Goal: Task Accomplishment & Management: Use online tool/utility

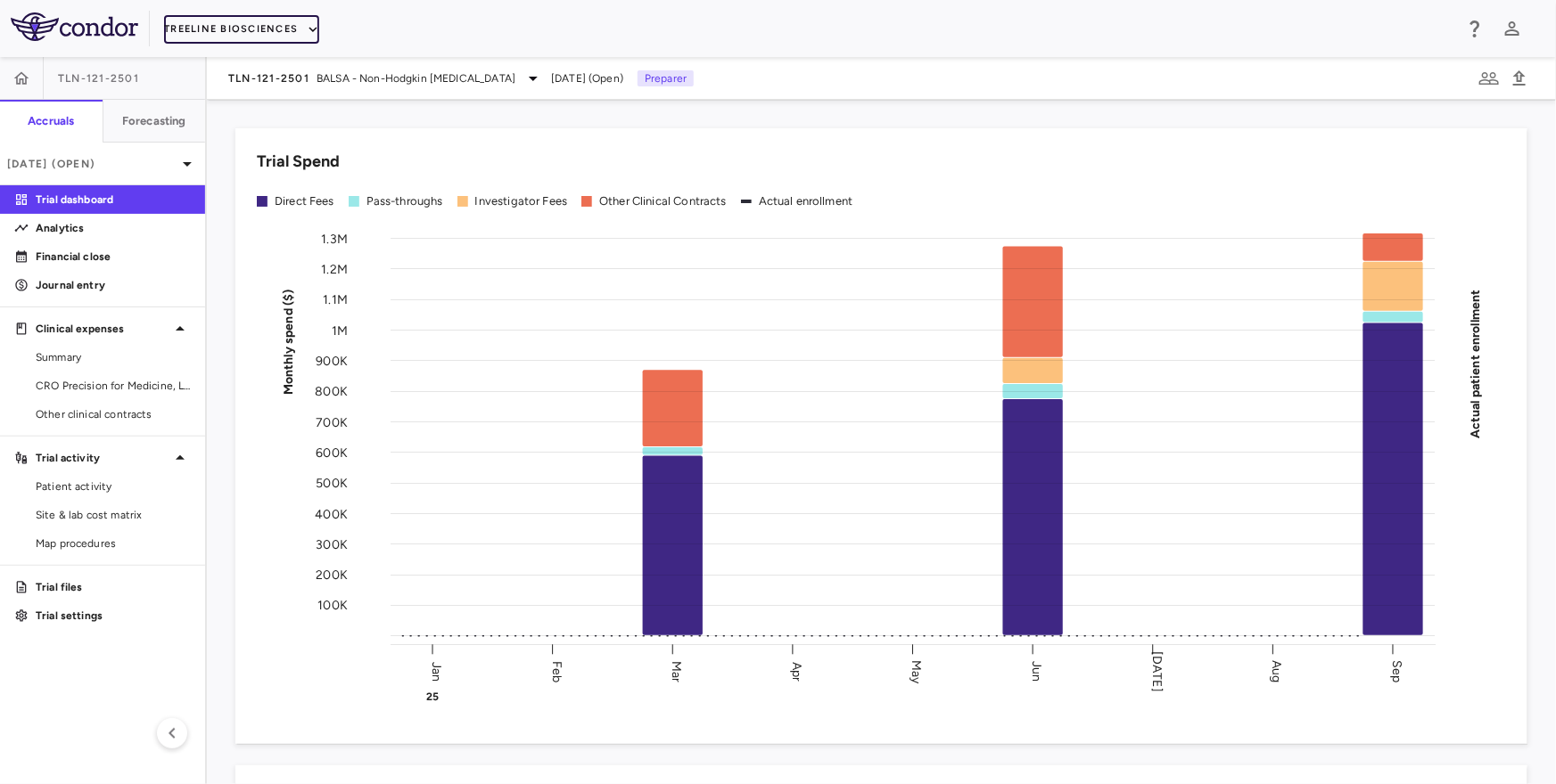
click at [255, 25] on button "Treeline Biosciences" at bounding box center [241, 29] width 155 height 29
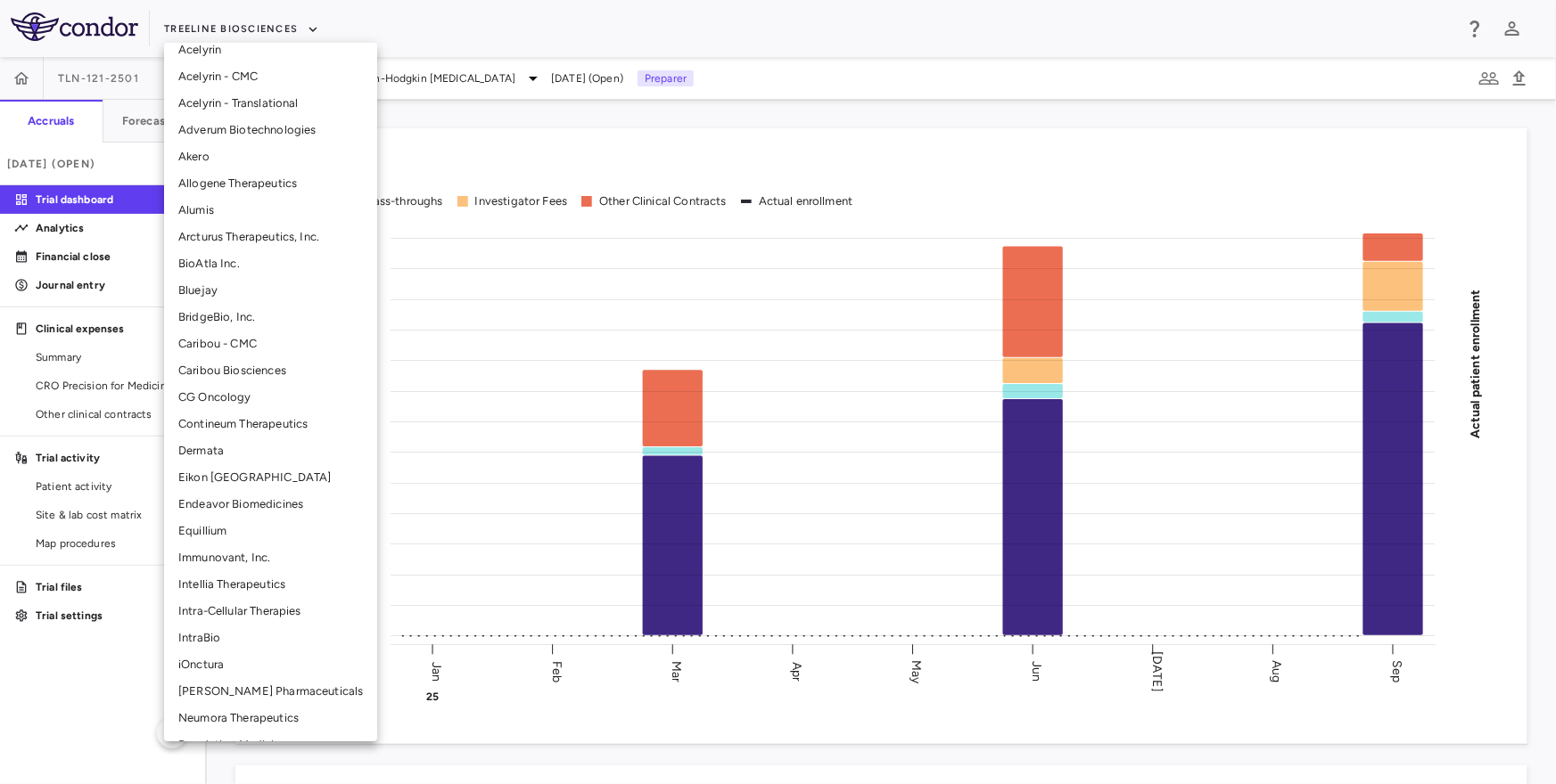
scroll to position [77, 0]
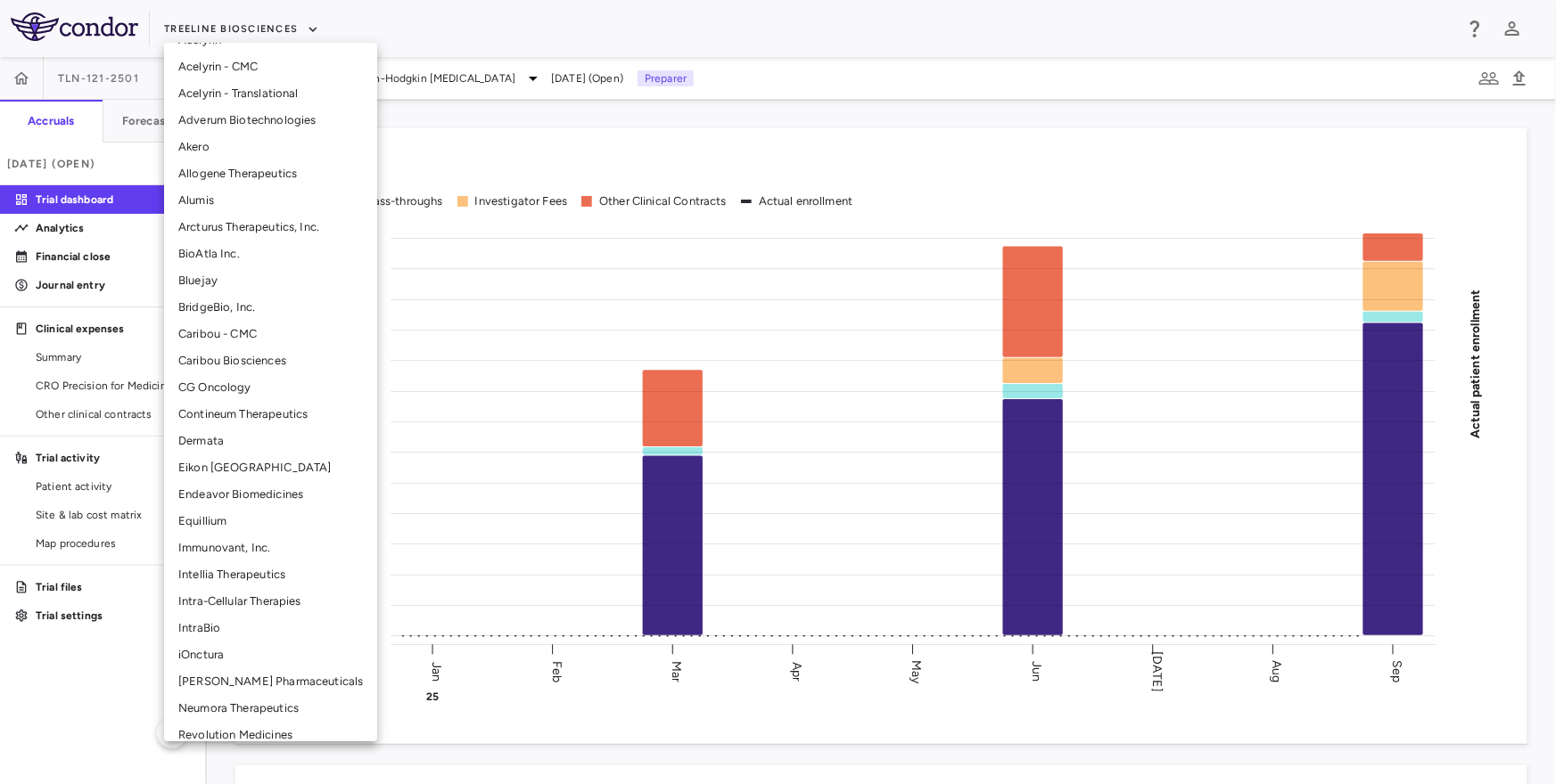
click at [225, 580] on li "Intellia Therapeutics" at bounding box center [271, 575] width 213 height 27
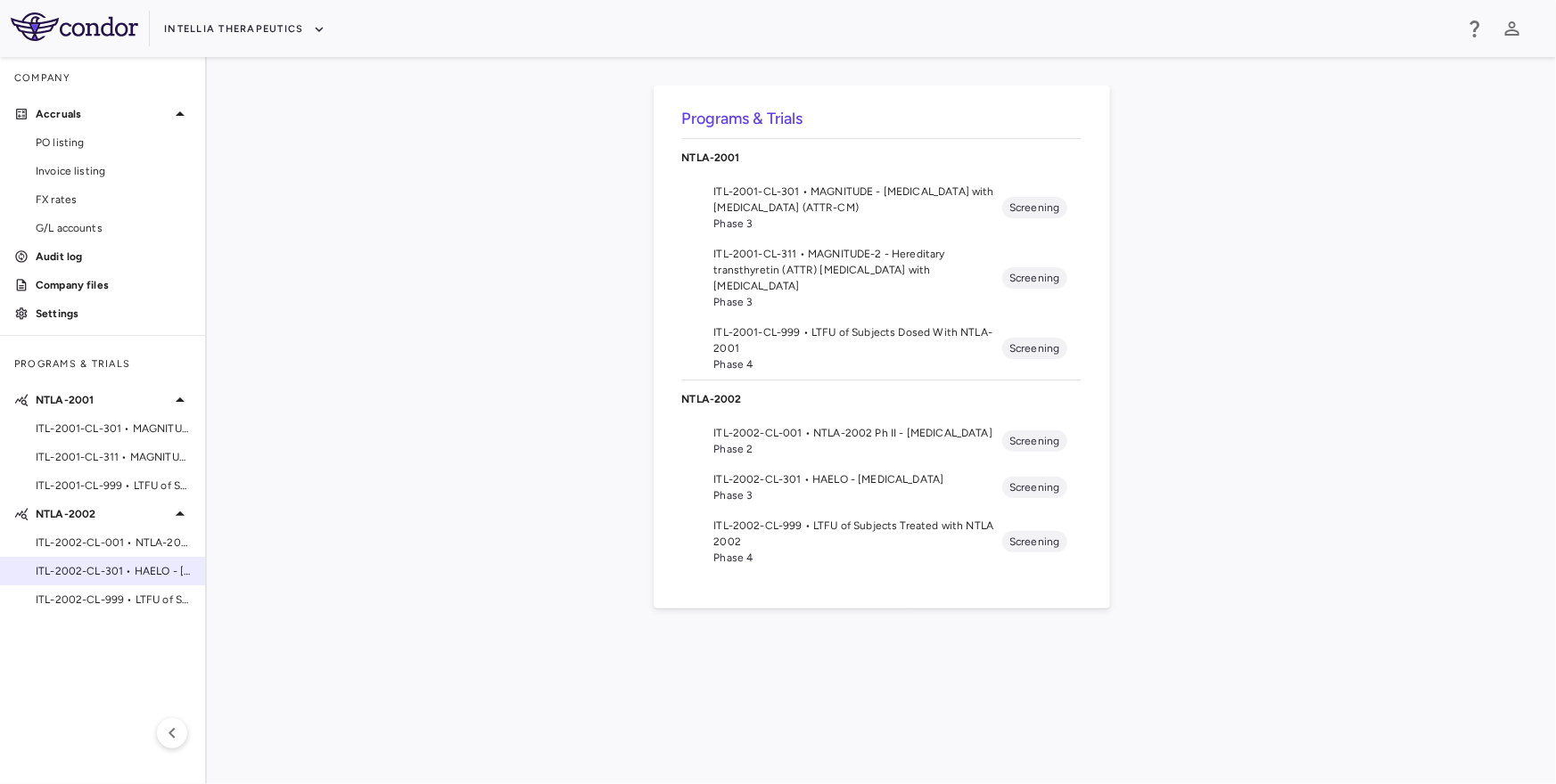
click at [90, 568] on span "ITL-2002-CL-301 • HAELO - Hereditary Angioedema" at bounding box center [113, 571] width 155 height 16
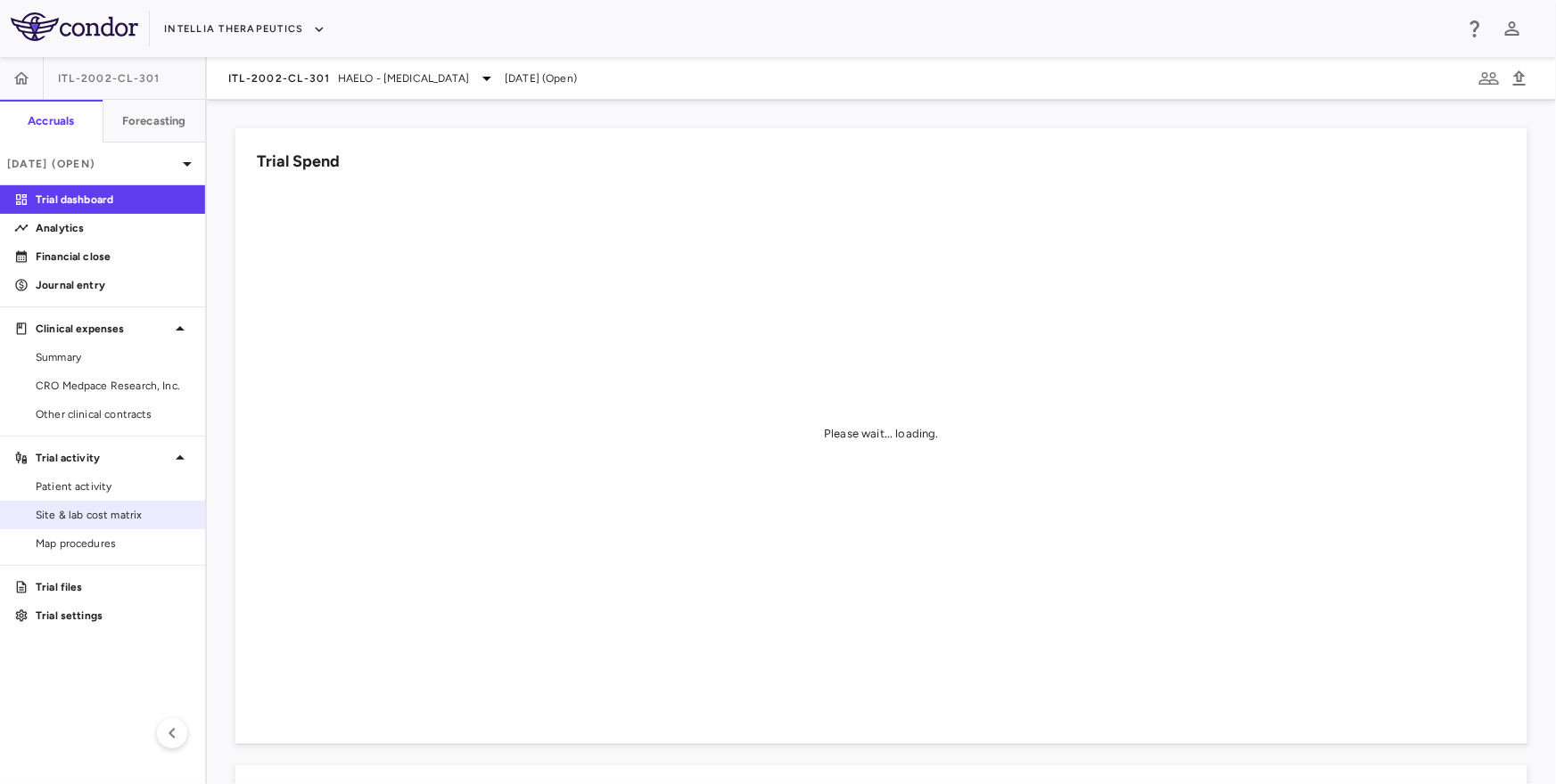
click at [124, 516] on span "Site & lab cost matrix" at bounding box center [113, 515] width 155 height 16
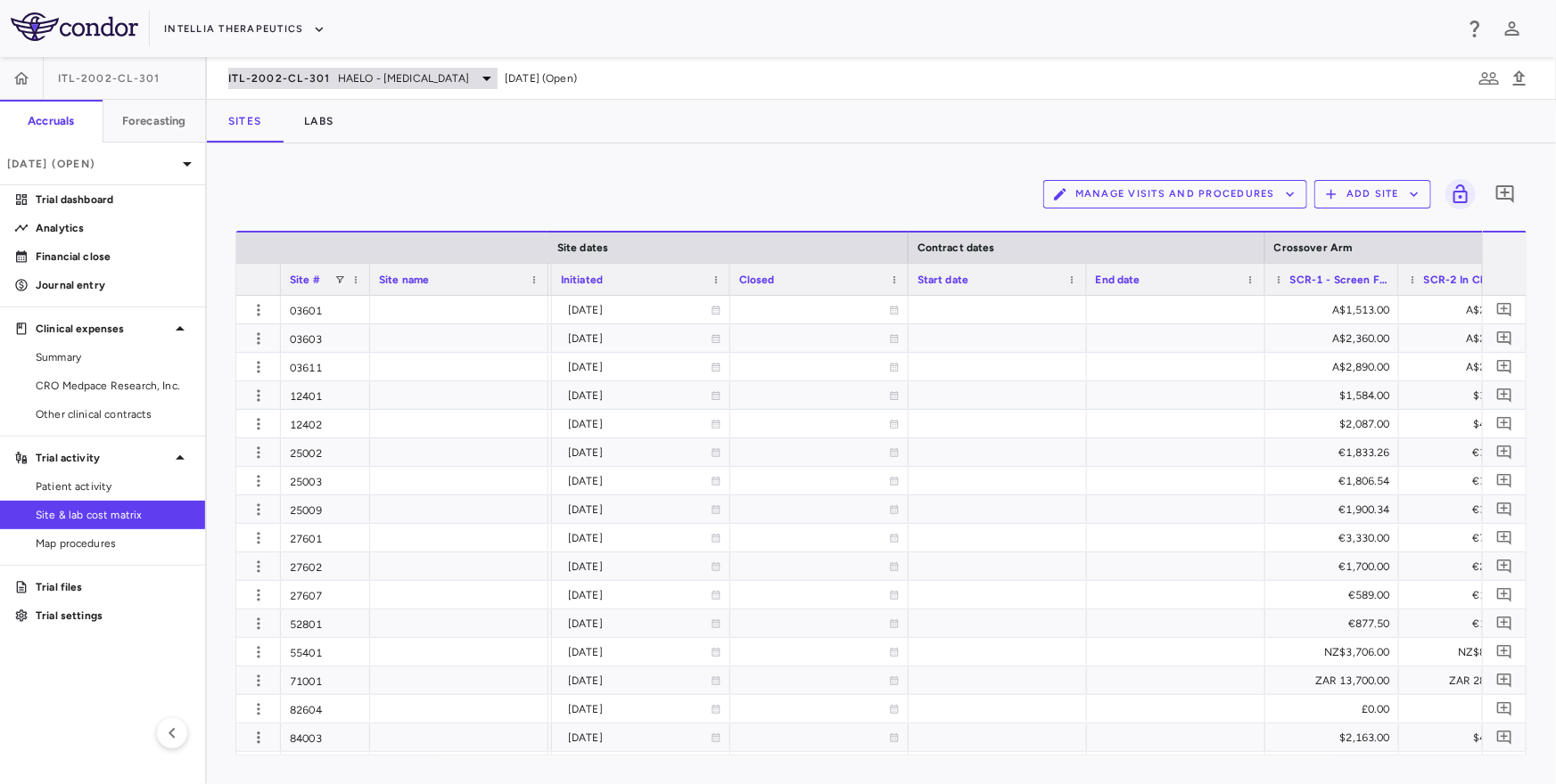
click at [311, 75] on span "ITL-2002-CL-301" at bounding box center [280, 78] width 103 height 14
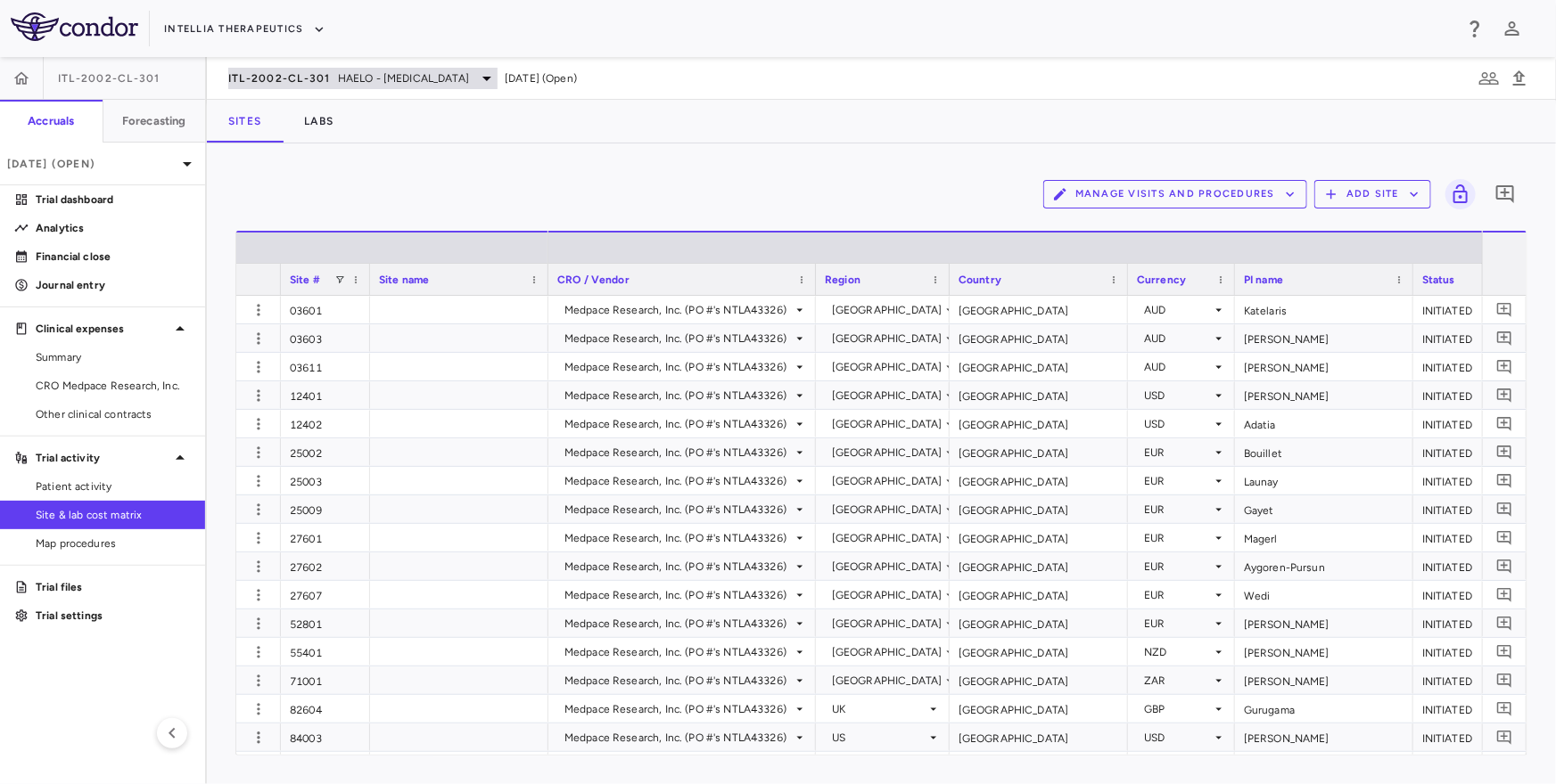
click at [325, 78] on span "ITL-2002-CL-301" at bounding box center [280, 78] width 103 height 14
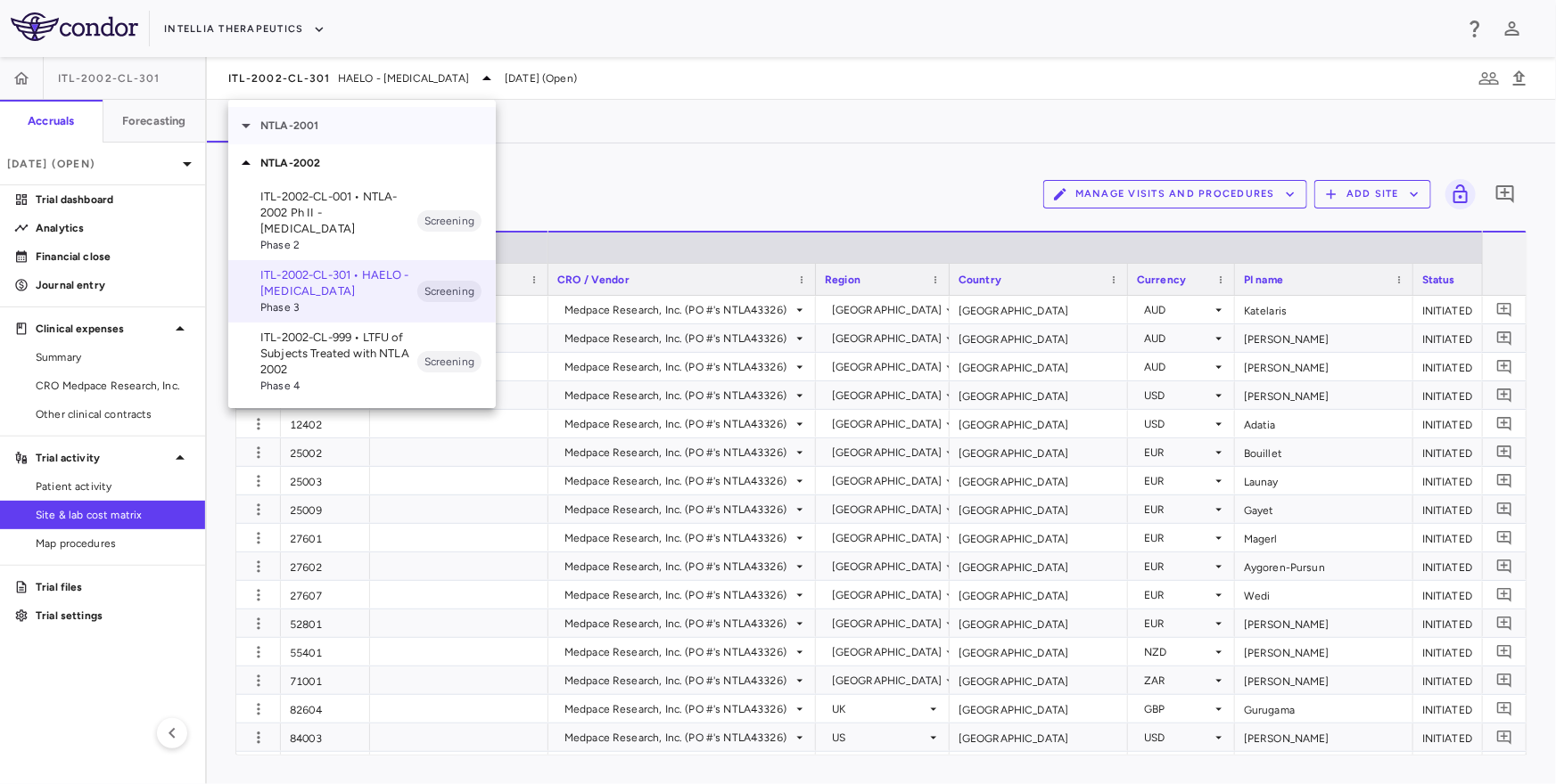
click at [321, 107] on div "NTLA-2001" at bounding box center [362, 125] width 268 height 38
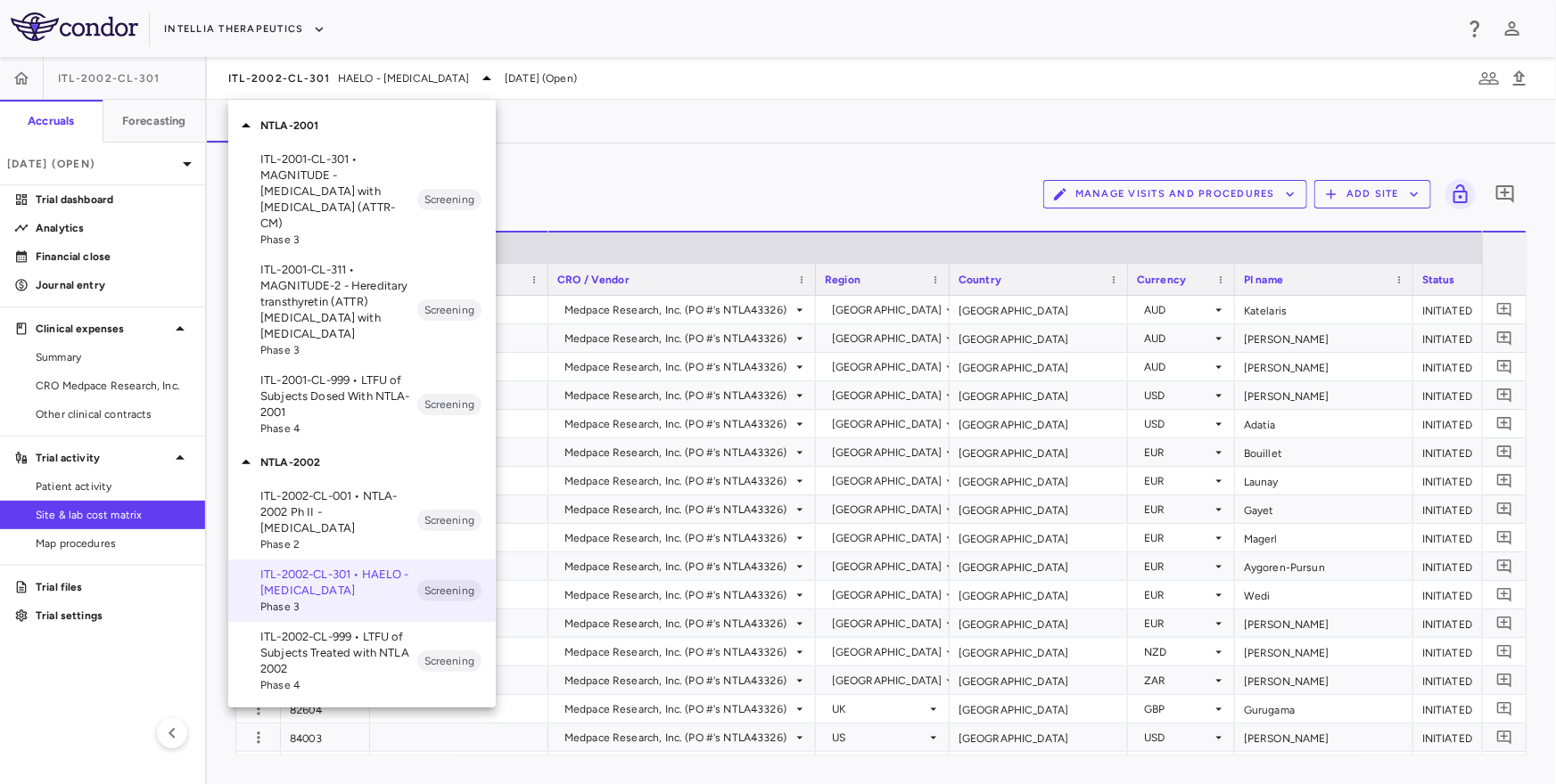
click at [314, 193] on p "ITL-2001-CL-301 • MAGNITUDE - Transthyretin Amyloidosis with Cardiomyopathy (AT…" at bounding box center [339, 191] width 157 height 80
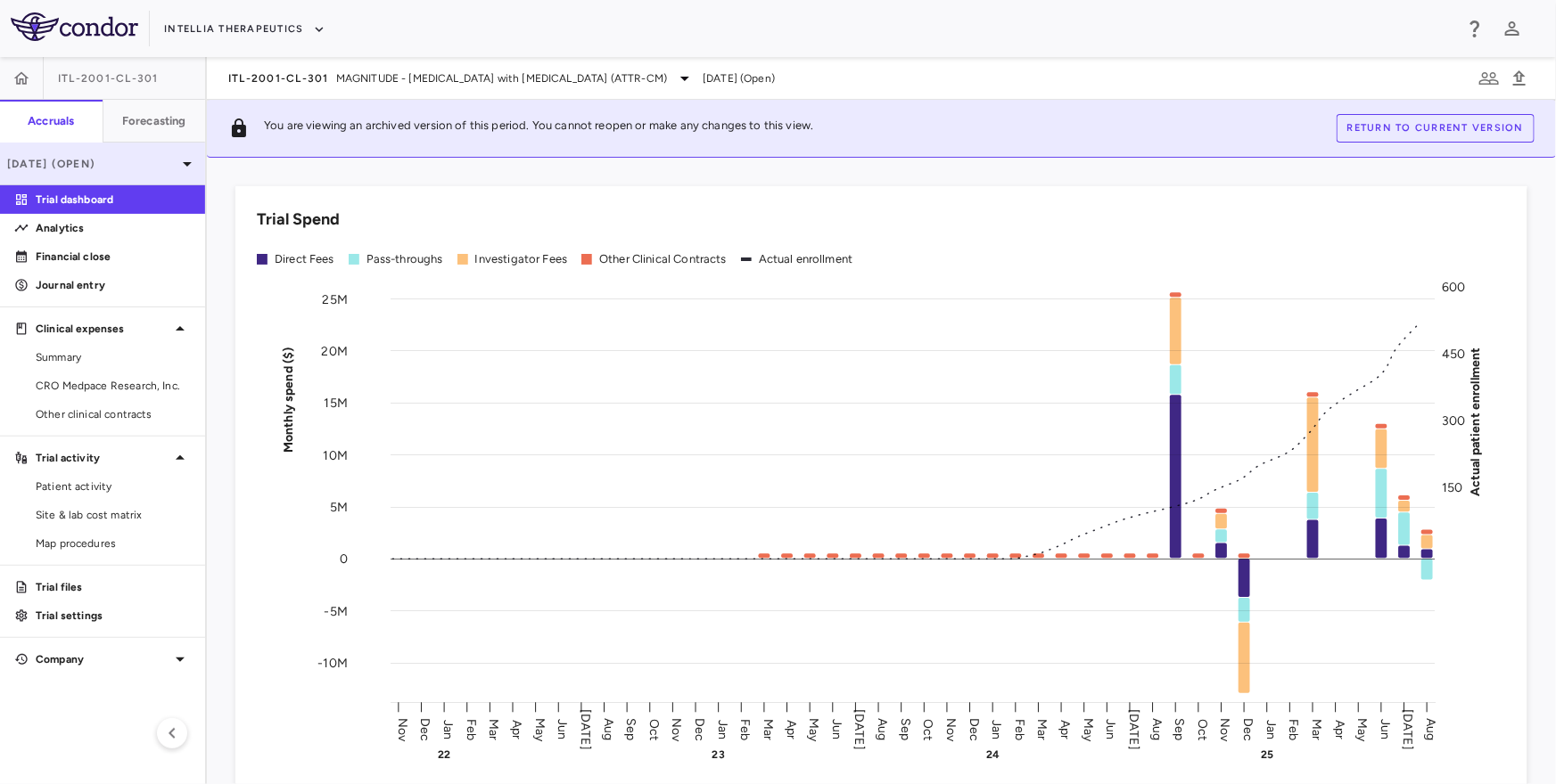
click at [143, 148] on div "Aug 2025 (Open)" at bounding box center [103, 163] width 205 height 42
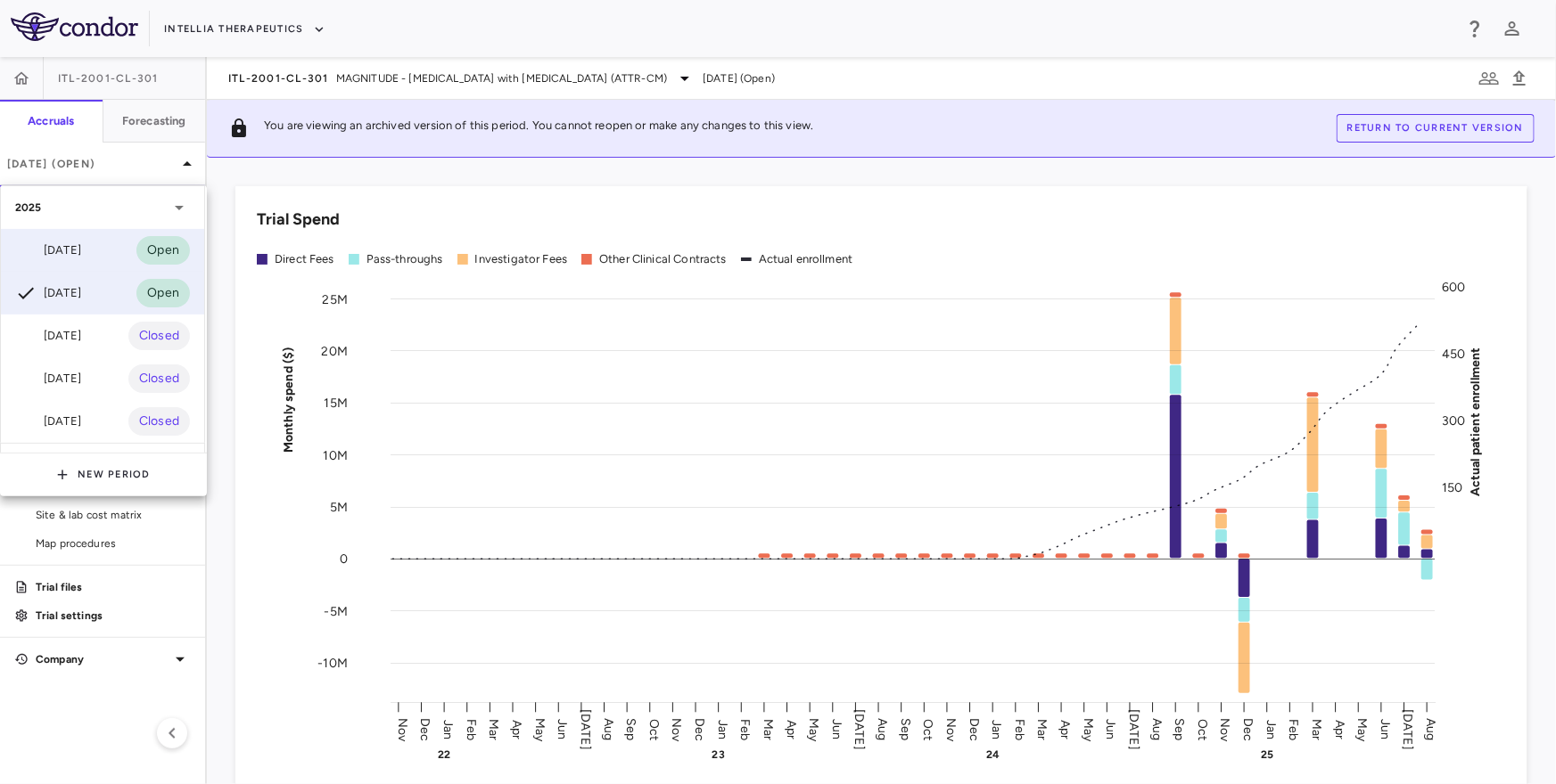
click at [99, 248] on div "[DATE] Open" at bounding box center [103, 250] width 204 height 42
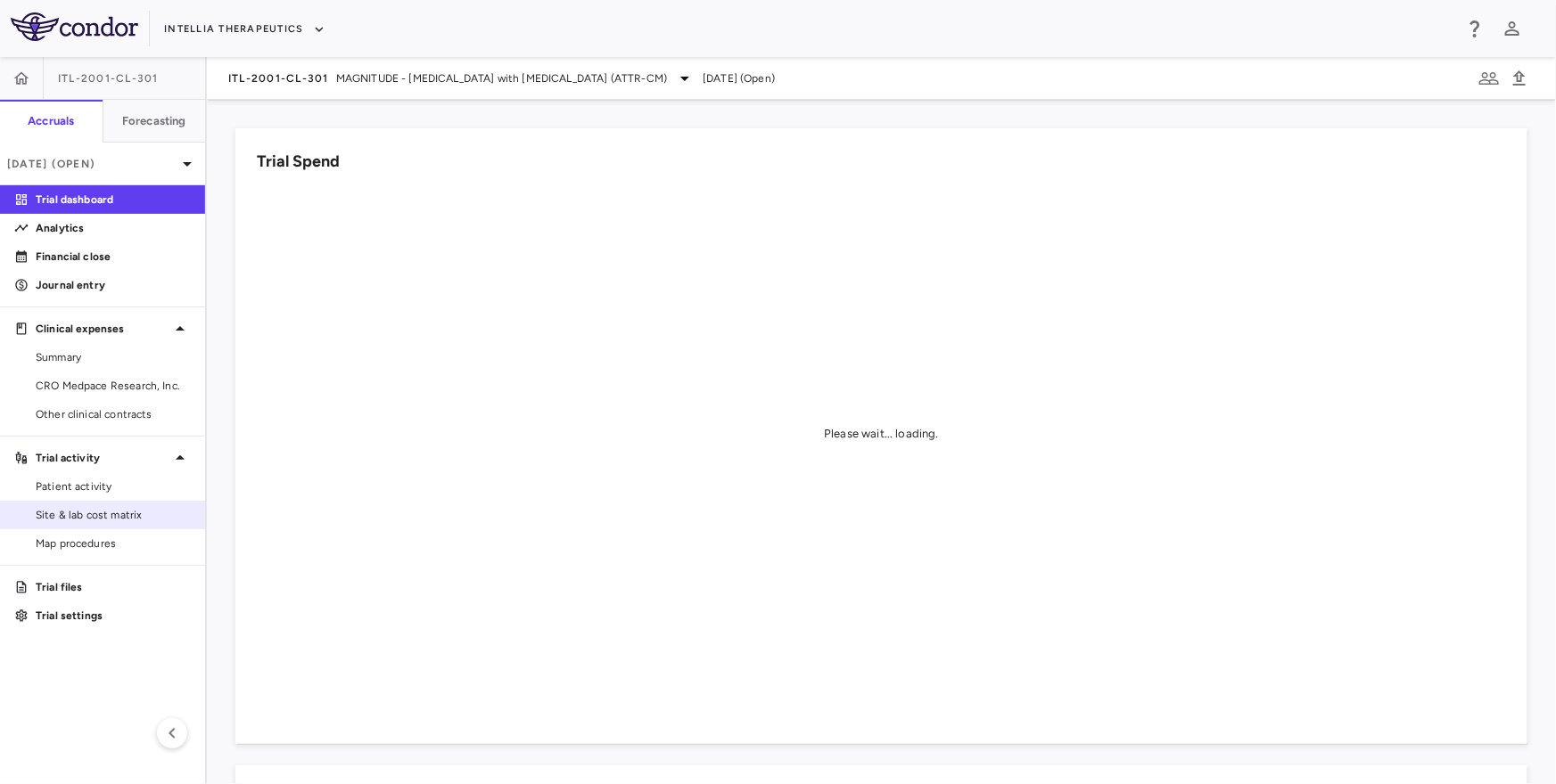
click at [83, 510] on span "Site & lab cost matrix" at bounding box center [113, 515] width 155 height 16
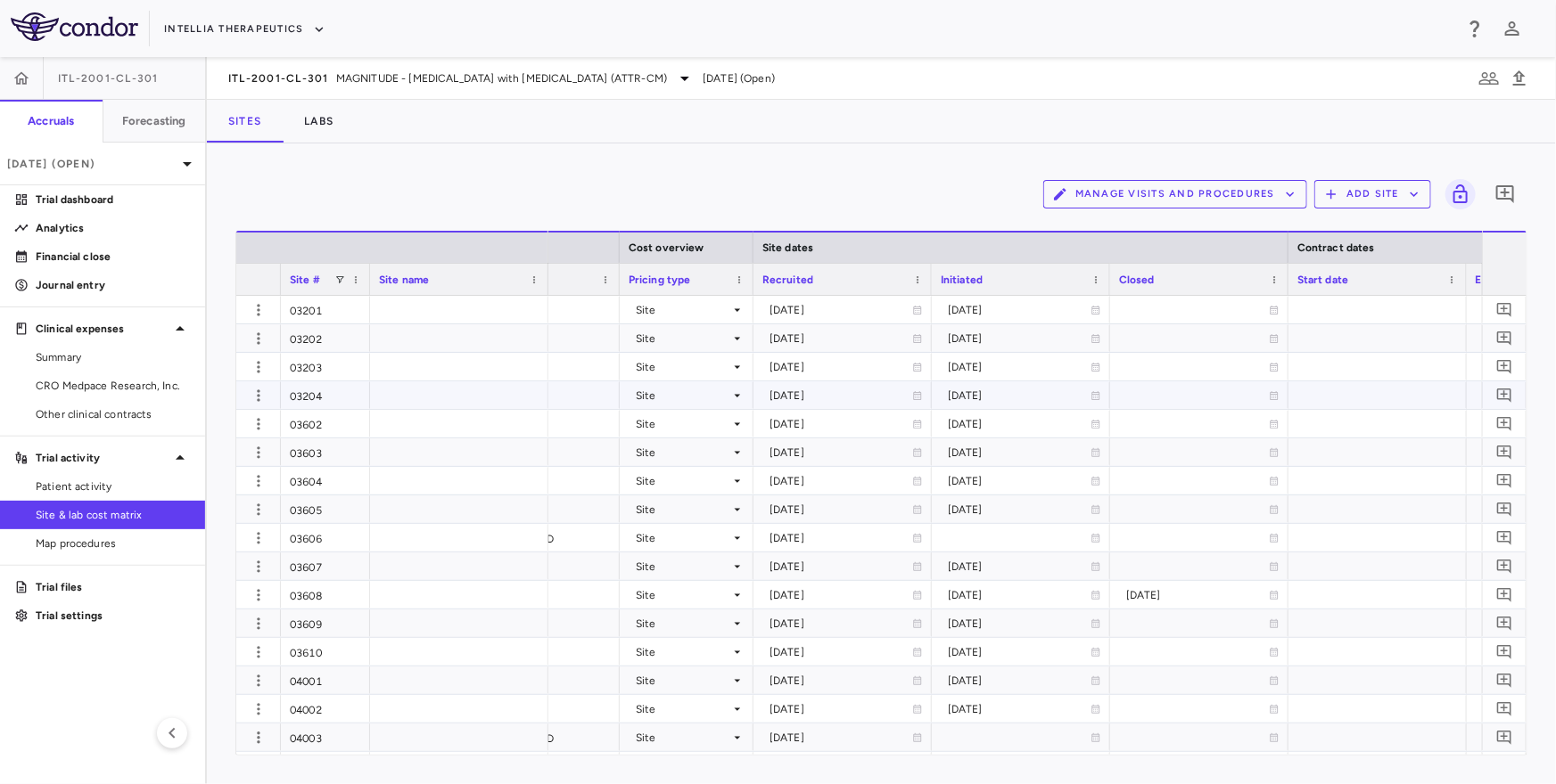
scroll to position [0, 1191]
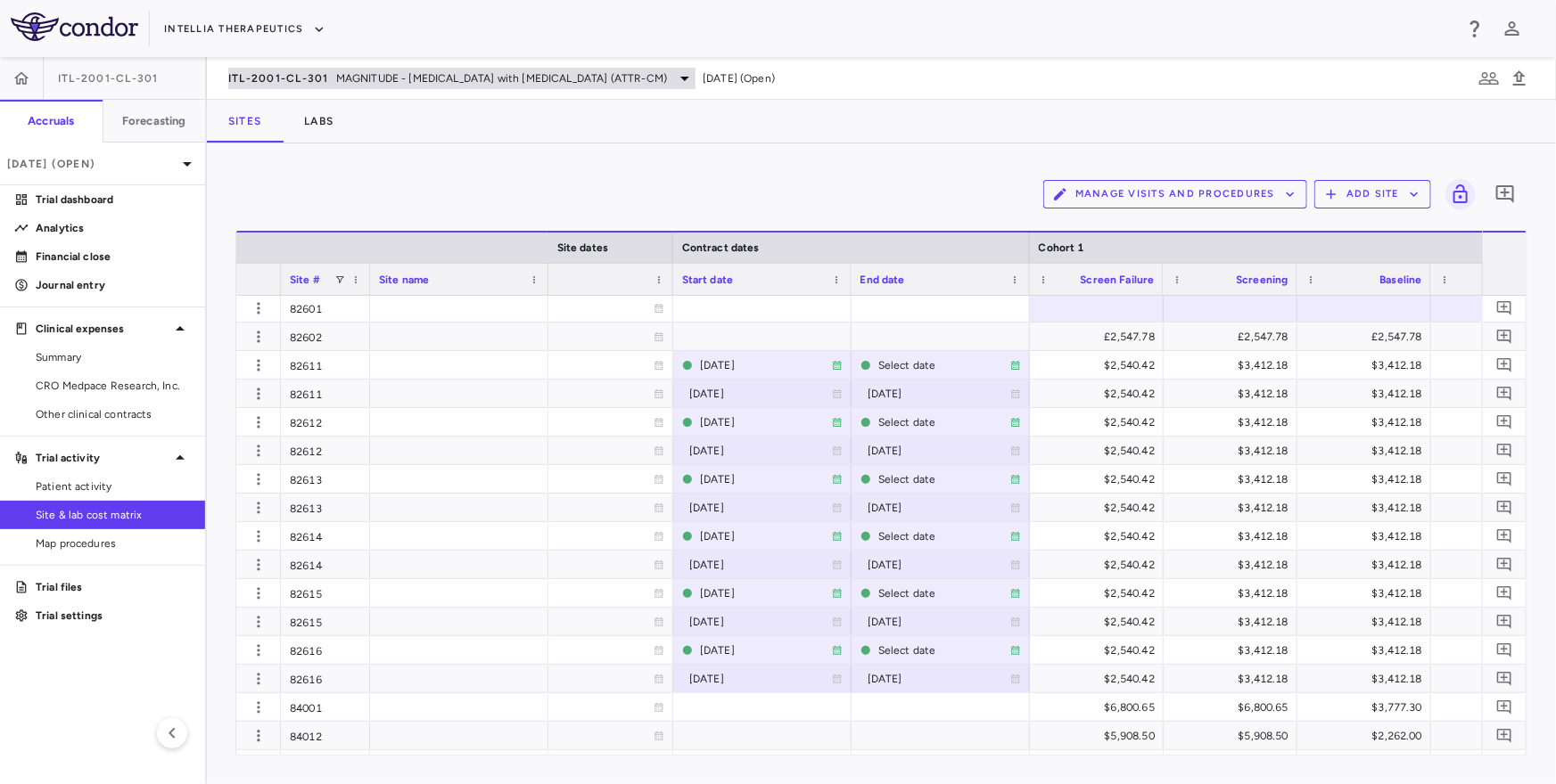
click at [350, 78] on span "MAGNITUDE - Transthyretin Amyloidosis with Cardiomyopathy (ATTR-CM)" at bounding box center [501, 78] width 331 height 16
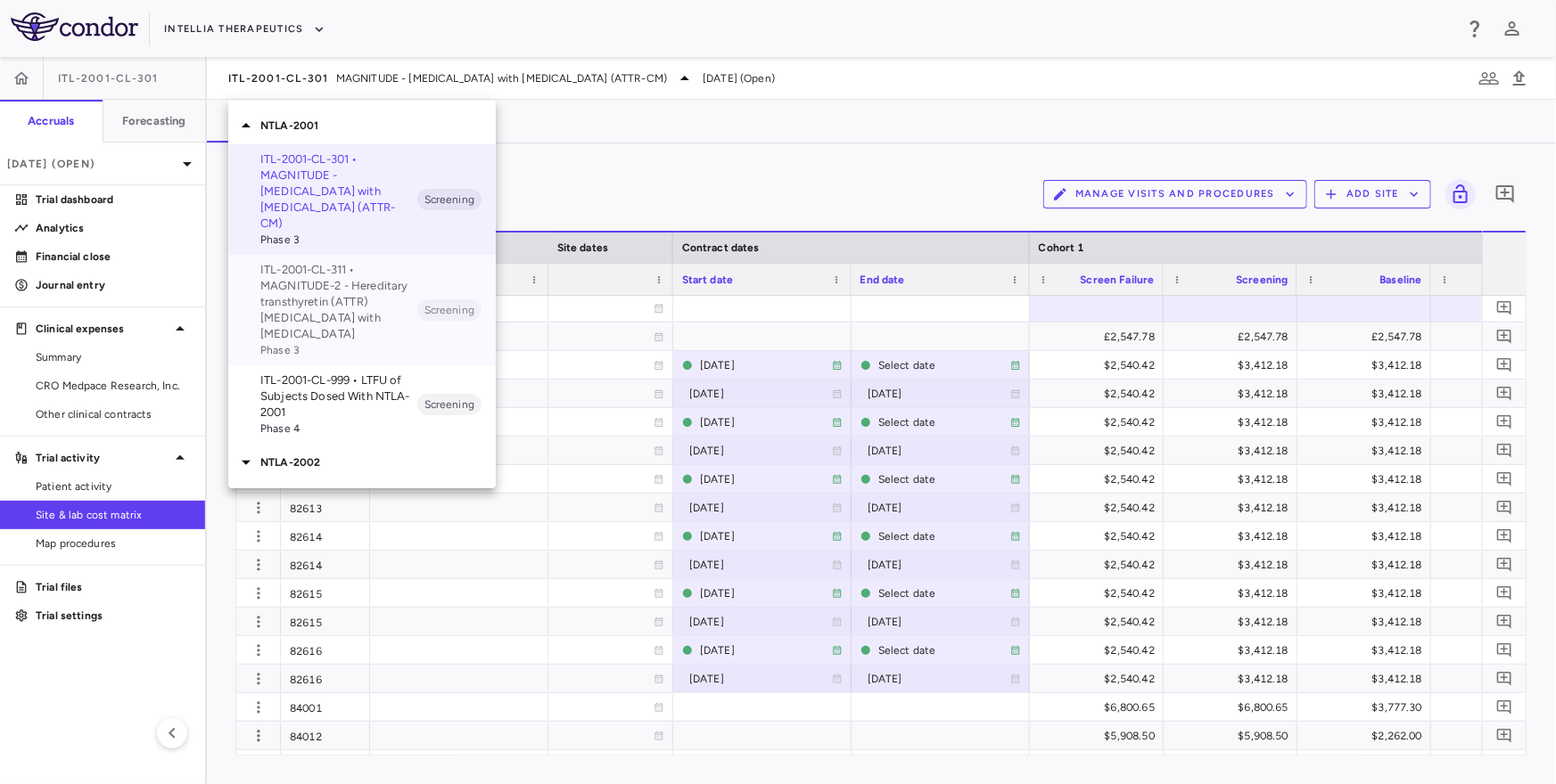
click at [326, 275] on p "ITL-2001-CL-311 • MAGNITUDE-2 - Hereditary transthyretin (ATTR) amyloidosis wit…" at bounding box center [339, 301] width 157 height 80
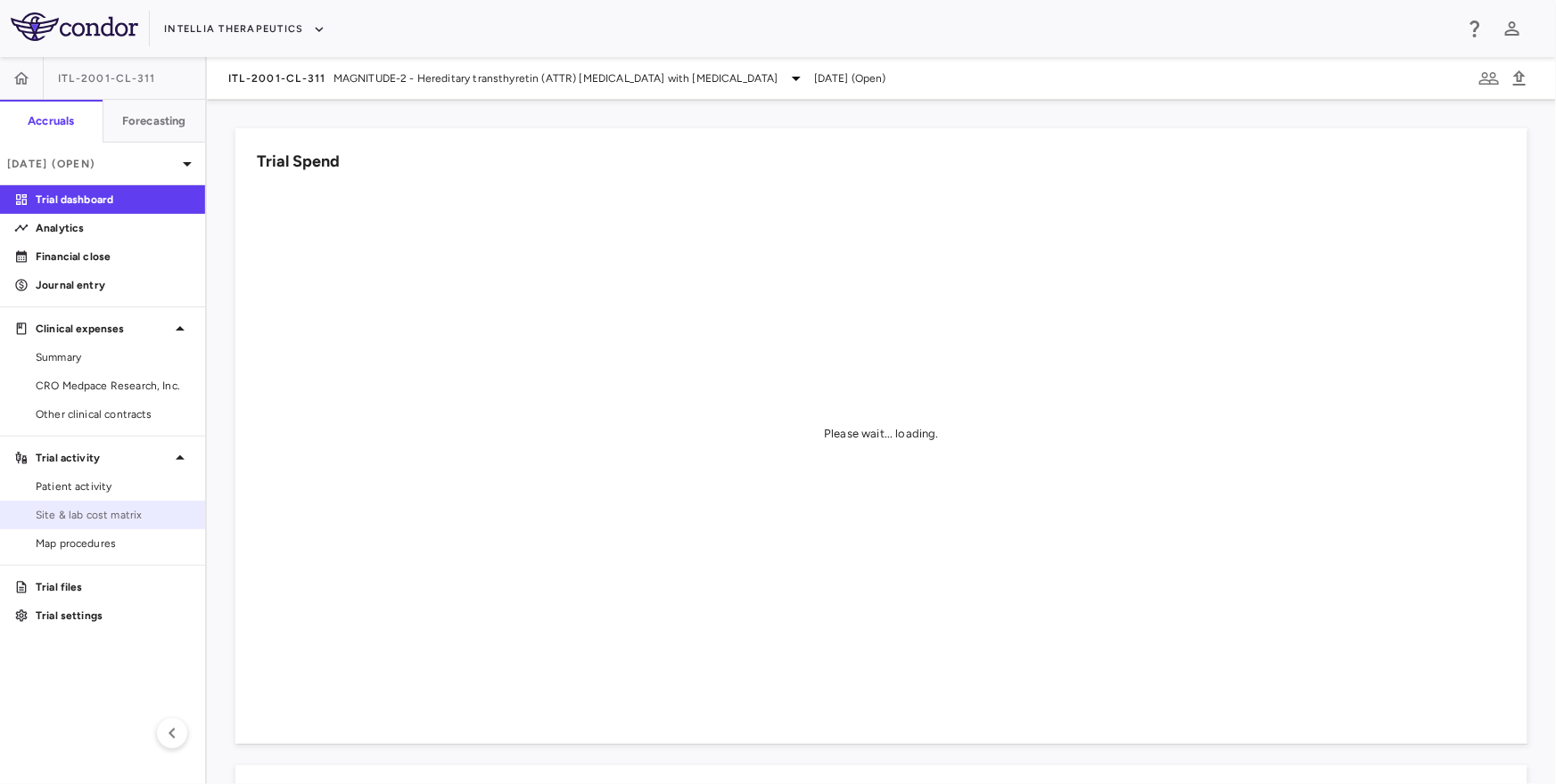
click at [108, 518] on span "Site & lab cost matrix" at bounding box center [113, 515] width 155 height 16
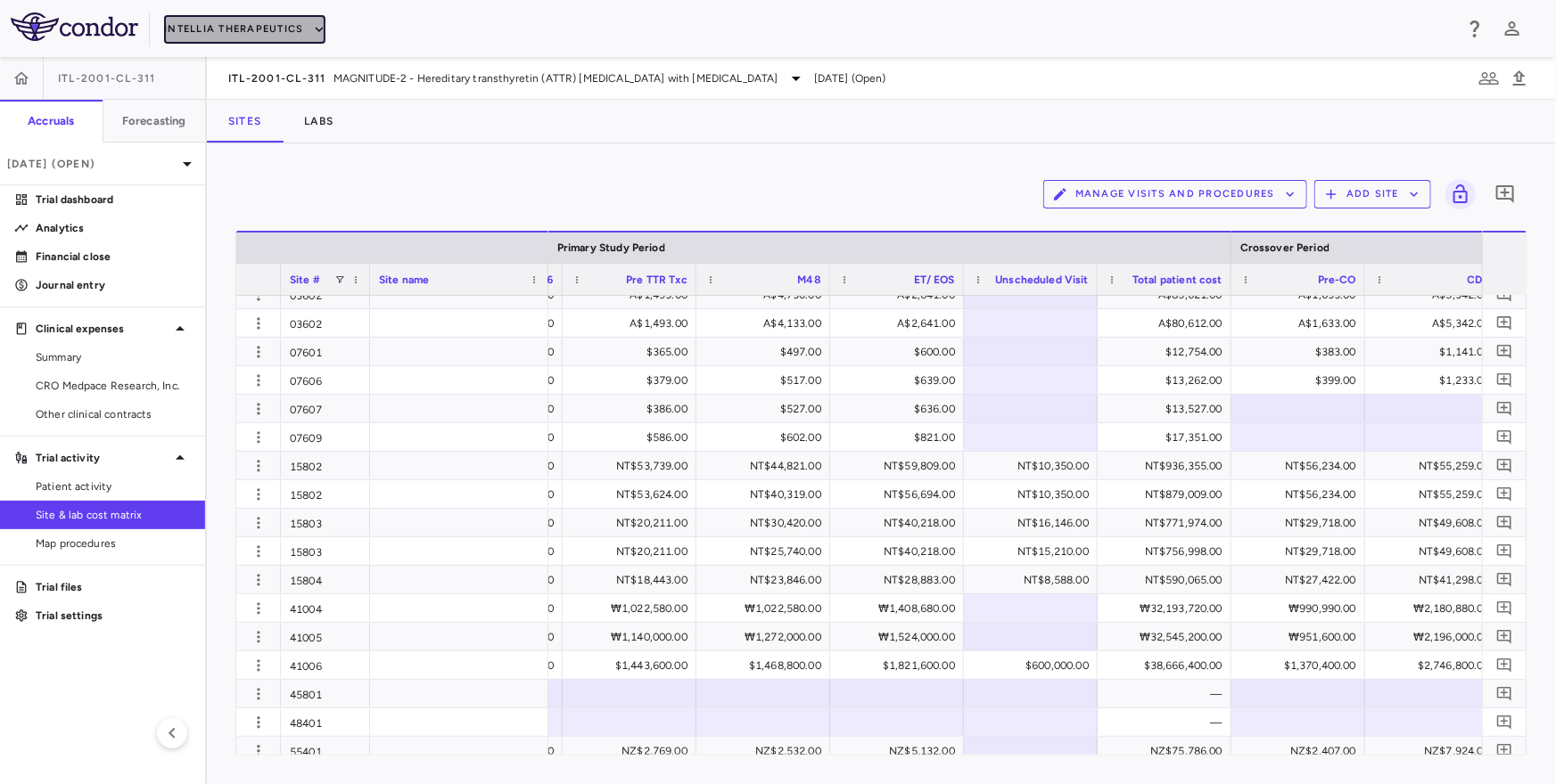
click at [255, 24] on button "Intellia Therapeutics" at bounding box center [244, 29] width 160 height 29
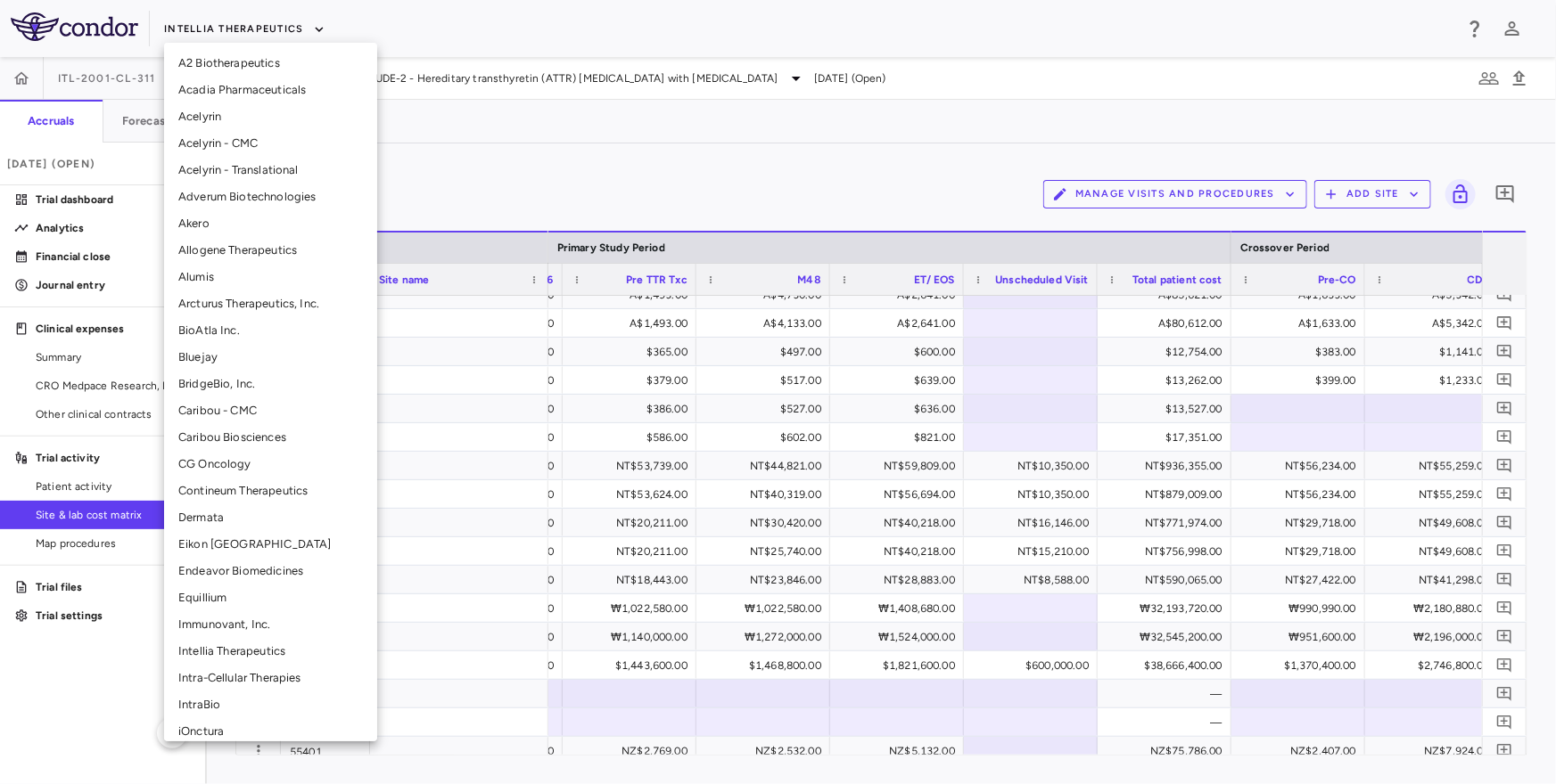
click at [255, 24] on div at bounding box center [778, 392] width 1556 height 784
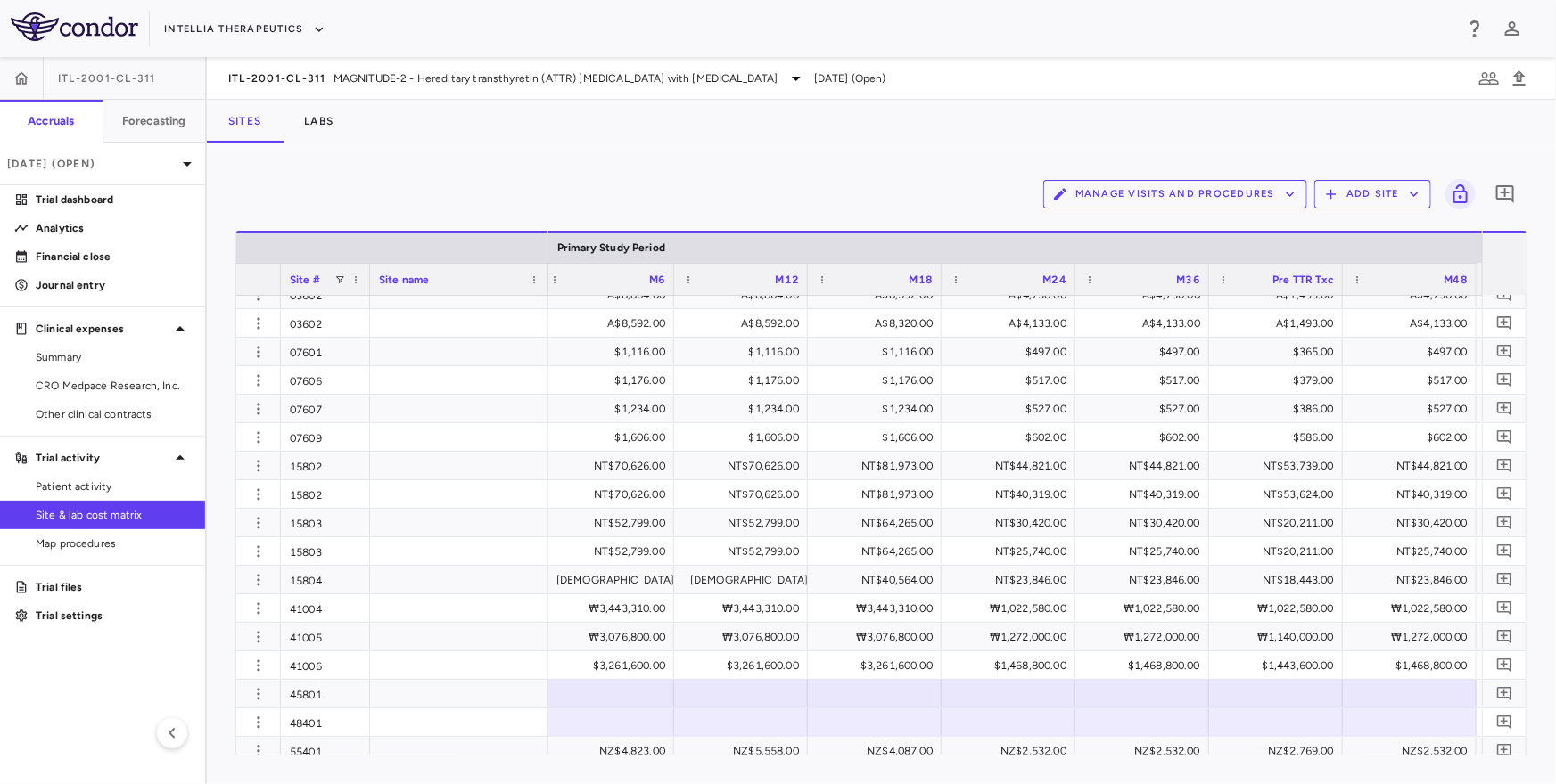
scroll to position [0, 3112]
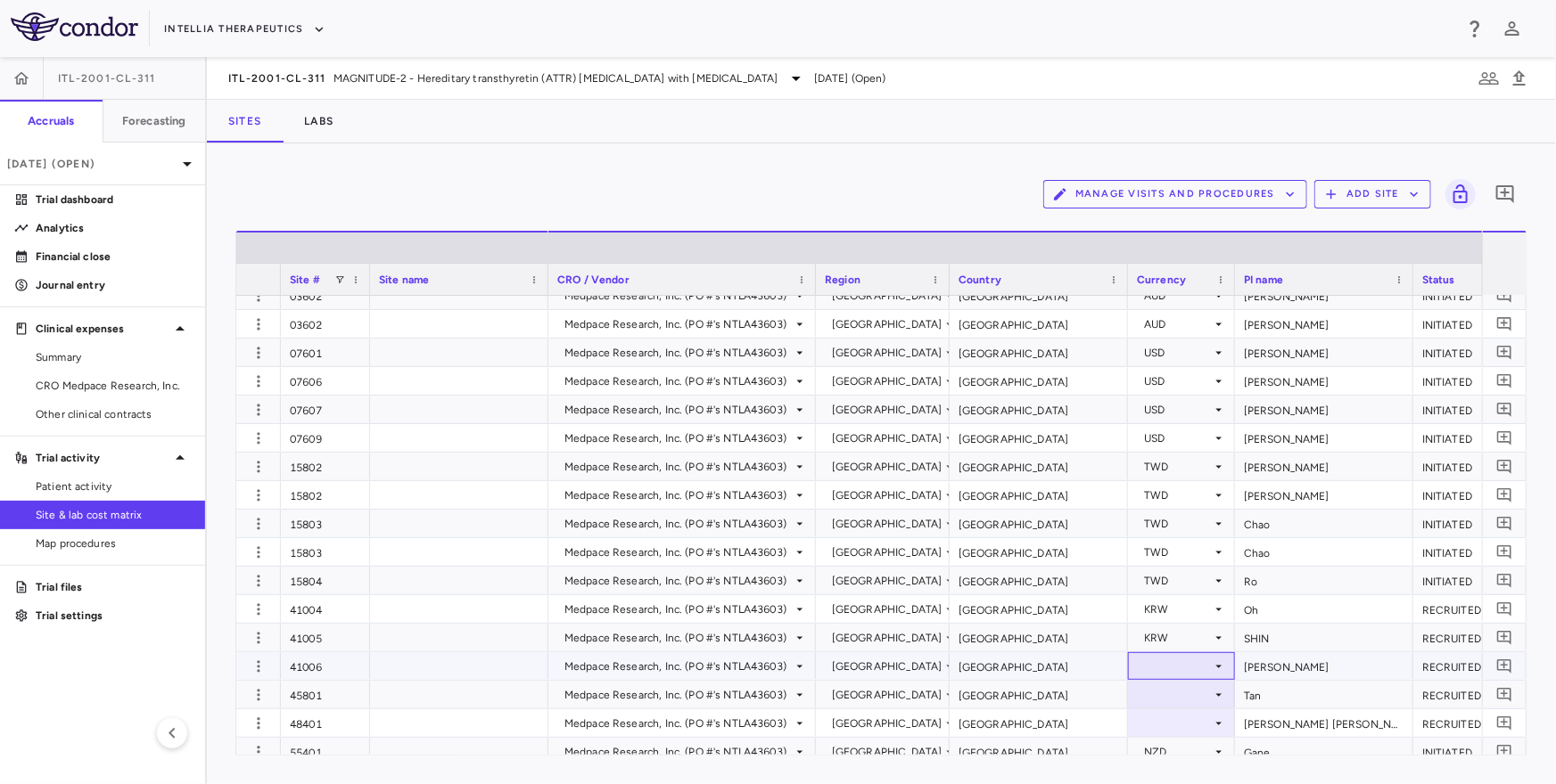
click at [1158, 666] on div at bounding box center [1182, 666] width 89 height 26
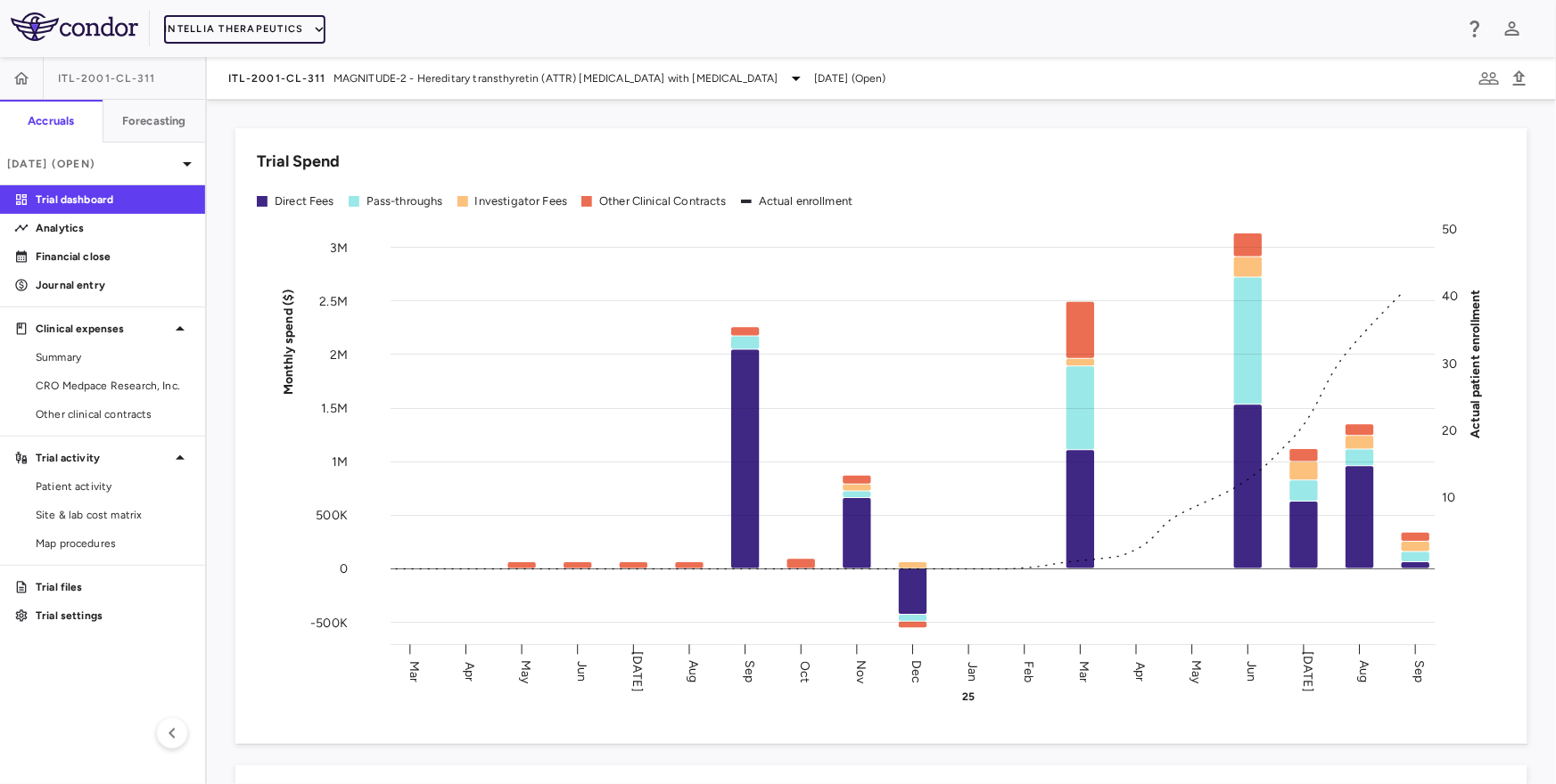
click at [281, 34] on button "Intellia Therapeutics" at bounding box center [244, 29] width 160 height 29
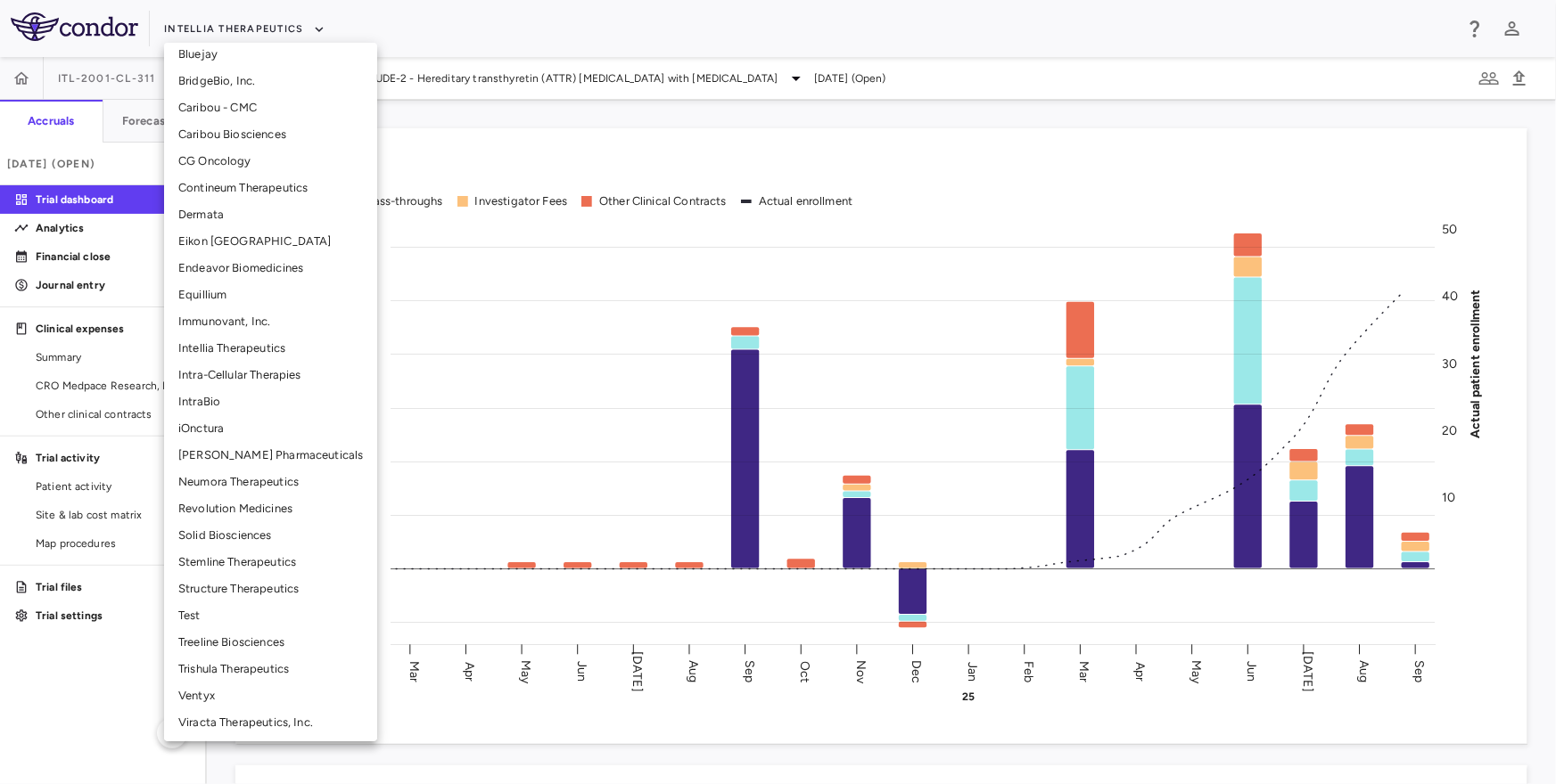
scroll to position [196, 0]
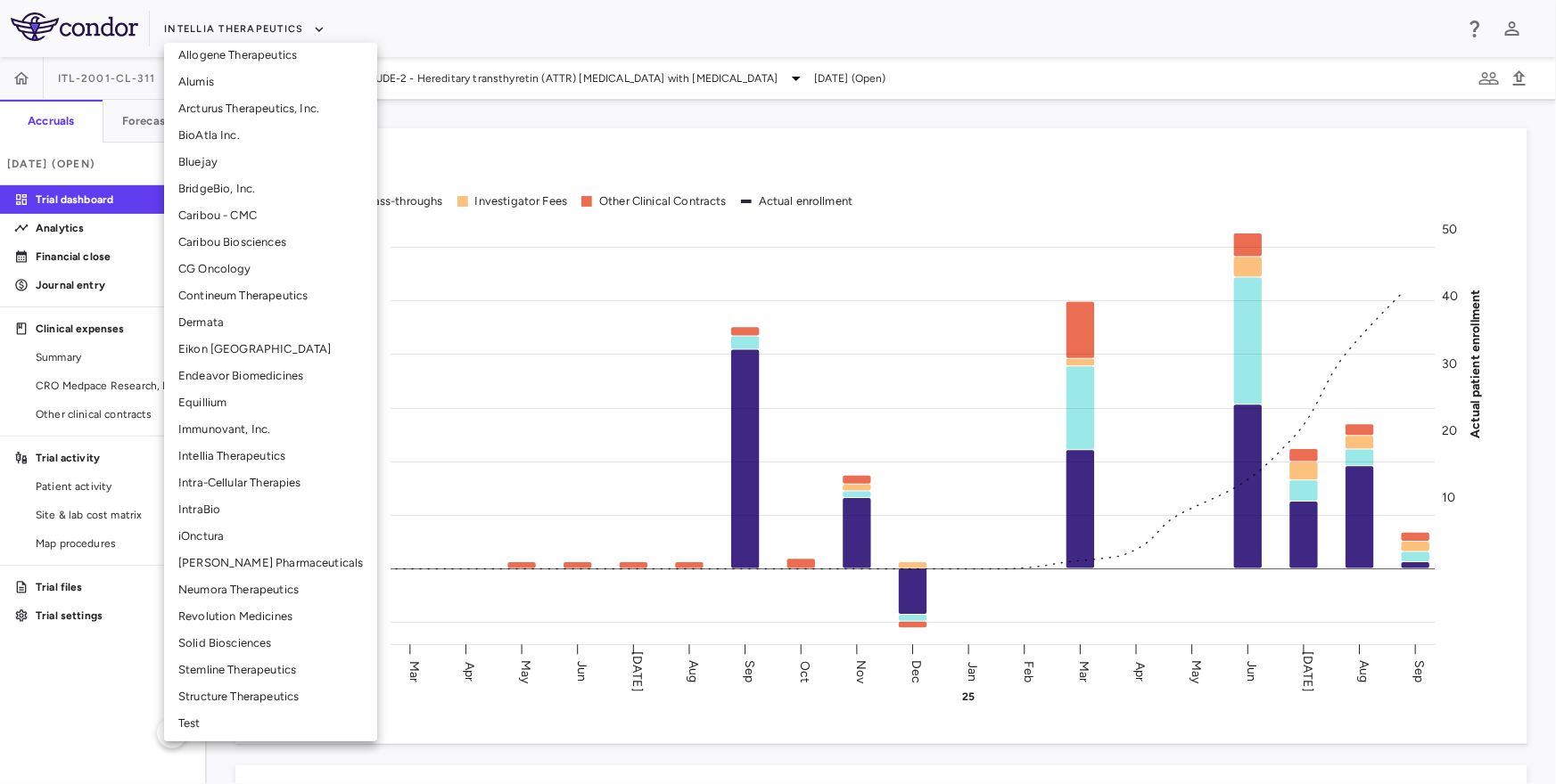
click at [236, 259] on li "CG Oncology" at bounding box center [271, 269] width 213 height 27
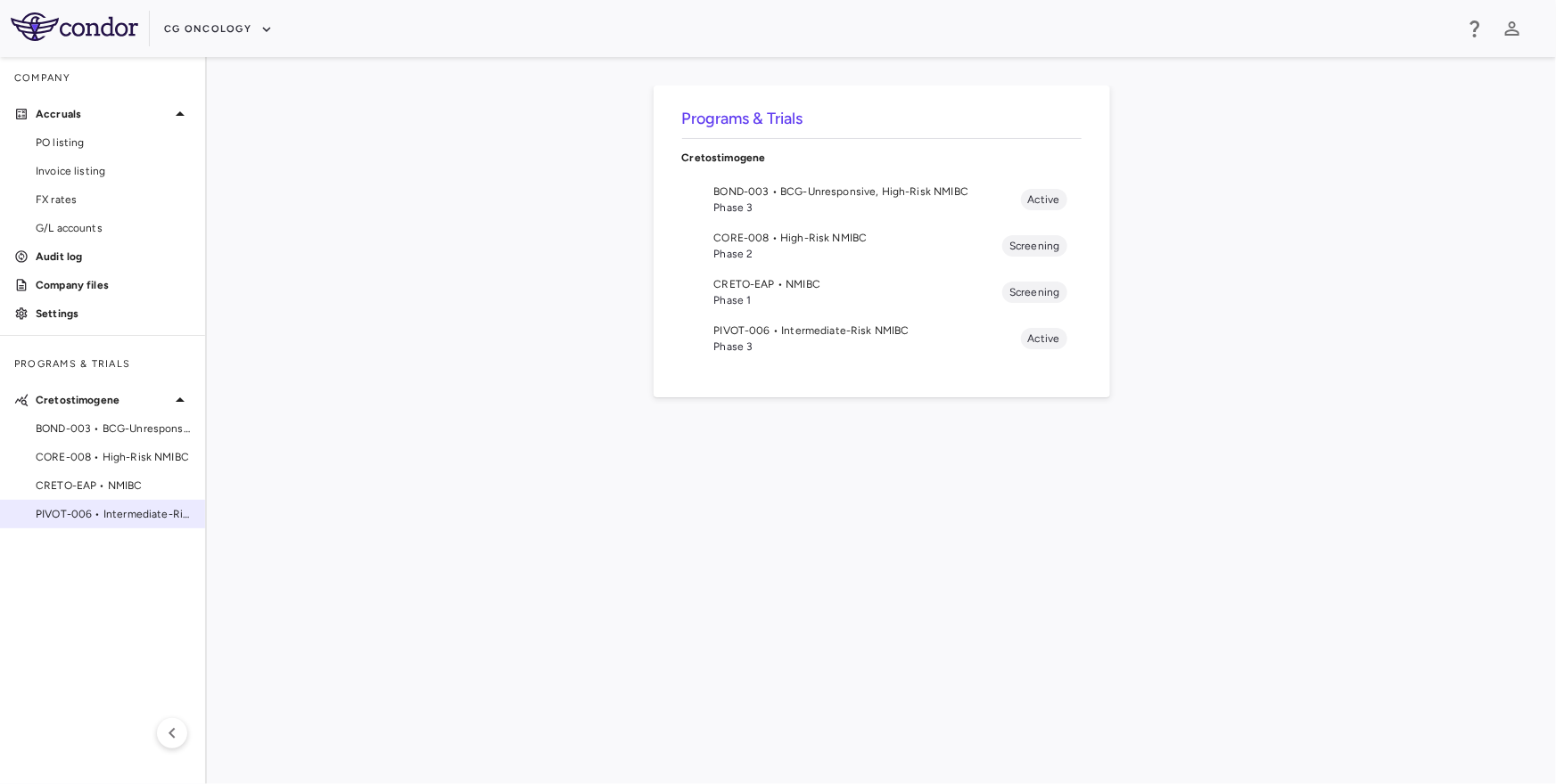
click at [123, 508] on span "PIVOT-006 • Intermediate-Risk NMIBC" at bounding box center [113, 514] width 155 height 16
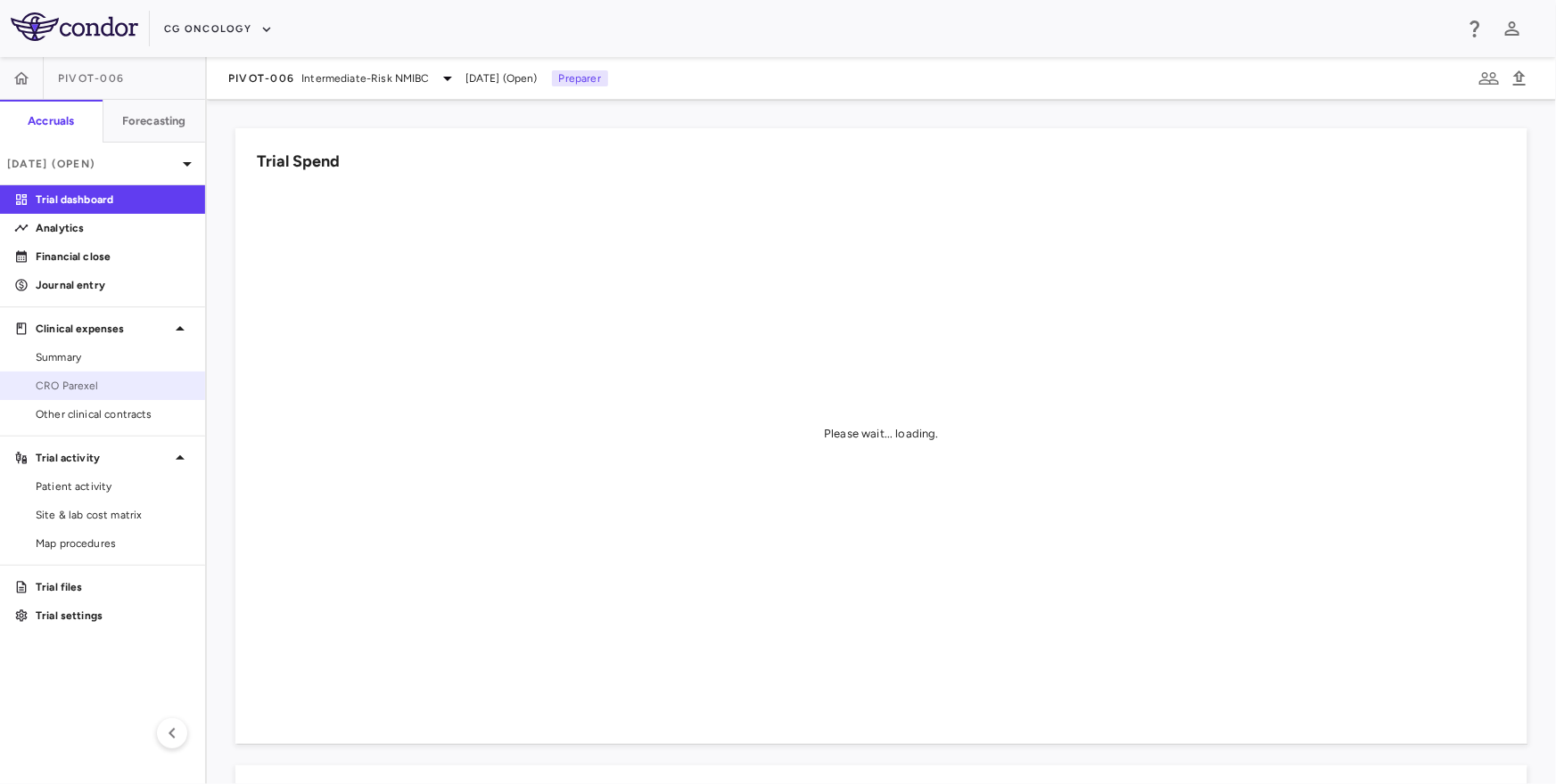
click at [122, 376] on link "CRO Parexel" at bounding box center [103, 385] width 205 height 27
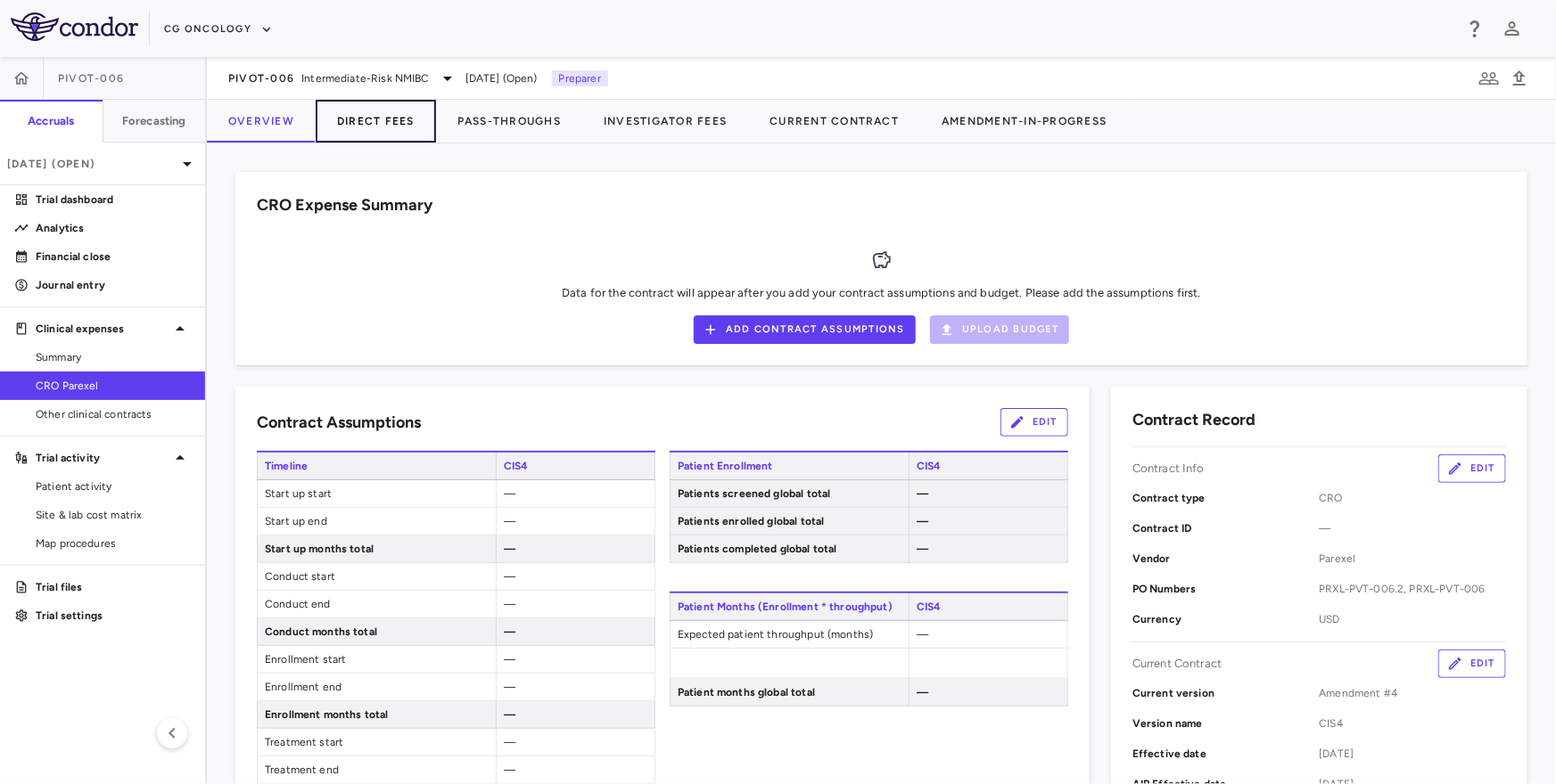
click at [392, 124] on button "Direct Fees" at bounding box center [376, 120] width 121 height 42
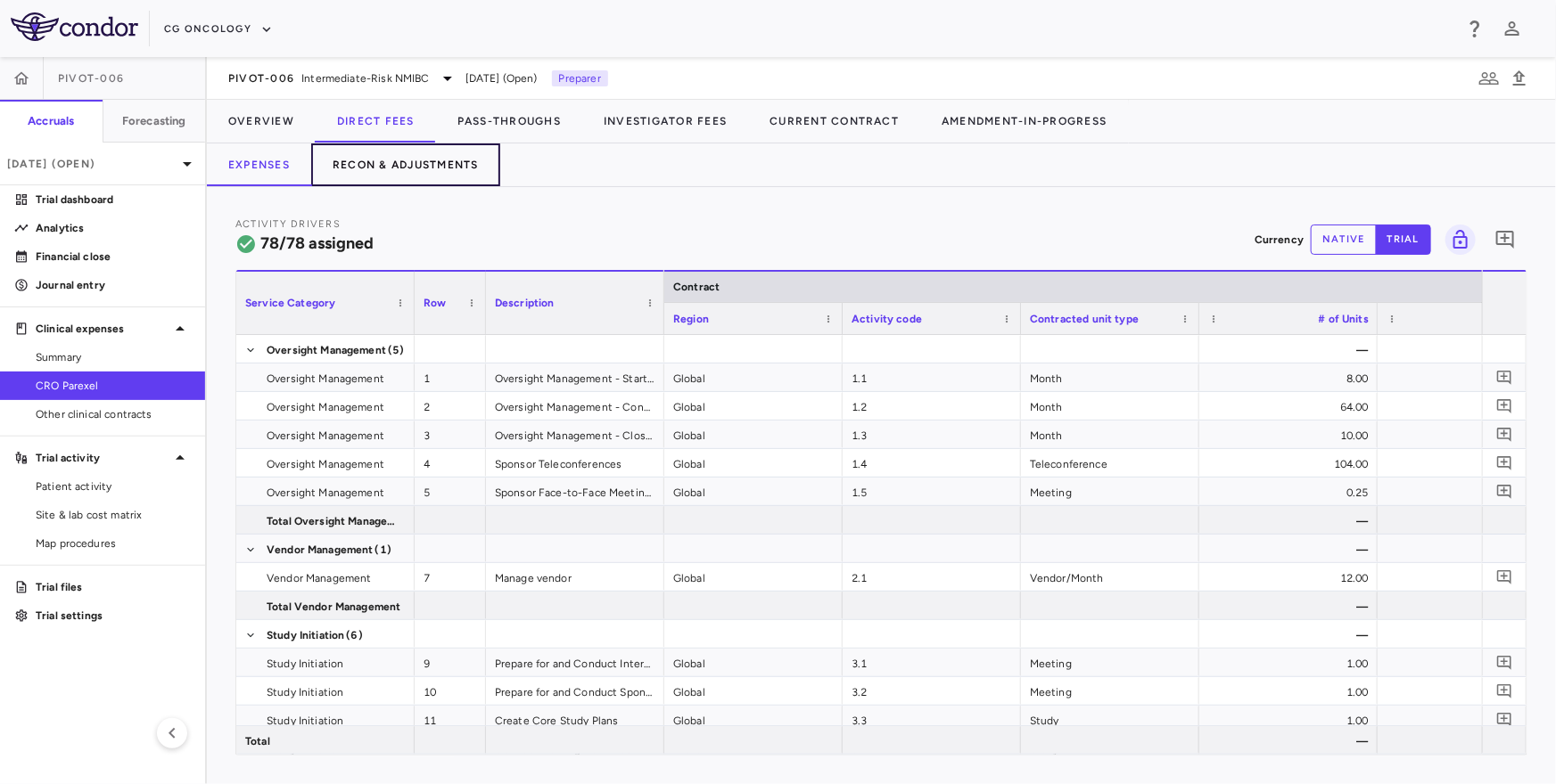
click at [417, 174] on button "Recon & Adjustments" at bounding box center [405, 164] width 189 height 42
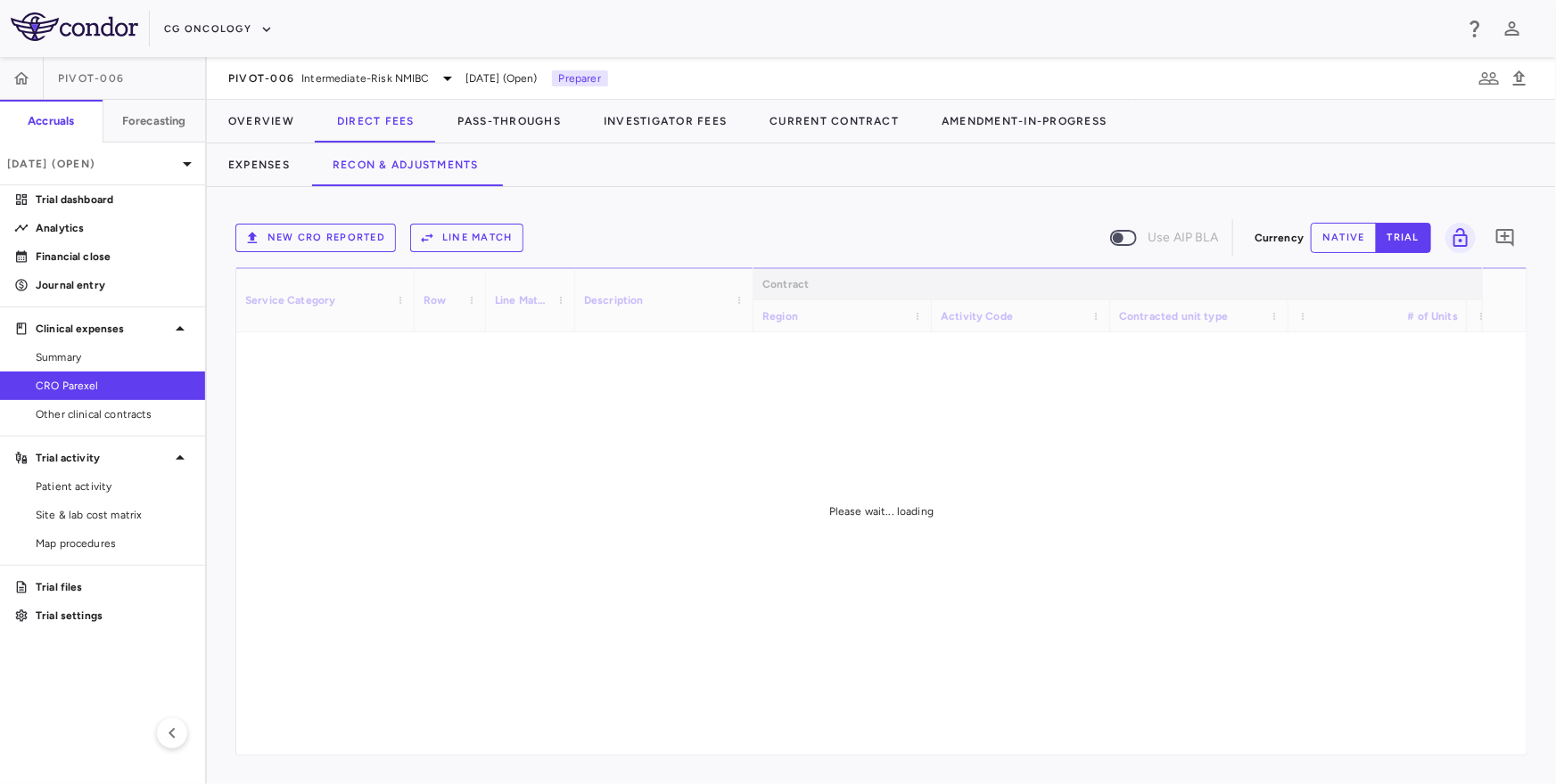
click at [297, 237] on button "New CRO reported" at bounding box center [315, 238] width 160 height 29
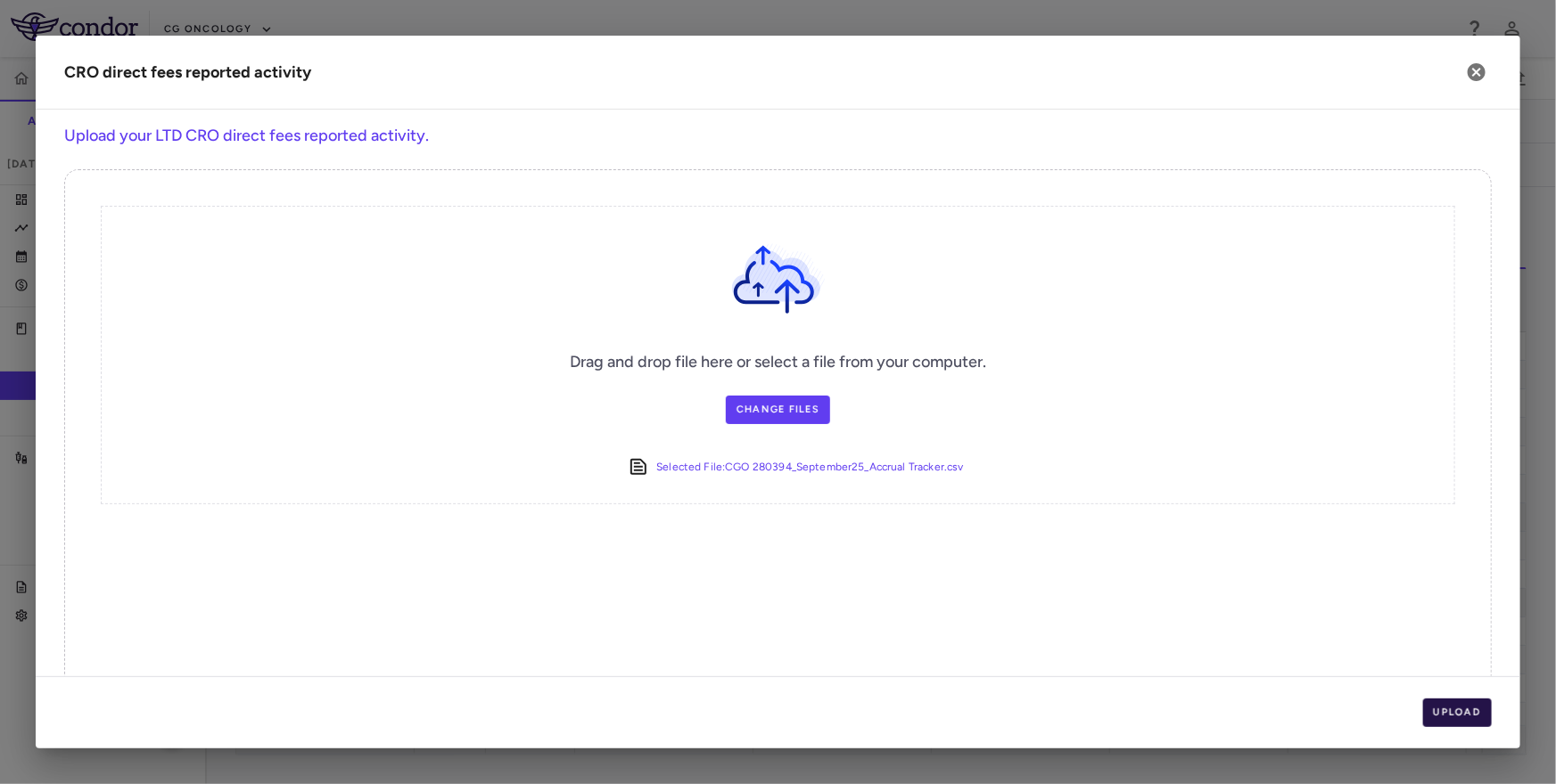
click at [1453, 708] on button "Upload" at bounding box center [1458, 713] width 69 height 29
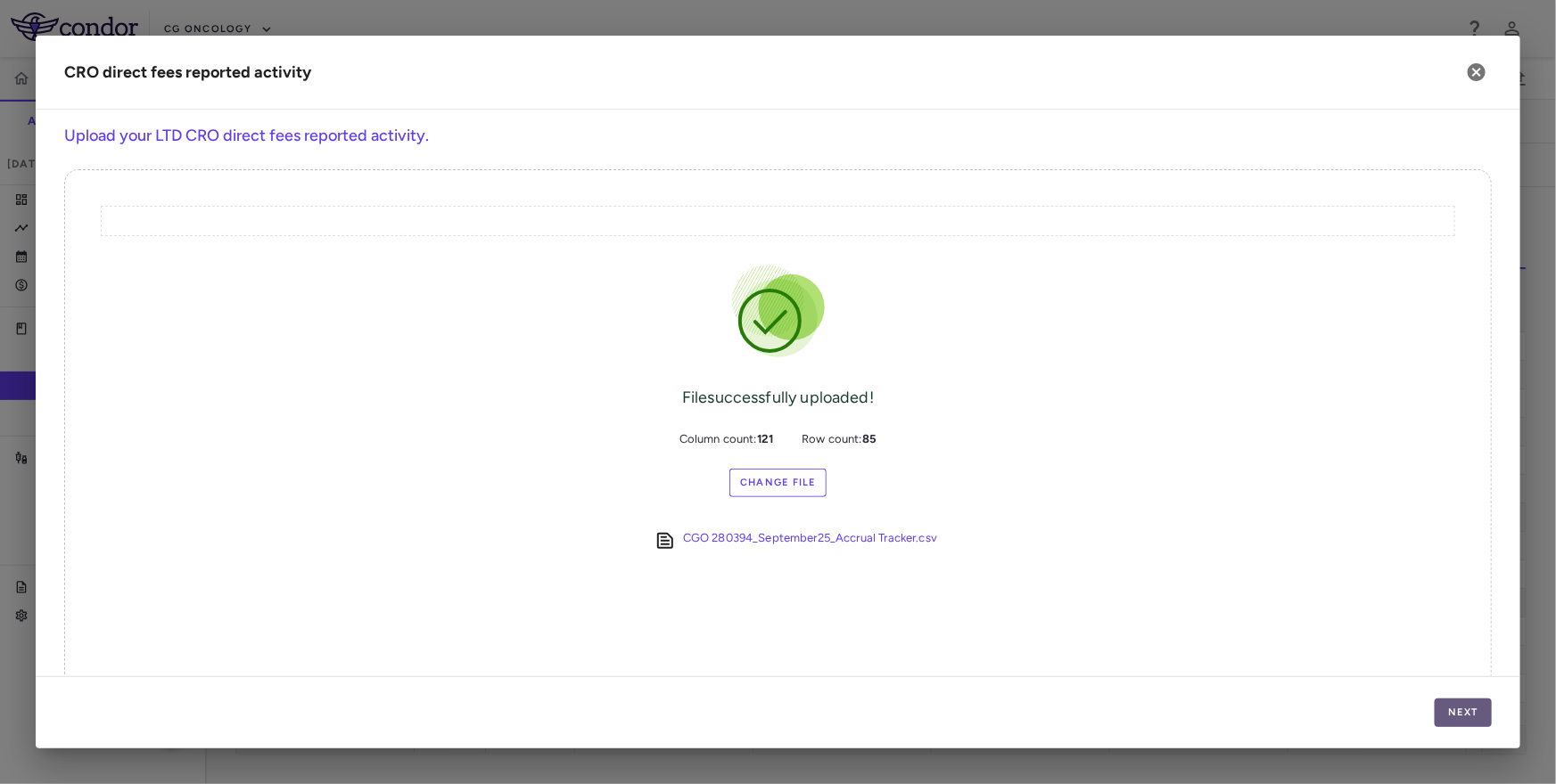
click at [1453, 708] on button "Next" at bounding box center [1463, 713] width 57 height 29
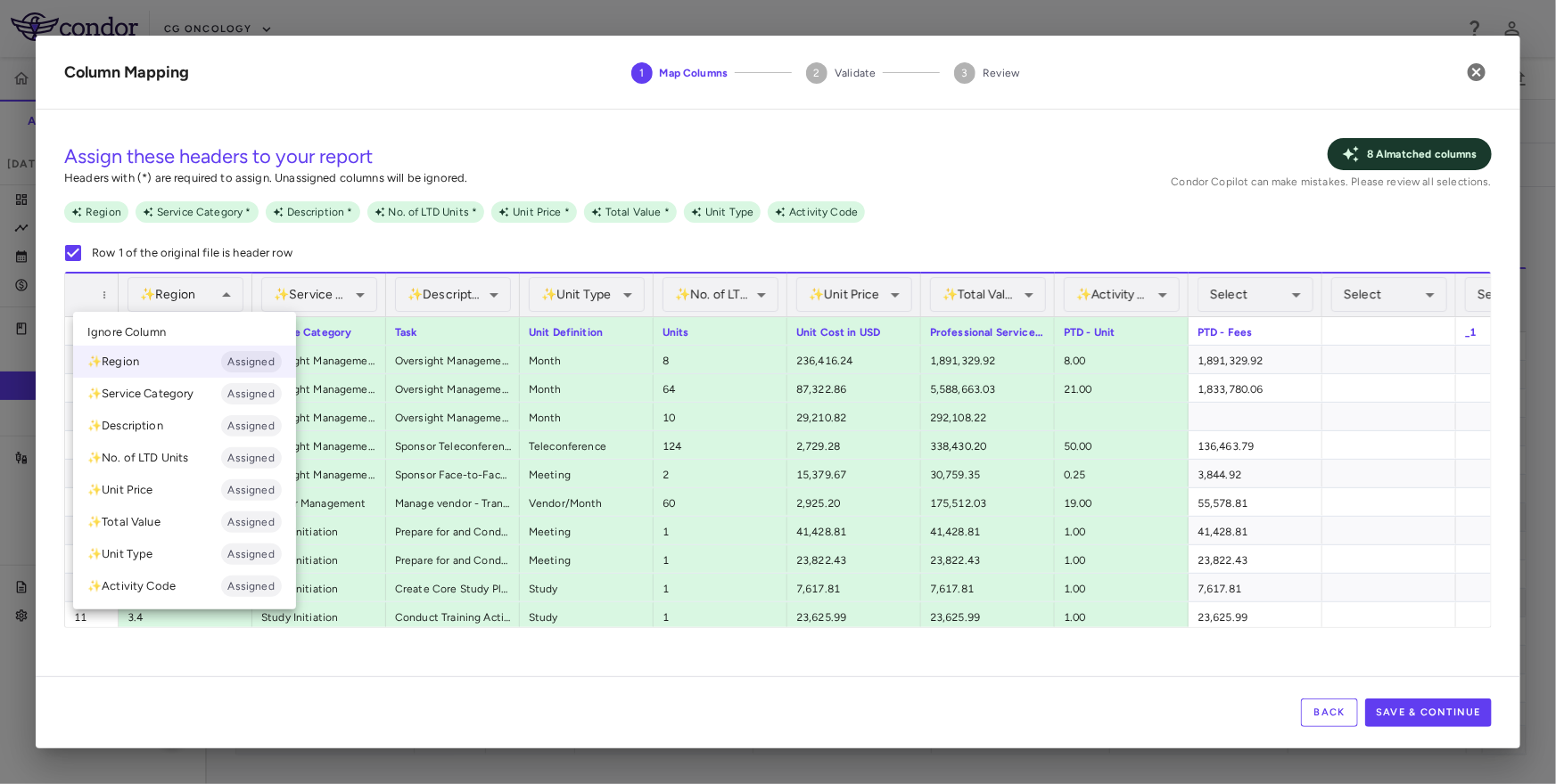
click at [334, 256] on div at bounding box center [778, 392] width 1556 height 784
click at [142, 580] on li "✨ Activity Code Assigned" at bounding box center [185, 587] width 223 height 32
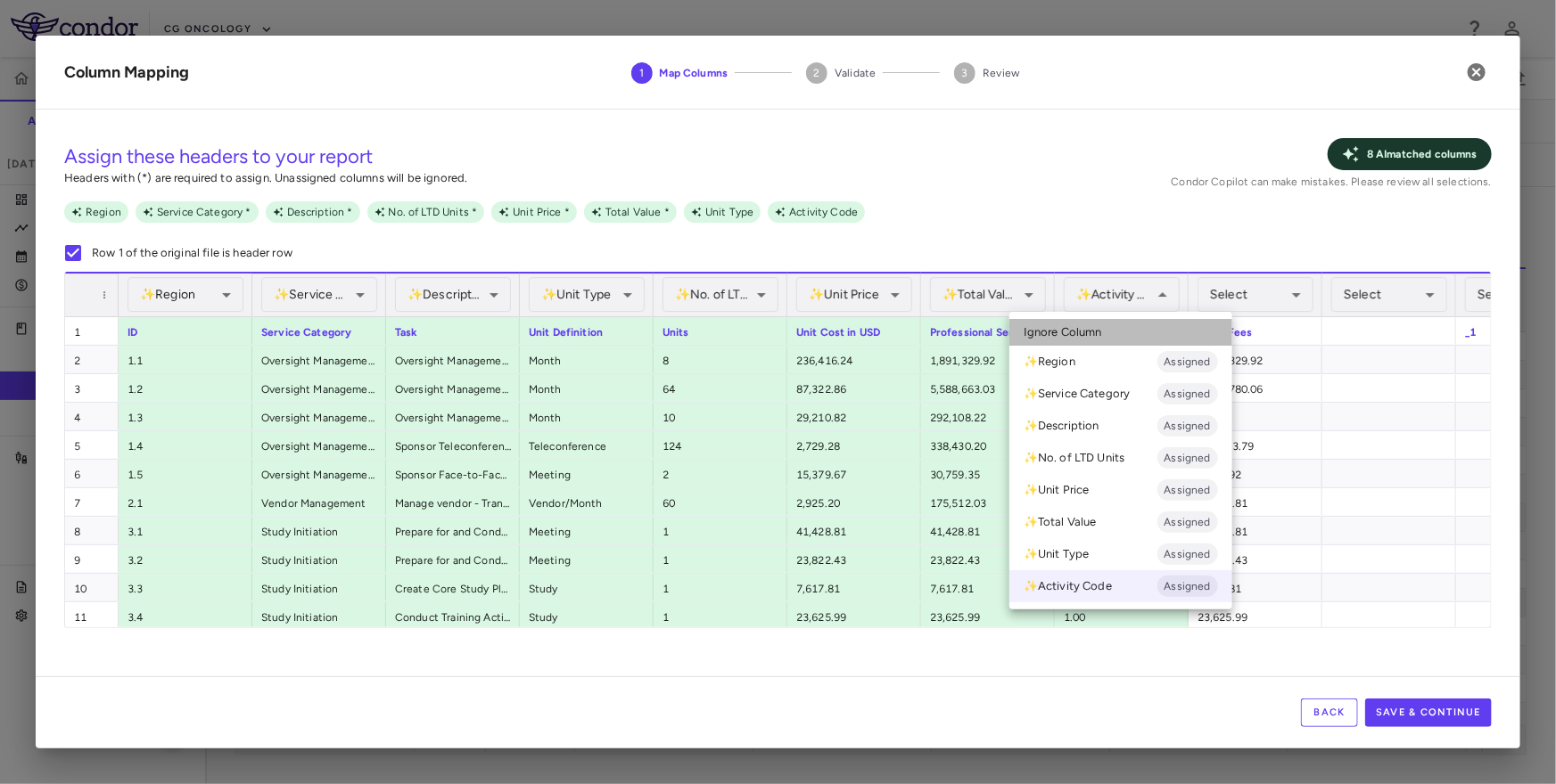
click at [1112, 324] on li "Ignore Column" at bounding box center [1121, 332] width 223 height 27
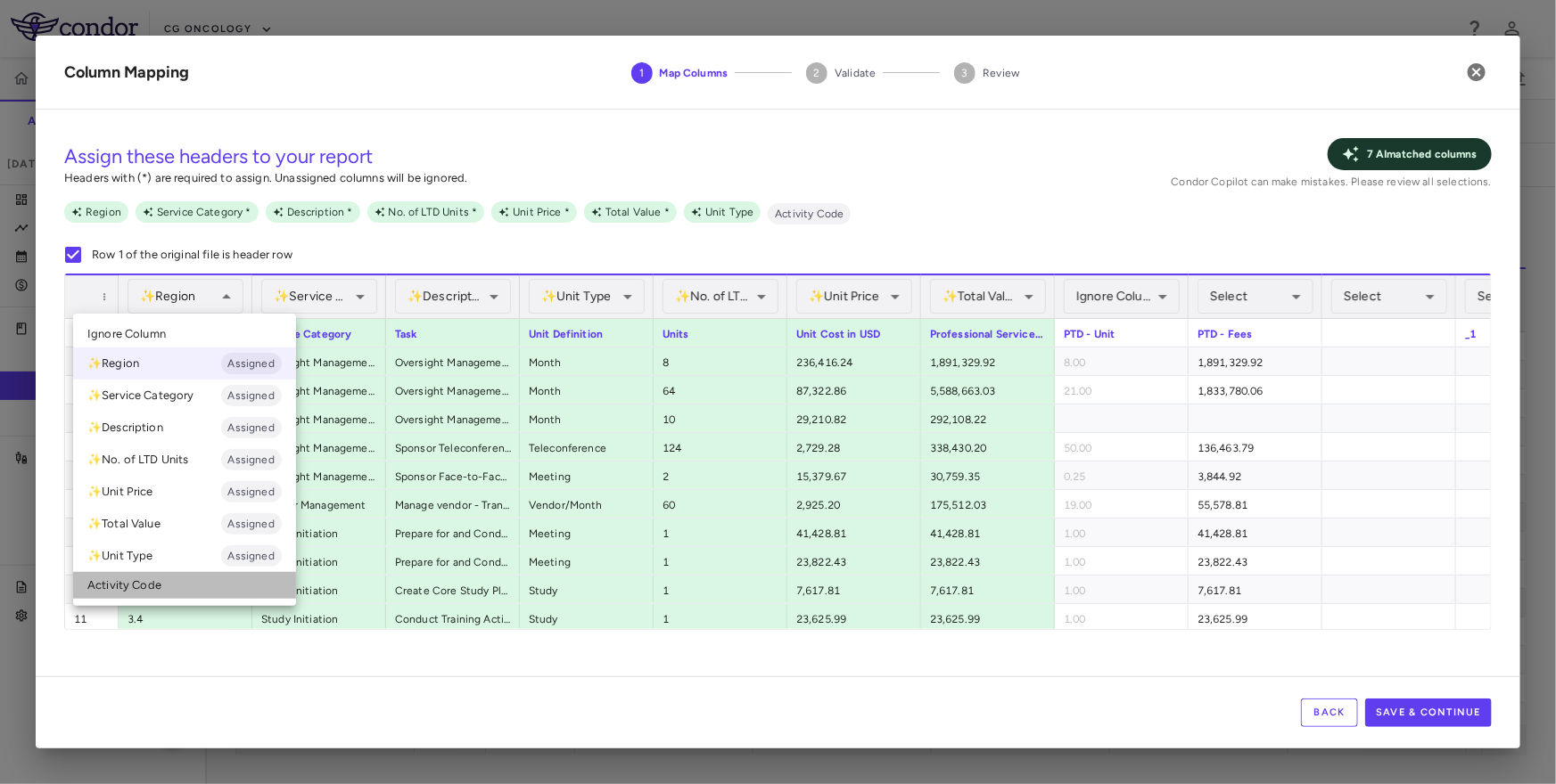
click at [194, 587] on li "Activity Code" at bounding box center [185, 585] width 223 height 27
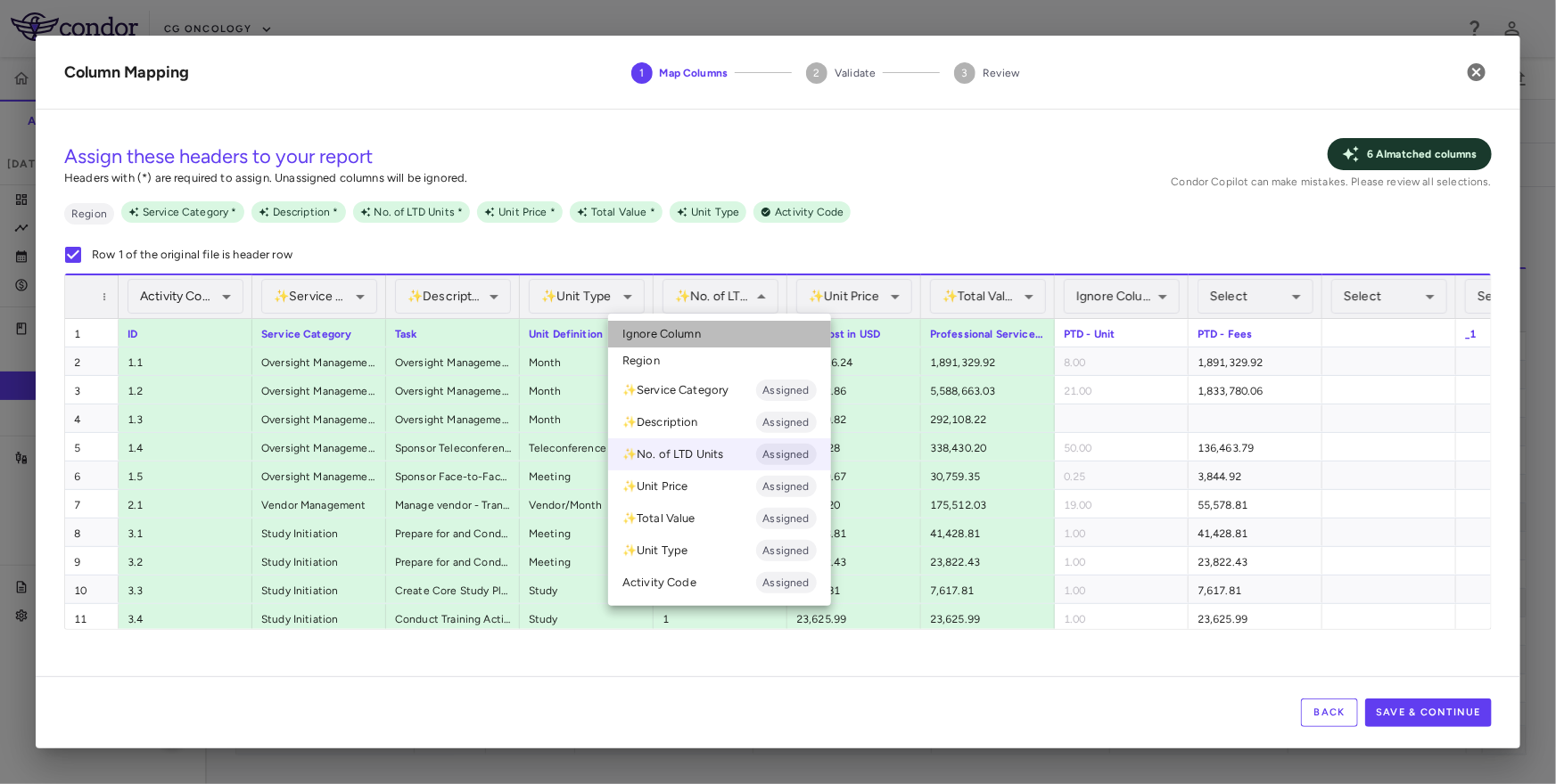
click at [740, 334] on li "Ignore Column" at bounding box center [720, 334] width 223 height 27
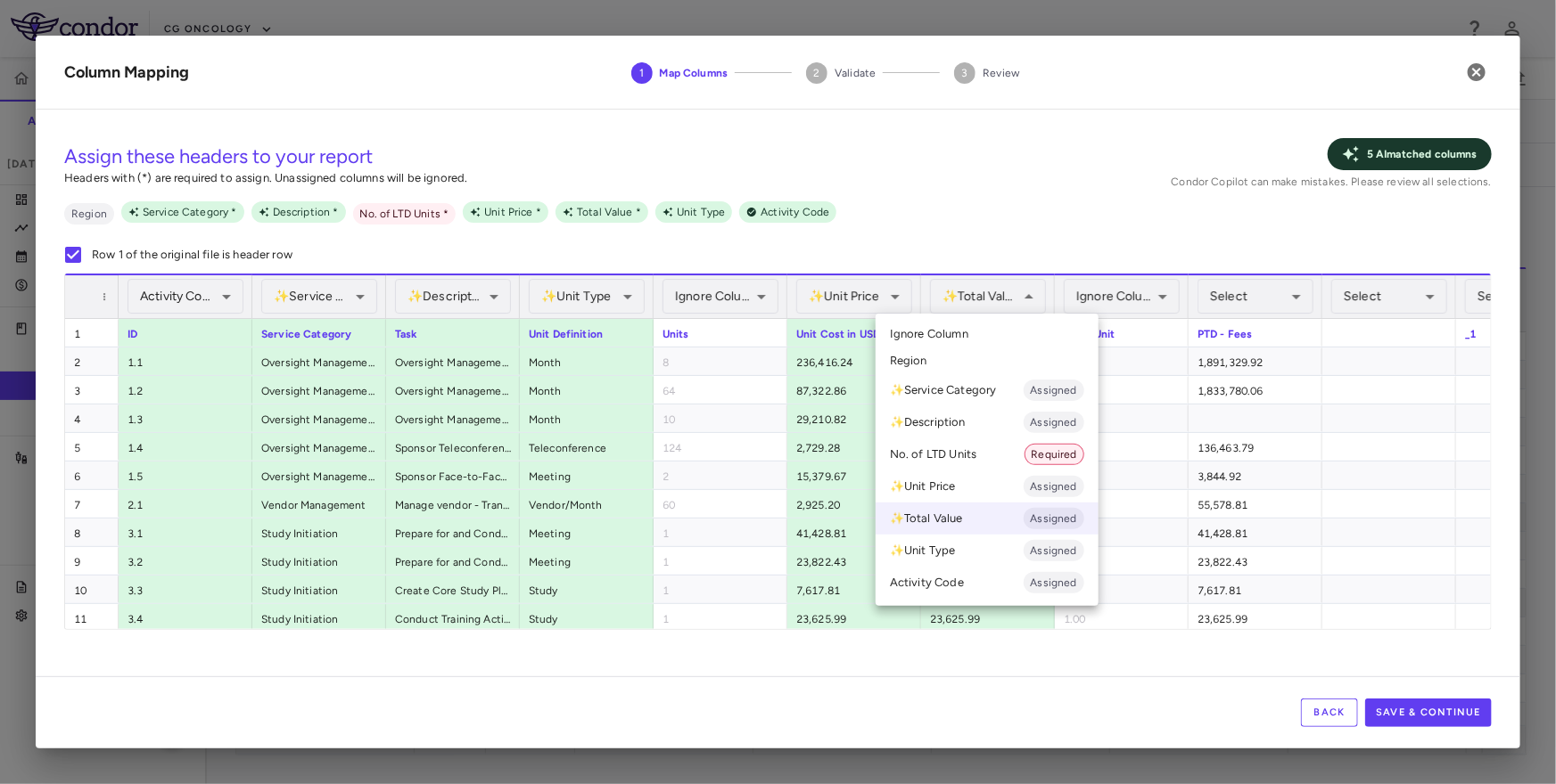
click at [952, 323] on li "Ignore Column" at bounding box center [987, 334] width 223 height 27
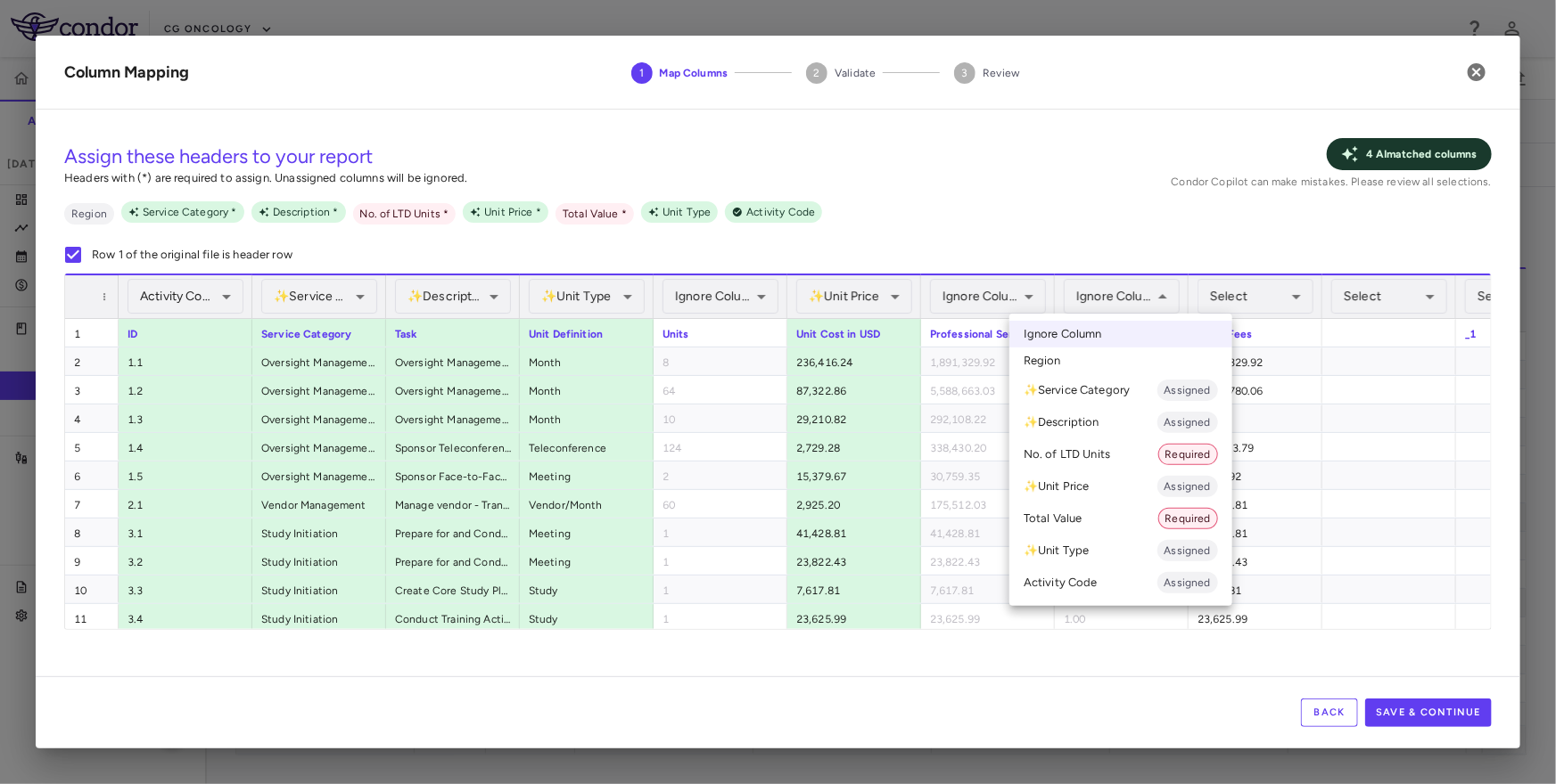
click at [1100, 440] on li "No. of LTD Units Required" at bounding box center [1121, 454] width 223 height 32
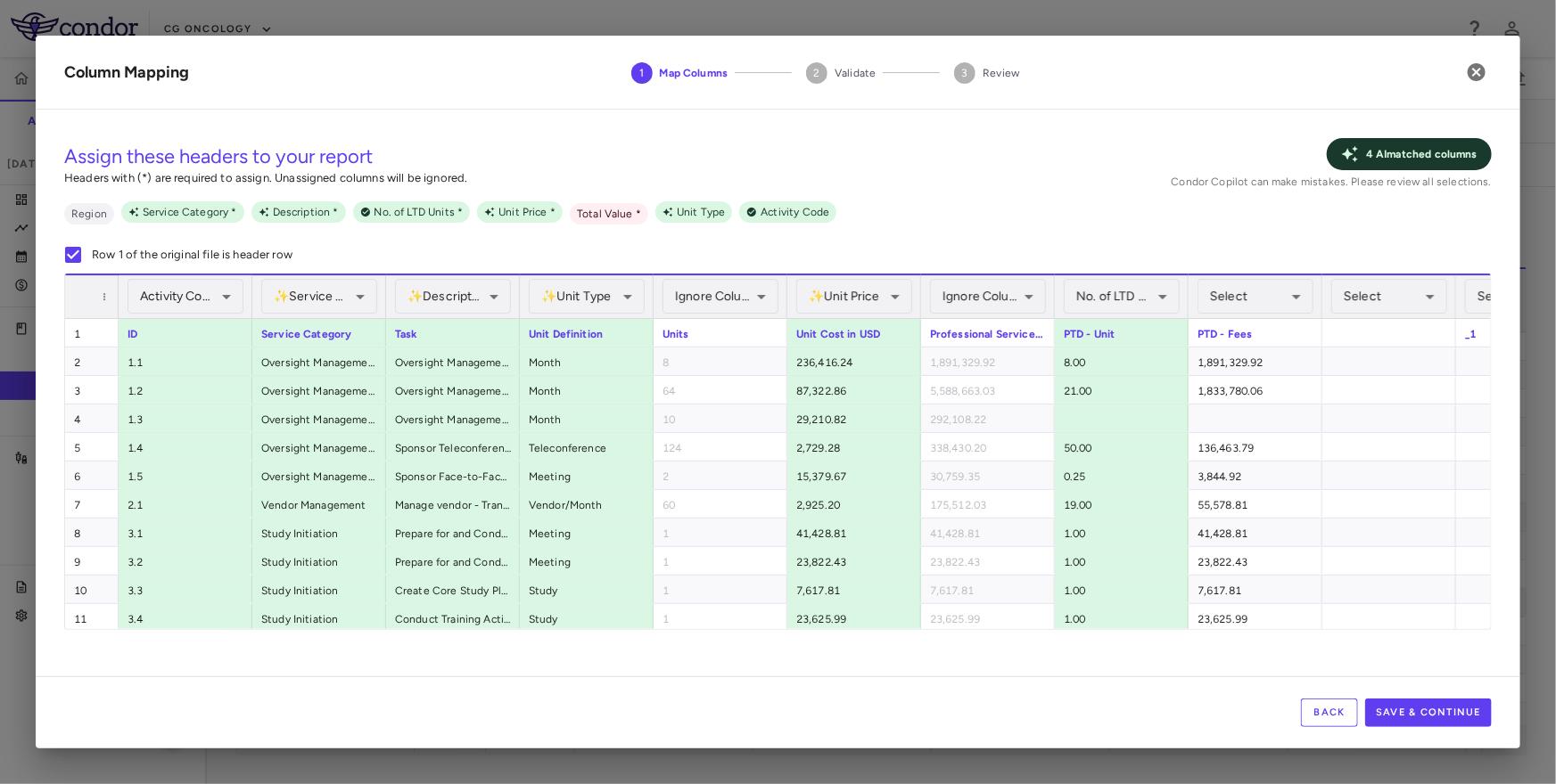
click at [1221, 275] on div "Select ​" at bounding box center [1255, 296] width 116 height 42
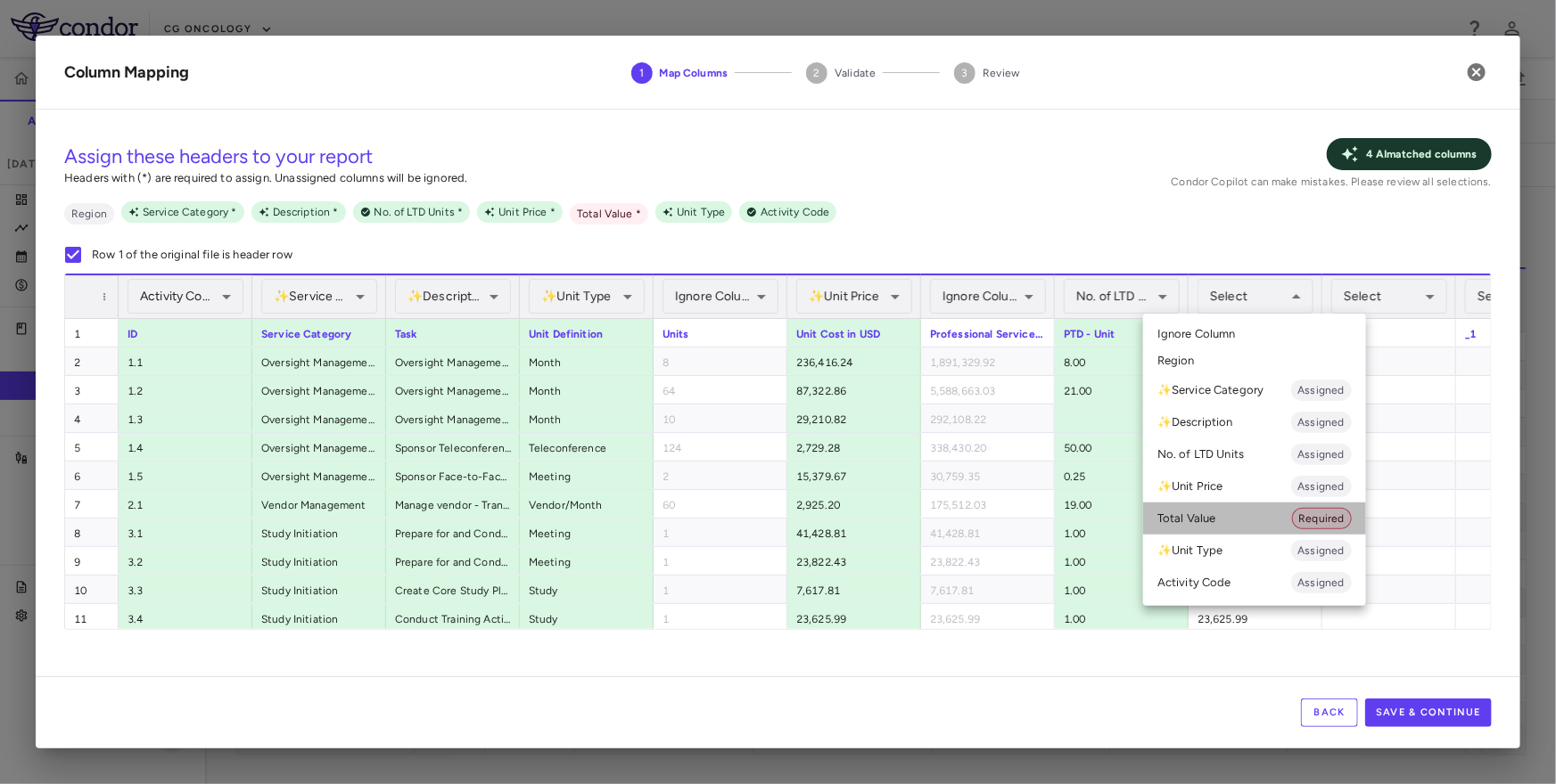
click at [1240, 511] on li "Total Value Required" at bounding box center [1255, 518] width 223 height 32
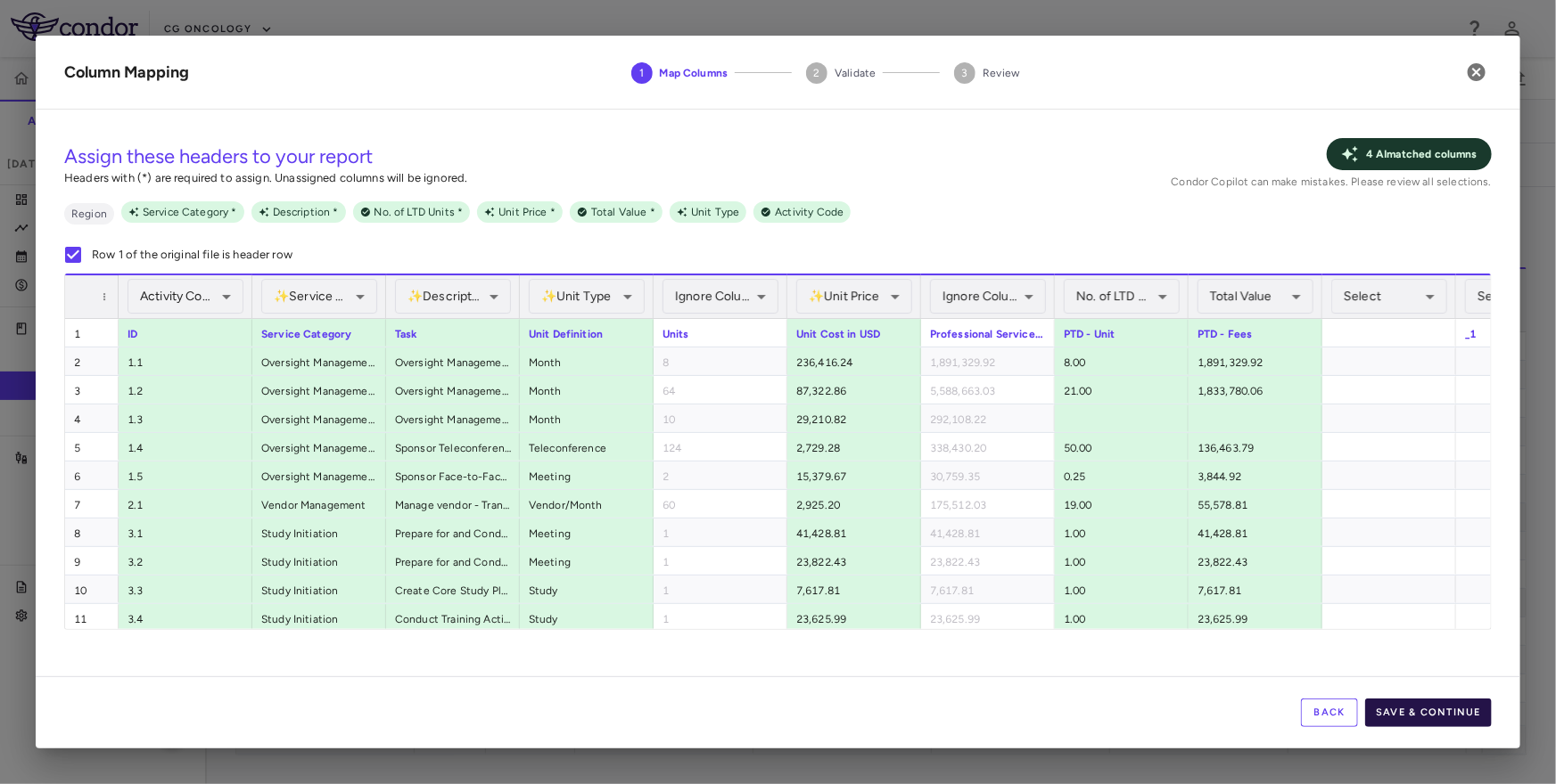
click at [1404, 709] on button "Save & Continue" at bounding box center [1429, 713] width 126 height 29
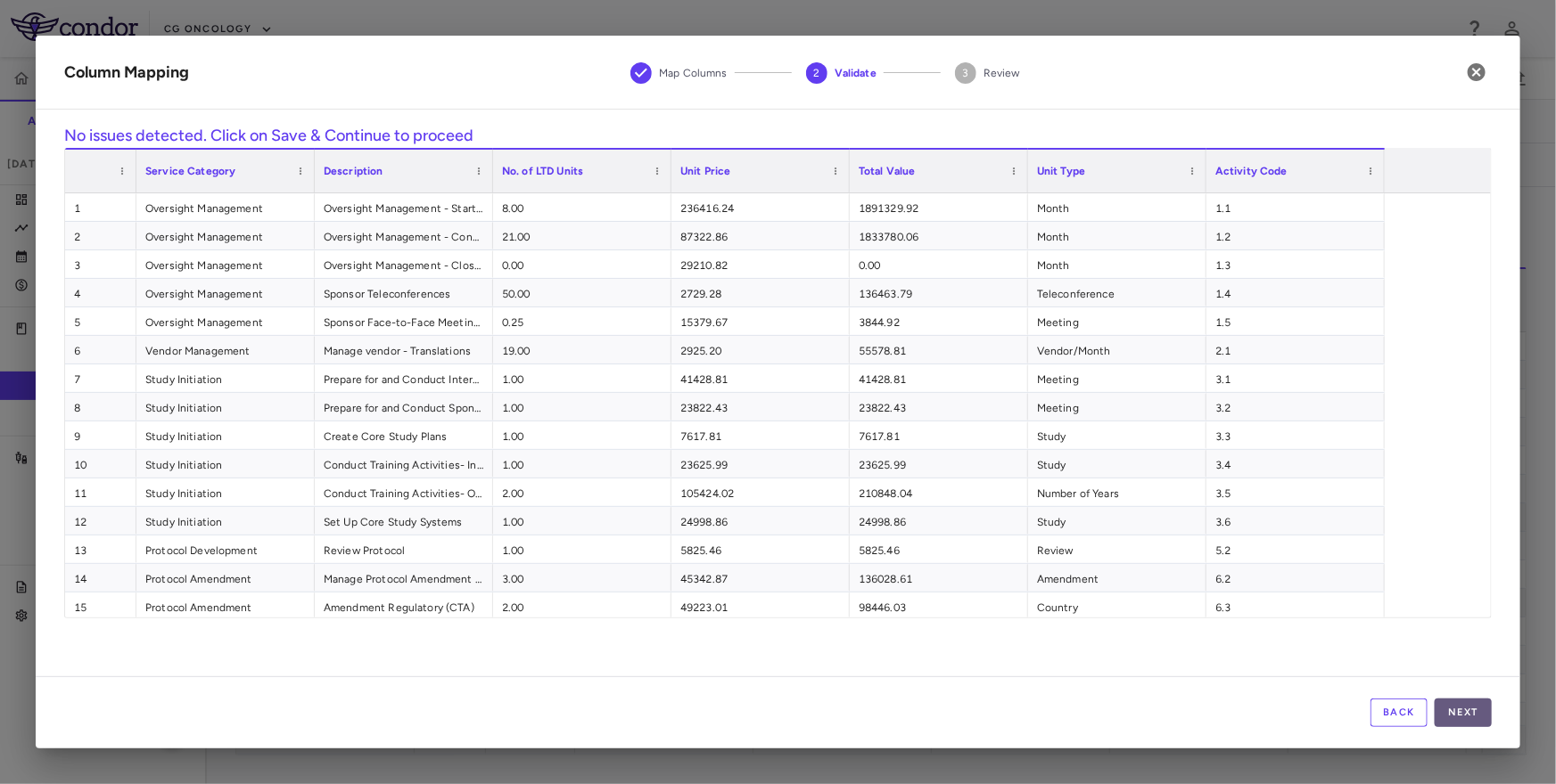
click at [1455, 712] on button "Next" at bounding box center [1463, 713] width 57 height 29
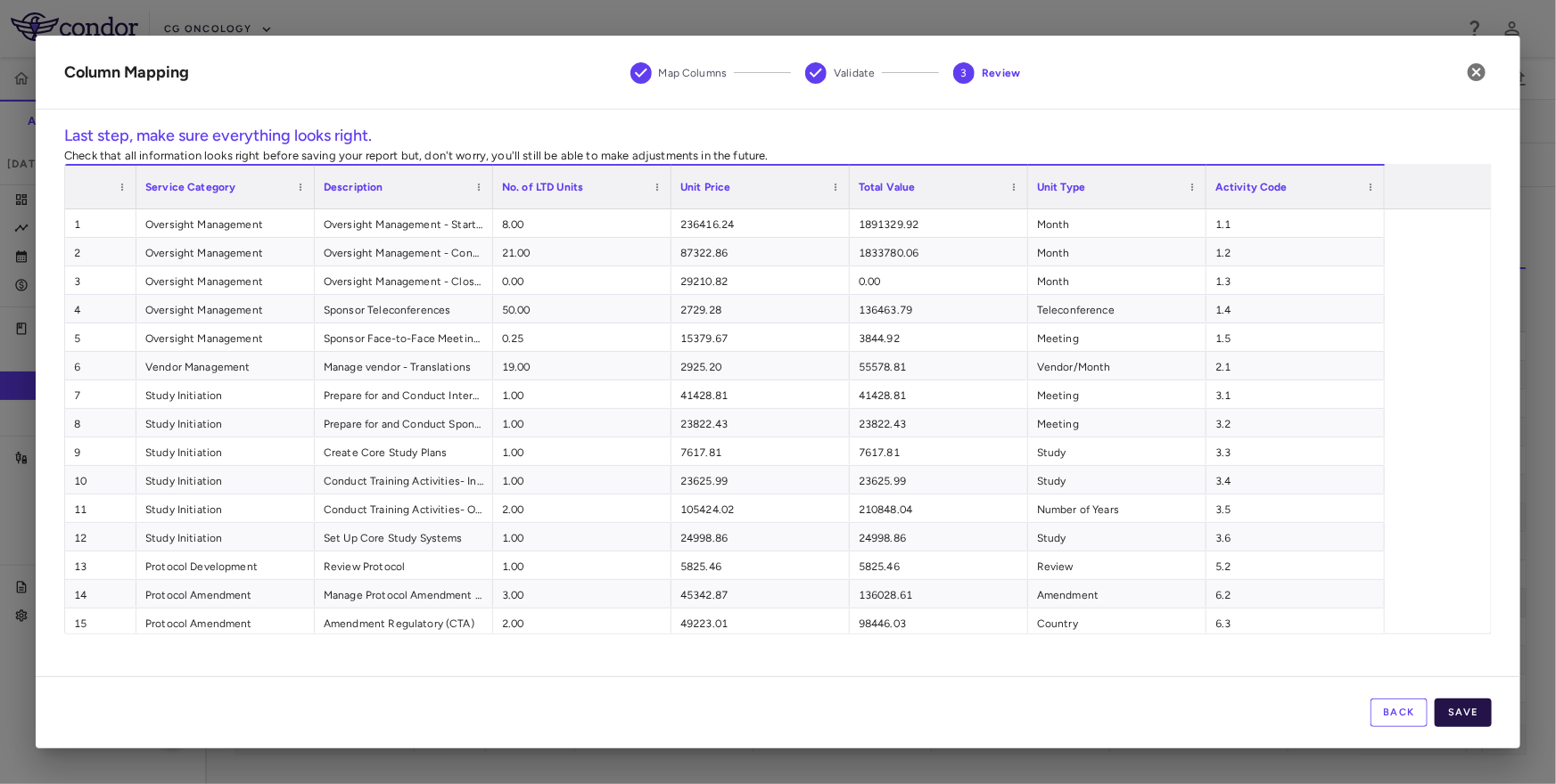
click at [1464, 716] on button "Save" at bounding box center [1463, 713] width 57 height 29
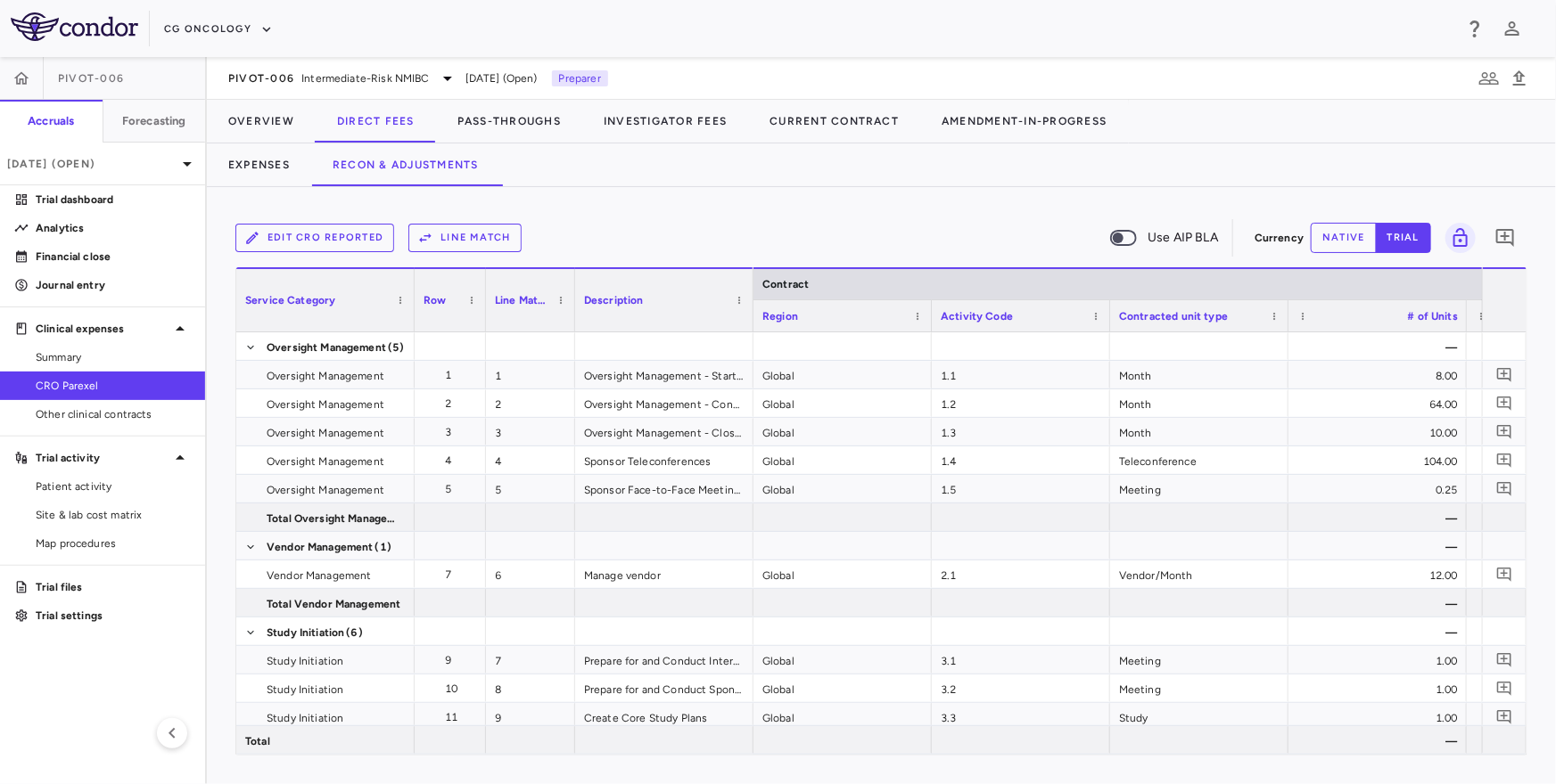
click at [490, 239] on button "Line Match" at bounding box center [464, 238] width 114 height 29
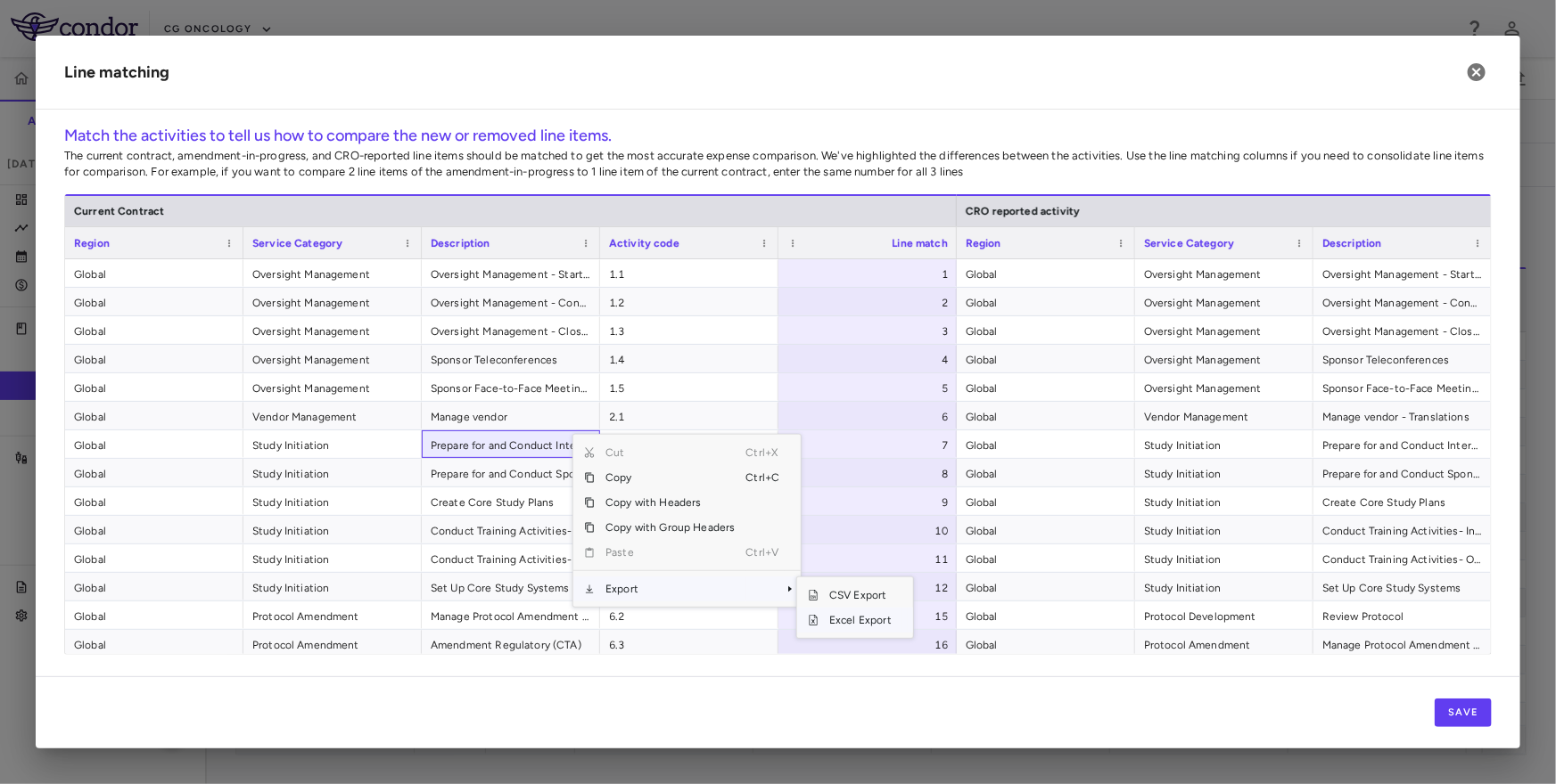
click at [848, 622] on span "Excel Export" at bounding box center [860, 620] width 84 height 25
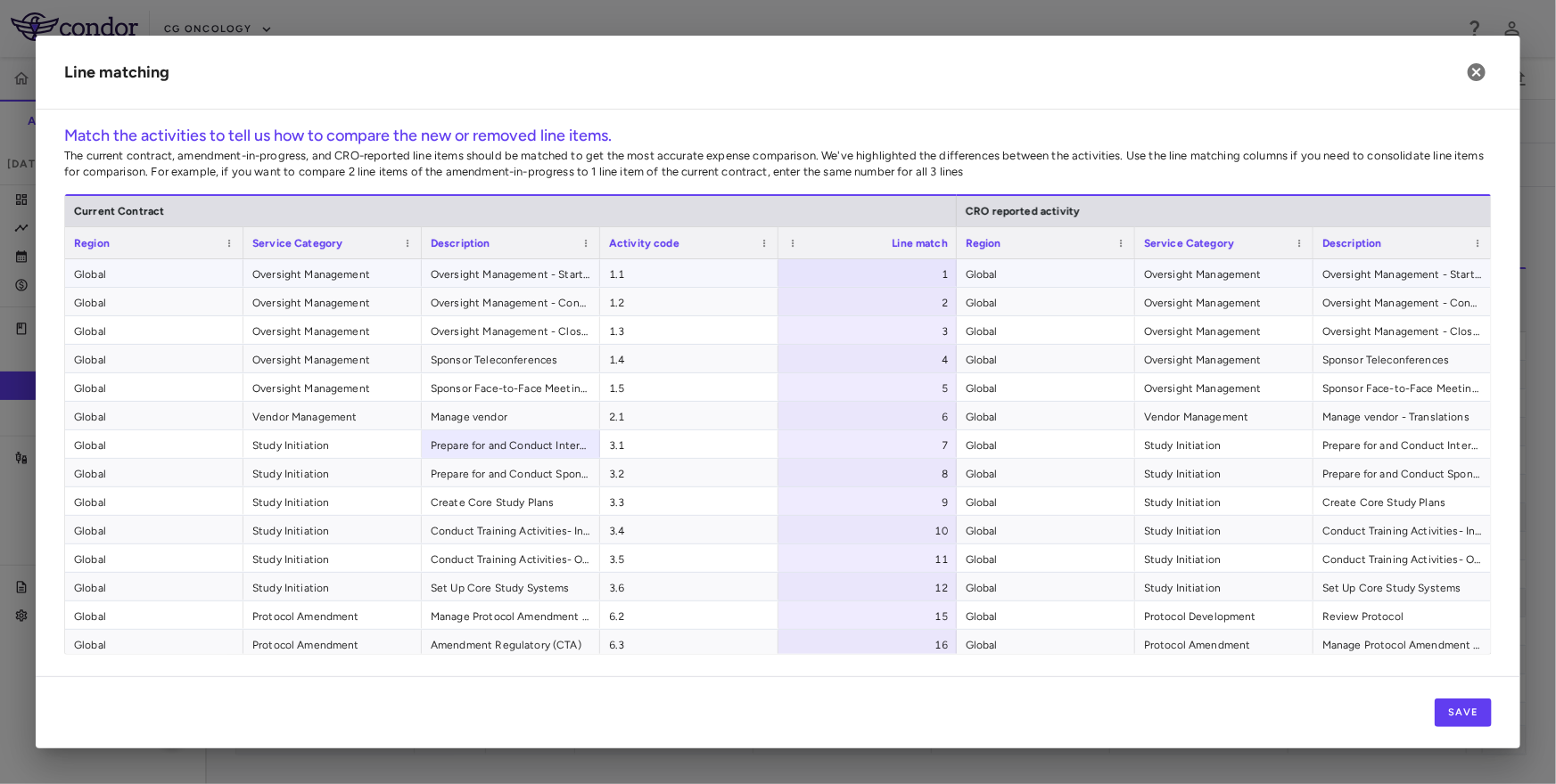
click at [879, 261] on div "1" at bounding box center [870, 274] width 153 height 29
type input "**********"
click at [870, 261] on input "**********" at bounding box center [881, 274] width 150 height 30
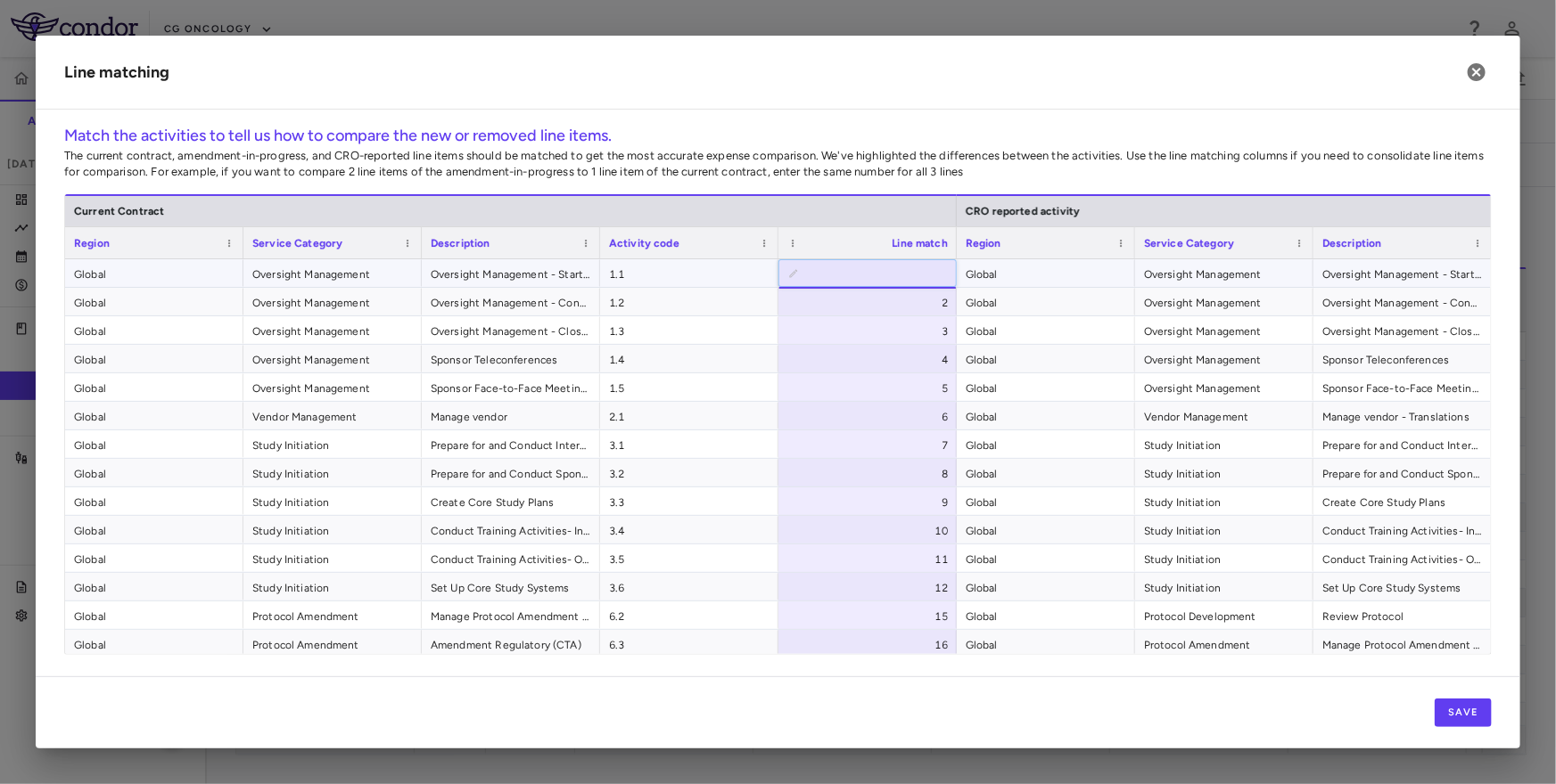
click at [870, 261] on input "**********" at bounding box center [881, 274] width 150 height 30
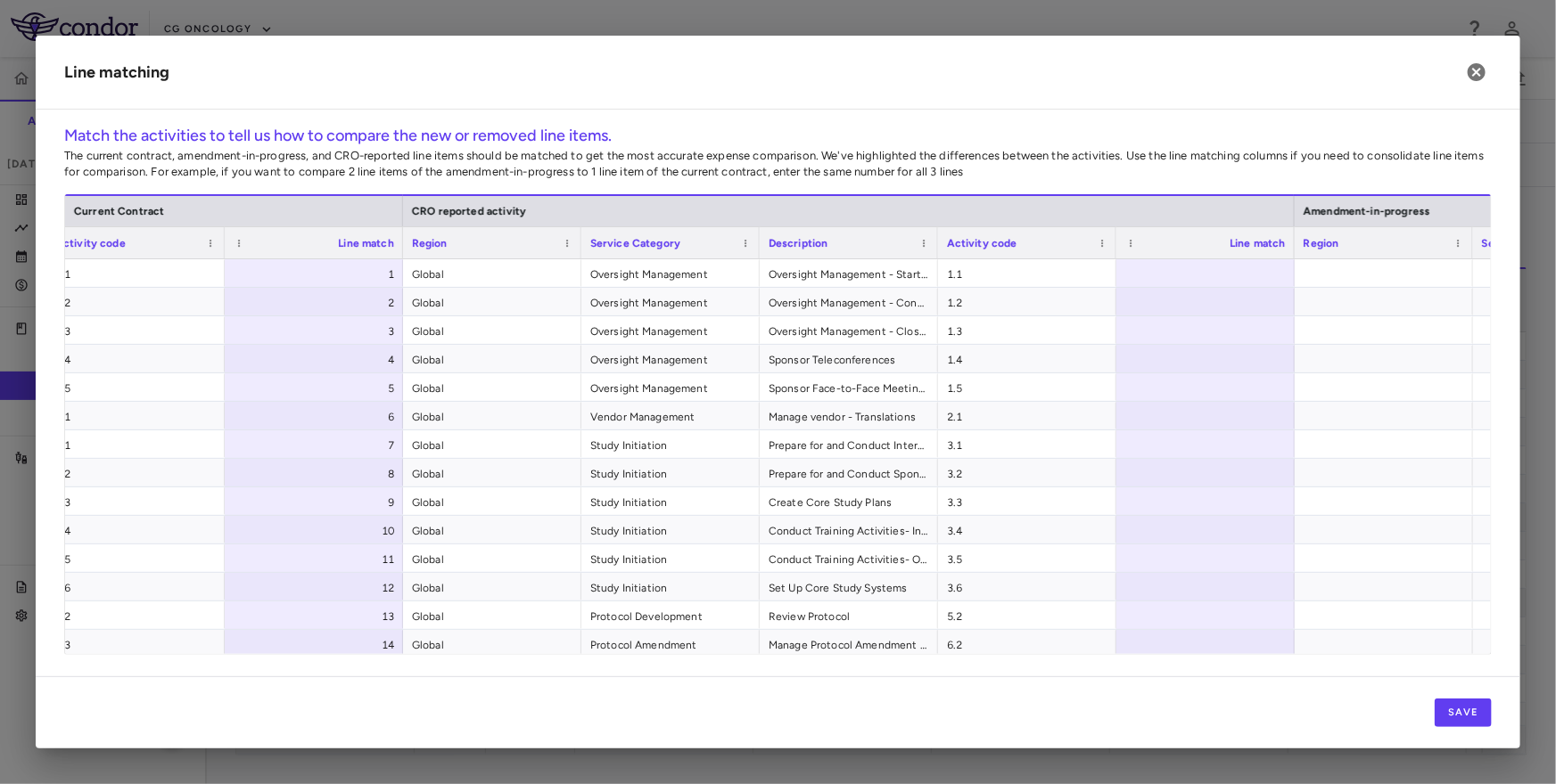
scroll to position [0, 0]
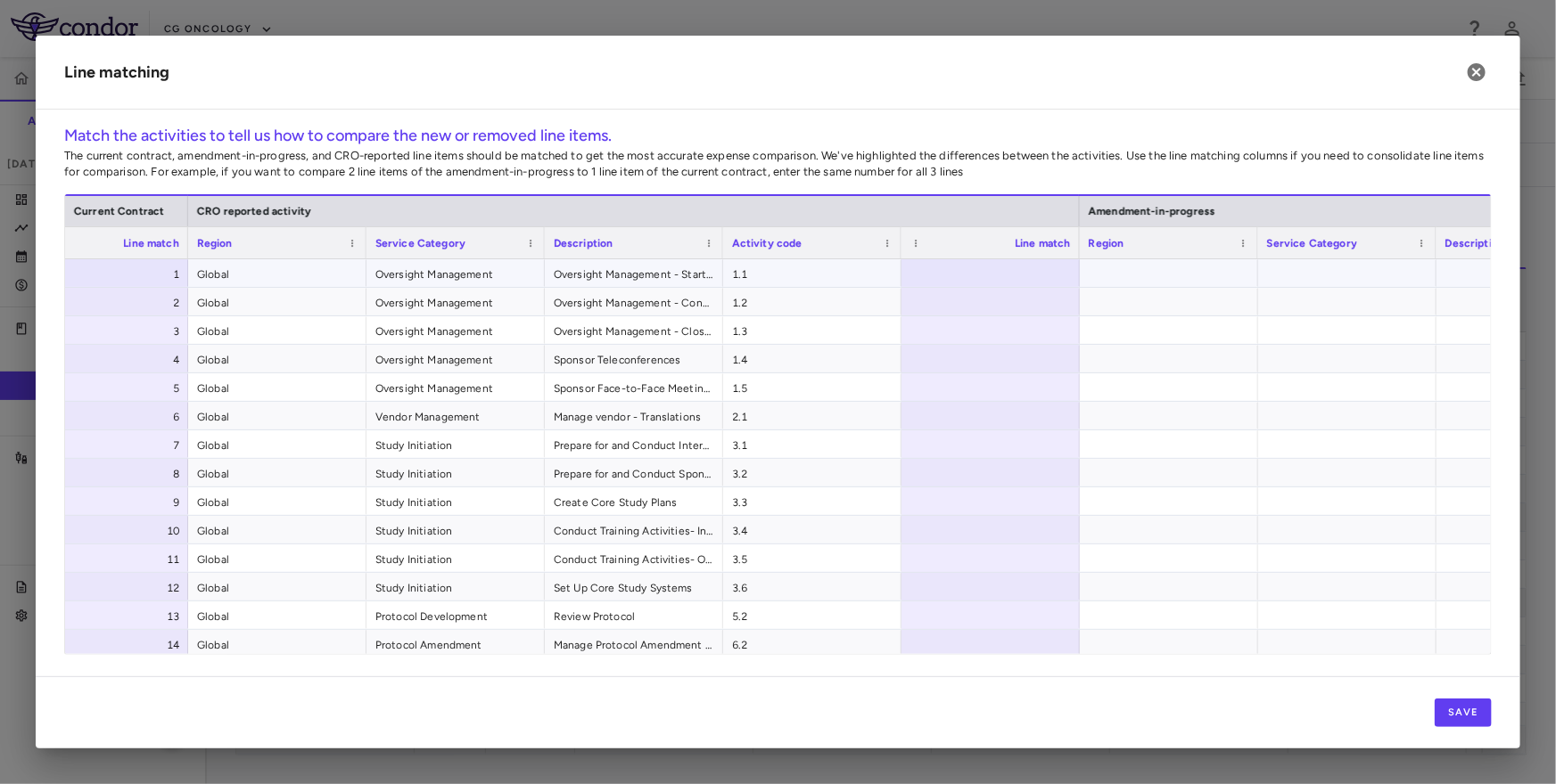
click at [1021, 270] on div at bounding box center [991, 274] width 179 height 28
click at [1469, 727] on button "Save" at bounding box center [1463, 713] width 57 height 29
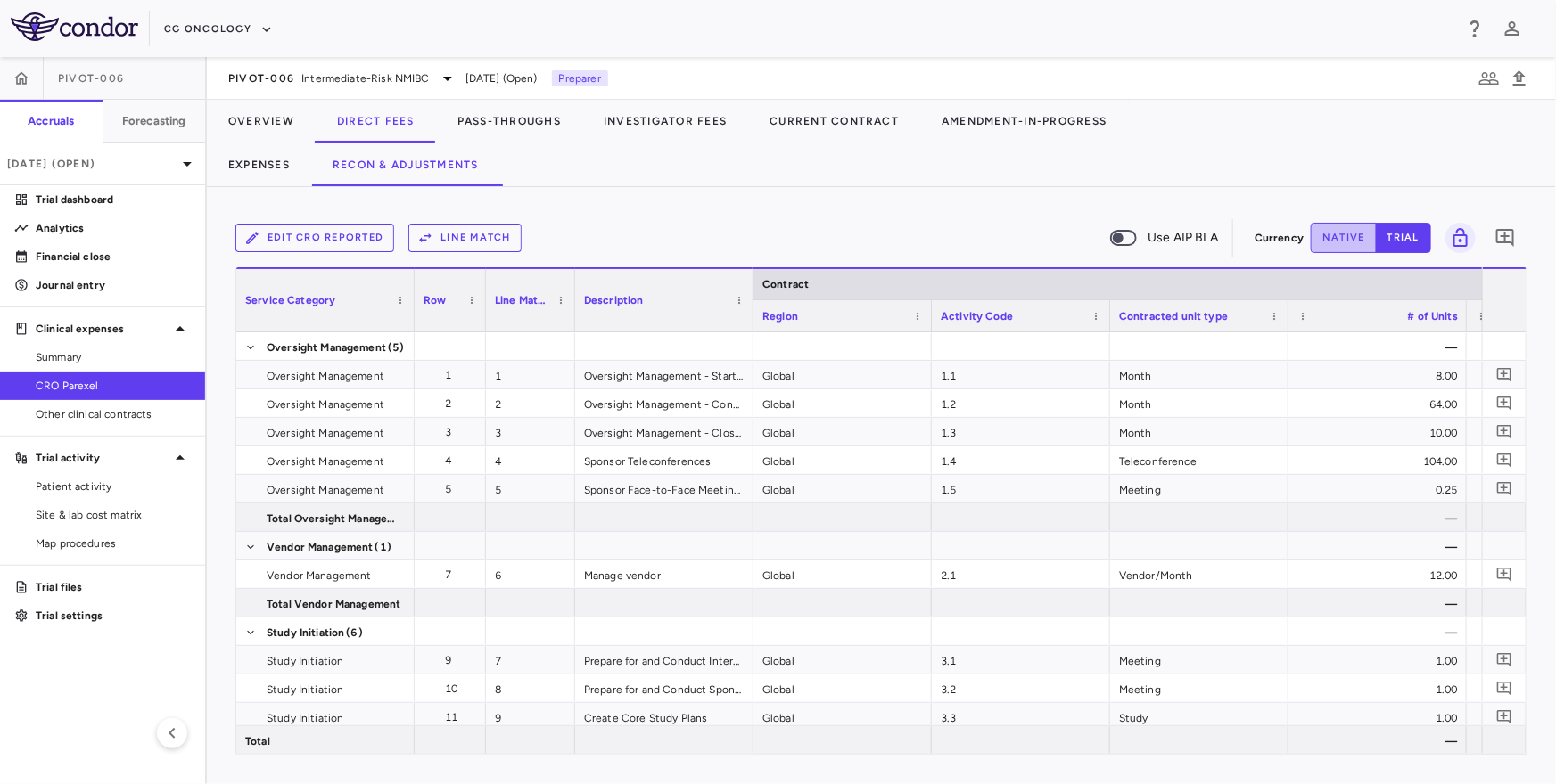
click at [1339, 249] on button "native" at bounding box center [1344, 238] width 66 height 31
click at [1337, 246] on button "native" at bounding box center [1344, 238] width 66 height 31
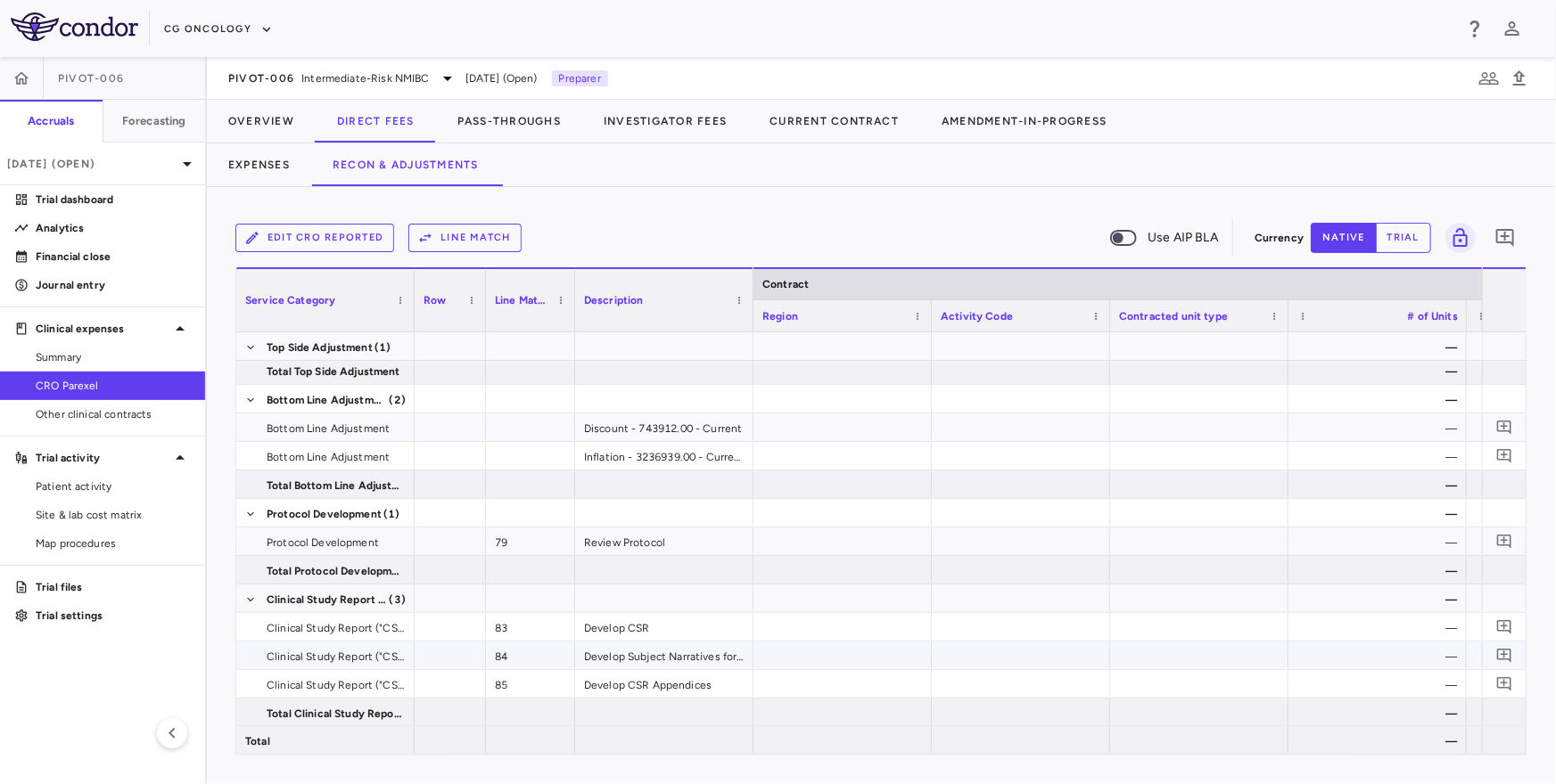
scroll to position [0, 480]
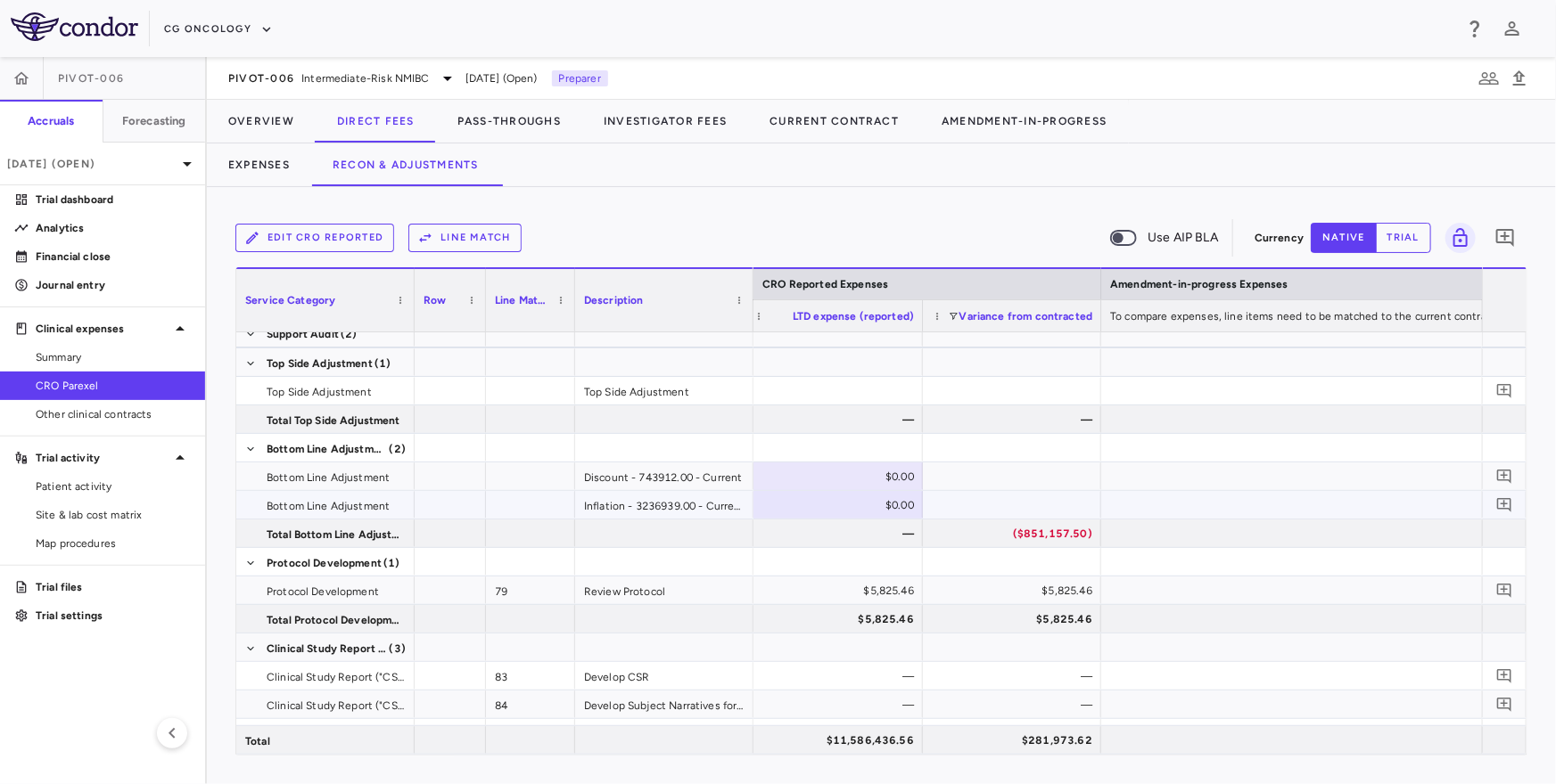
click at [897, 503] on div "$0.00" at bounding box center [837, 505] width 153 height 29
click at [888, 483] on div "$0.00" at bounding box center [837, 476] width 153 height 29
type input "**********"
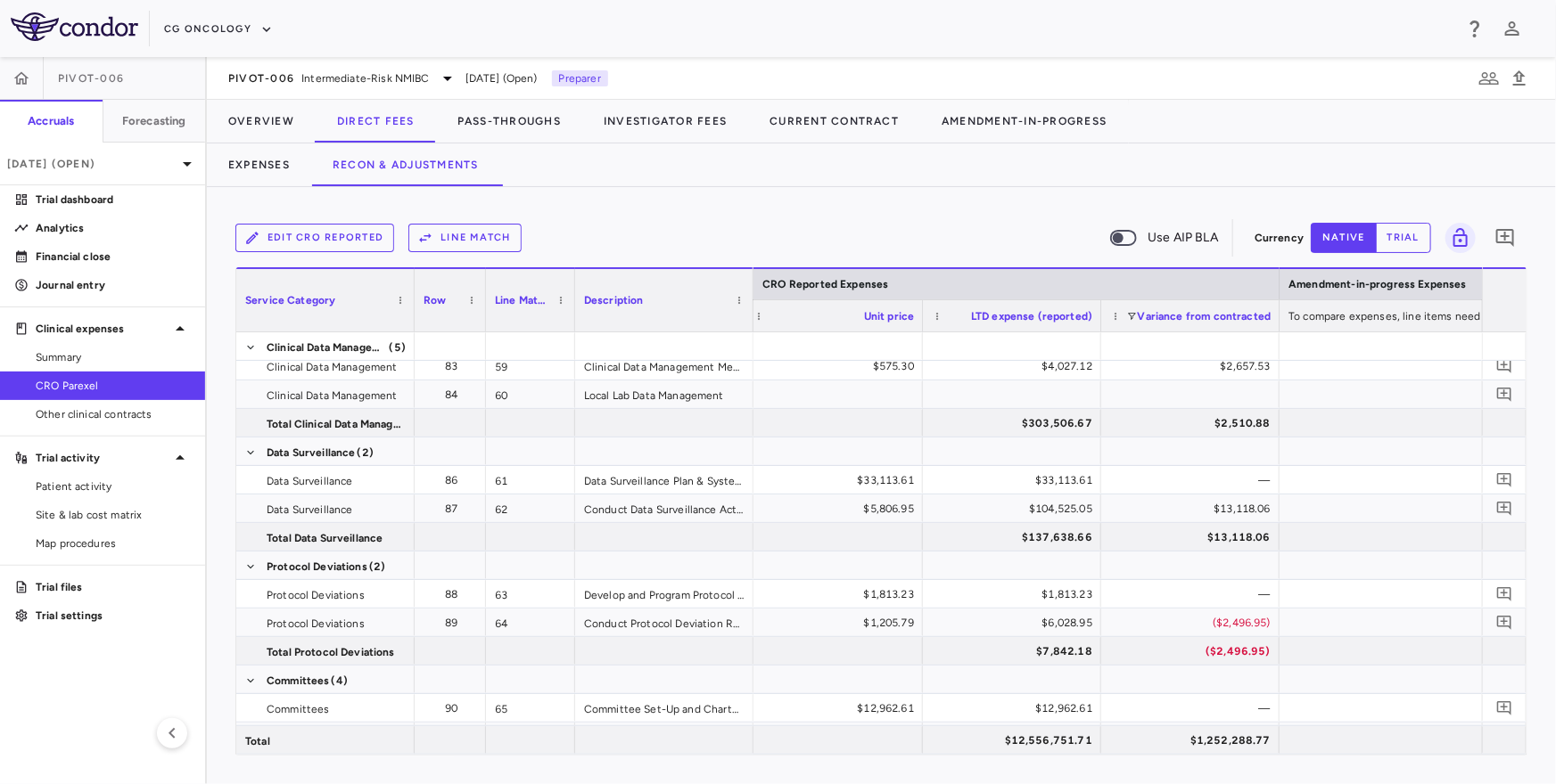
click at [1129, 321] on div "Variance from contracted" at bounding box center [1190, 316] width 160 height 32
click at [1131, 317] on span at bounding box center [1131, 316] width 11 height 11
click at [1147, 336] on div "Select all" at bounding box center [1217, 339] width 168 height 22
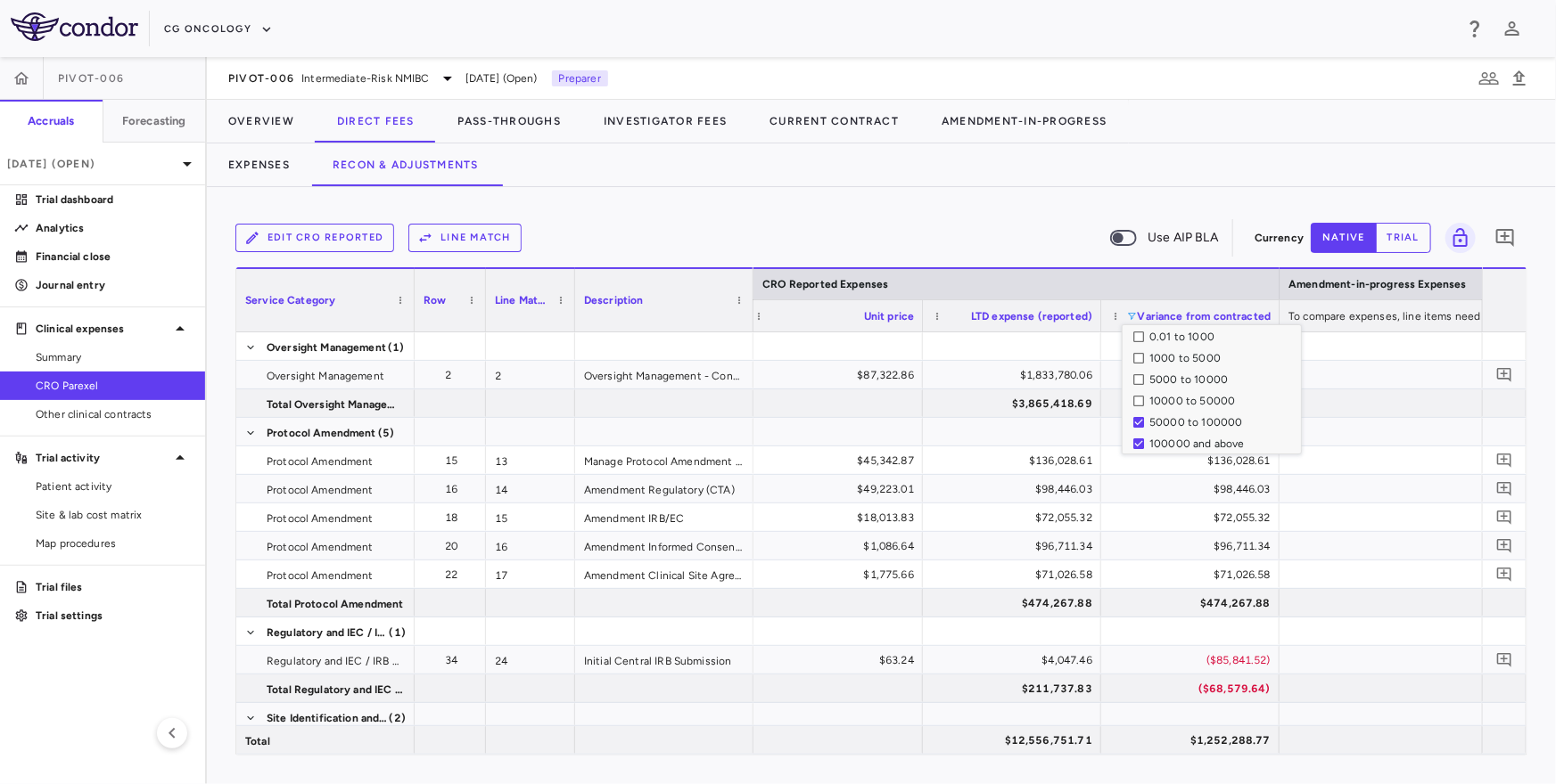
click at [1016, 249] on div "Edit CRO reported Line Match Use AIP BLA" at bounding box center [741, 238] width 1012 height 38
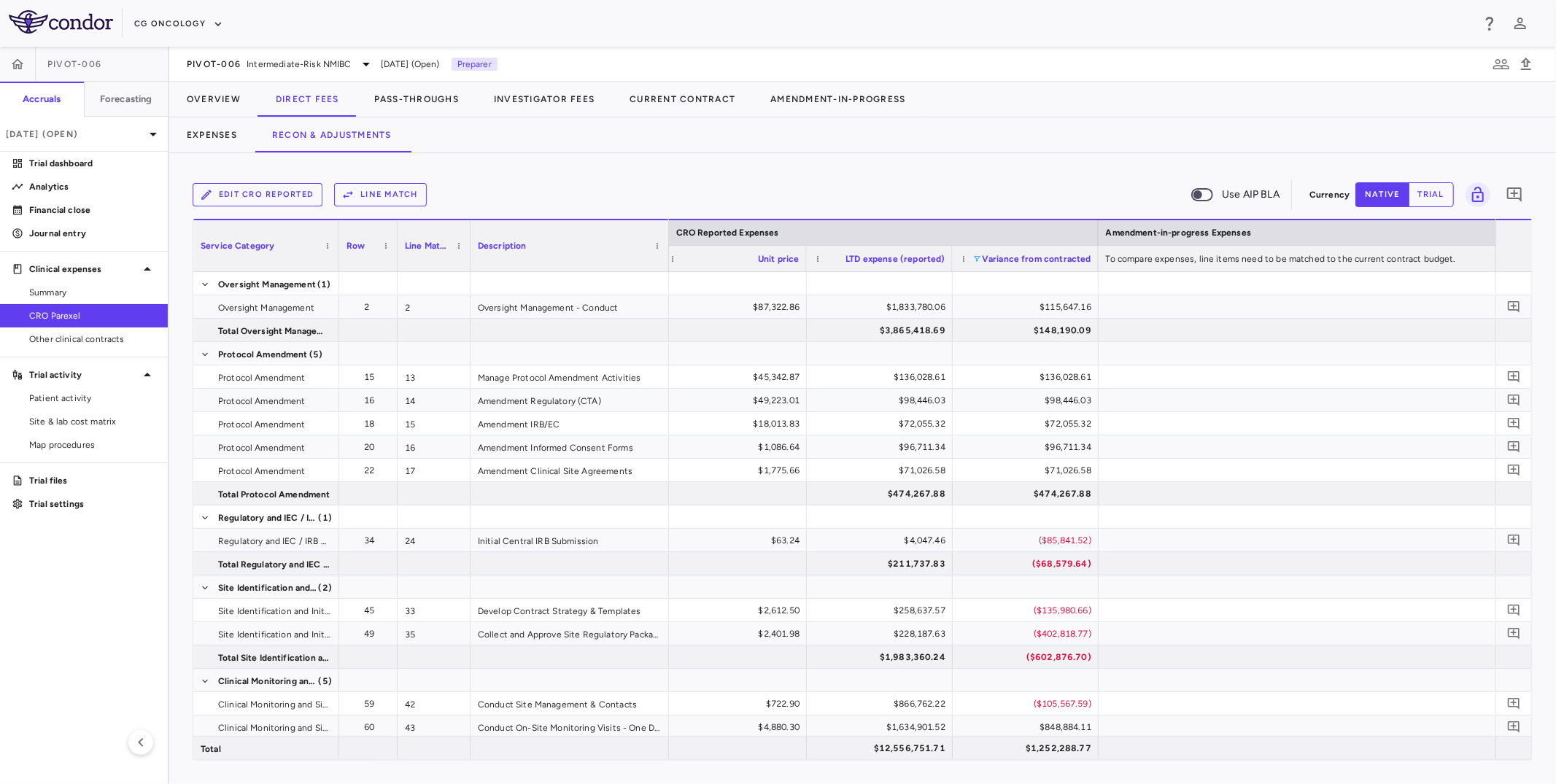
drag, startPoint x: 614, startPoint y: 256, endPoint x: 658, endPoint y: 261, distance: 44.3
click at [665, 261] on div at bounding box center [668, 246] width 6 height 51
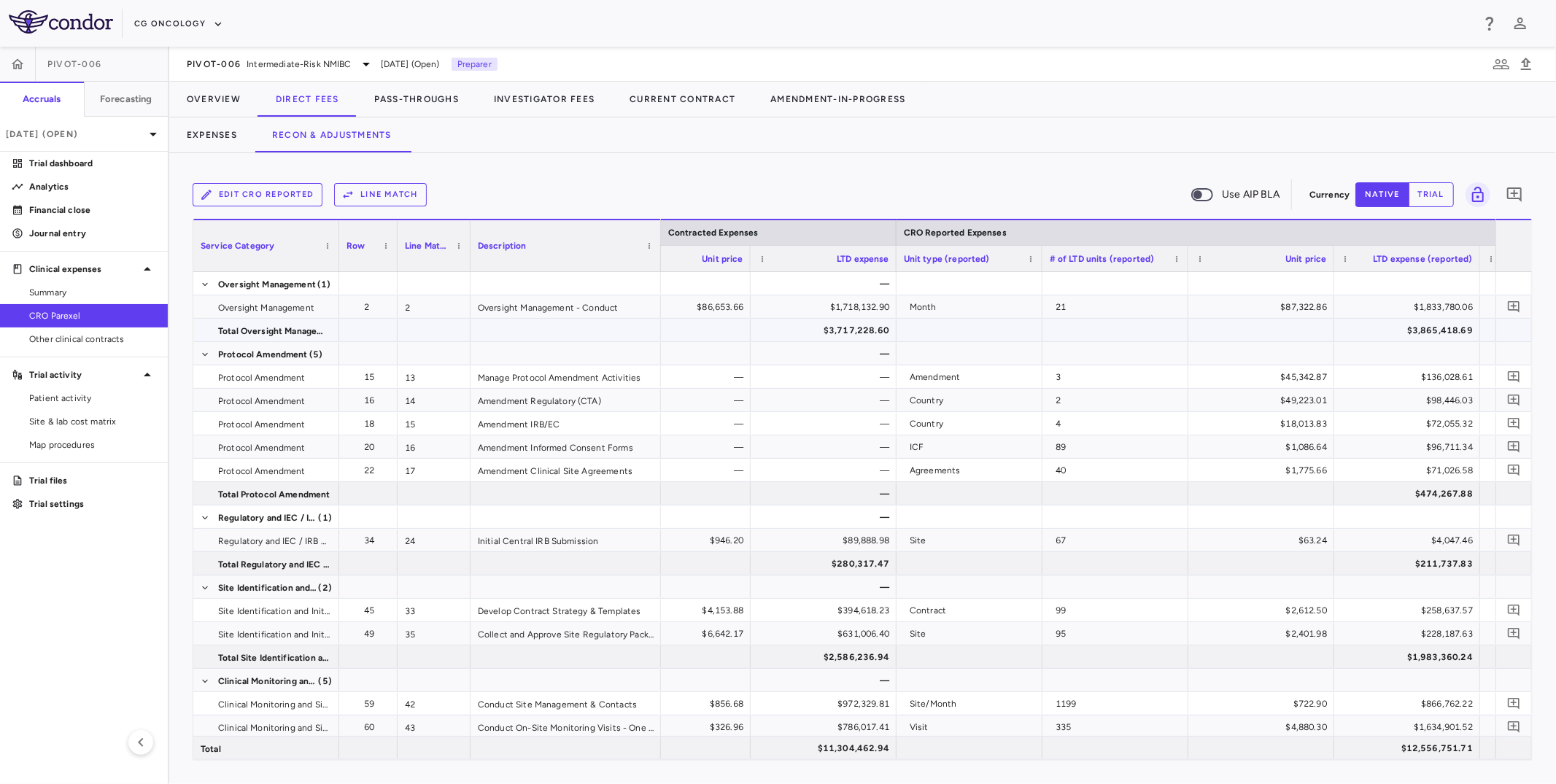
scroll to position [0, 1701]
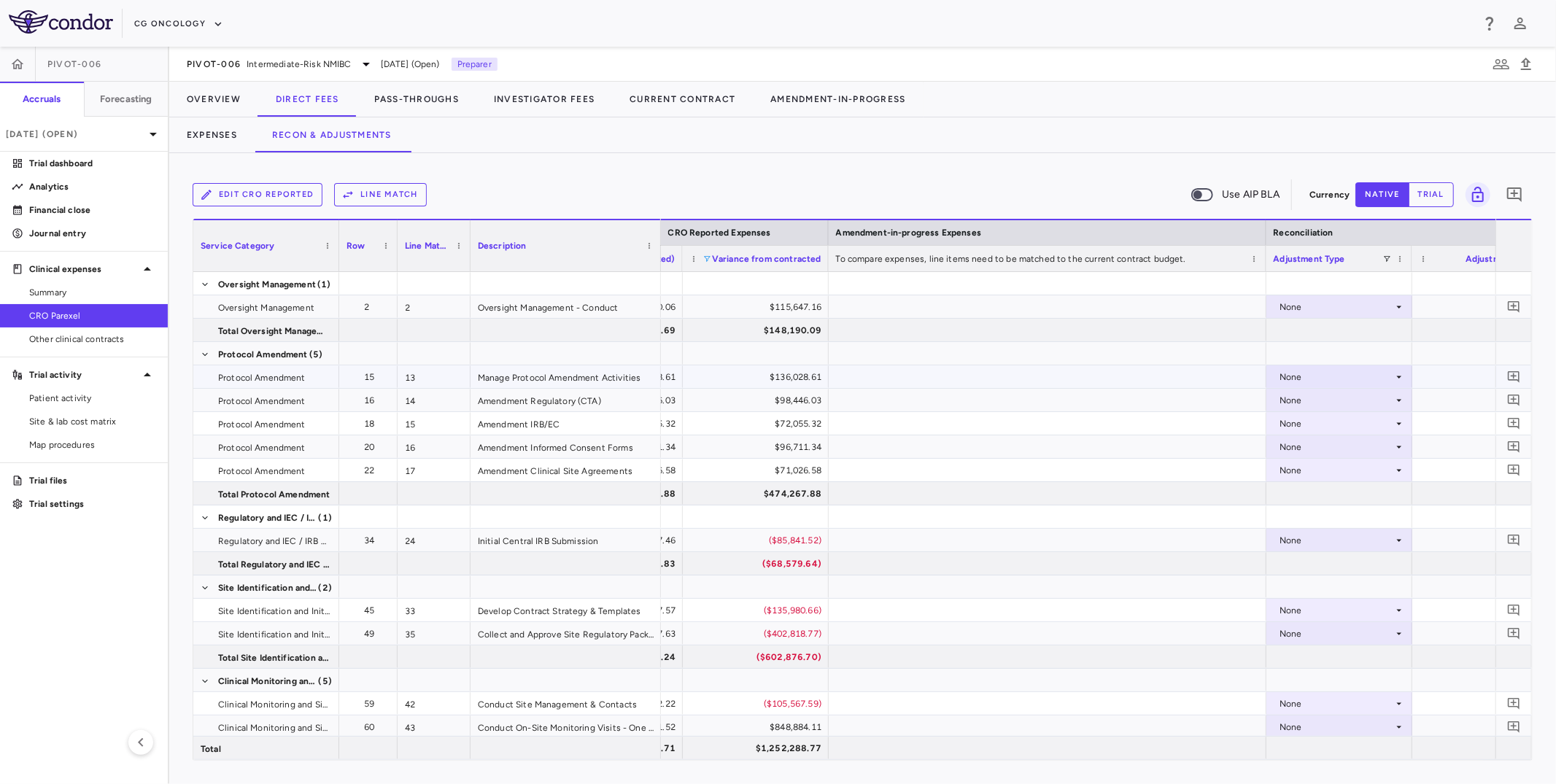
click at [1272, 373] on div "None" at bounding box center [1336, 377] width 114 height 23
click at [1272, 423] on div "CRO Reported" at bounding box center [1331, 428] width 70 height 13
click at [1272, 398] on div "None" at bounding box center [1336, 400] width 114 height 23
click at [1272, 445] on div "CRO Reported" at bounding box center [1331, 451] width 70 height 13
click at [1272, 419] on div "None" at bounding box center [1336, 424] width 114 height 23
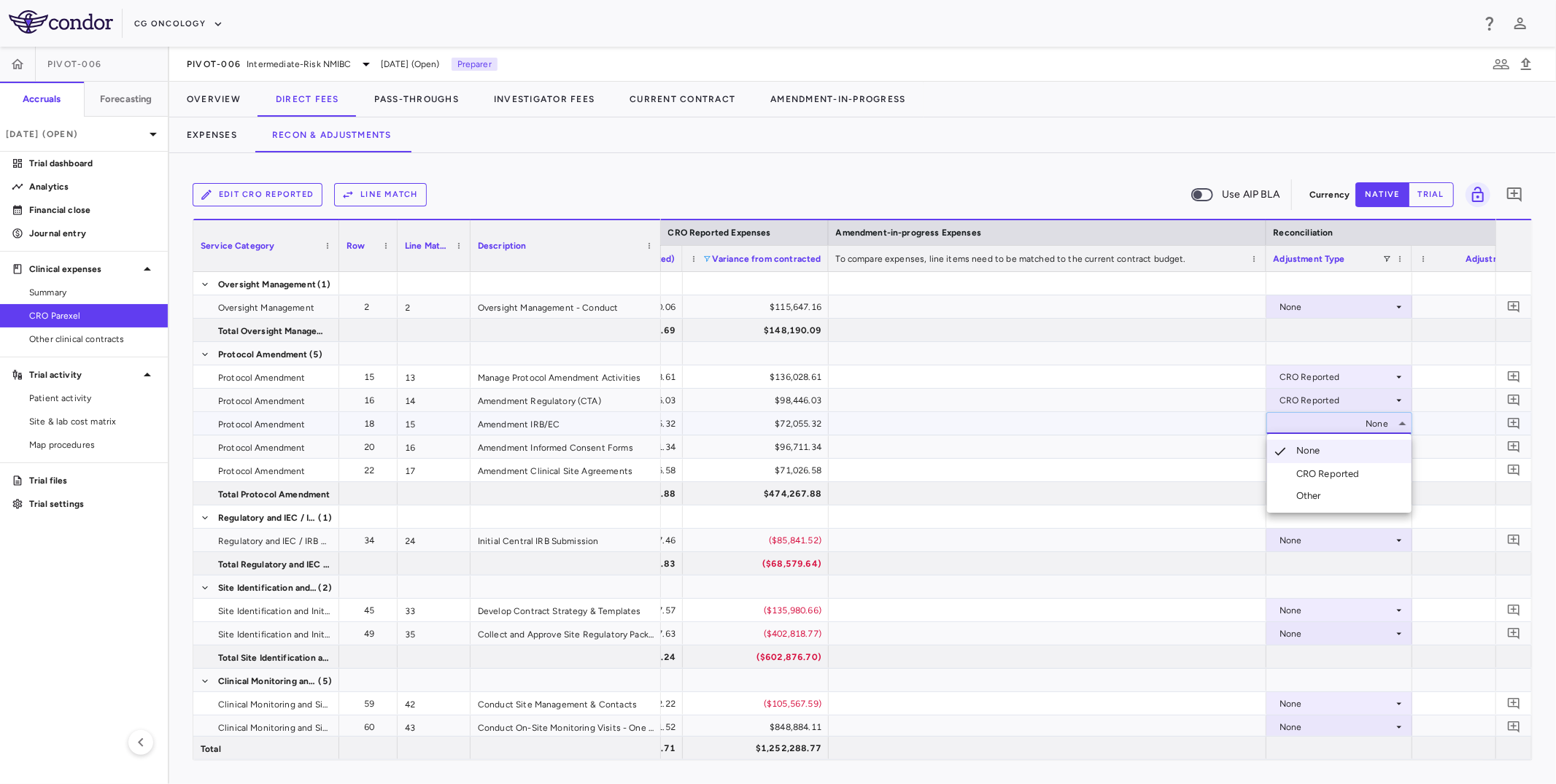
click at [1272, 474] on div "CRO Reported" at bounding box center [1331, 474] width 70 height 13
click at [1272, 447] on div "None" at bounding box center [1336, 447] width 114 height 23
click at [1272, 498] on div "CRO Reported" at bounding box center [1331, 497] width 70 height 13
click at [1272, 466] on div "None" at bounding box center [1336, 470] width 114 height 23
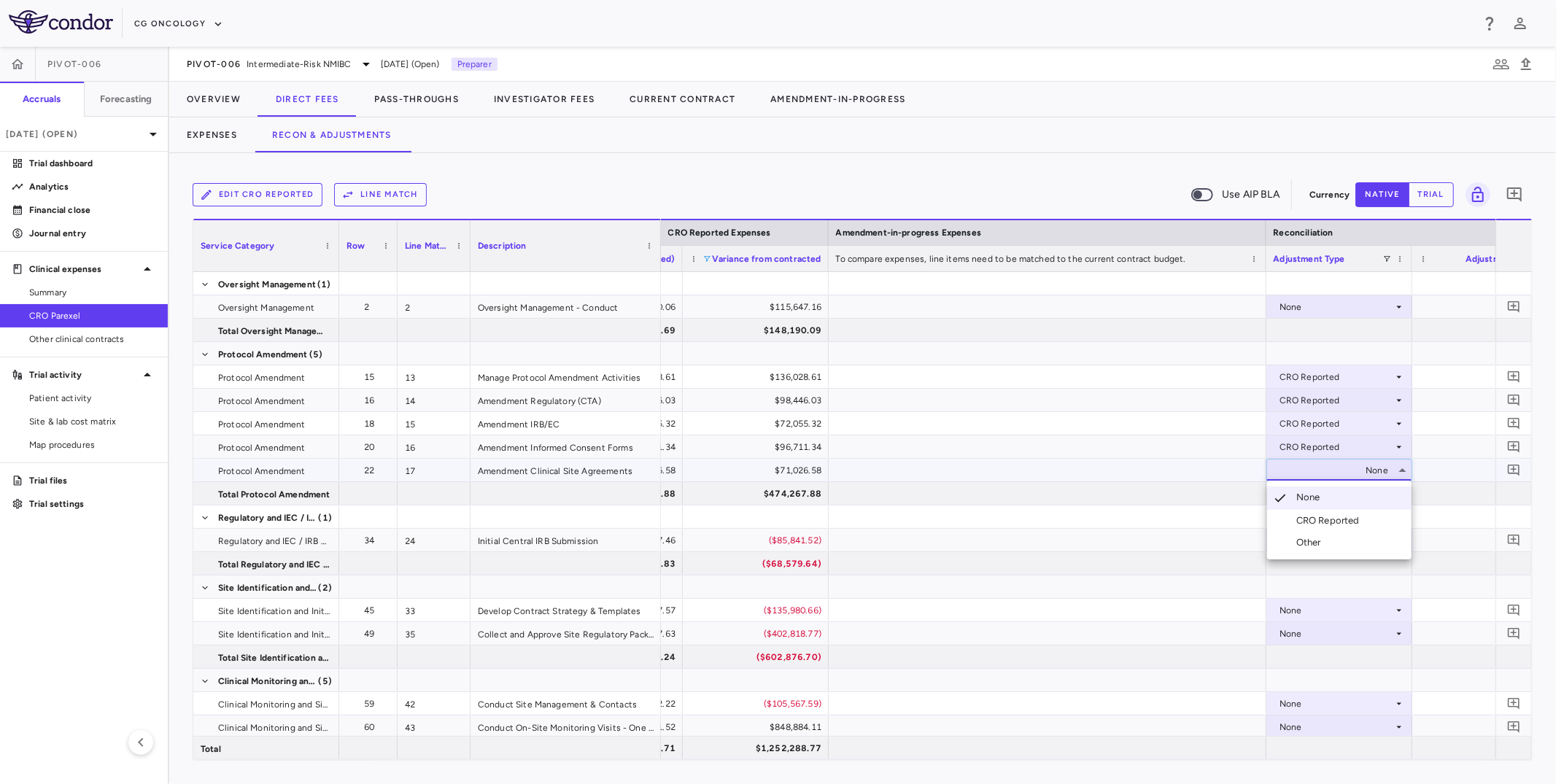
click at [1272, 514] on div "CRO Reported" at bounding box center [1331, 521] width 70 height 13
click at [1272, 371] on icon "Add comment" at bounding box center [1514, 377] width 11 height 11
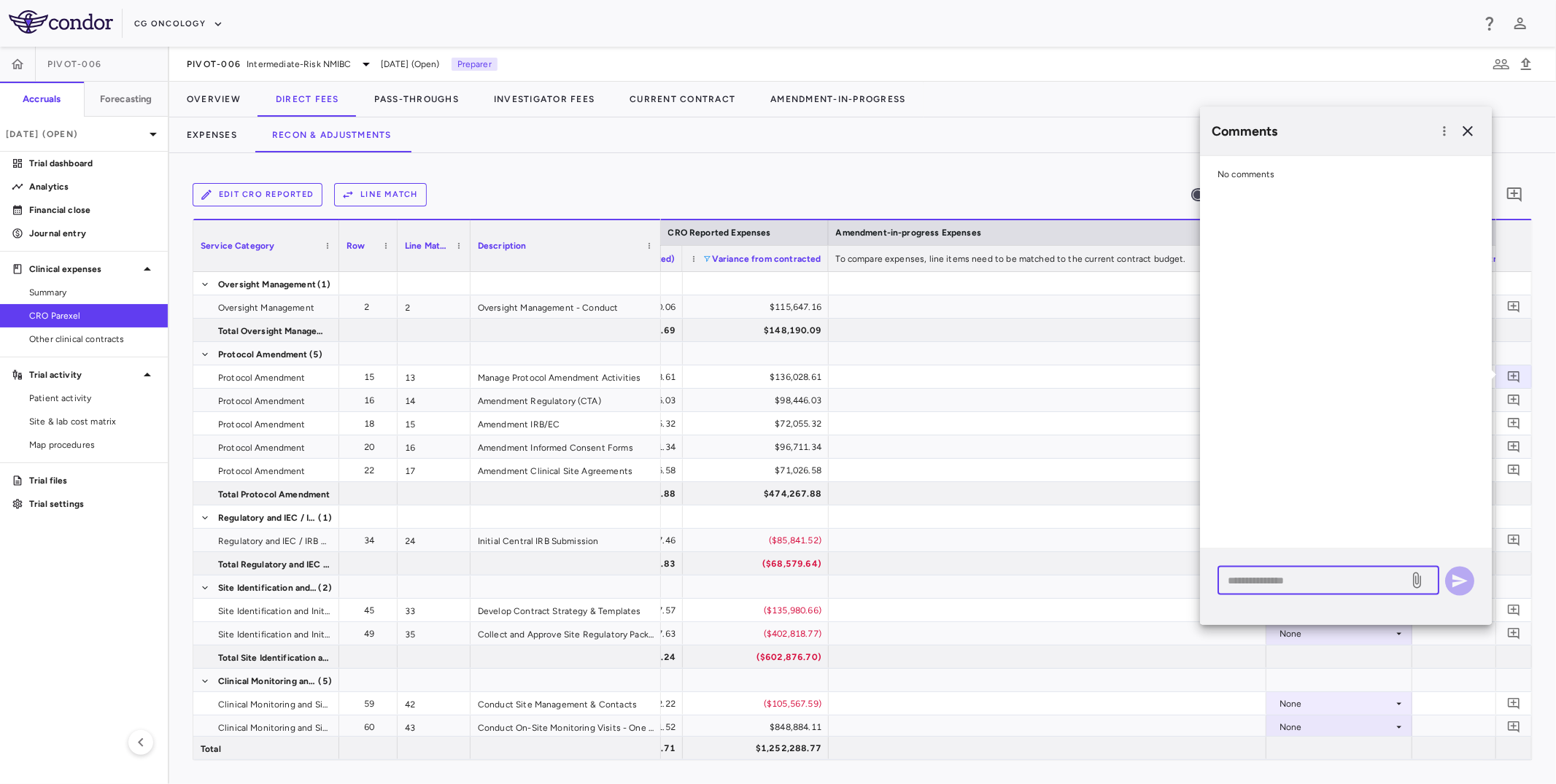
click at [1272, 581] on textarea at bounding box center [1313, 581] width 171 height 16
paste textarea "**********"
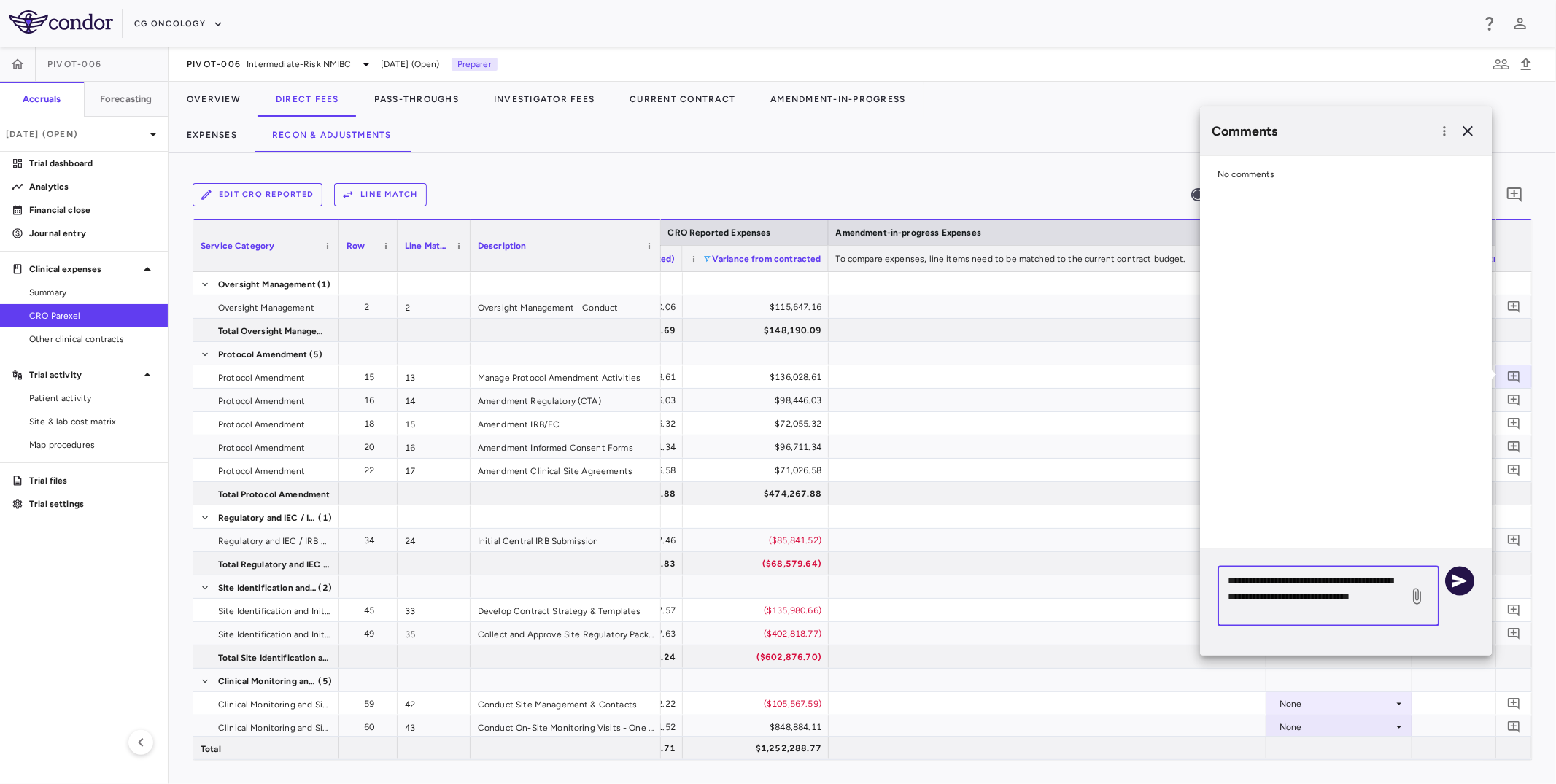
type textarea "**********"
click at [1272, 581] on button "button" at bounding box center [1460, 580] width 29 height 29
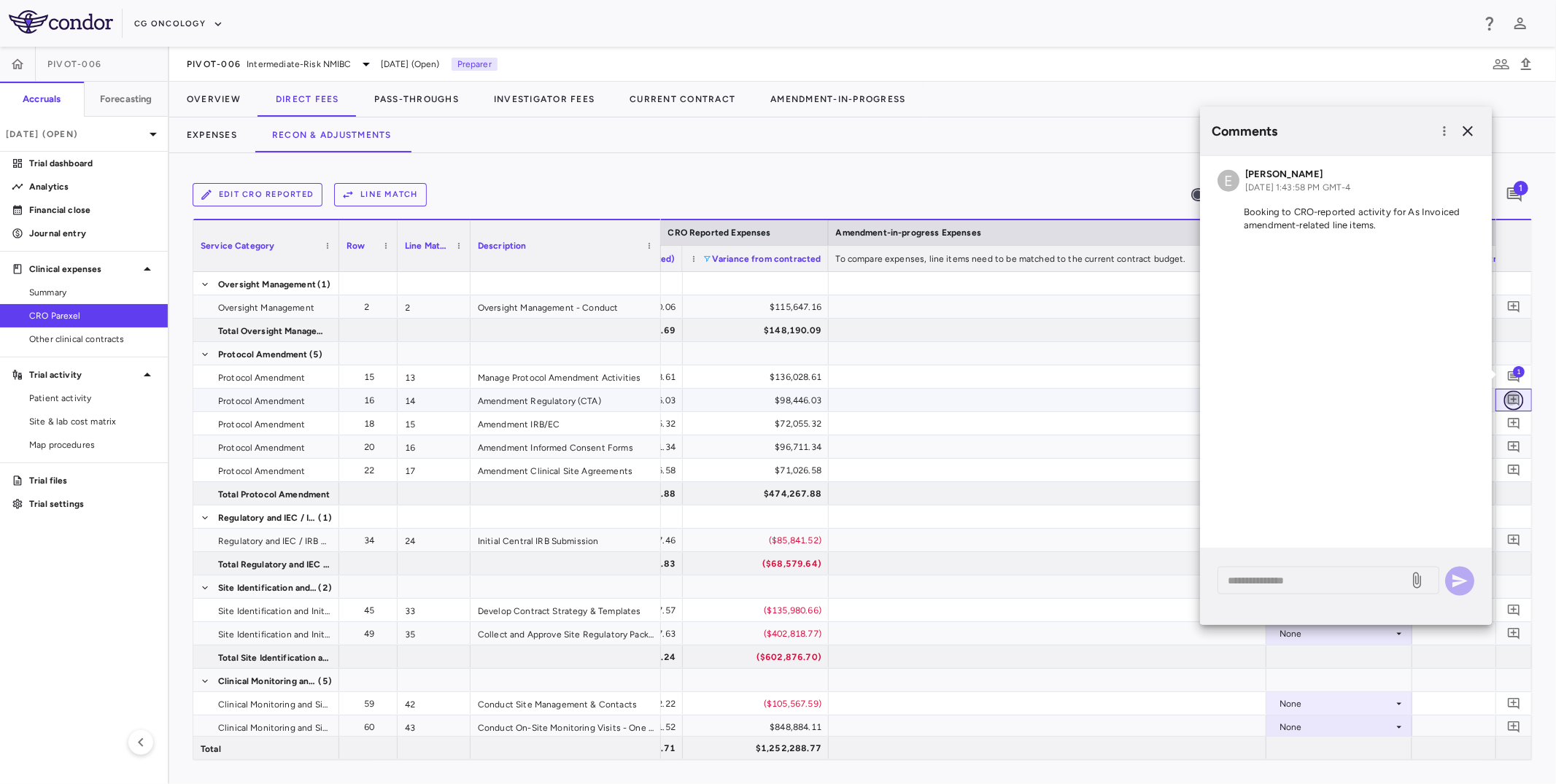
click at [1272, 395] on icon "Add comment" at bounding box center [1514, 399] width 14 height 14
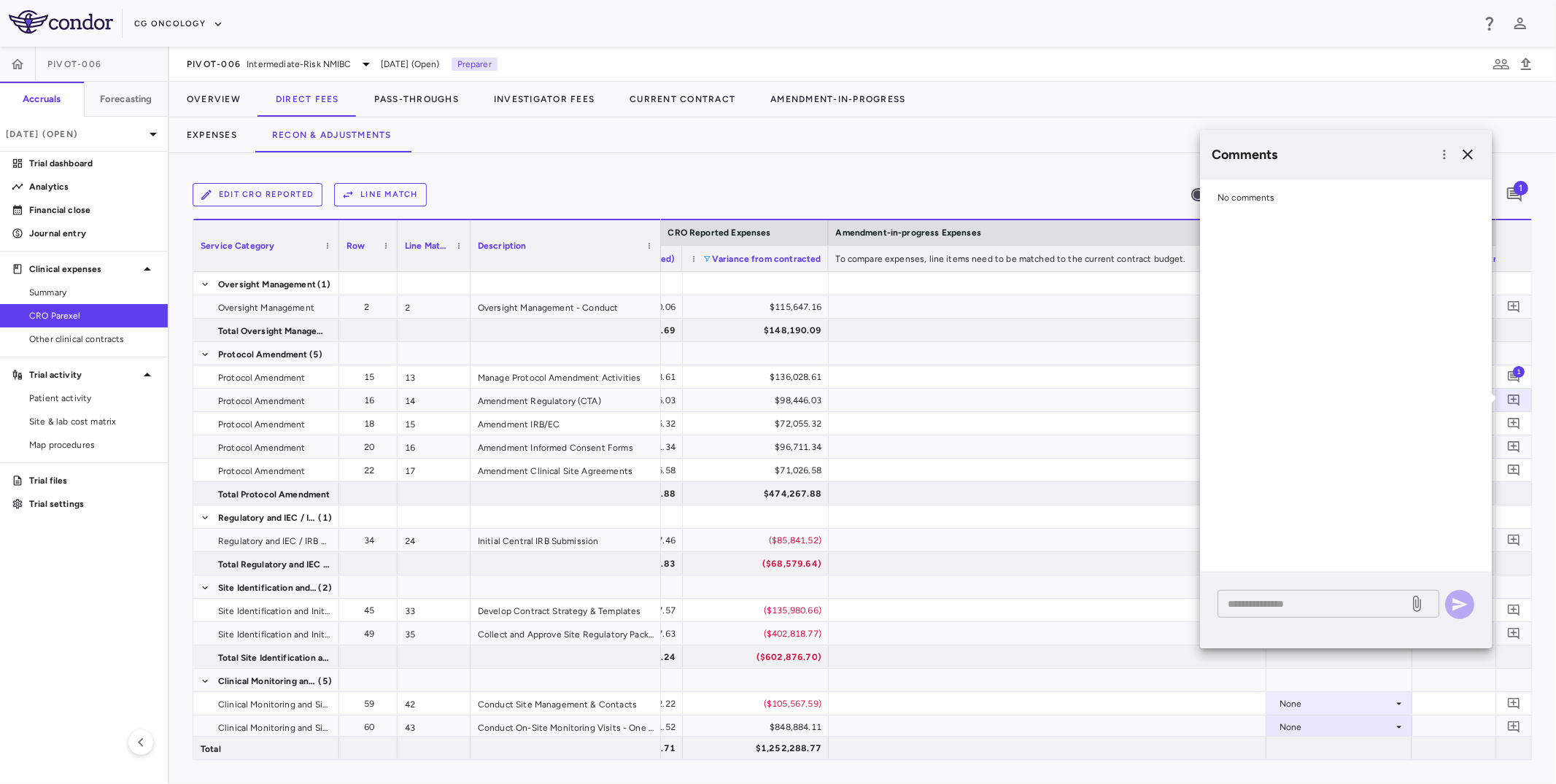
click at [1272, 605] on textarea at bounding box center [1313, 604] width 171 height 16
paste textarea "**********"
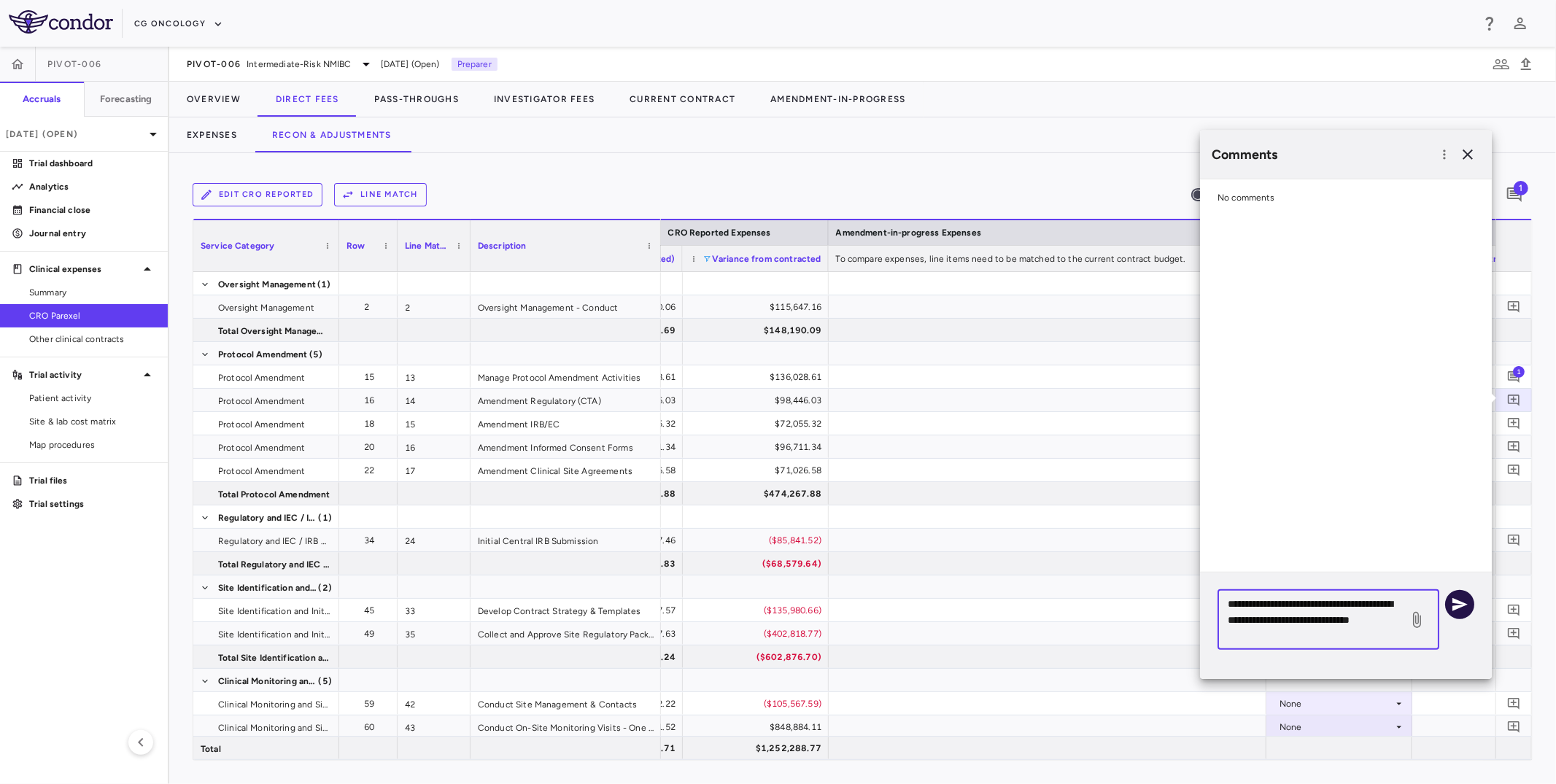
type textarea "**********"
click at [1272, 605] on icon "button" at bounding box center [1460, 605] width 18 height 18
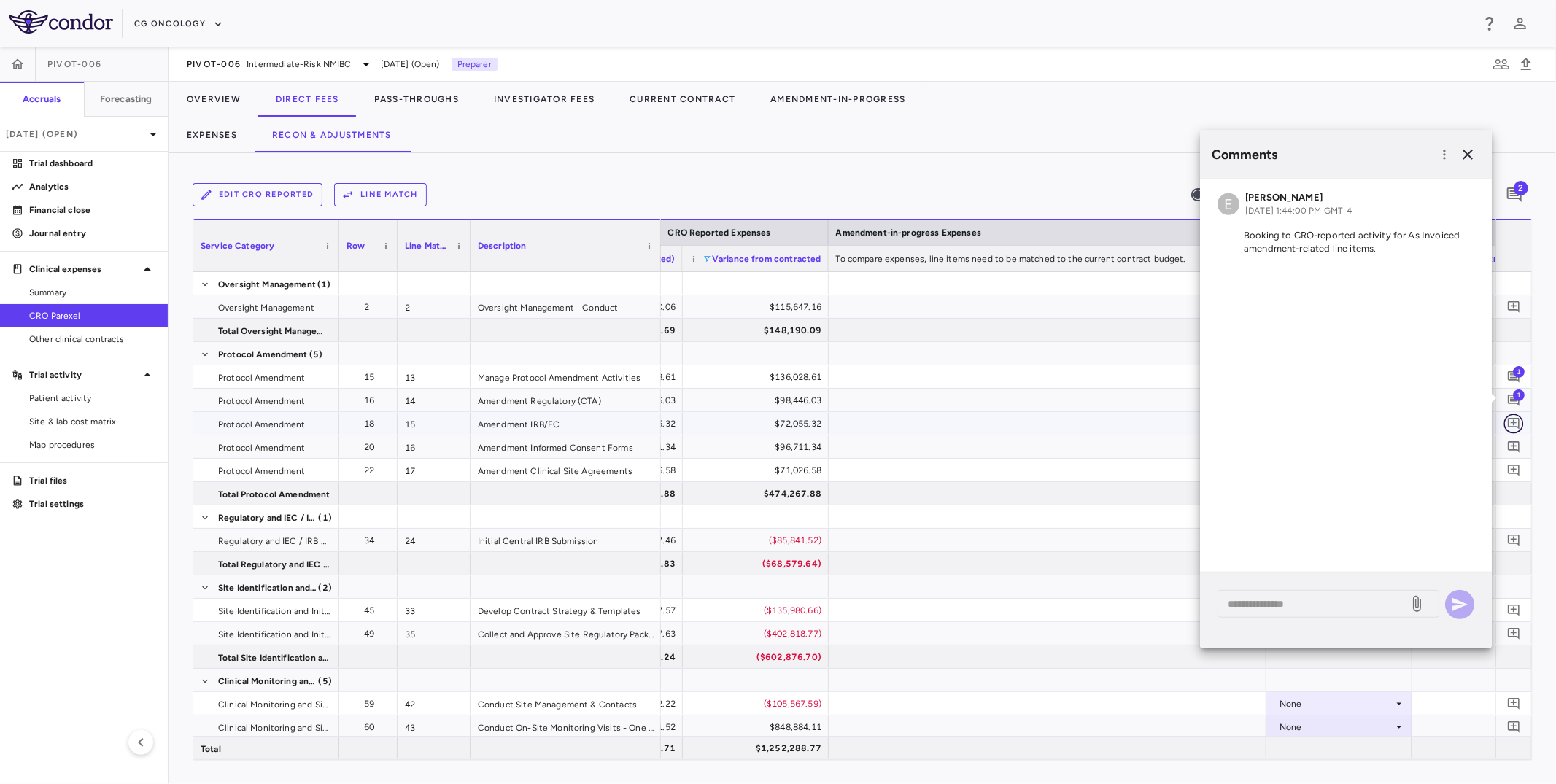
click at [1272, 422] on icon "Add comment" at bounding box center [1514, 424] width 11 height 11
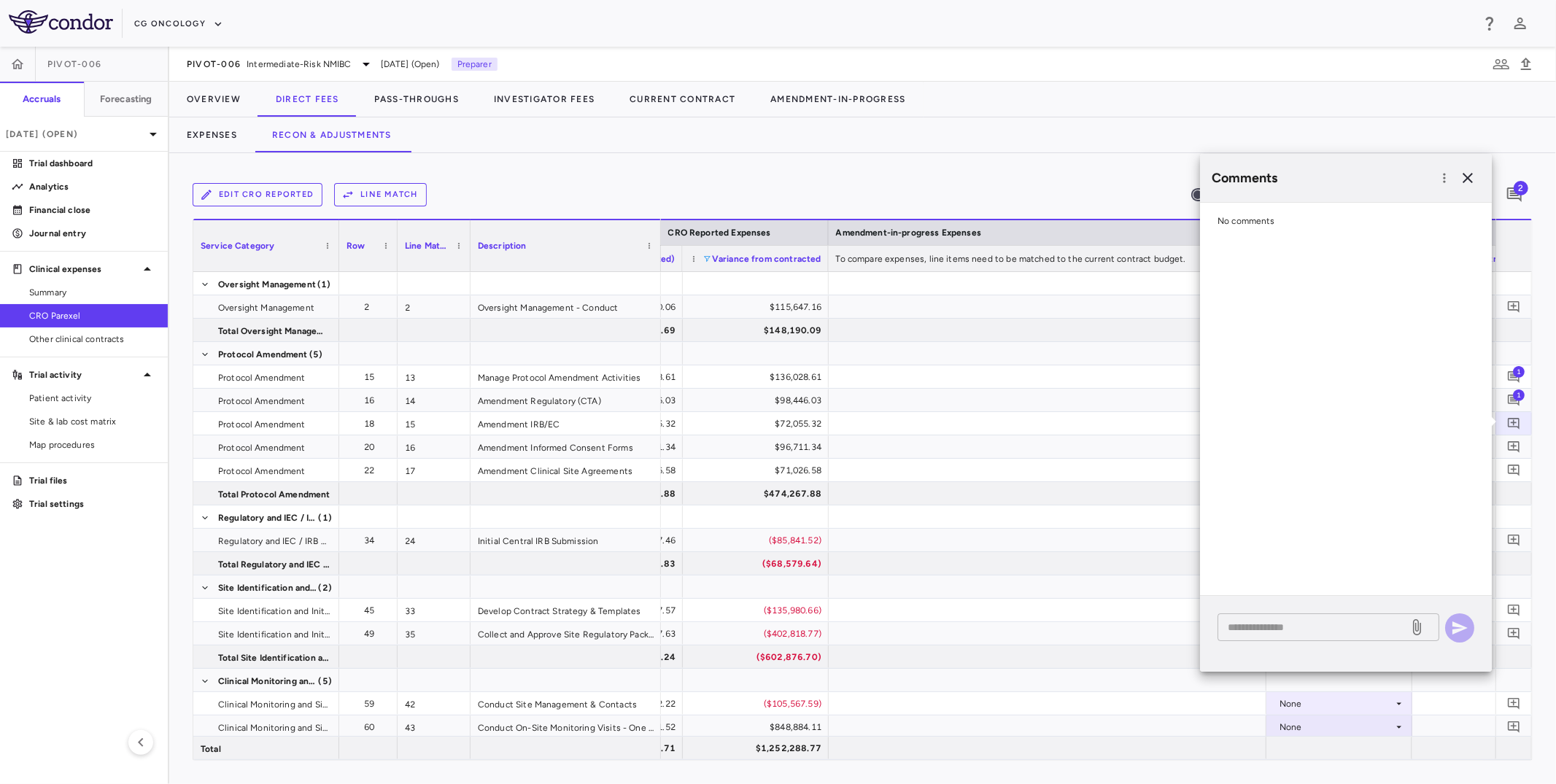
click at [1272, 617] on div "* ​" at bounding box center [1328, 627] width 221 height 28
paste textarea "**********"
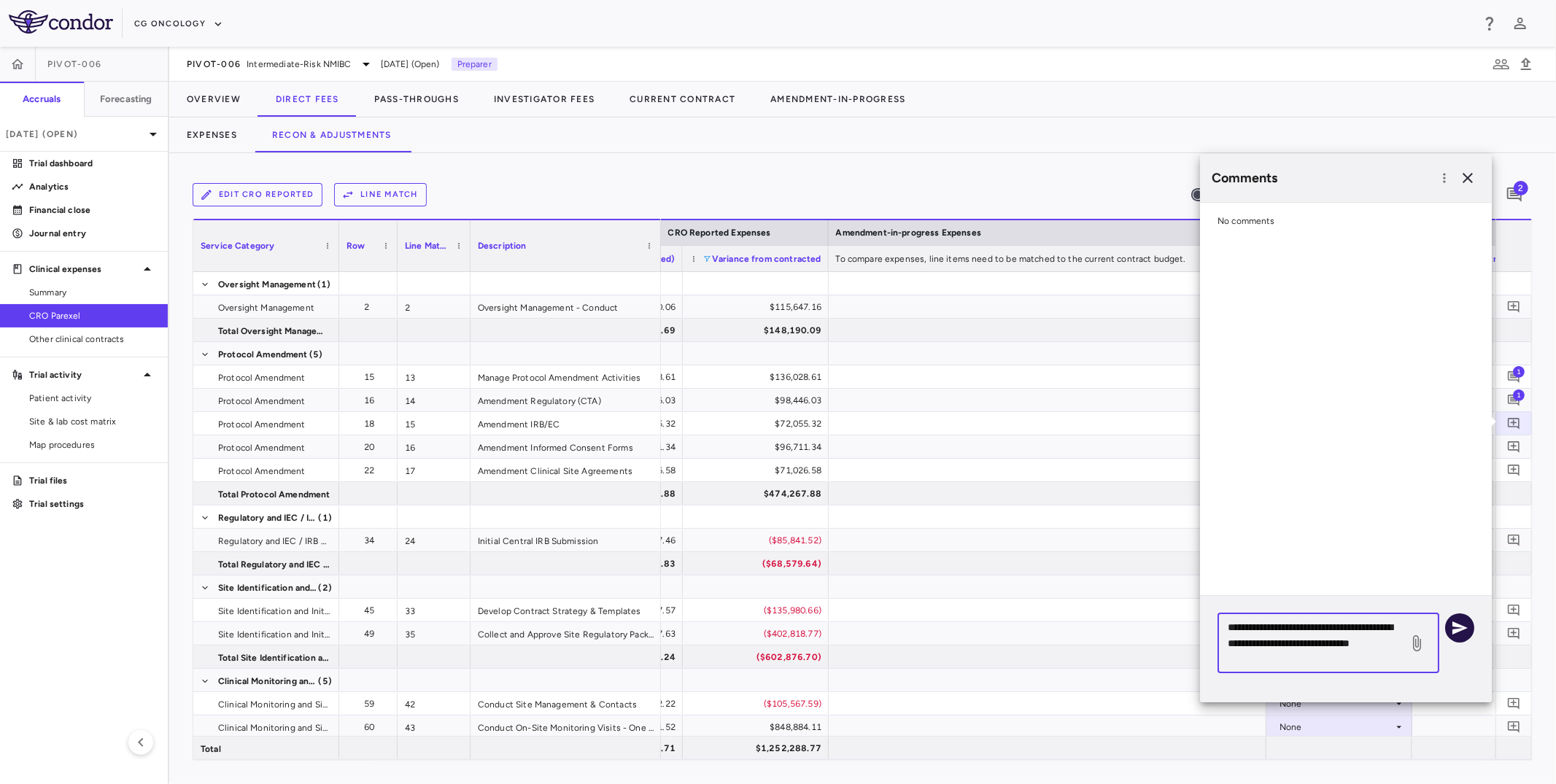
type textarea "**********"
click at [1272, 631] on icon "button" at bounding box center [1460, 628] width 15 height 13
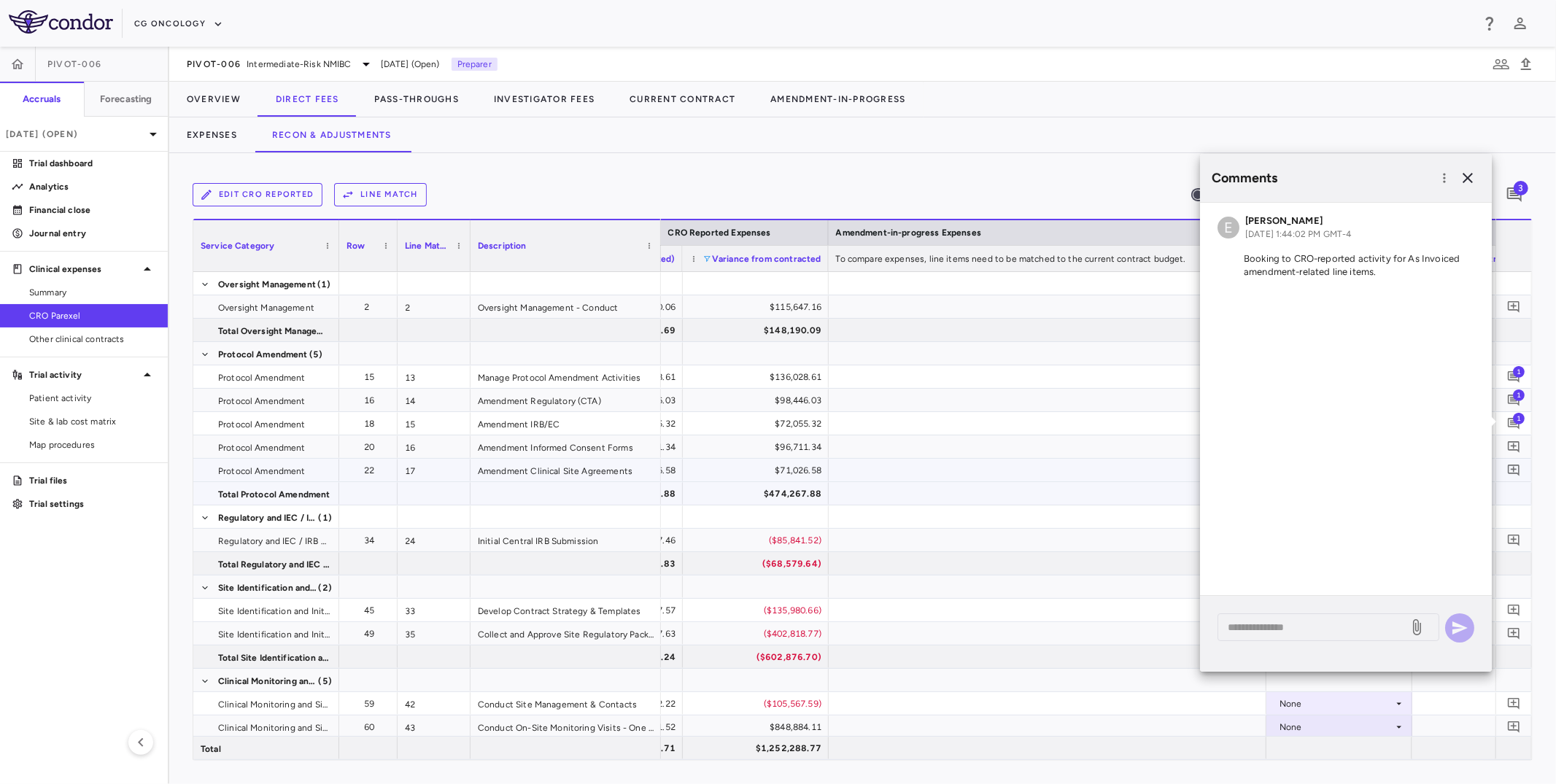
click at [1272, 436] on div at bounding box center [1514, 447] width 29 height 29
click at [1272, 453] on span at bounding box center [1514, 447] width 19 height 19
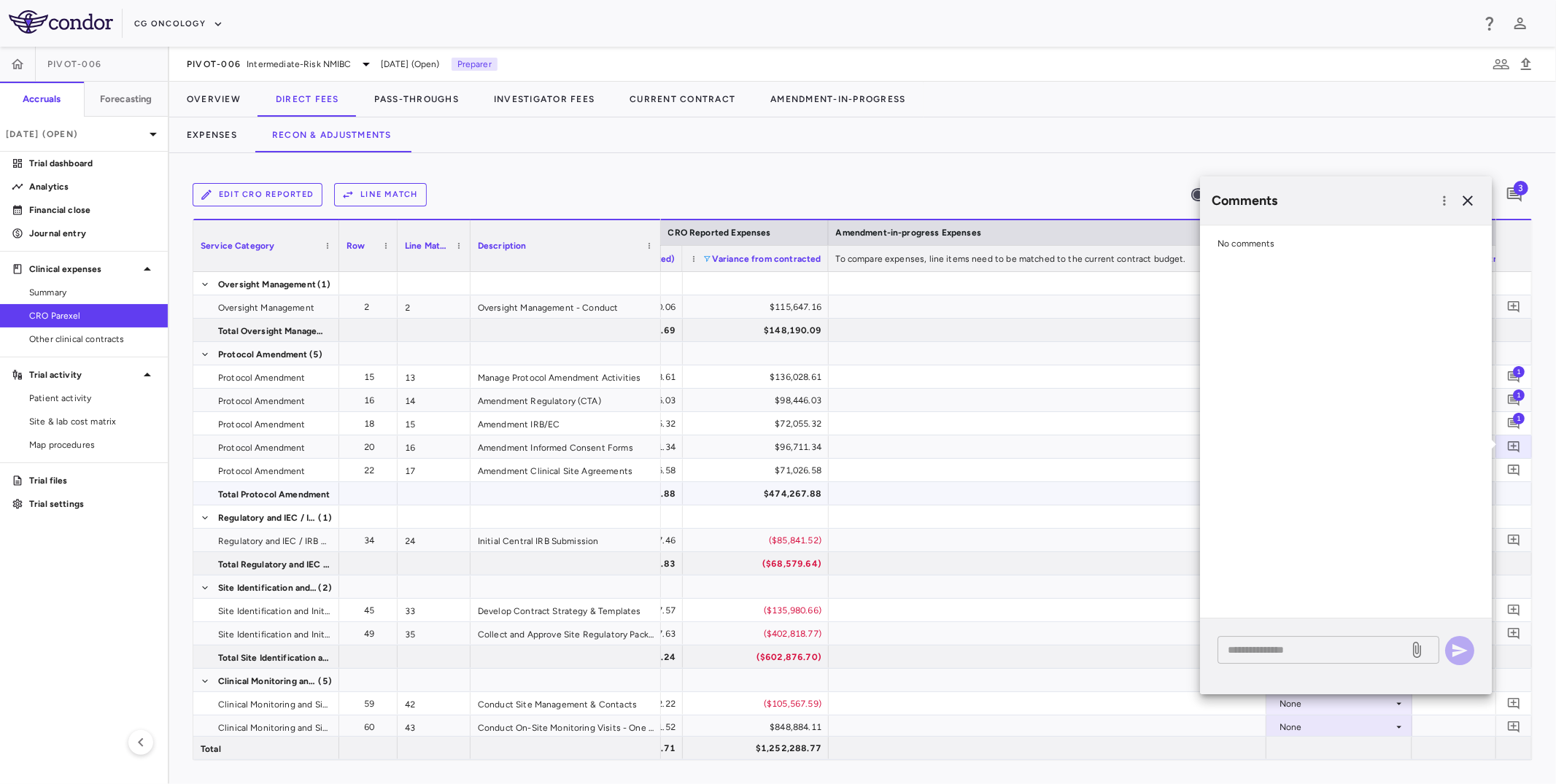
click at [1272, 641] on div "* ​" at bounding box center [1328, 650] width 221 height 28
paste textarea "**********"
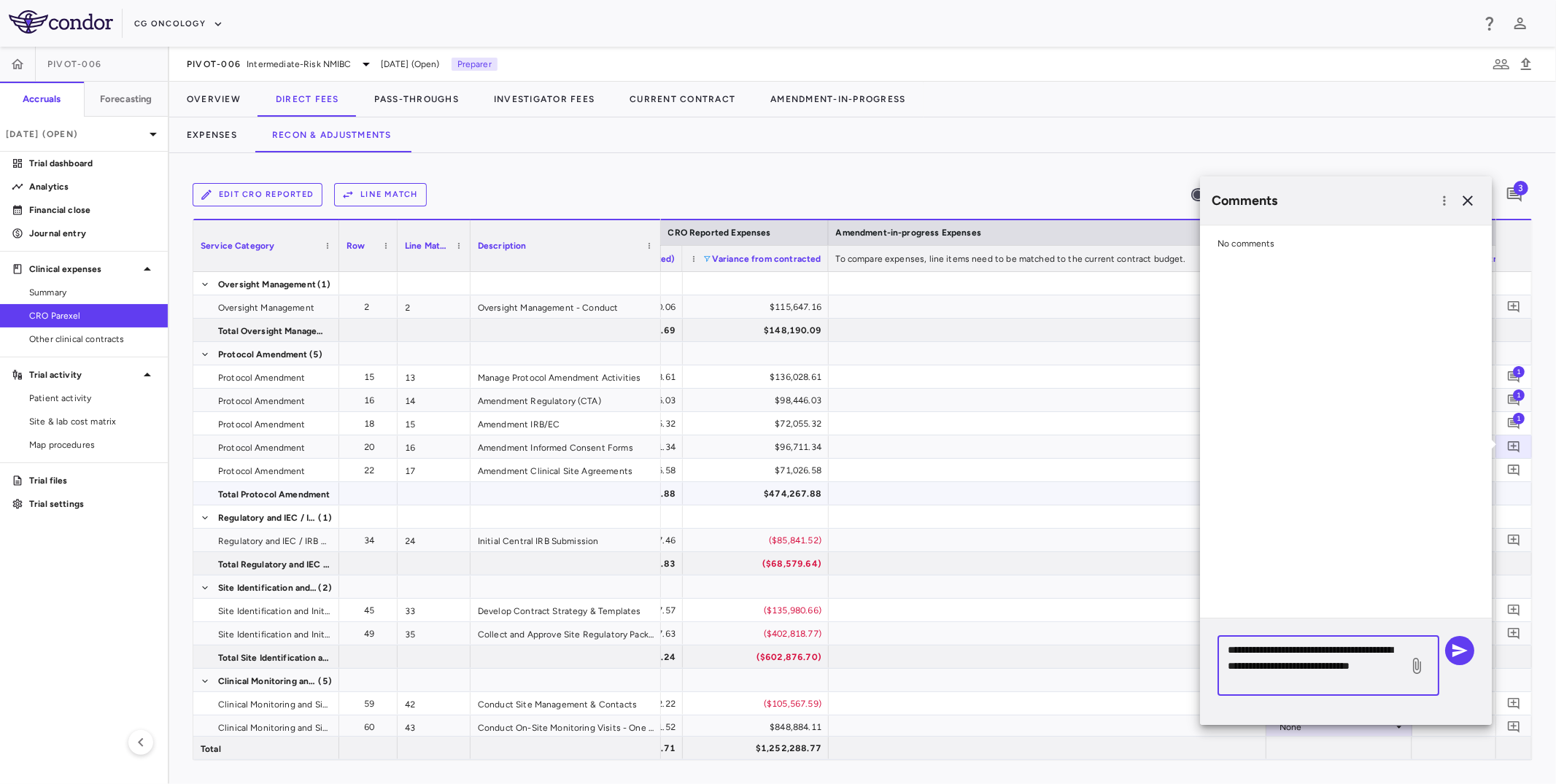
type textarea "**********"
click at [1272, 641] on div "**********" at bounding box center [1346, 666] width 257 height 61
click at [1272, 641] on icon "button" at bounding box center [1460, 651] width 15 height 13
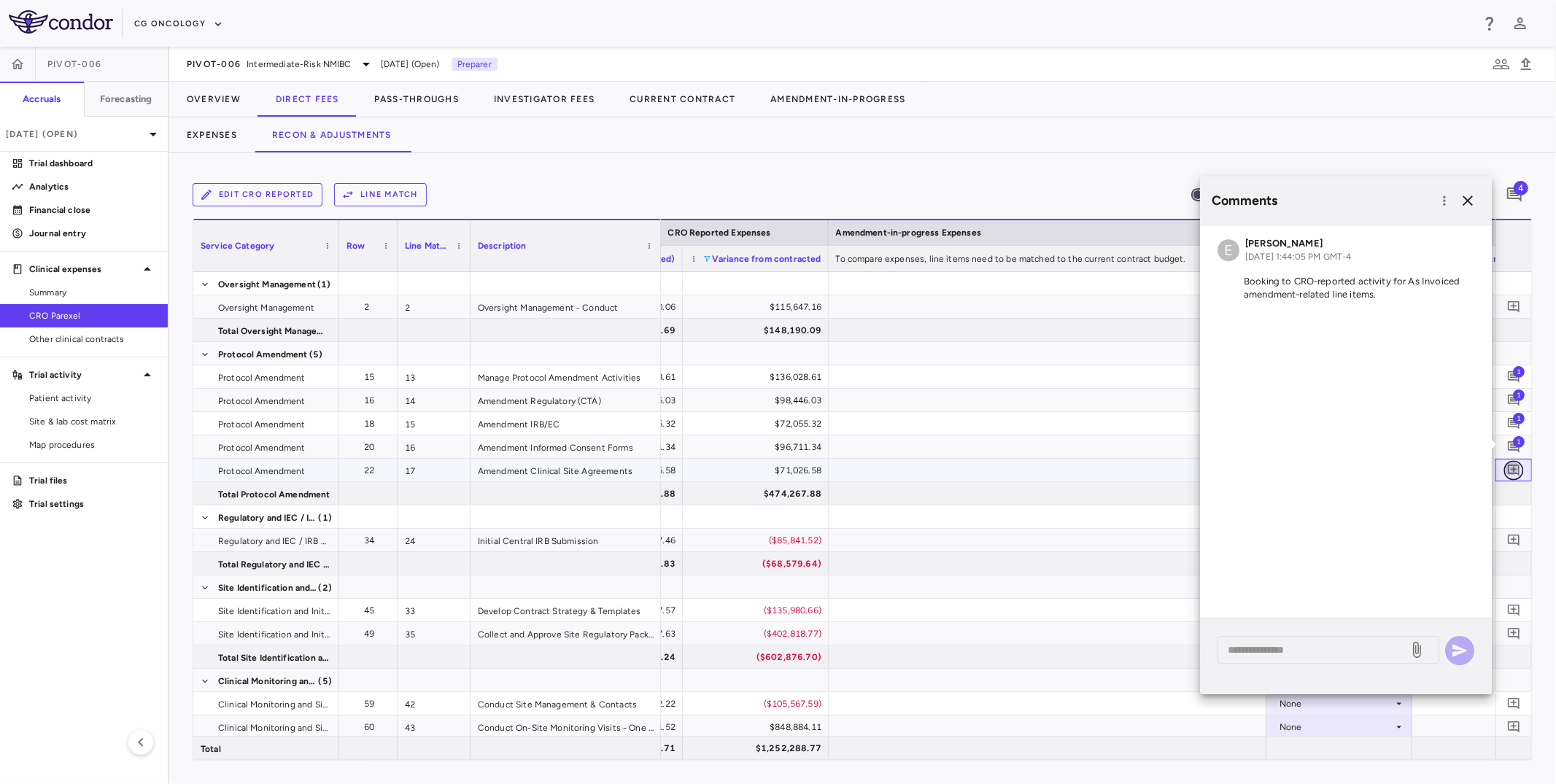
click at [1272, 466] on icon "Add comment" at bounding box center [1514, 470] width 14 height 14
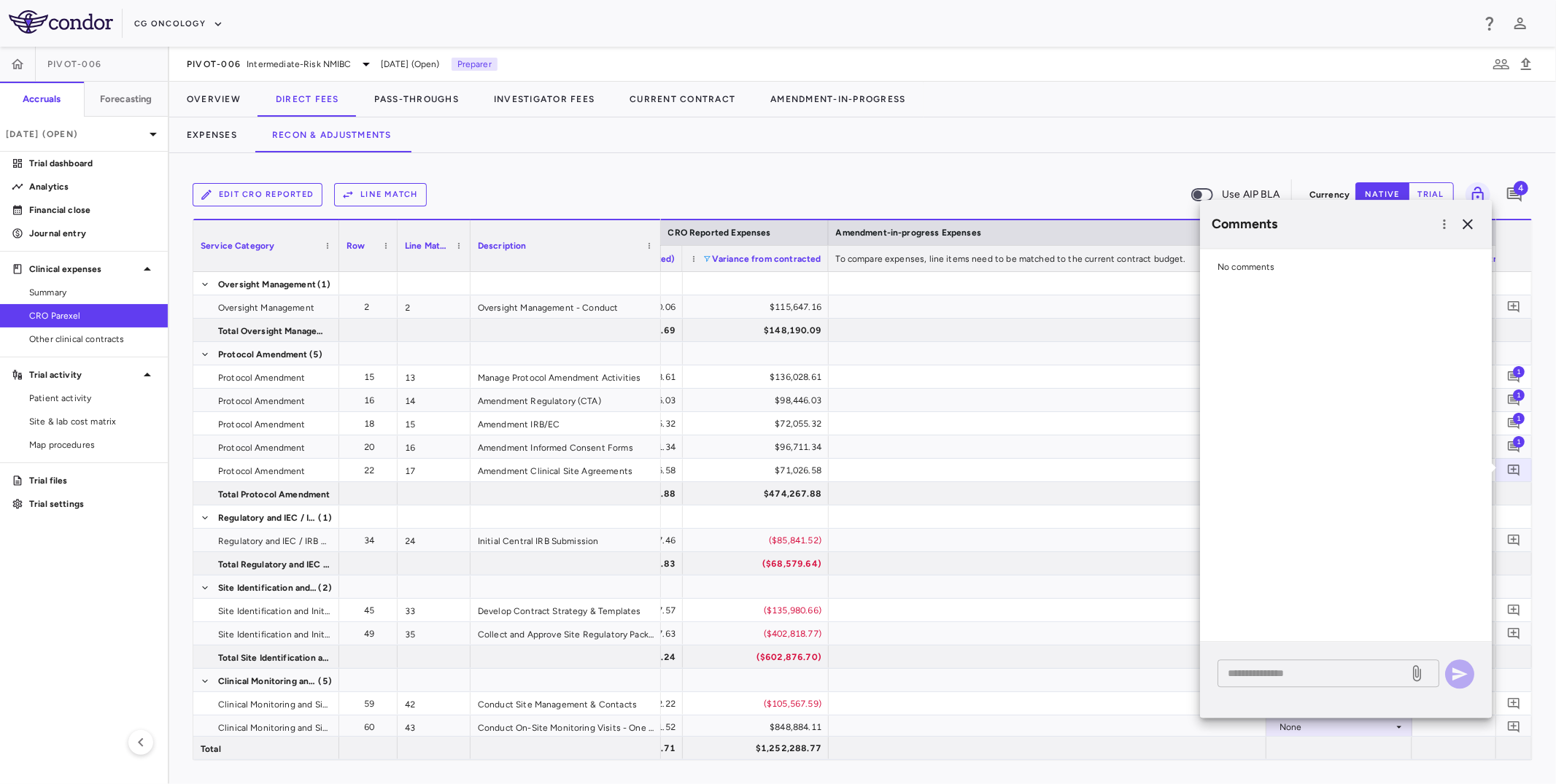
click at [1272, 641] on textarea at bounding box center [1313, 673] width 171 height 16
paste textarea "**********"
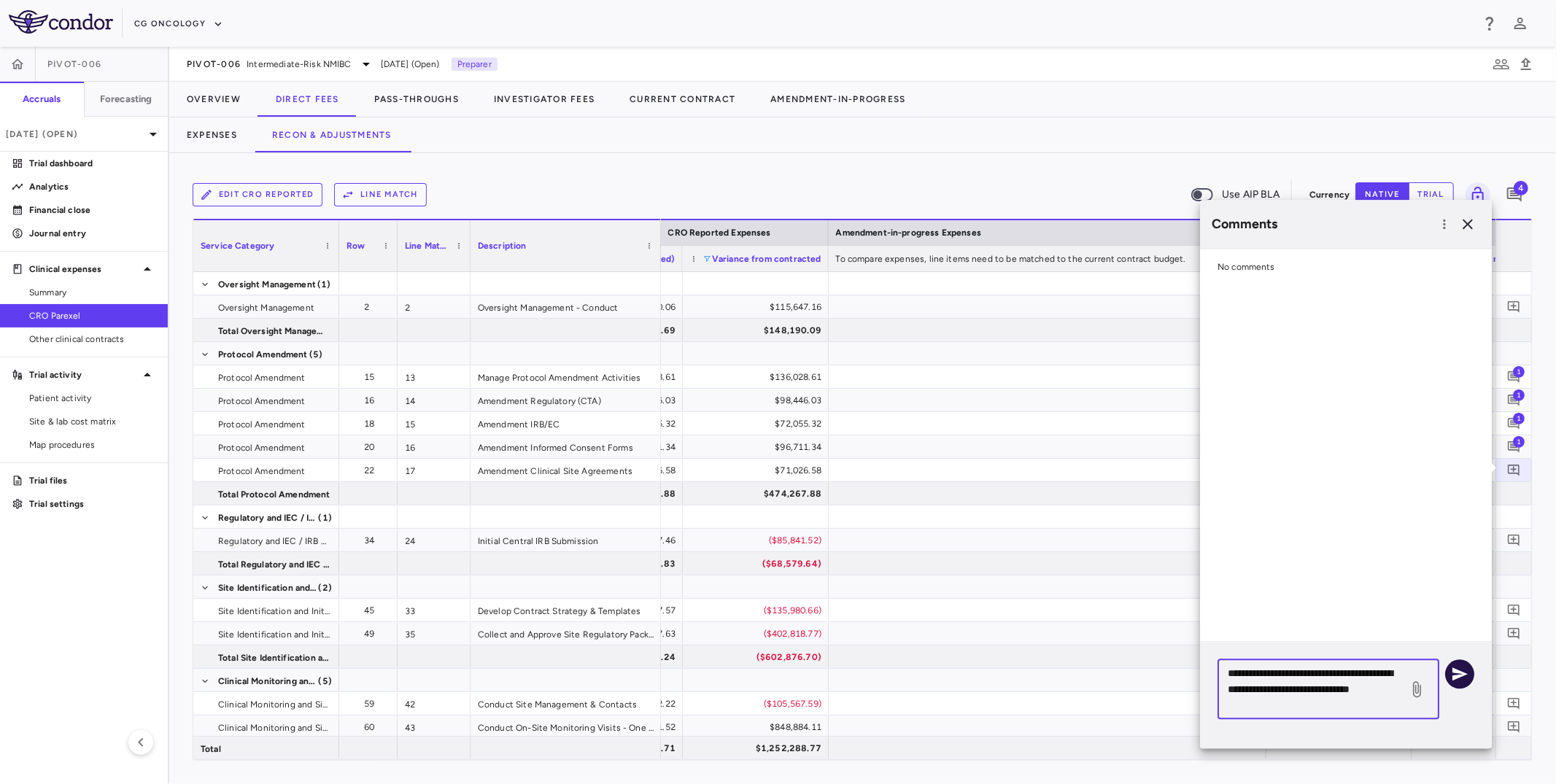
type textarea "**********"
click at [1272, 641] on icon "button" at bounding box center [1460, 674] width 18 height 18
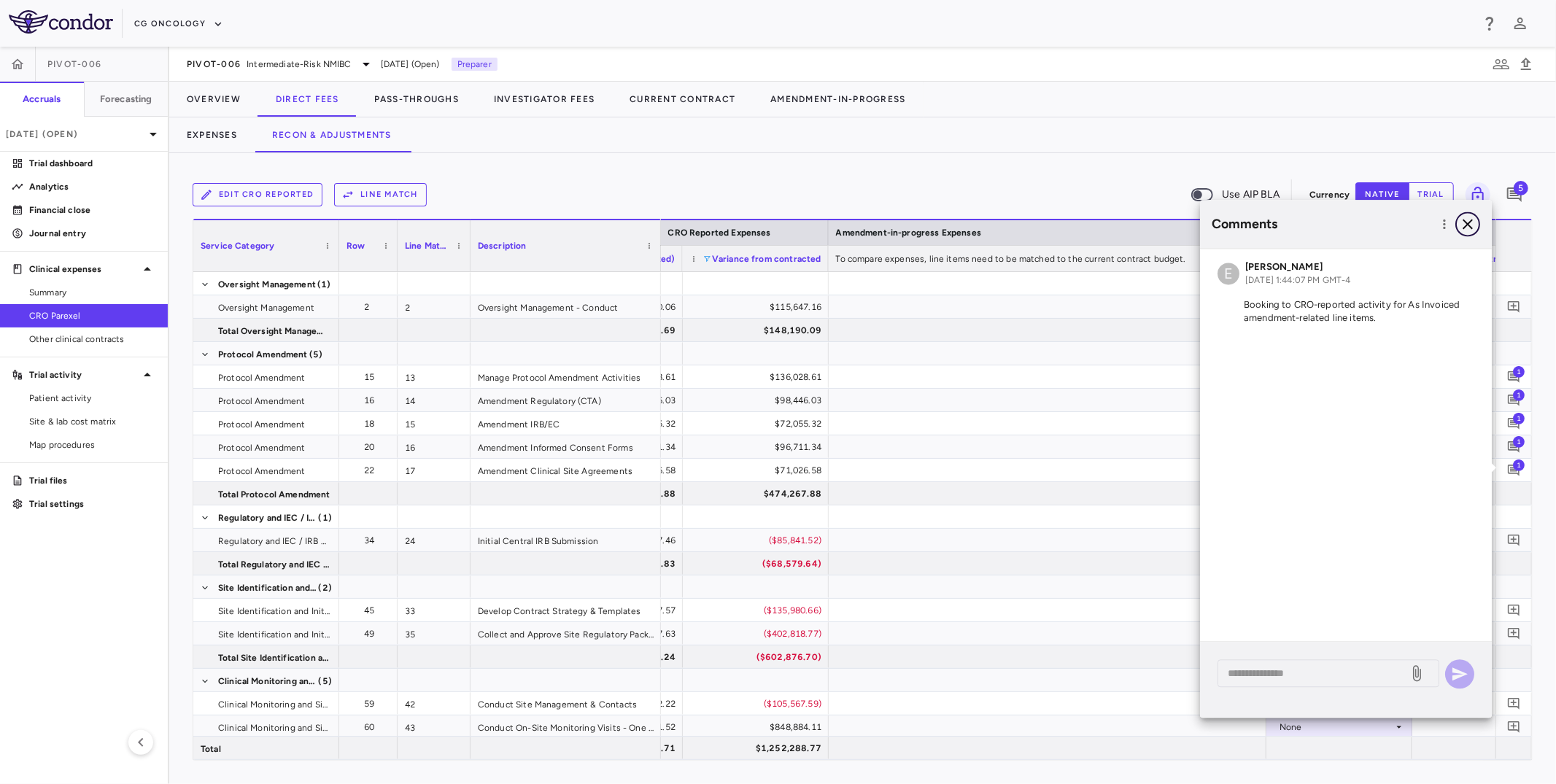
click at [1272, 226] on icon "button" at bounding box center [1468, 224] width 11 height 11
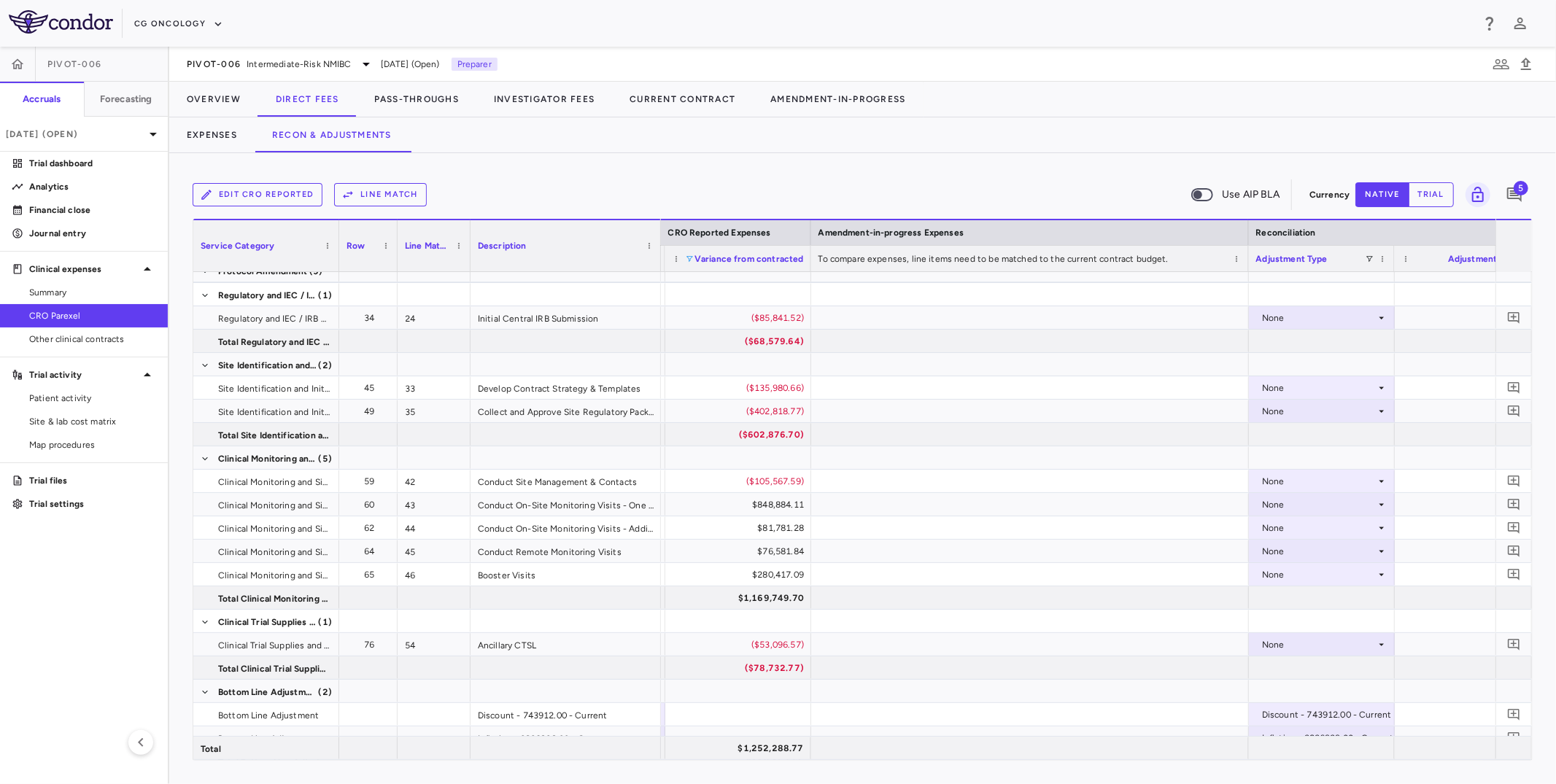
scroll to position [237, 0]
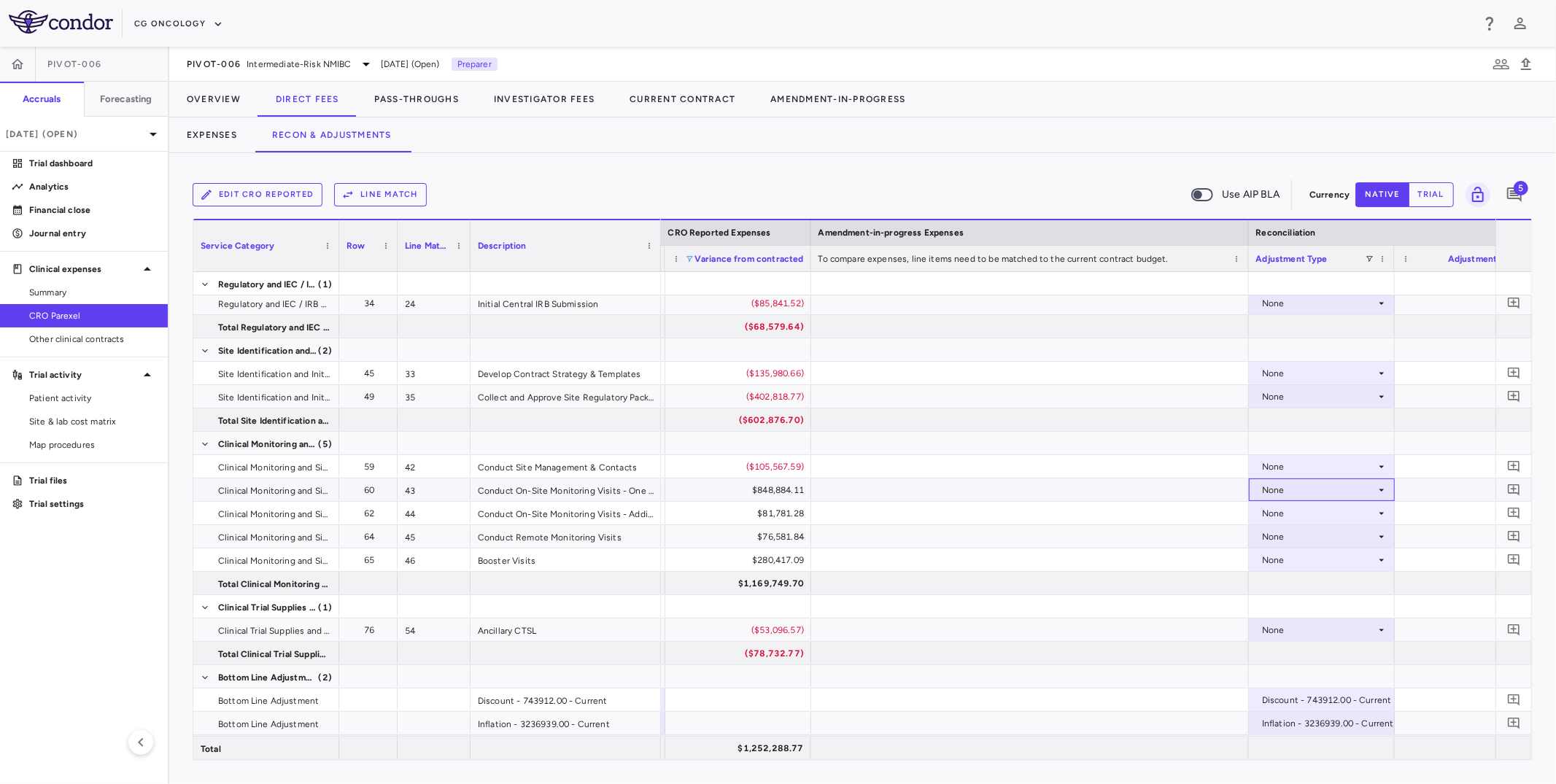
click at [1272, 493] on div "None" at bounding box center [1318, 490] width 114 height 23
click at [1272, 536] on div "CRO Reported" at bounding box center [1314, 540] width 70 height 13
click at [1272, 487] on icon "Add comment" at bounding box center [1514, 490] width 14 height 14
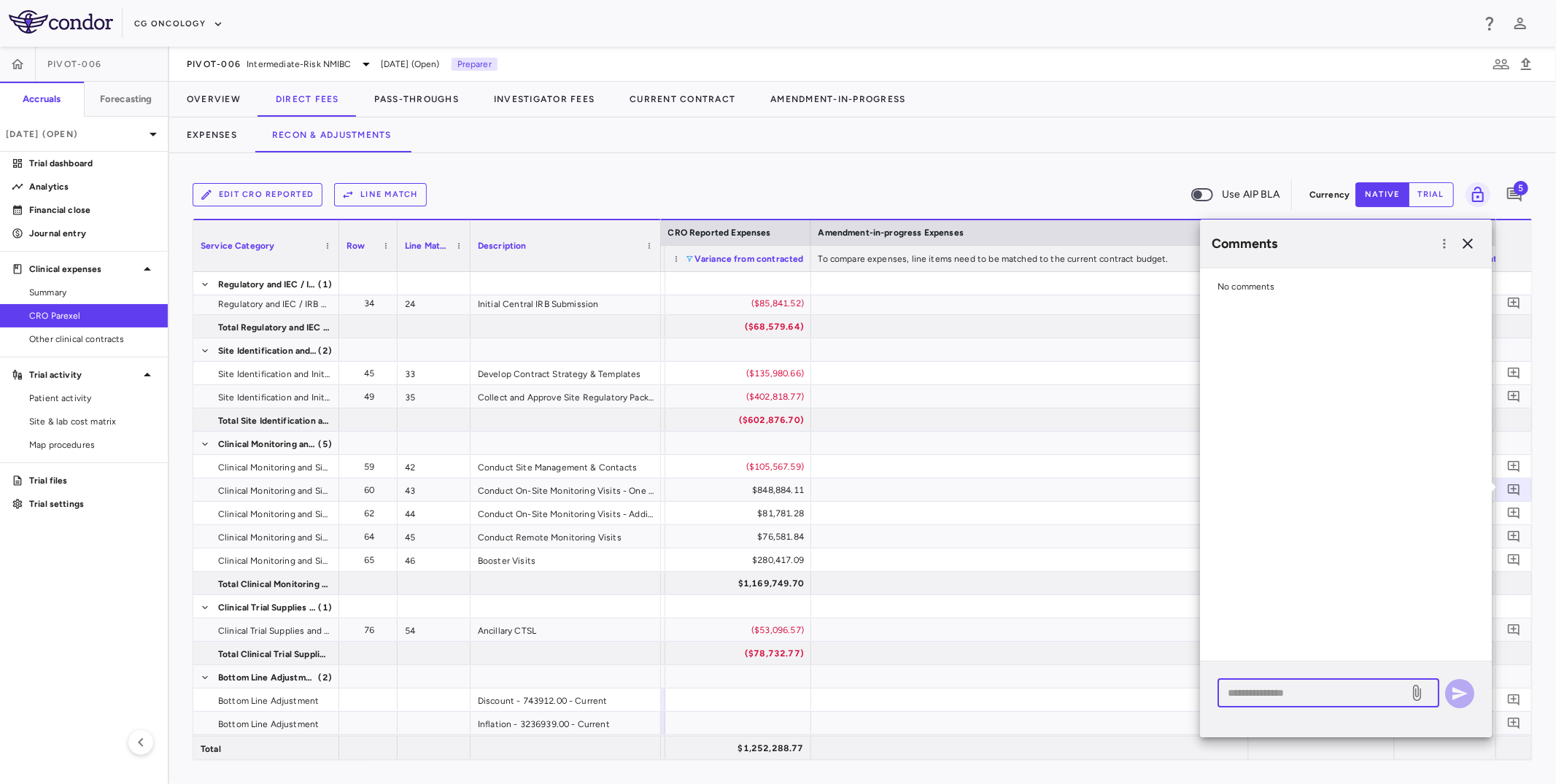
click at [1250, 641] on textarea at bounding box center [1313, 693] width 171 height 16
paste textarea "**********"
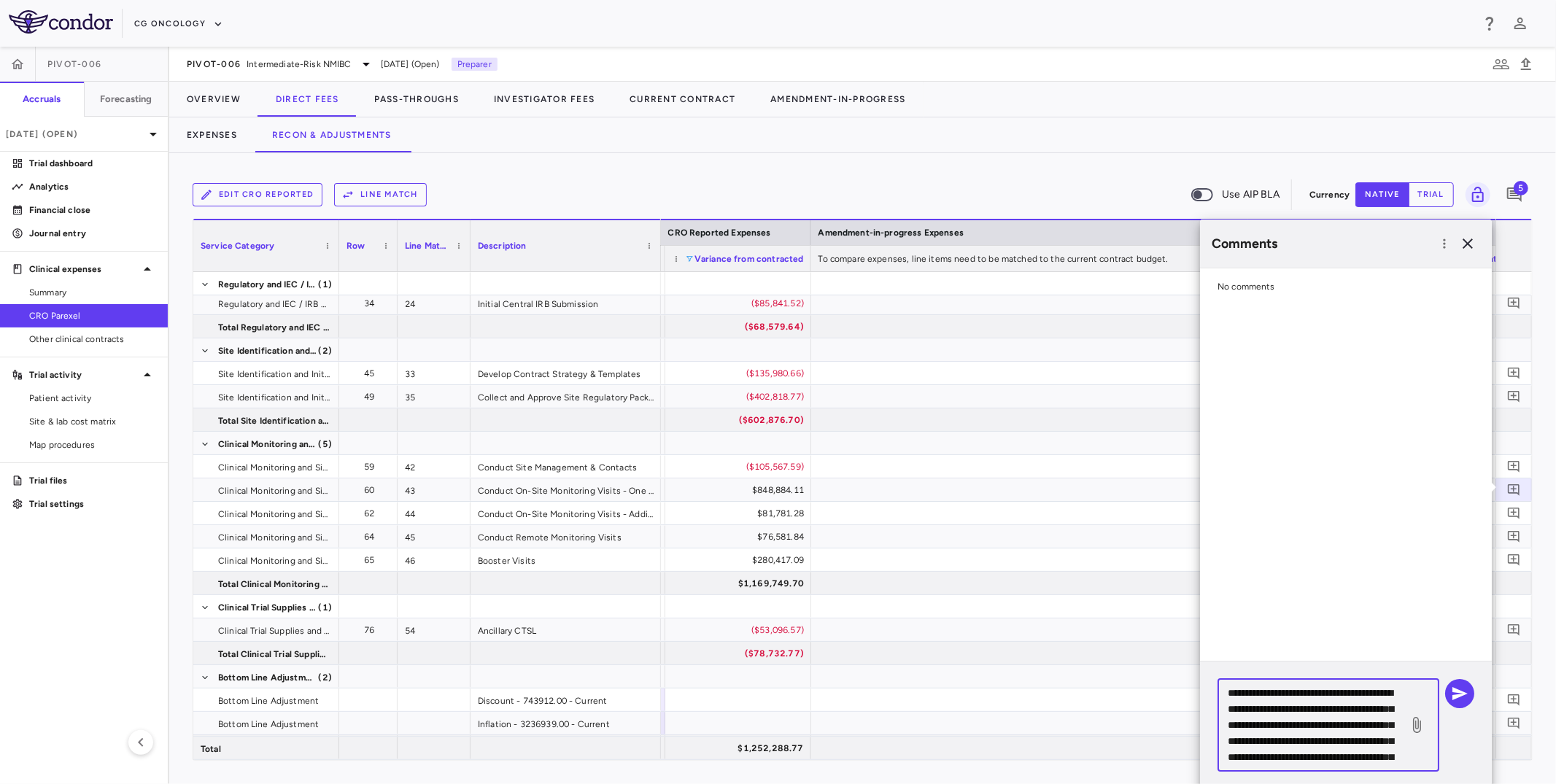
scroll to position [78, 0]
type textarea "**********"
click at [1272, 641] on icon "button" at bounding box center [1460, 693] width 15 height 13
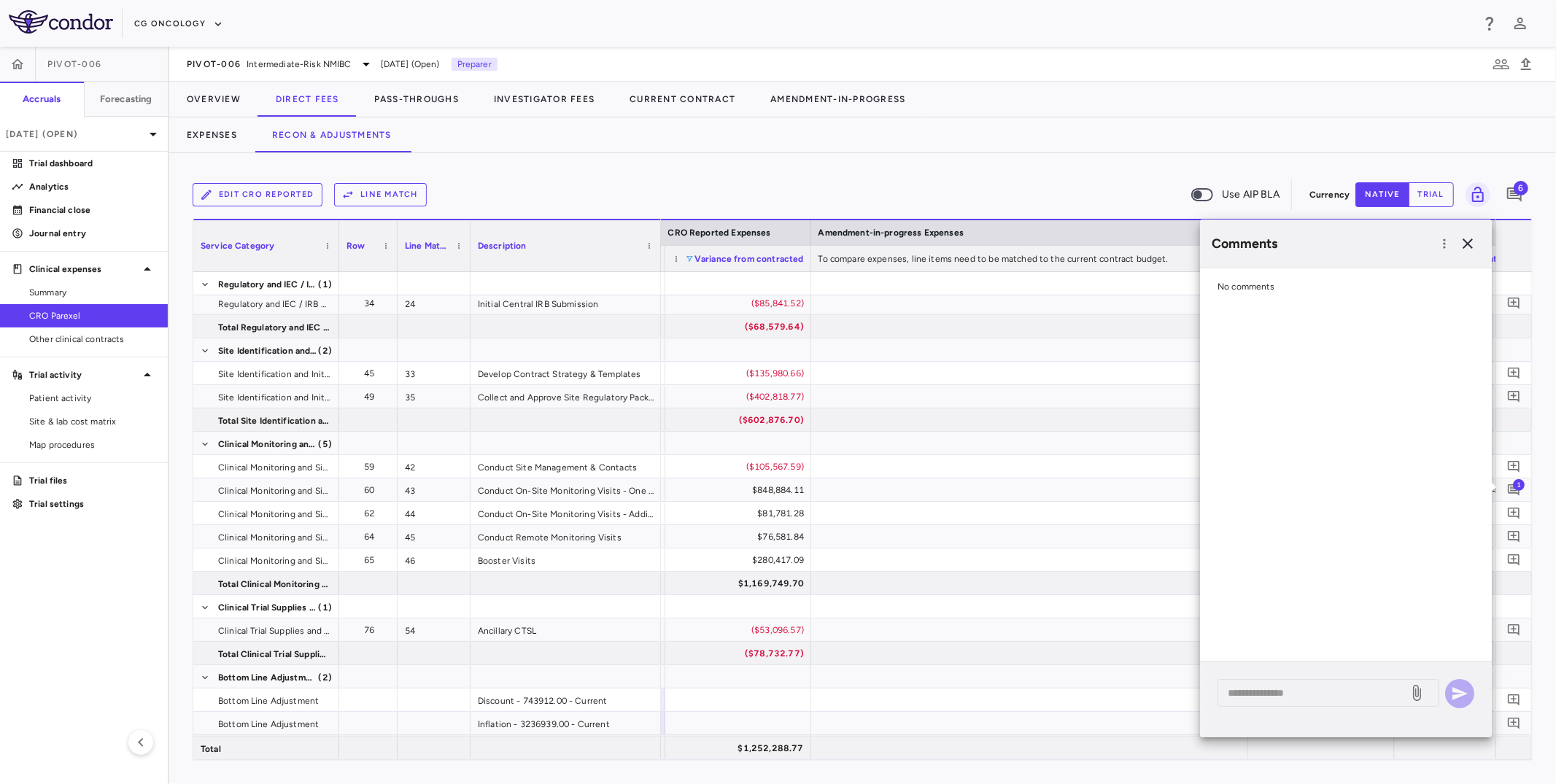
scroll to position [0, 0]
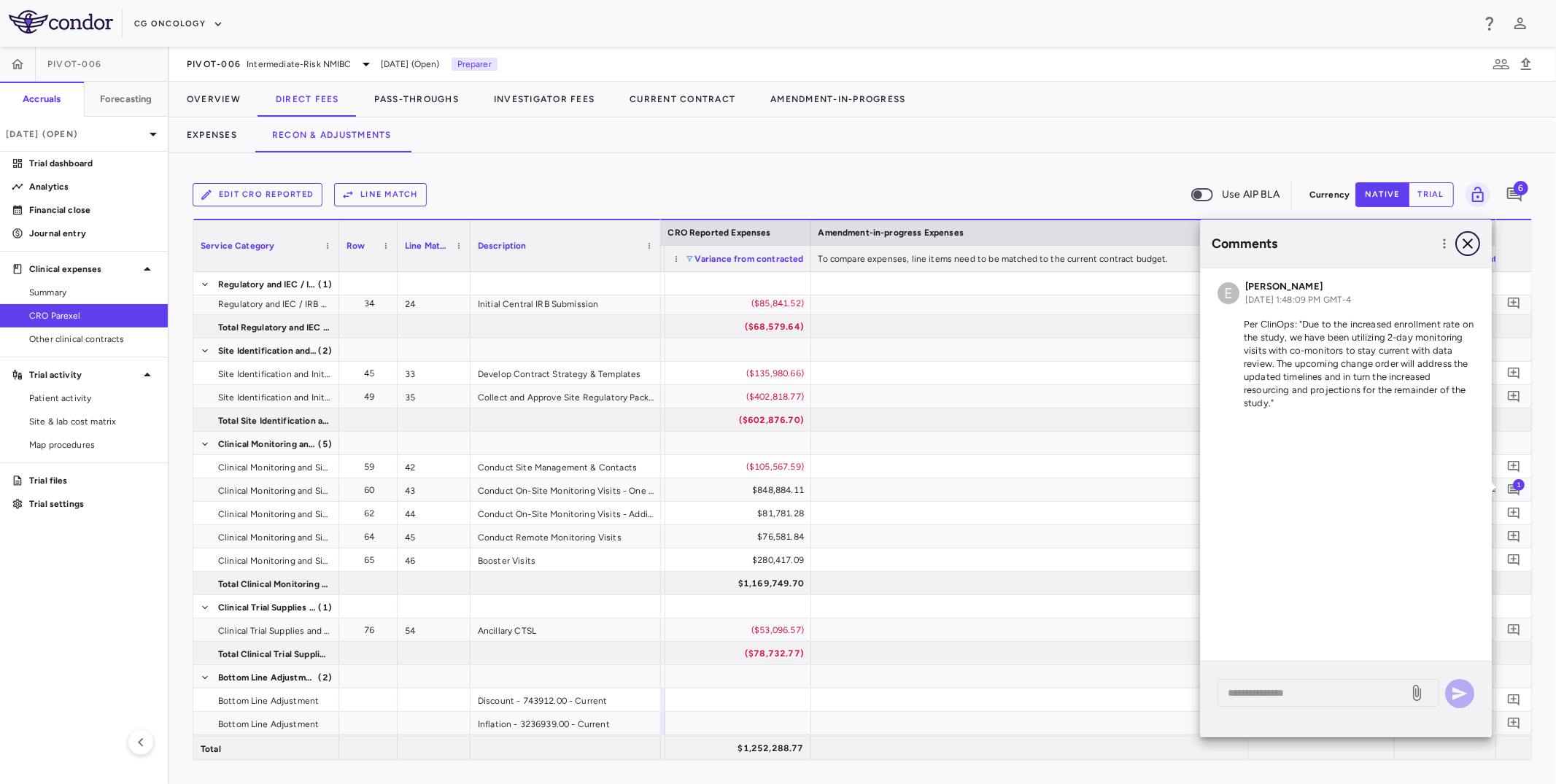
click at [1272, 244] on icon "button" at bounding box center [1468, 243] width 11 height 11
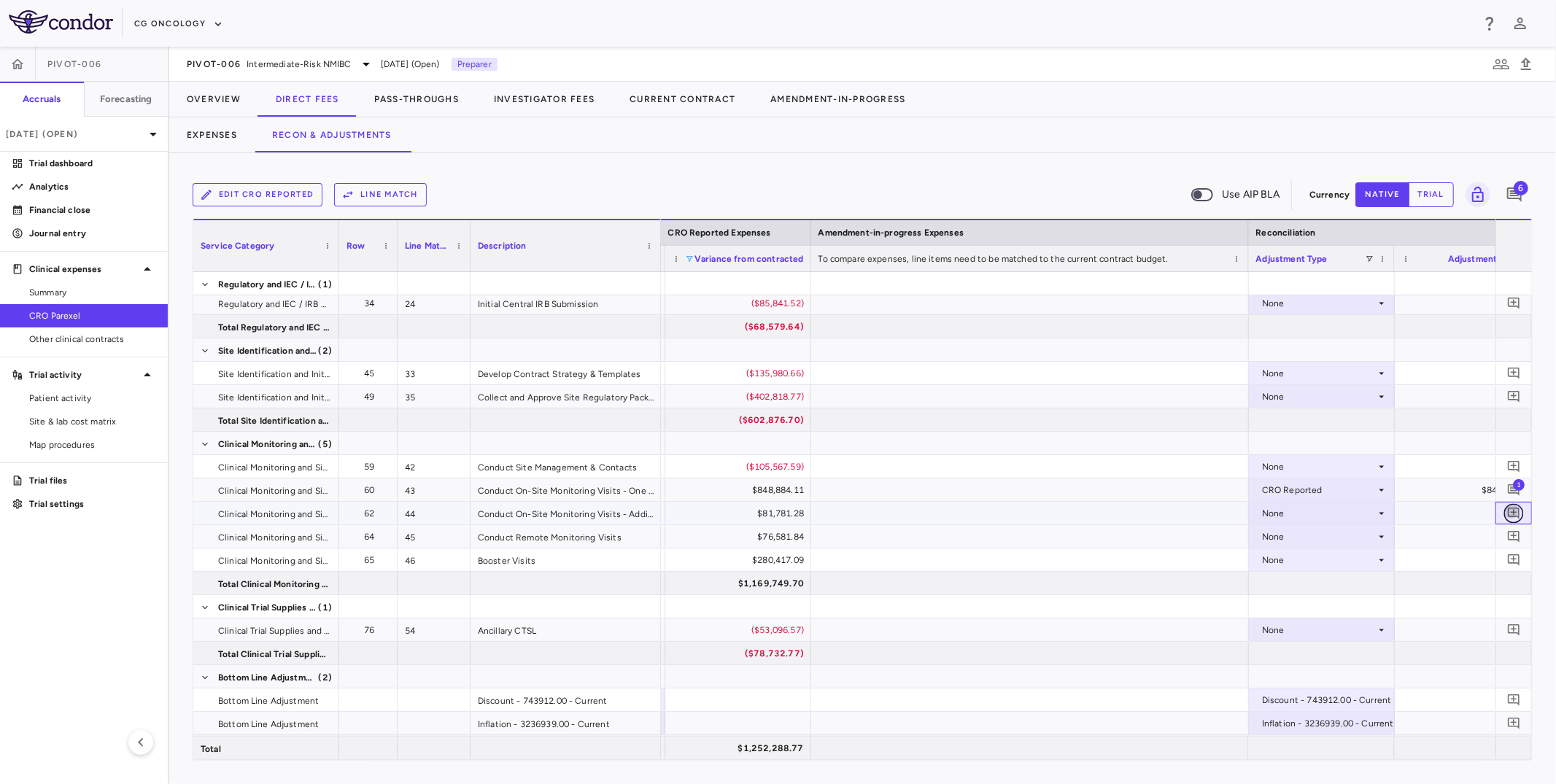
click at [1272, 510] on icon "Add comment" at bounding box center [1514, 513] width 11 height 11
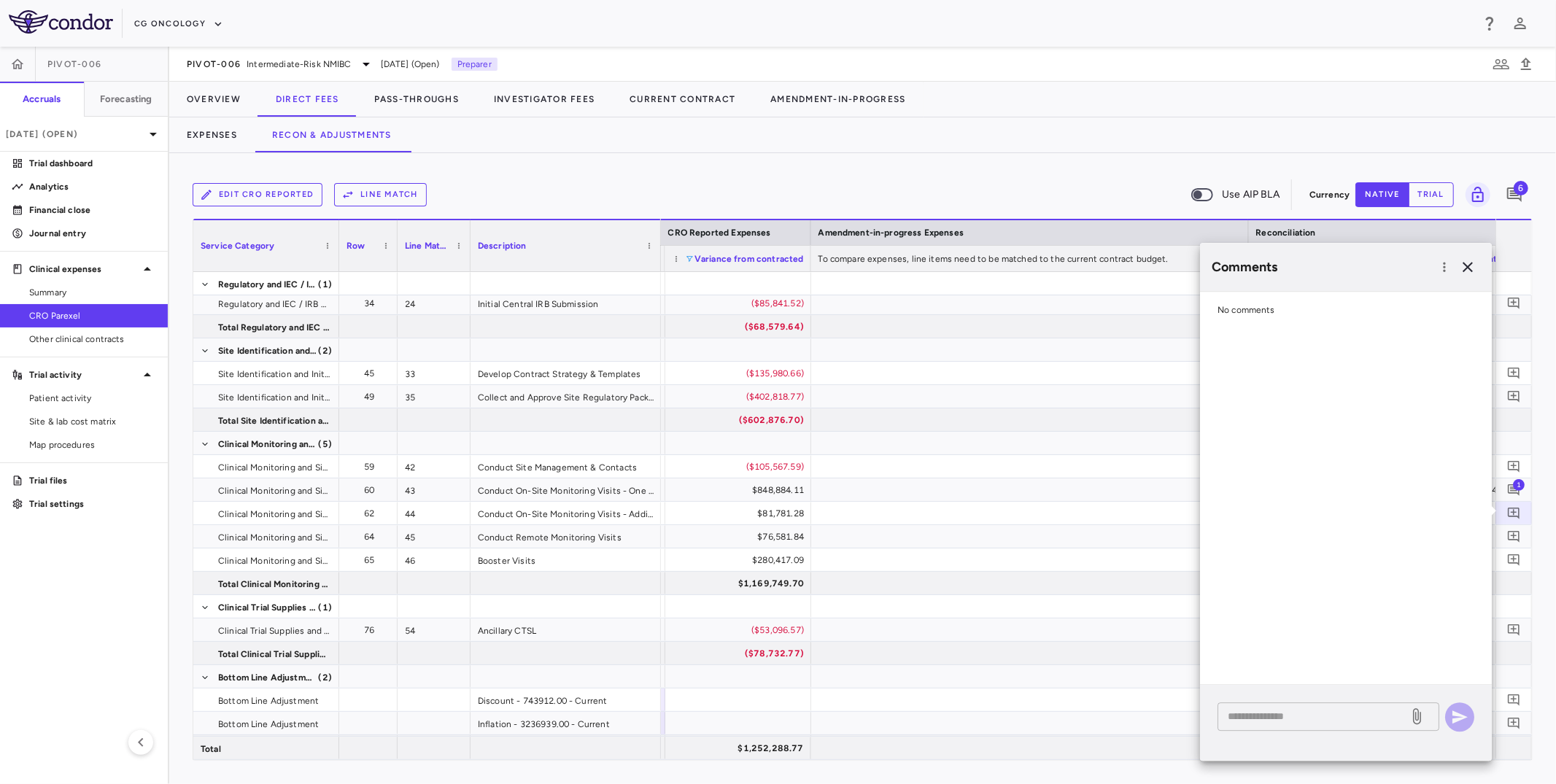
click at [1272, 641] on div "* ​" at bounding box center [1328, 716] width 221 height 28
paste textarea "**********"
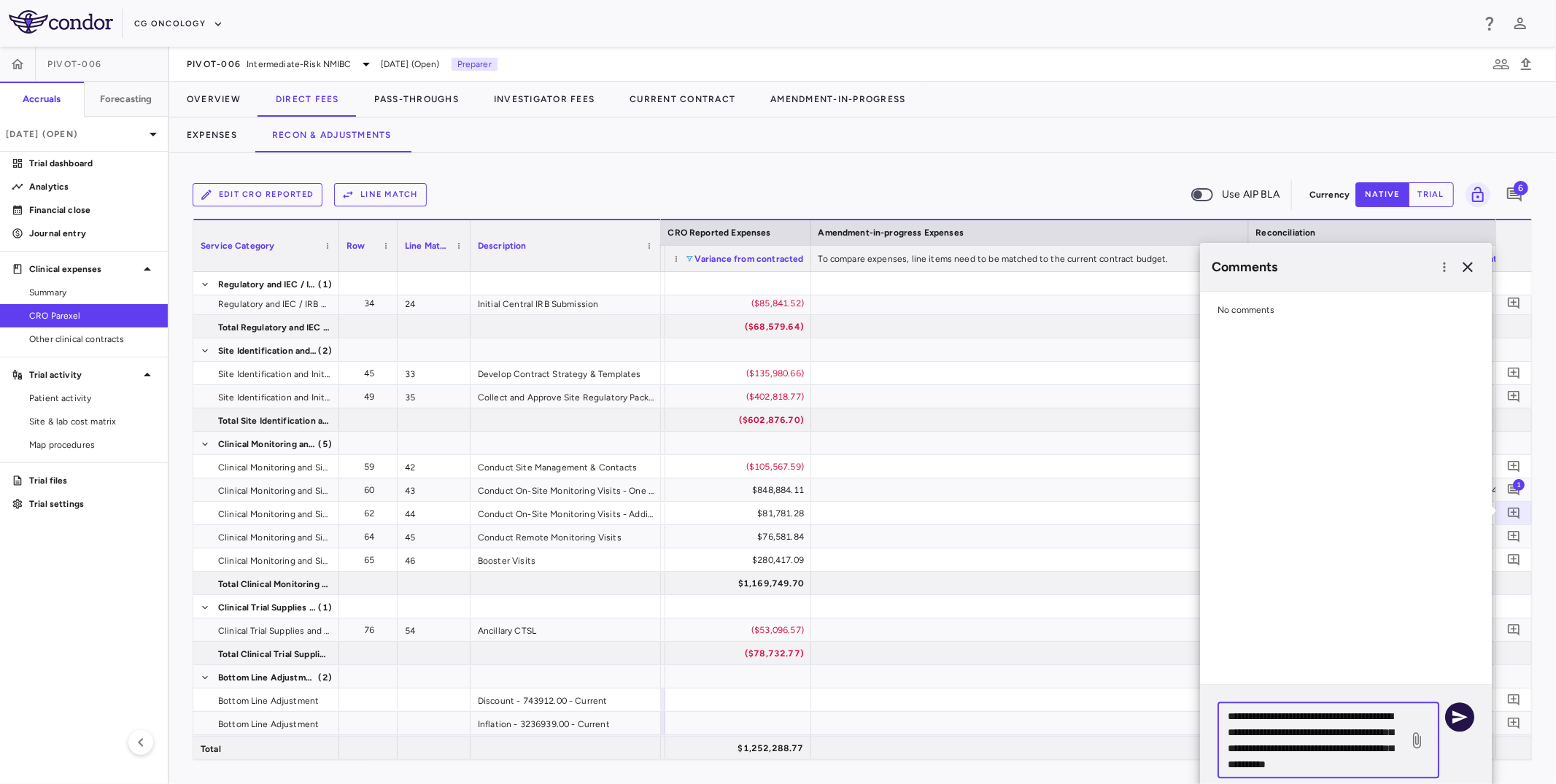
type textarea "**********"
click at [1272, 641] on icon "button" at bounding box center [1460, 717] width 18 height 18
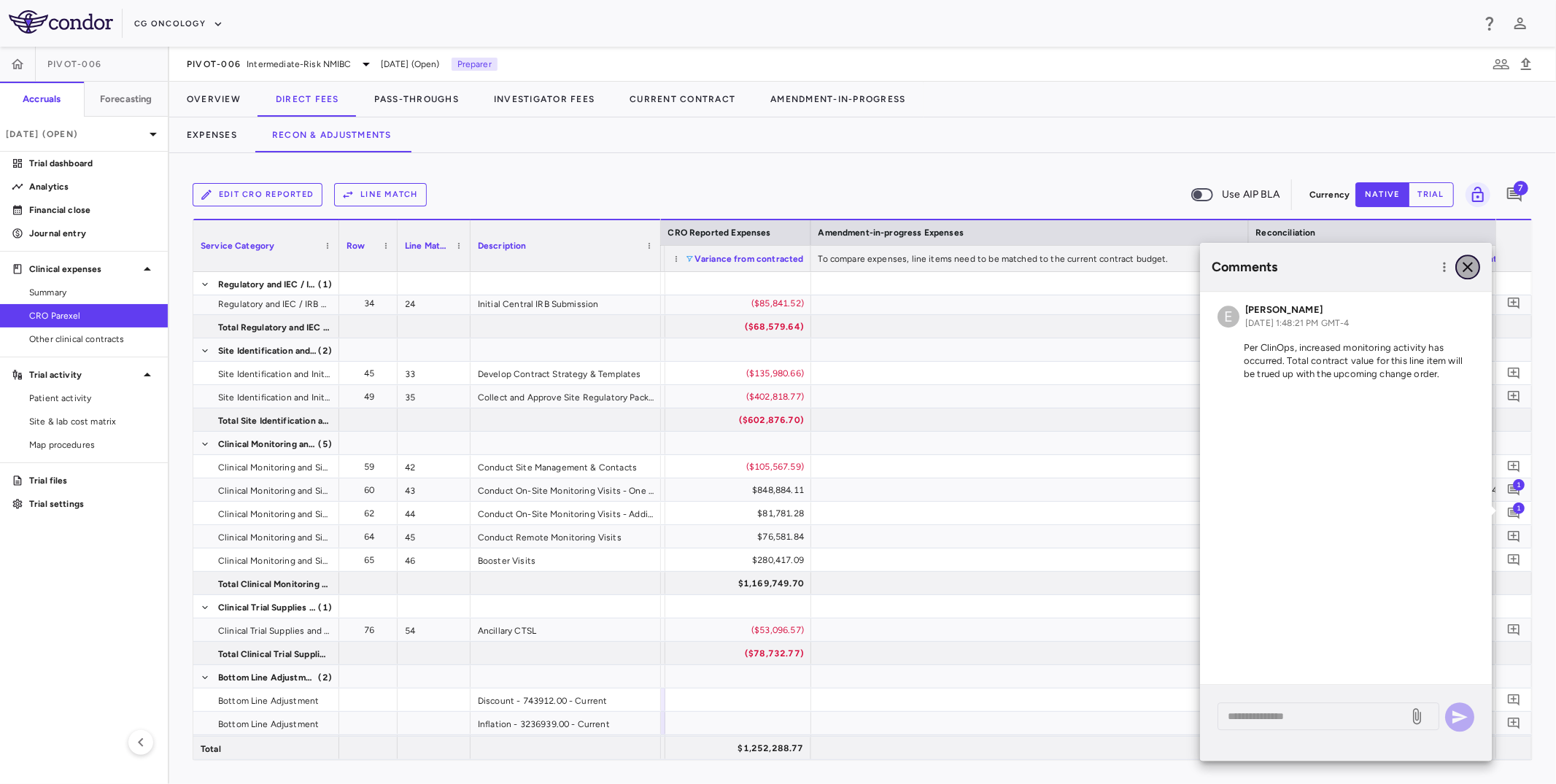
click at [1272, 271] on icon "button" at bounding box center [1468, 267] width 11 height 11
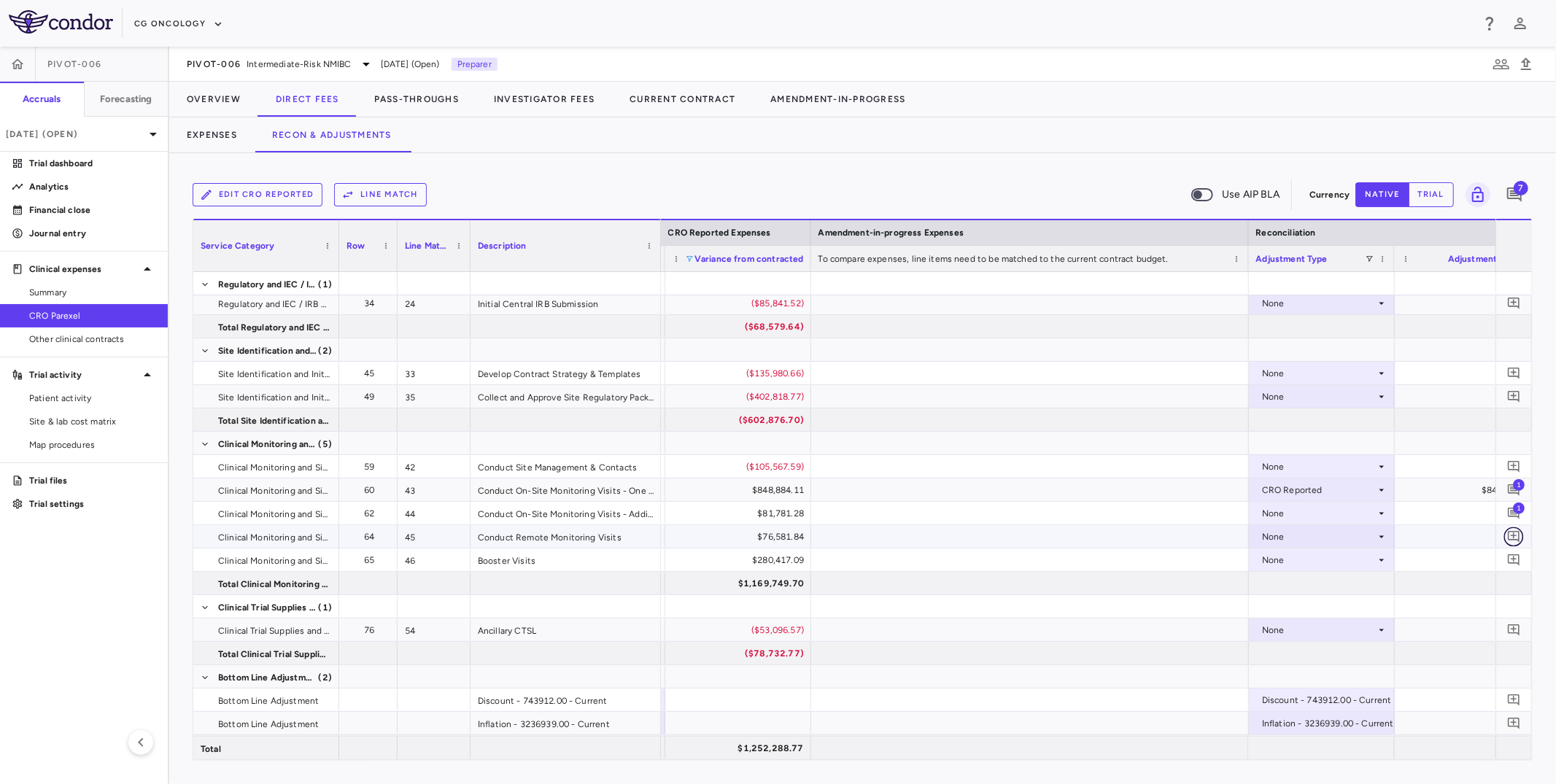
click at [1272, 528] on button "button" at bounding box center [1514, 537] width 19 height 19
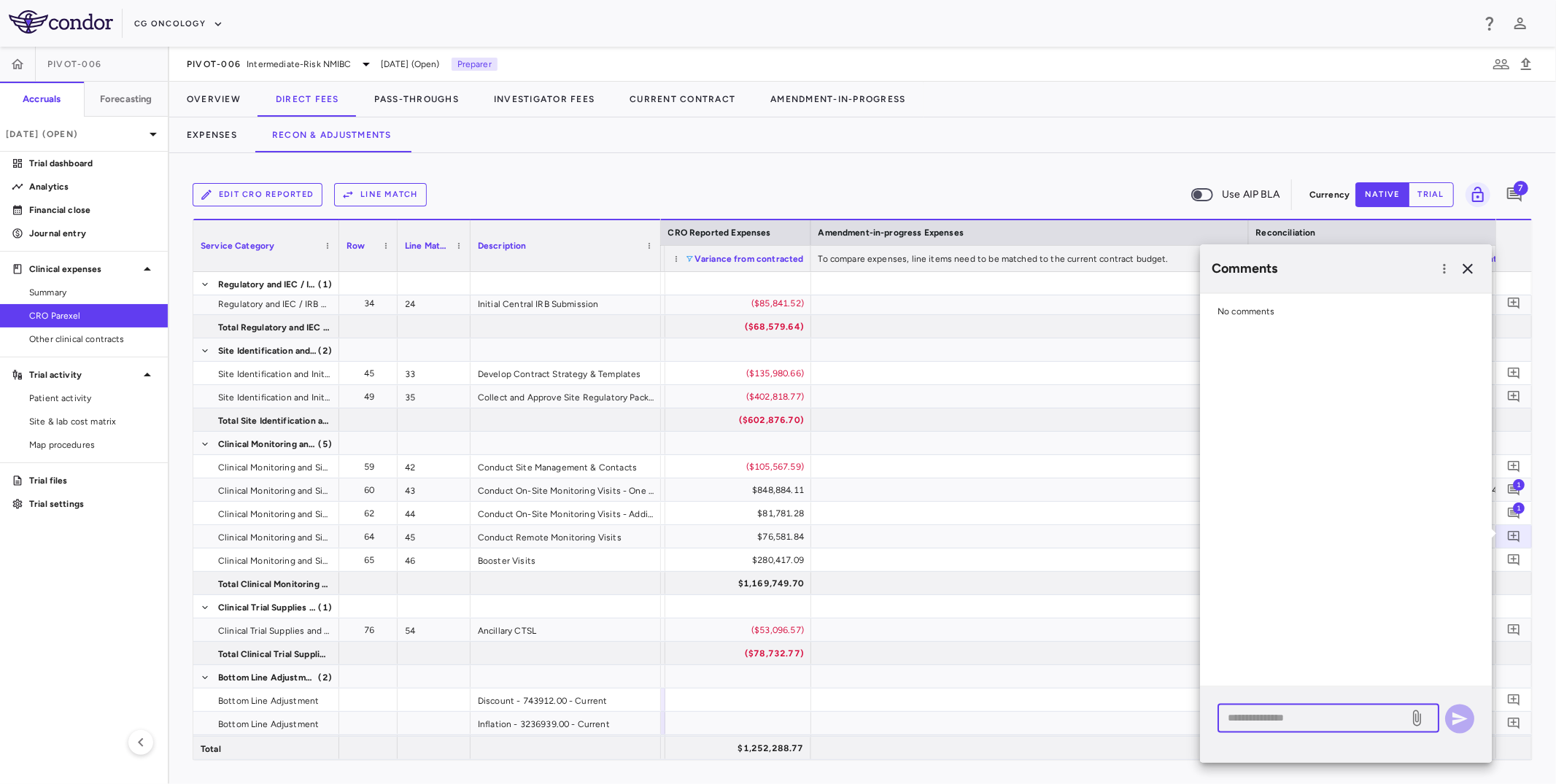
click at [1272, 641] on textarea at bounding box center [1313, 719] width 171 height 16
paste textarea "**********"
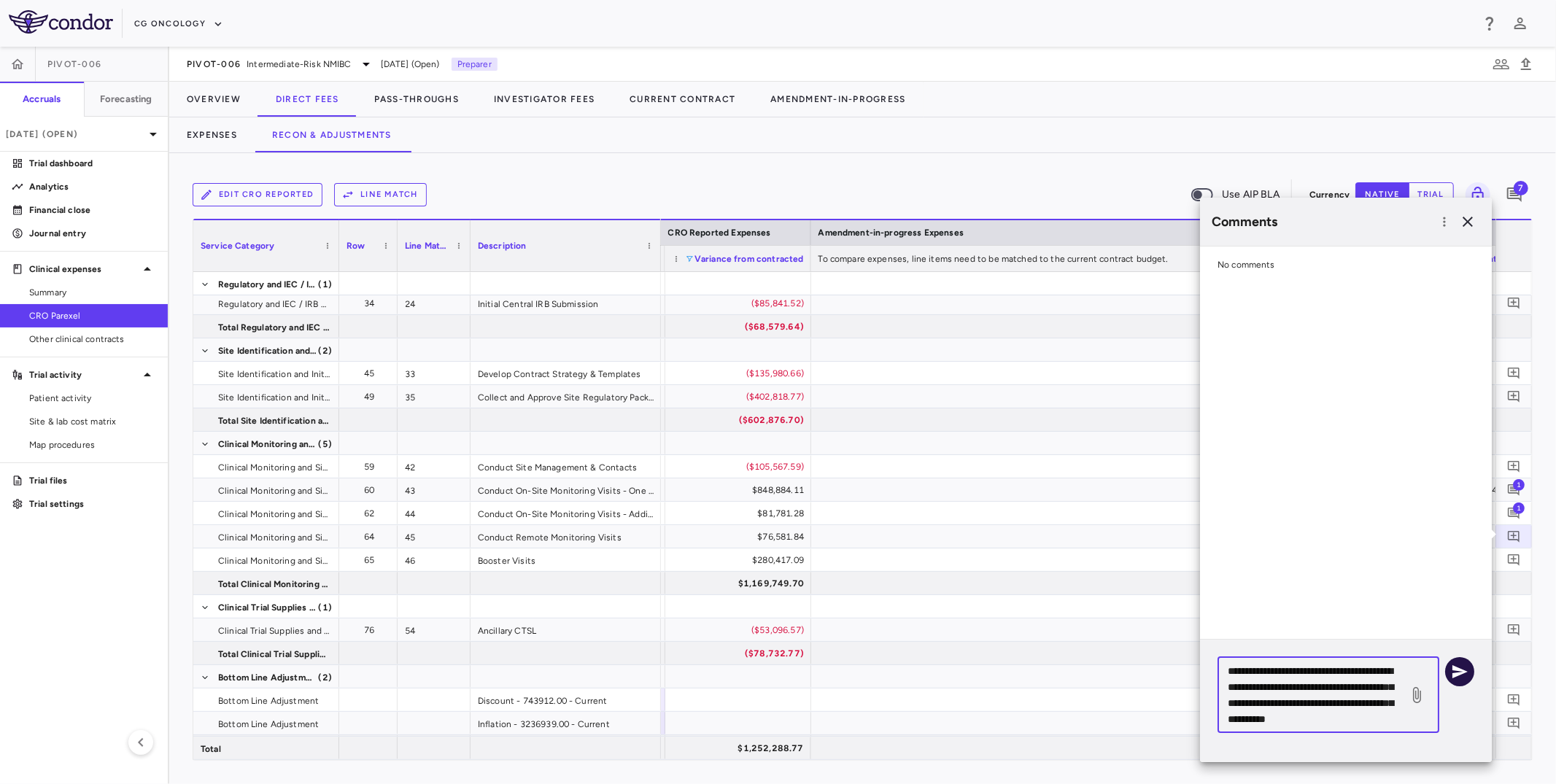
type textarea "**********"
click at [1272, 641] on icon "button" at bounding box center [1460, 672] width 18 height 18
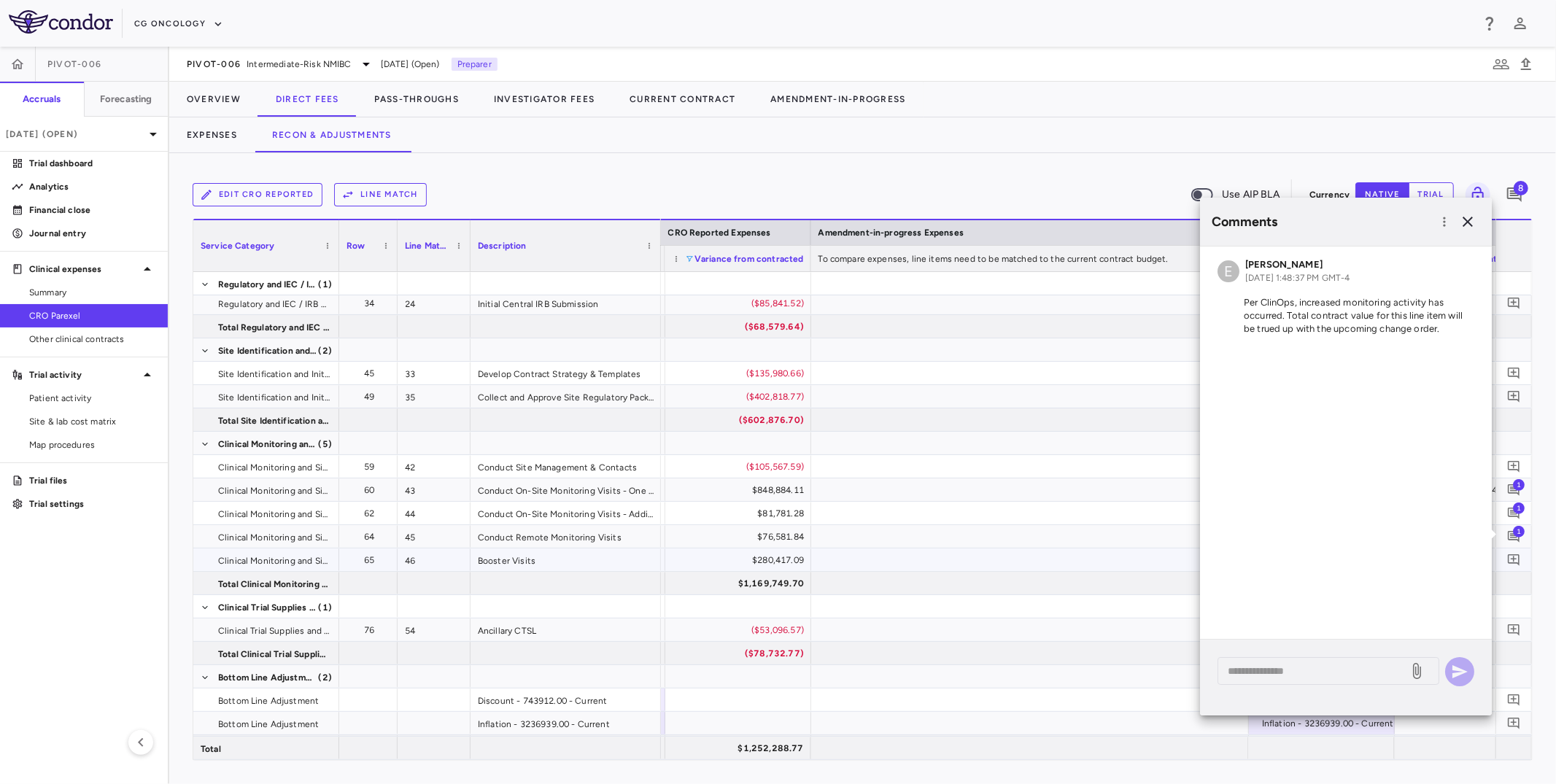
click at [1272, 550] on span at bounding box center [1514, 560] width 19 height 19
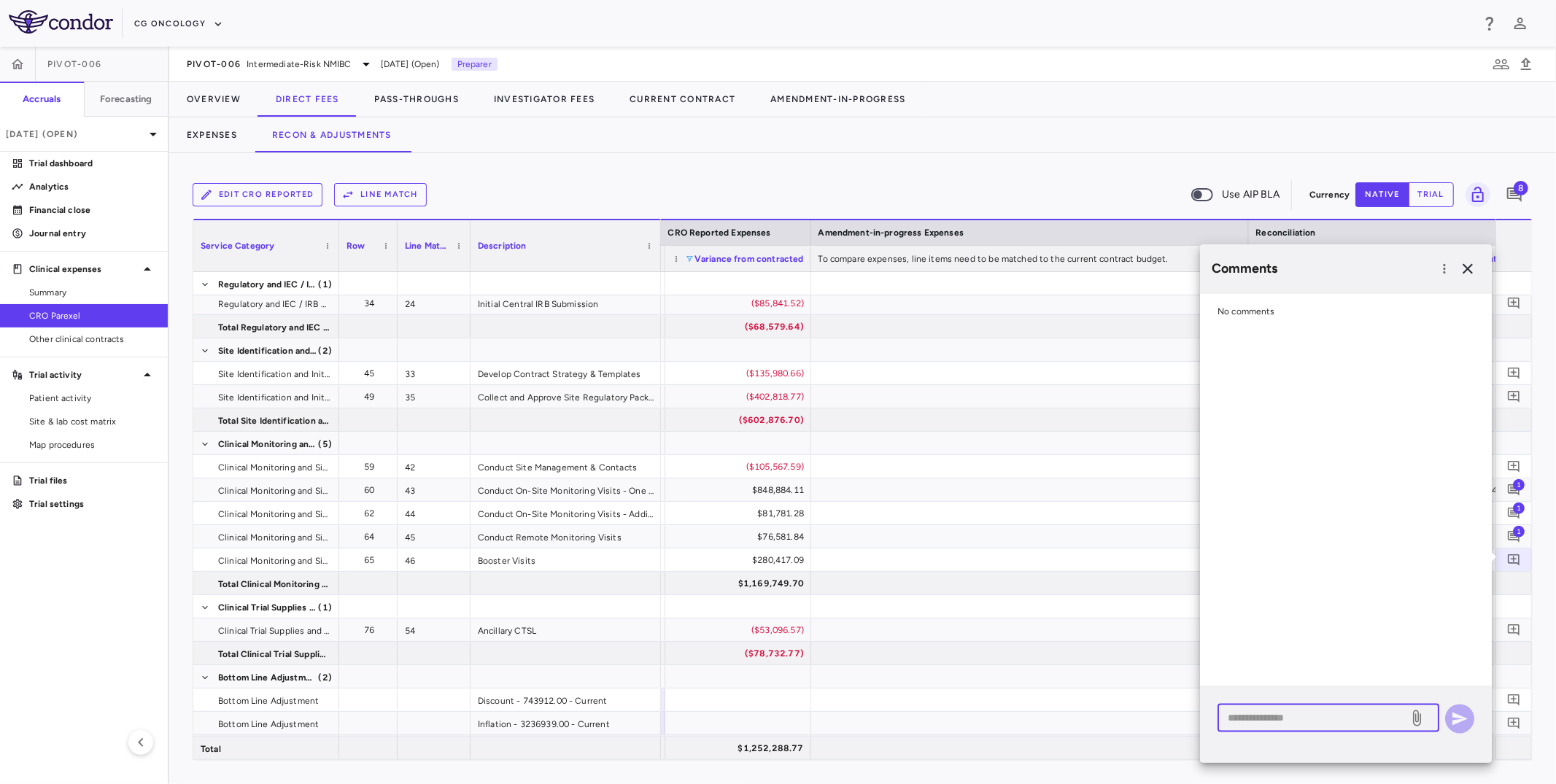
click at [1272, 641] on textarea at bounding box center [1313, 719] width 171 height 16
paste textarea "**********"
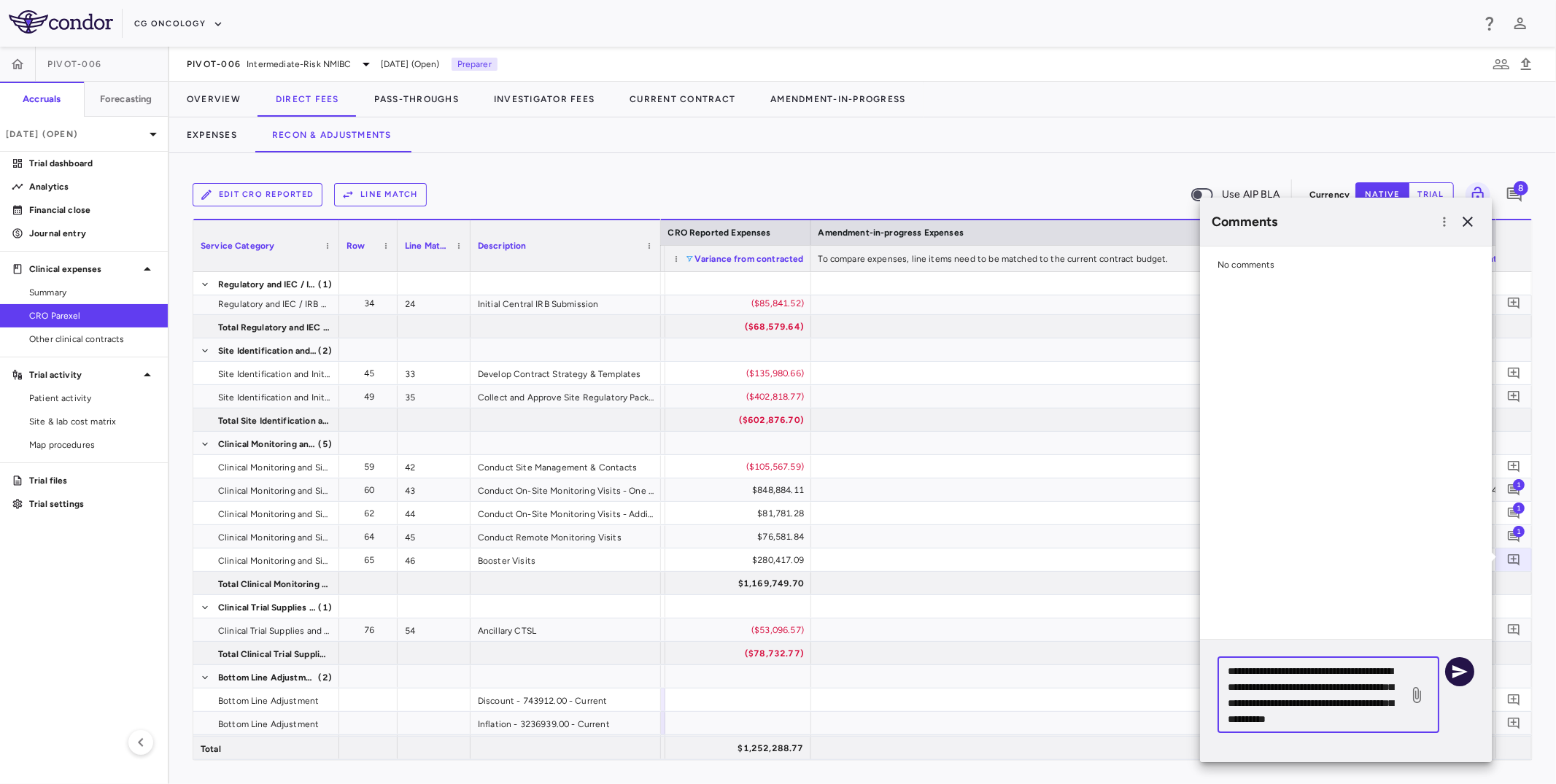
type textarea "**********"
click at [1272, 641] on icon "button" at bounding box center [1460, 672] width 15 height 13
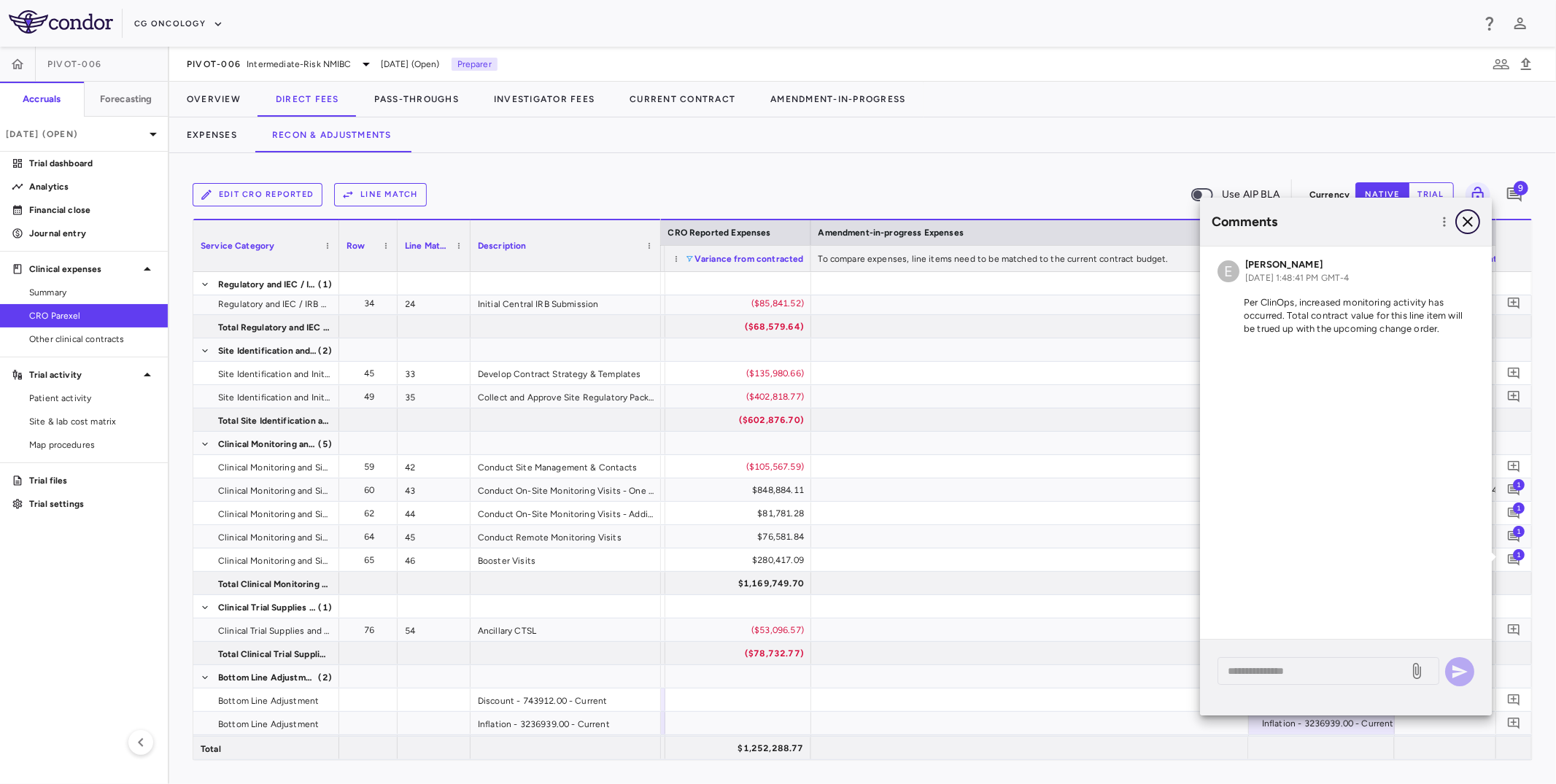
click at [1272, 229] on icon "button" at bounding box center [1468, 222] width 18 height 18
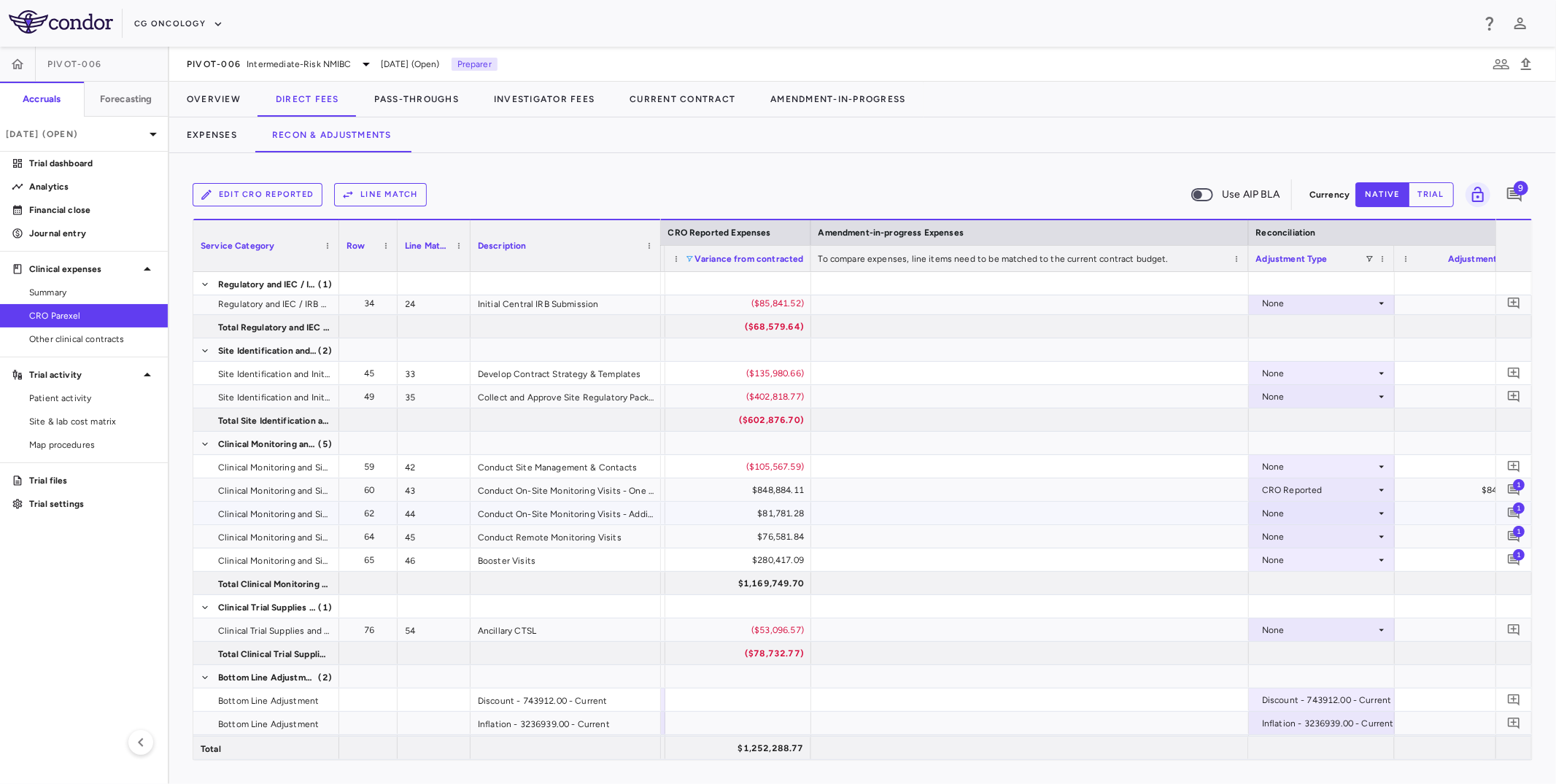
click at [1272, 512] on div "None" at bounding box center [1318, 513] width 114 height 23
click at [1272, 566] on div "CRO Reported" at bounding box center [1314, 563] width 70 height 13
click at [1272, 534] on div "None" at bounding box center [1318, 537] width 114 height 23
click at [1272, 580] on div "CRO Reported" at bounding box center [1314, 587] width 70 height 13
click at [1272, 563] on div "None" at bounding box center [1318, 560] width 114 height 23
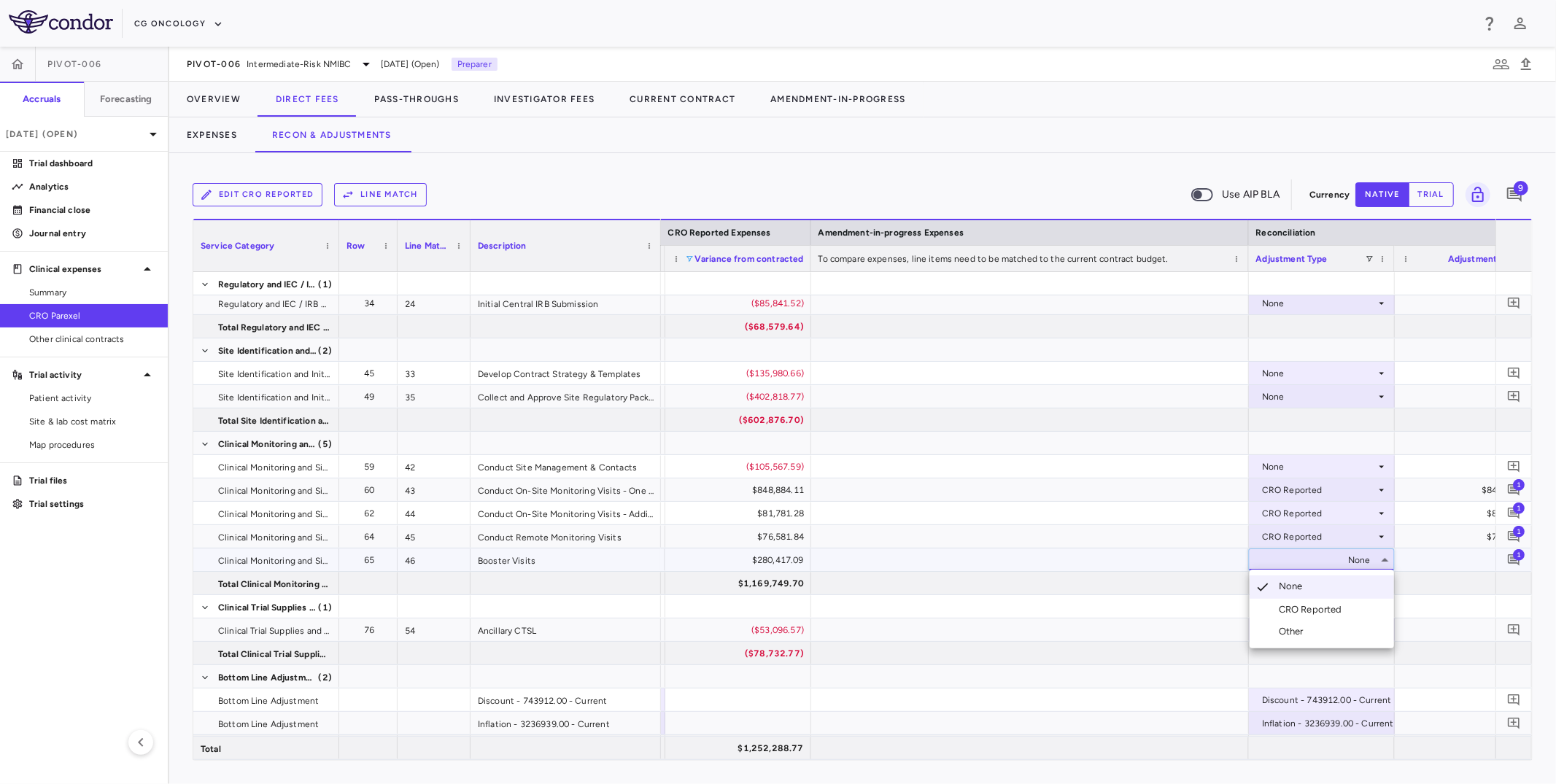
click at [1272, 607] on div "CRO Reported" at bounding box center [1314, 609] width 70 height 13
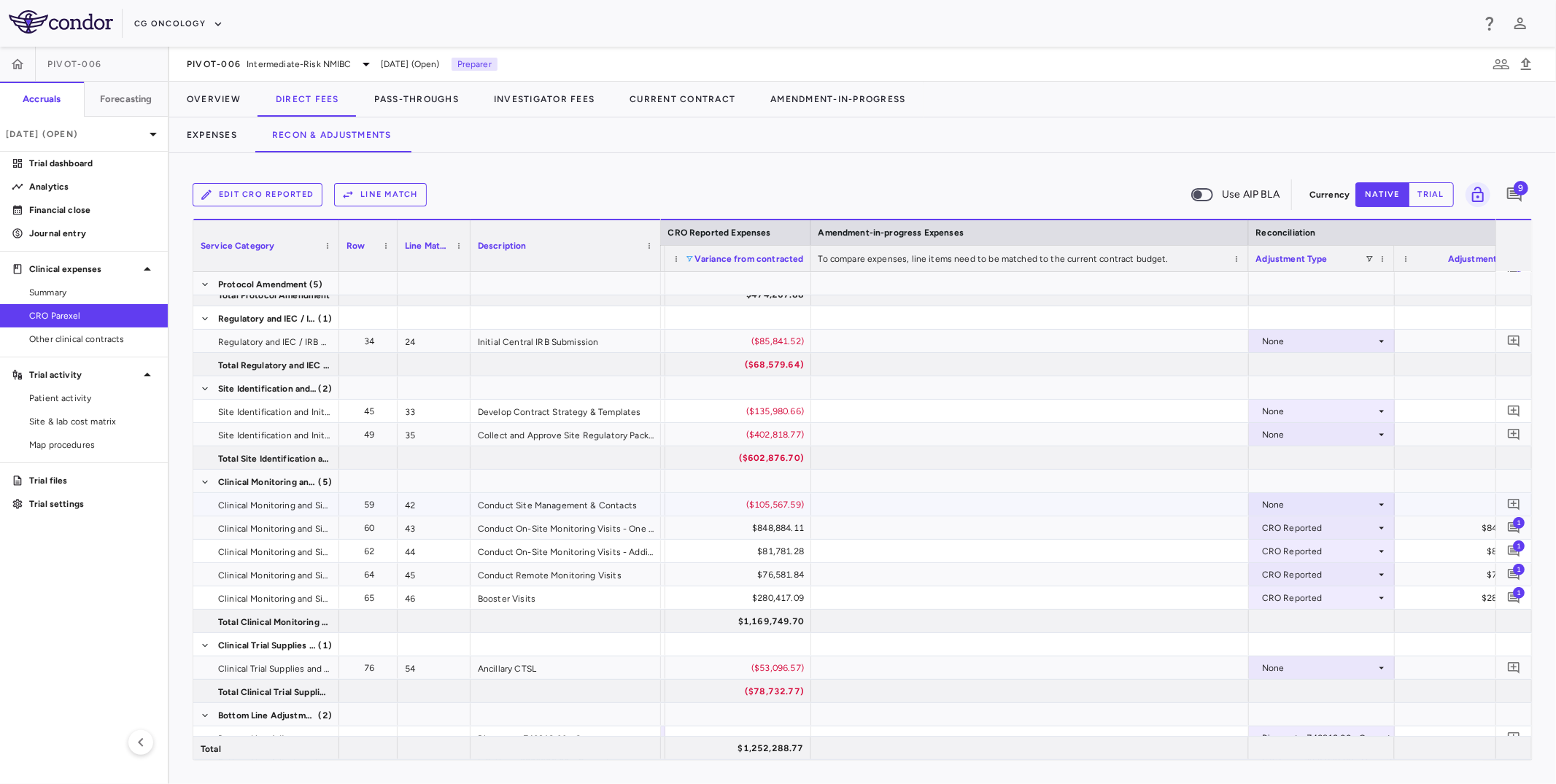
scroll to position [116, 0]
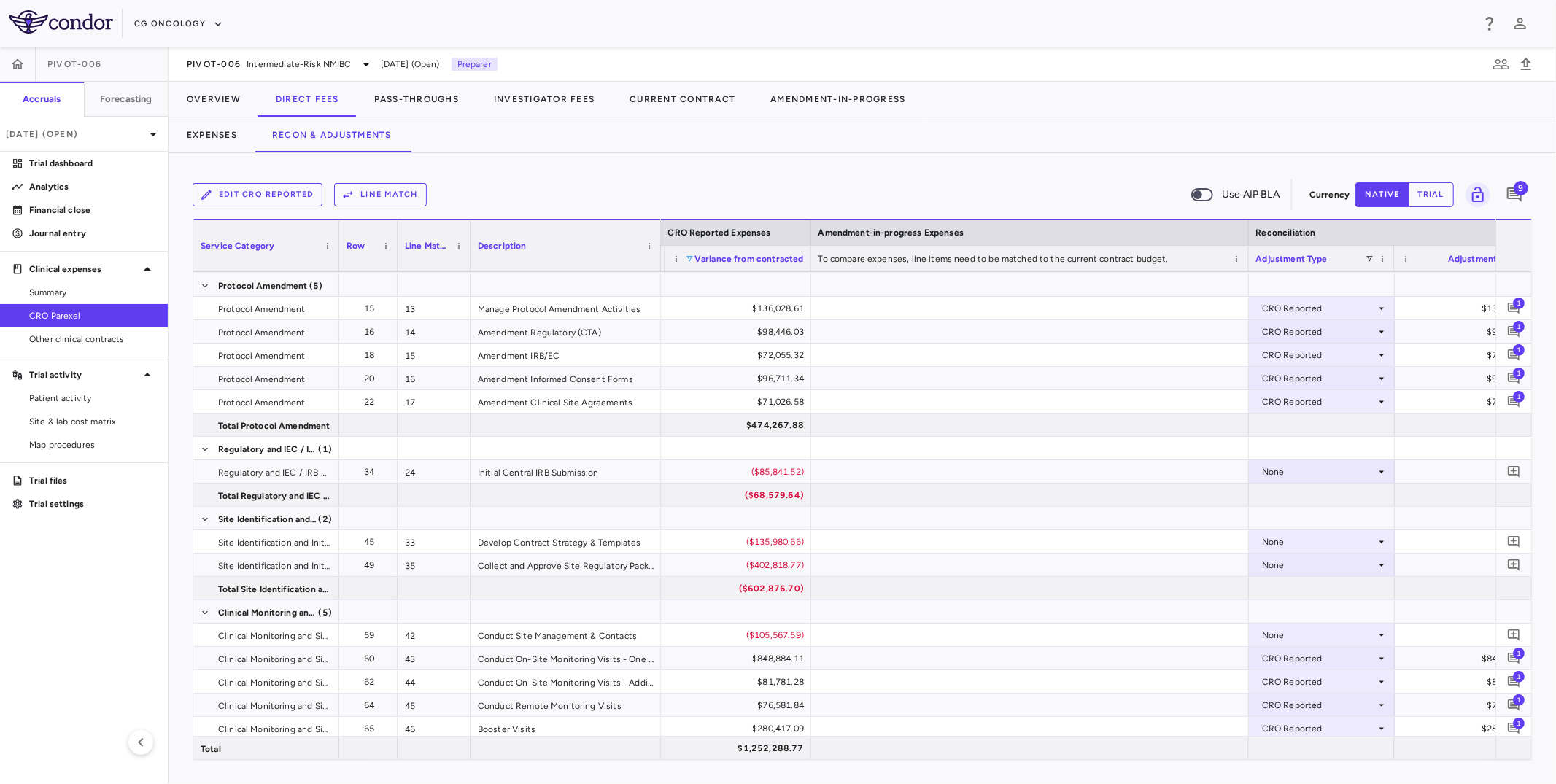
click at [1272, 538] on div "None" at bounding box center [1318, 542] width 114 height 23
click at [1272, 584] on li "CRO Reported" at bounding box center [1322, 591] width 145 height 22
click at [1272, 535] on icon "Add comment" at bounding box center [1514, 542] width 14 height 14
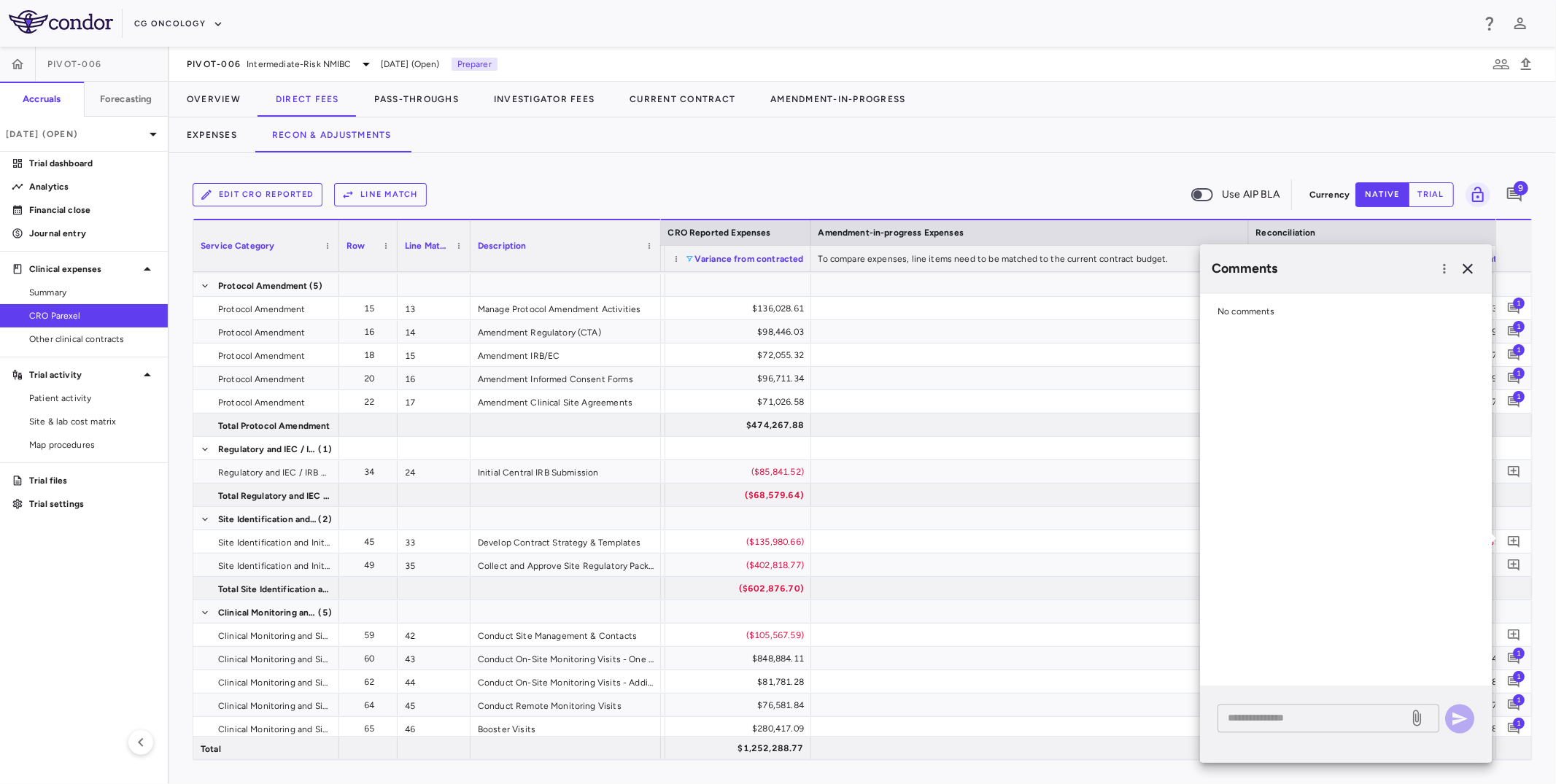
click at [1272, 641] on textarea at bounding box center [1313, 719] width 171 height 16
paste textarea "**********"
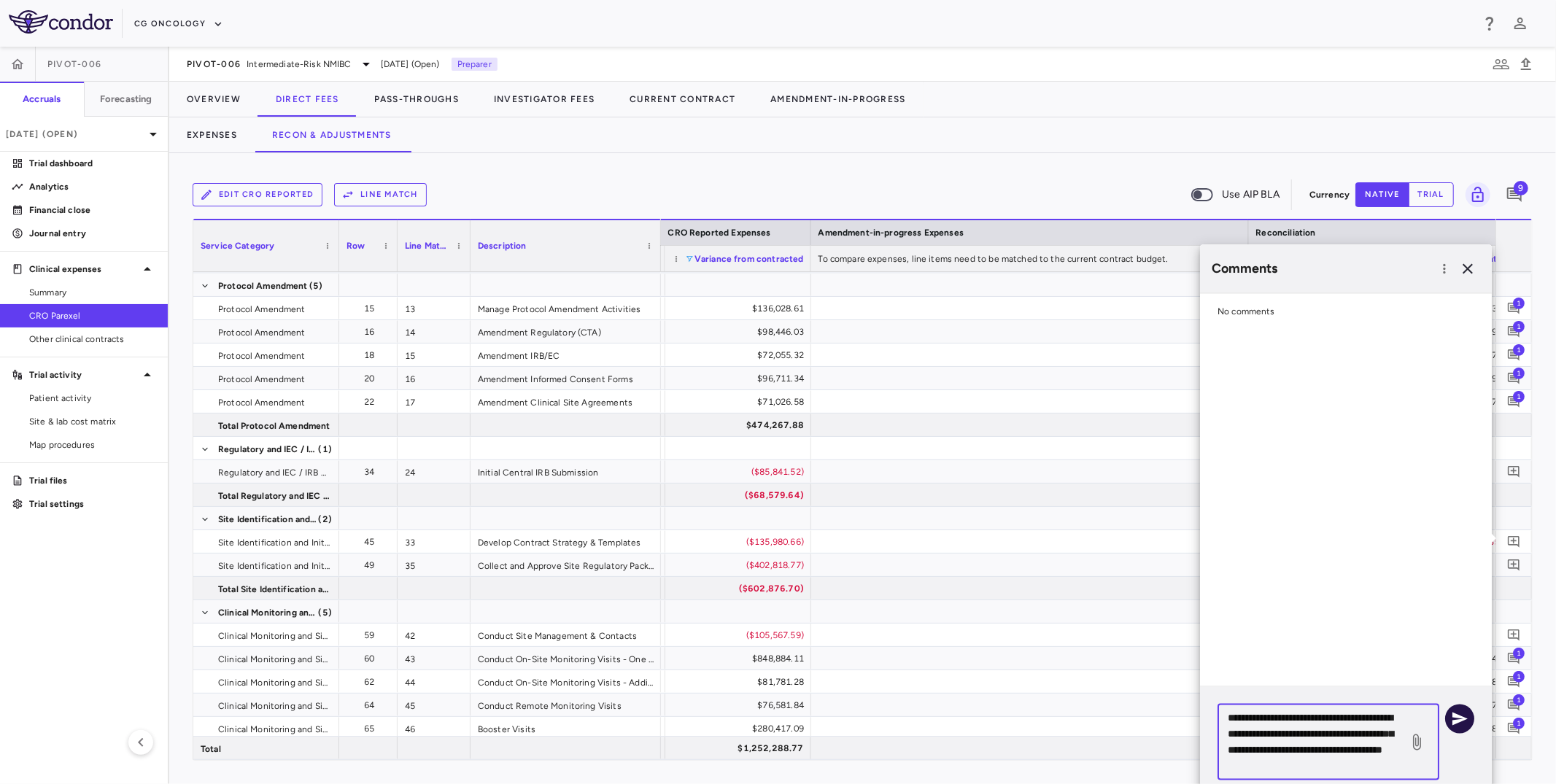
type textarea "**********"
click at [1272, 641] on icon "button" at bounding box center [1460, 719] width 18 height 18
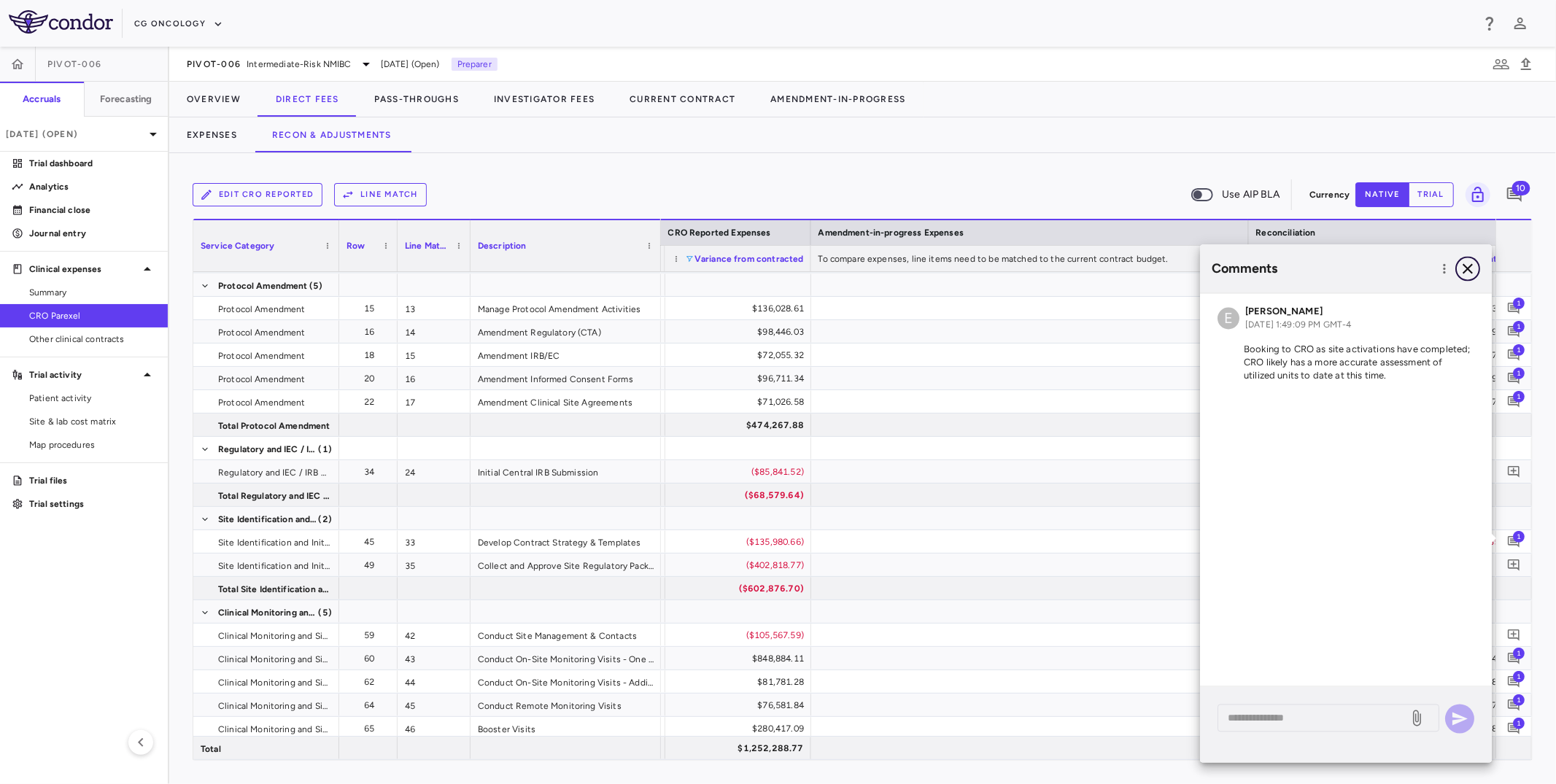
click at [1272, 264] on icon "button" at bounding box center [1468, 269] width 18 height 18
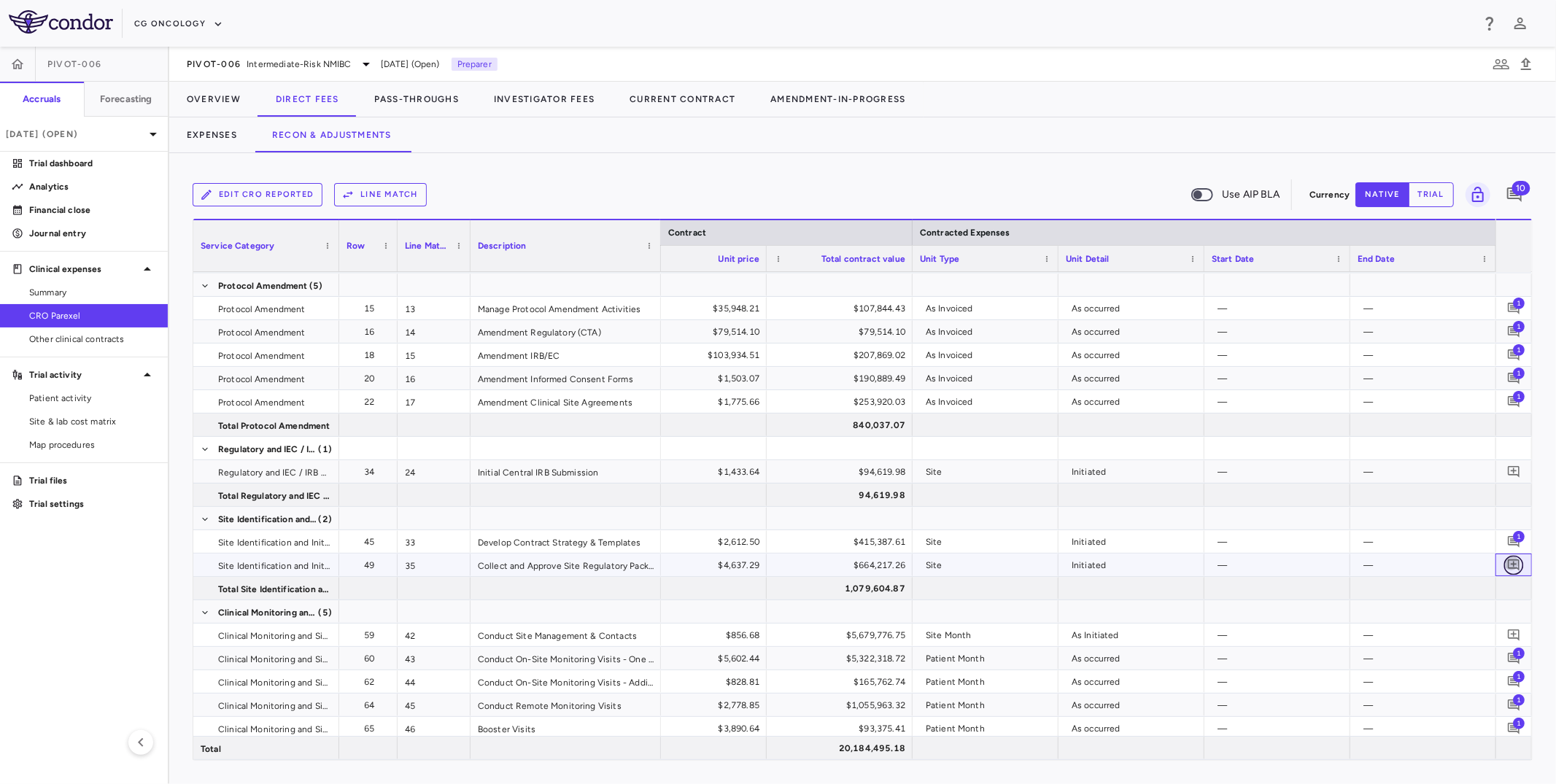
click at [1272, 563] on button "button" at bounding box center [1514, 565] width 19 height 19
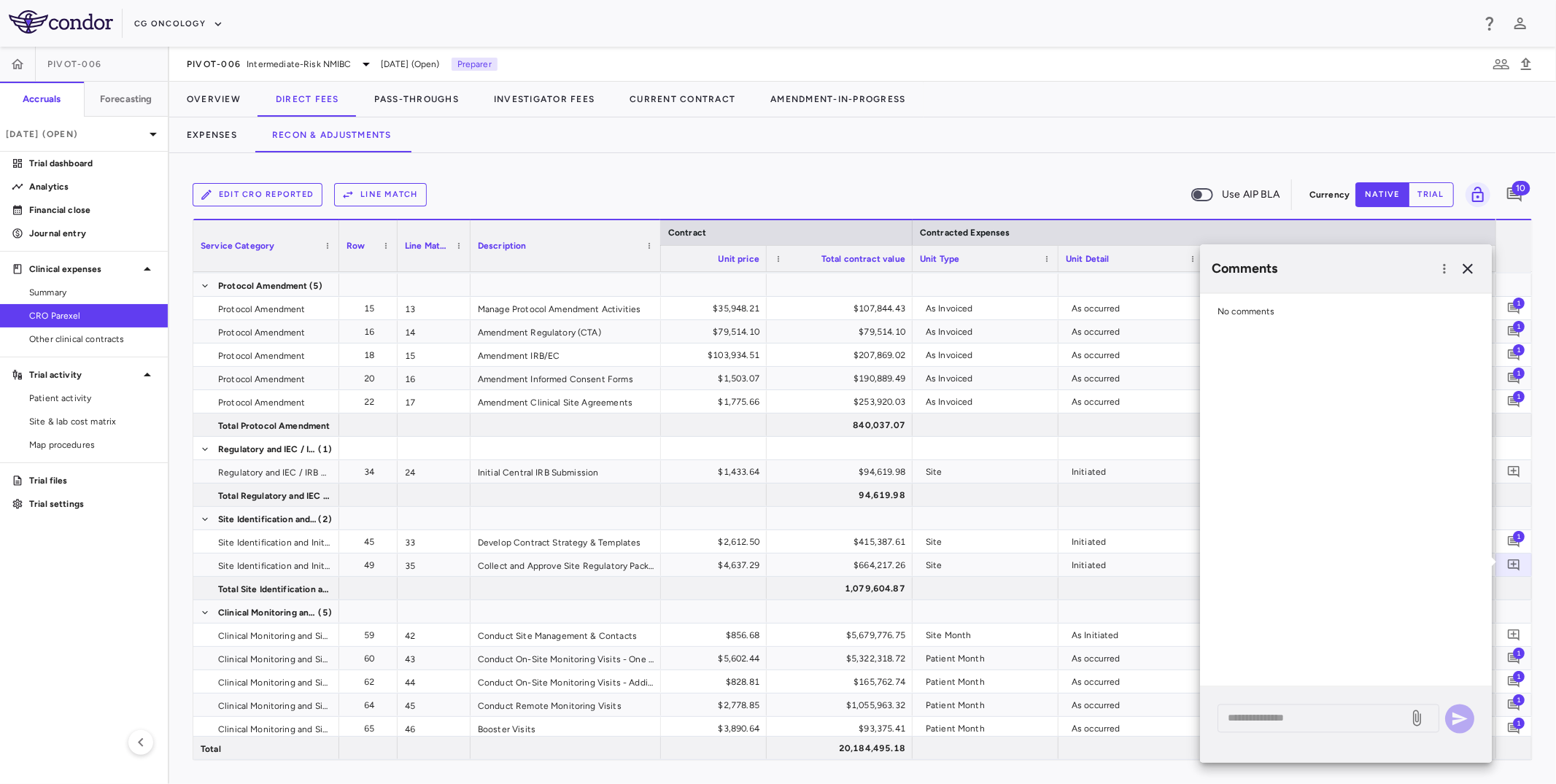
click at [1272, 641] on div "* ​" at bounding box center [1346, 724] width 292 height 76
click at [1272, 641] on textarea at bounding box center [1313, 719] width 171 height 16
click at [651, 271] on div "Description" at bounding box center [566, 246] width 176 height 51
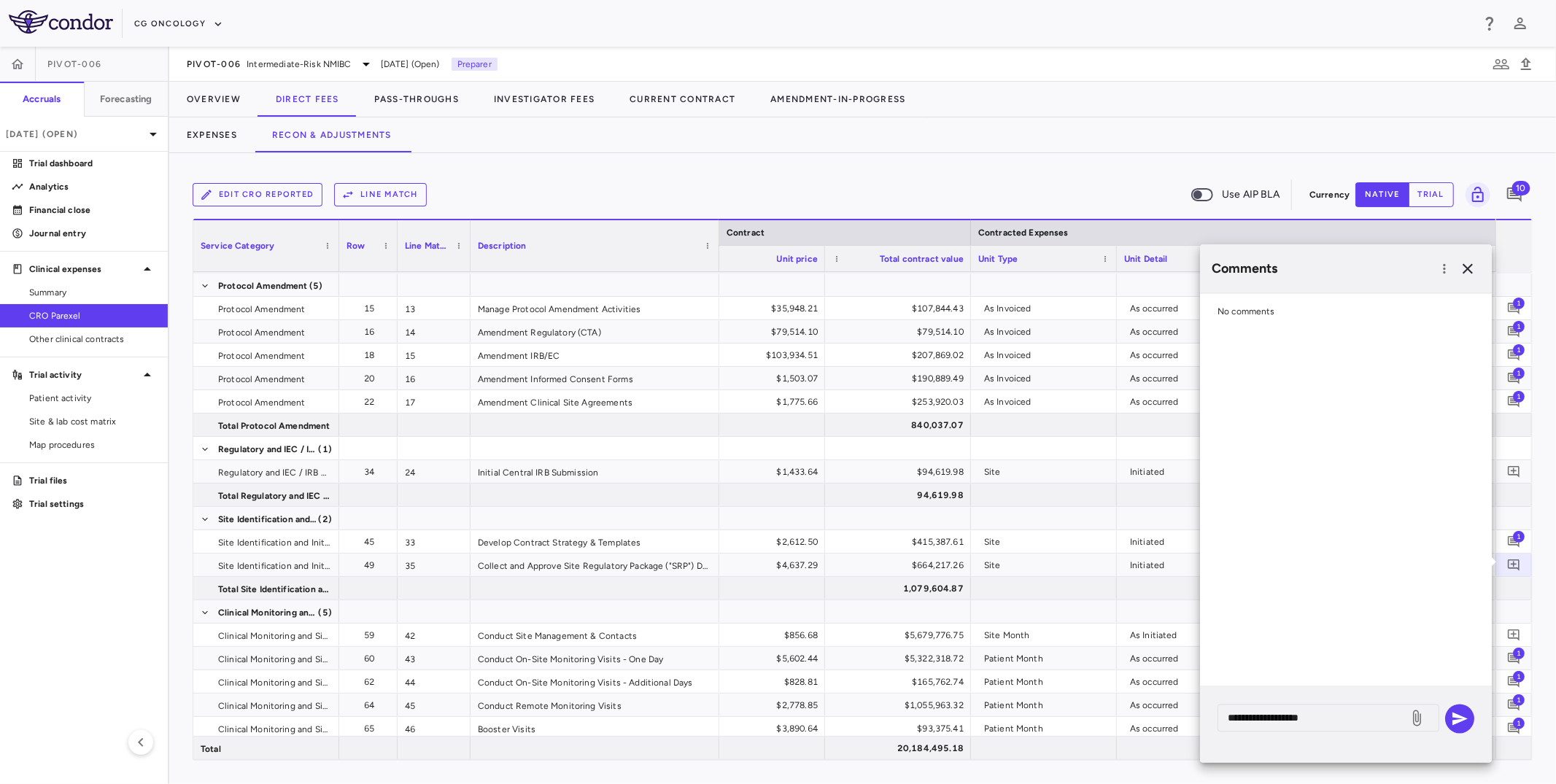
drag, startPoint x: 657, startPoint y: 266, endPoint x: 714, endPoint y: 265, distance: 57.0
click at [715, 266] on div at bounding box center [718, 246] width 6 height 51
click at [1272, 641] on textarea "**********" at bounding box center [1313, 719] width 171 height 16
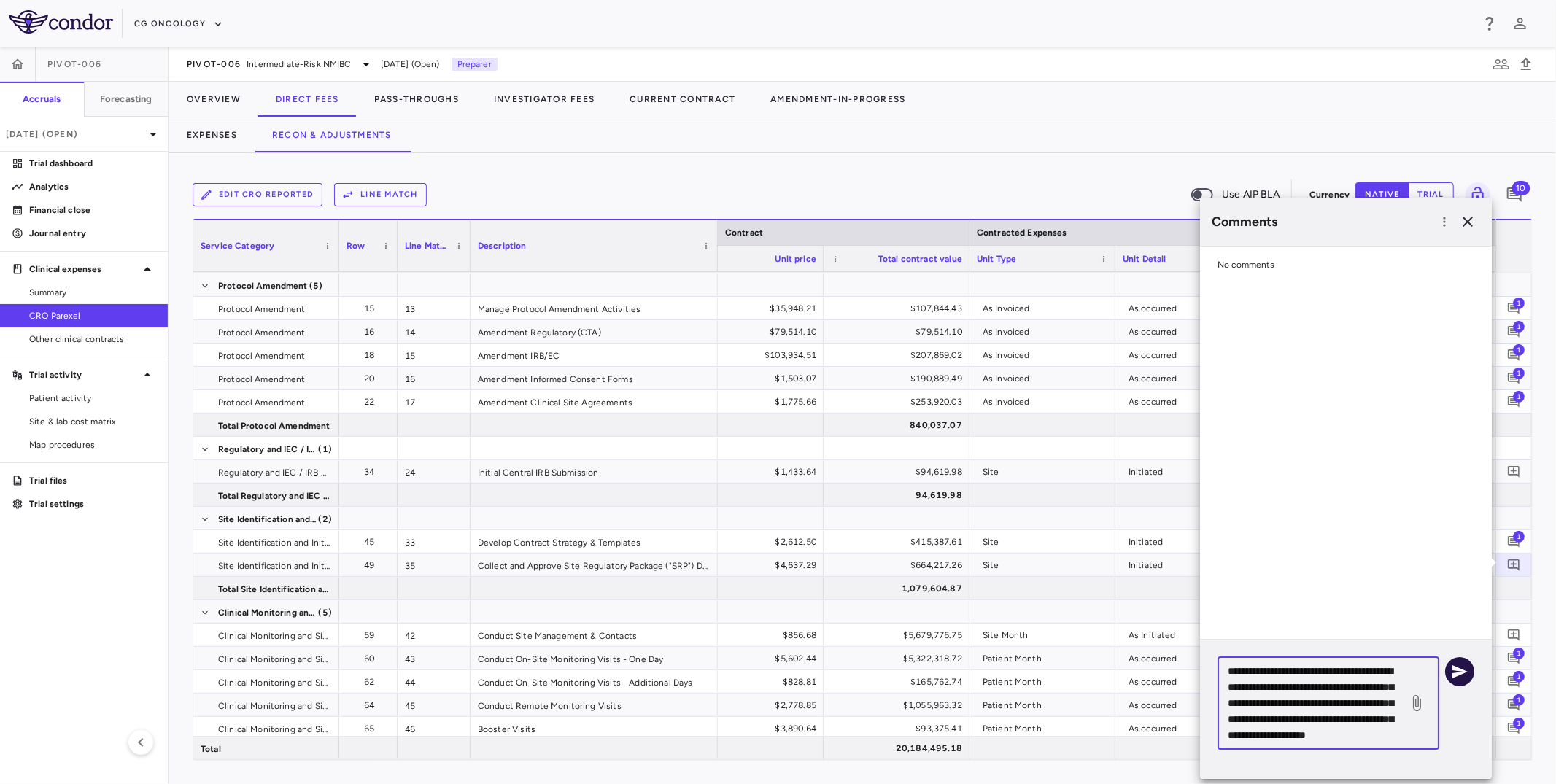
type textarea "**********"
click at [1272, 641] on icon "button" at bounding box center [1460, 672] width 18 height 18
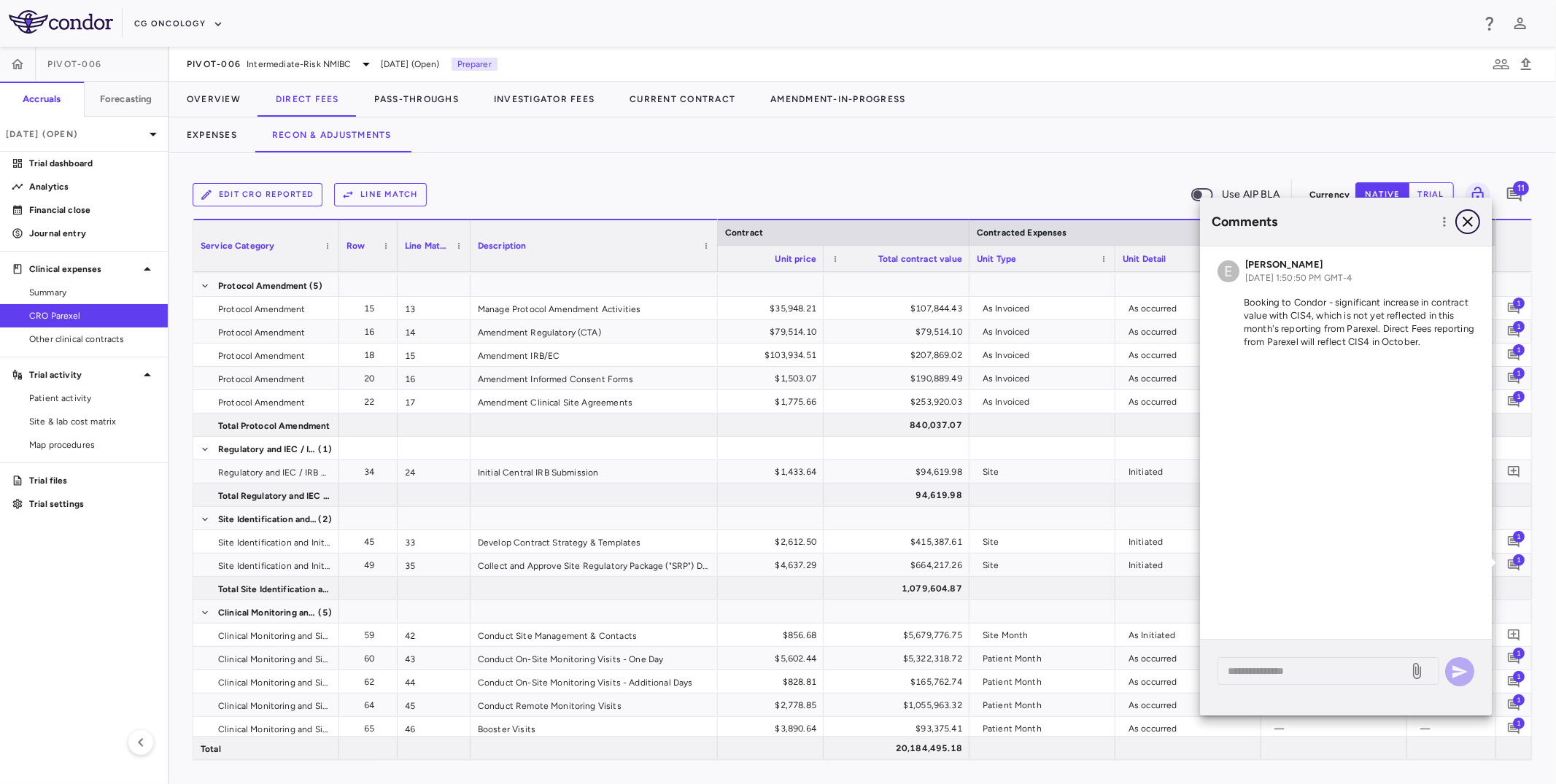
click at [1272, 226] on button "button" at bounding box center [1468, 221] width 25 height 25
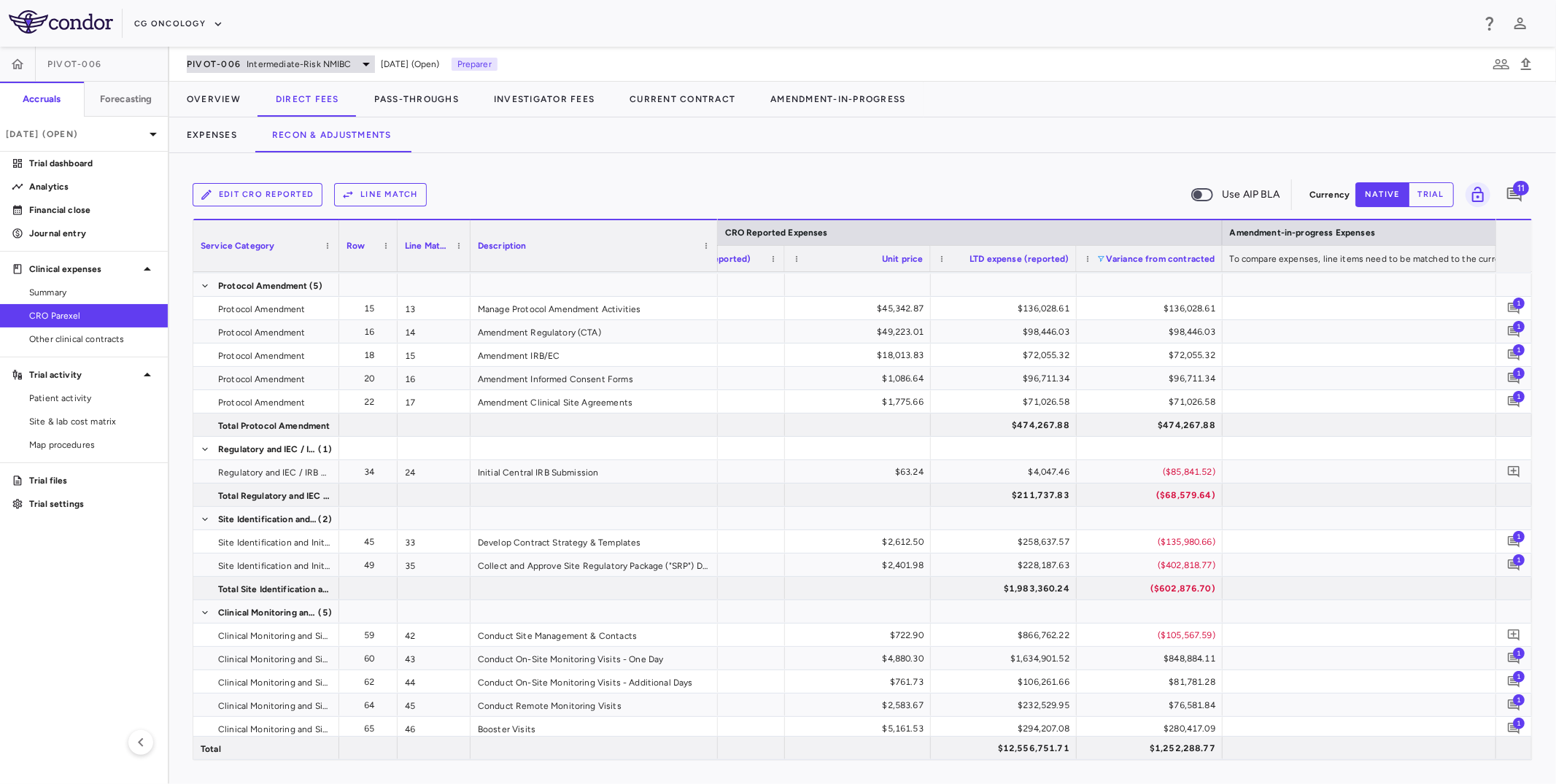
click at [266, 62] on span "Intermediate-Risk NMIBC" at bounding box center [298, 64] width 104 height 13
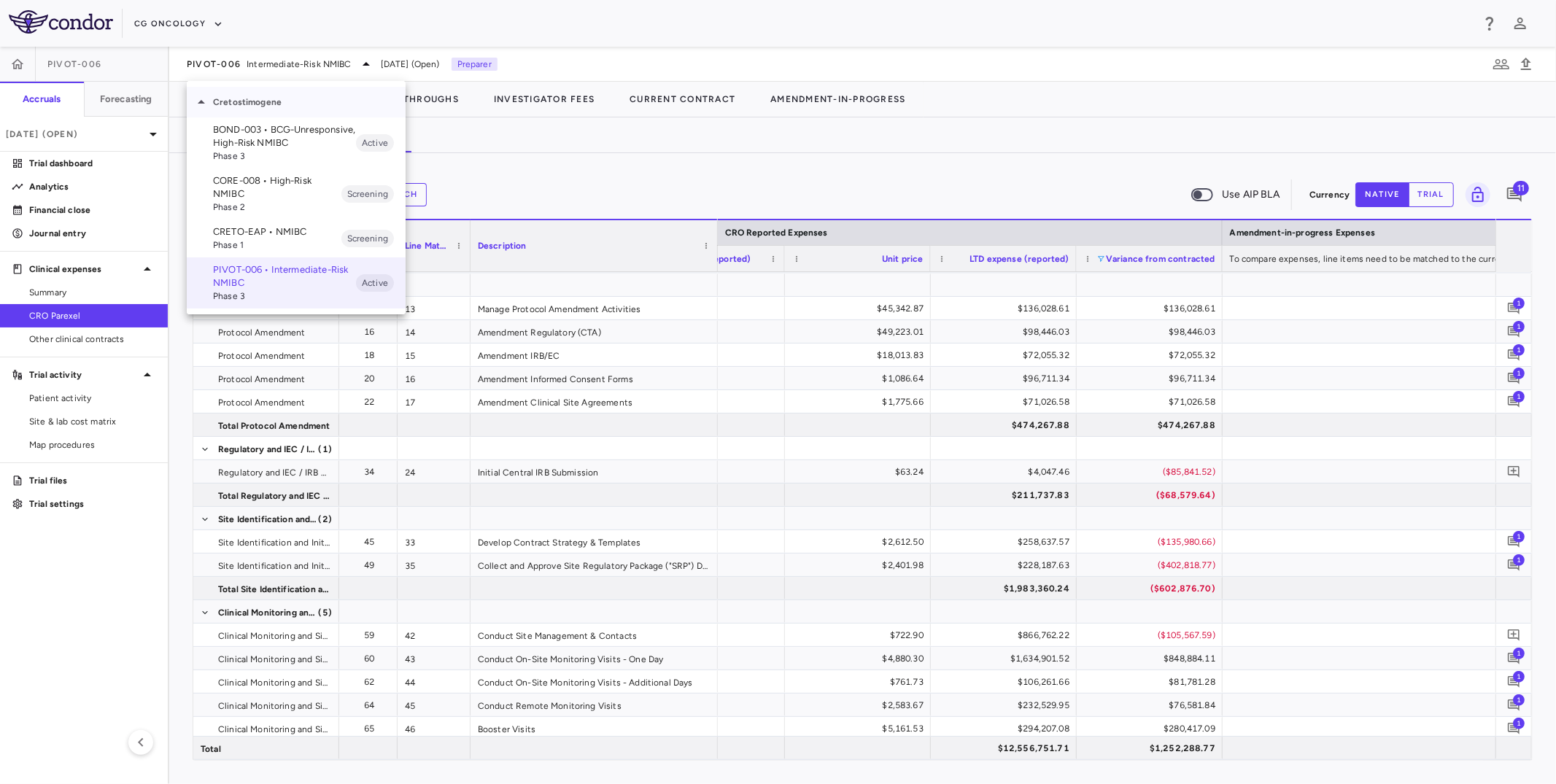
click at [280, 95] on p "Cretostimogene" at bounding box center [310, 102] width 192 height 13
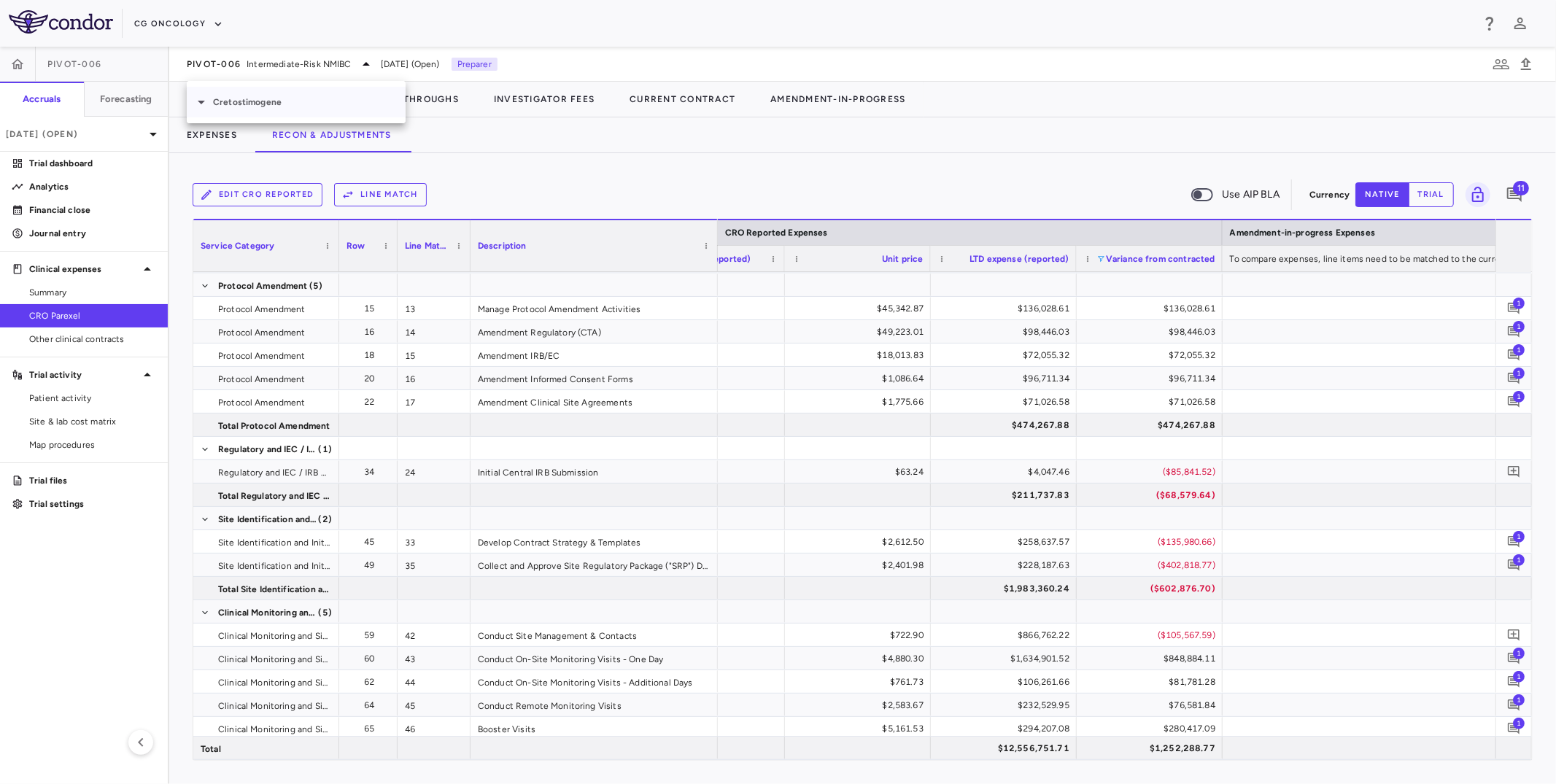
click at [280, 97] on p "Cretostimogene" at bounding box center [310, 102] width 192 height 13
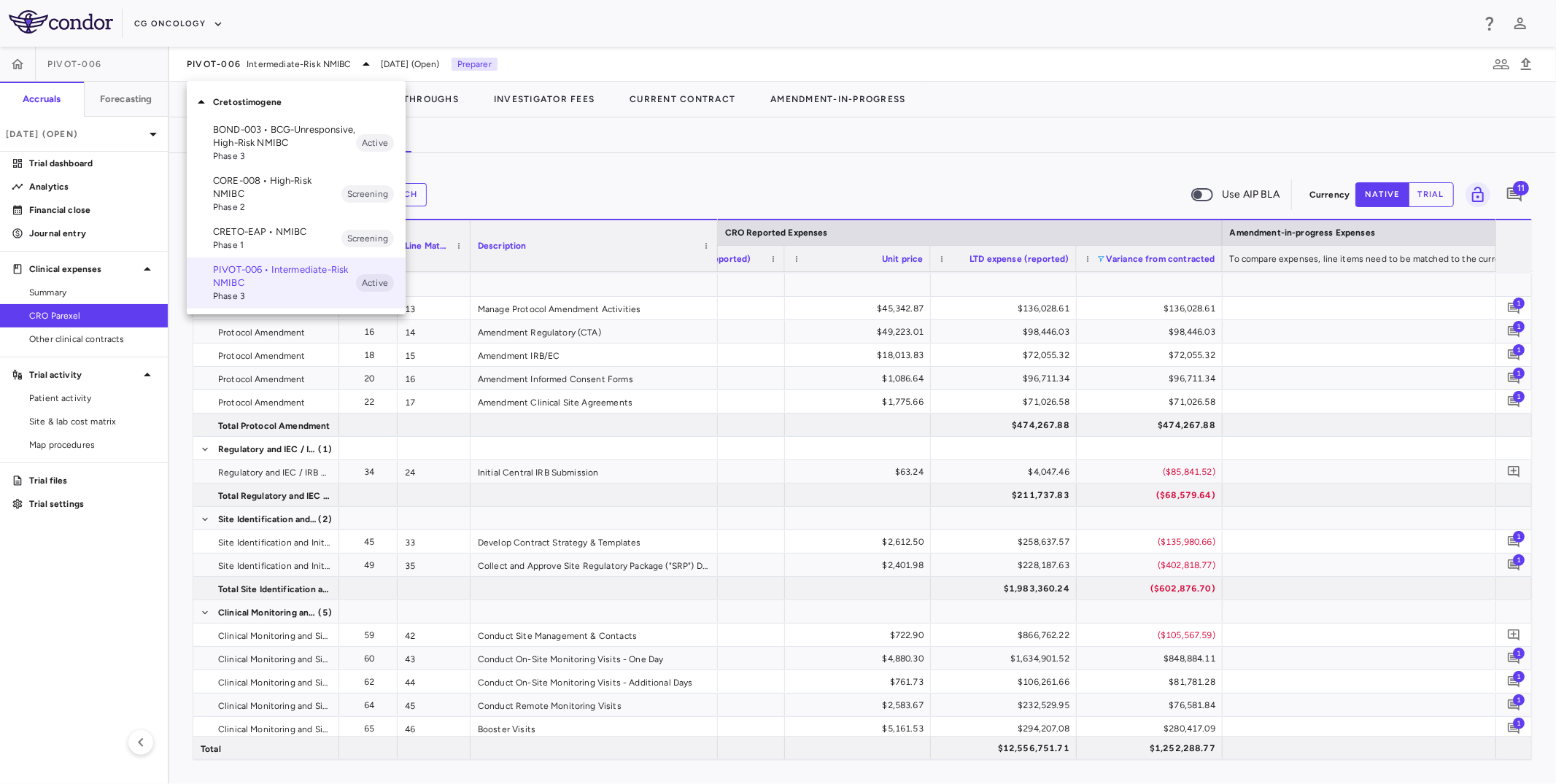
click at [285, 55] on div at bounding box center [778, 392] width 1556 height 784
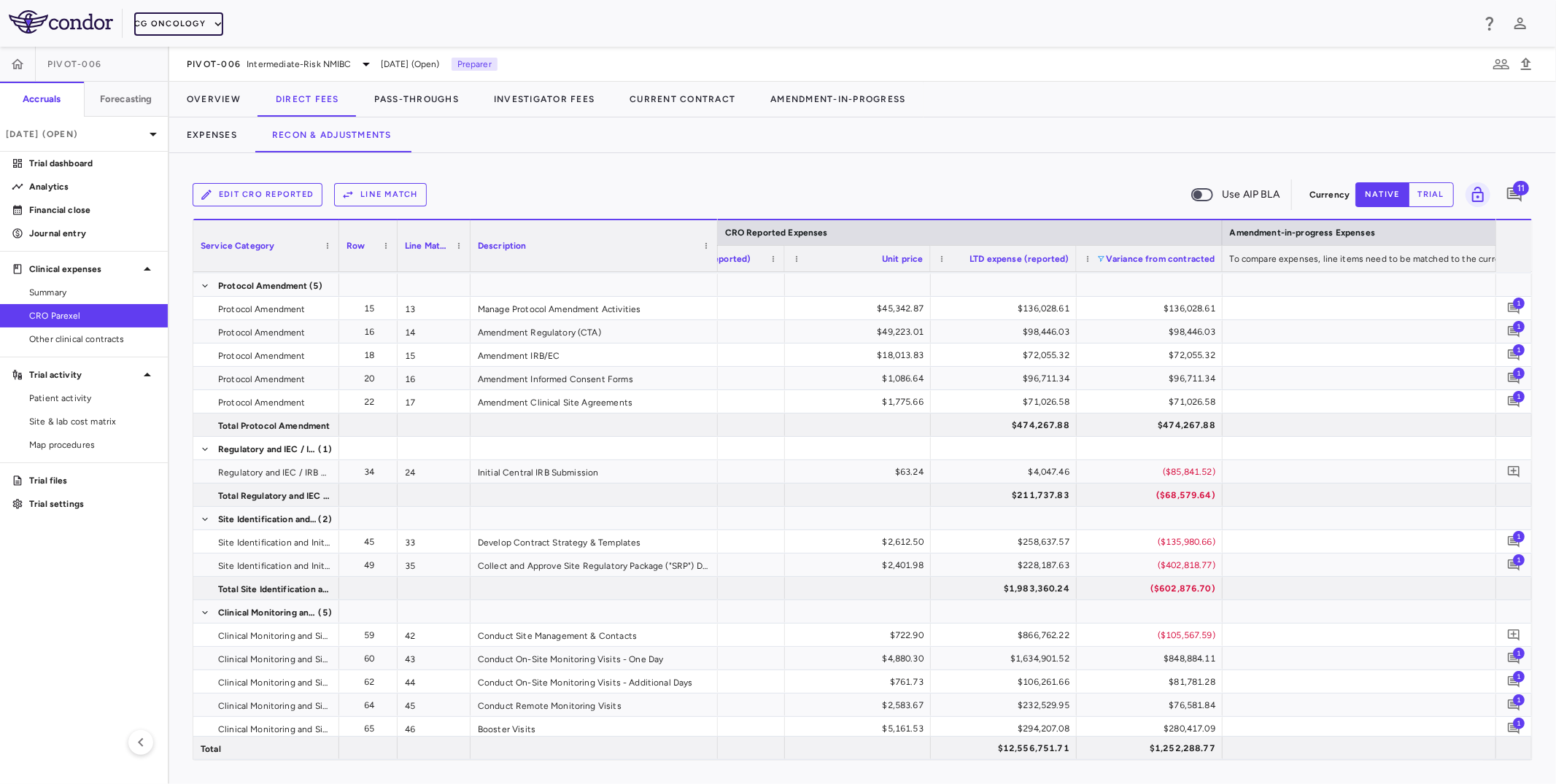
click at [175, 19] on button "CG Oncology" at bounding box center [179, 23] width 89 height 23
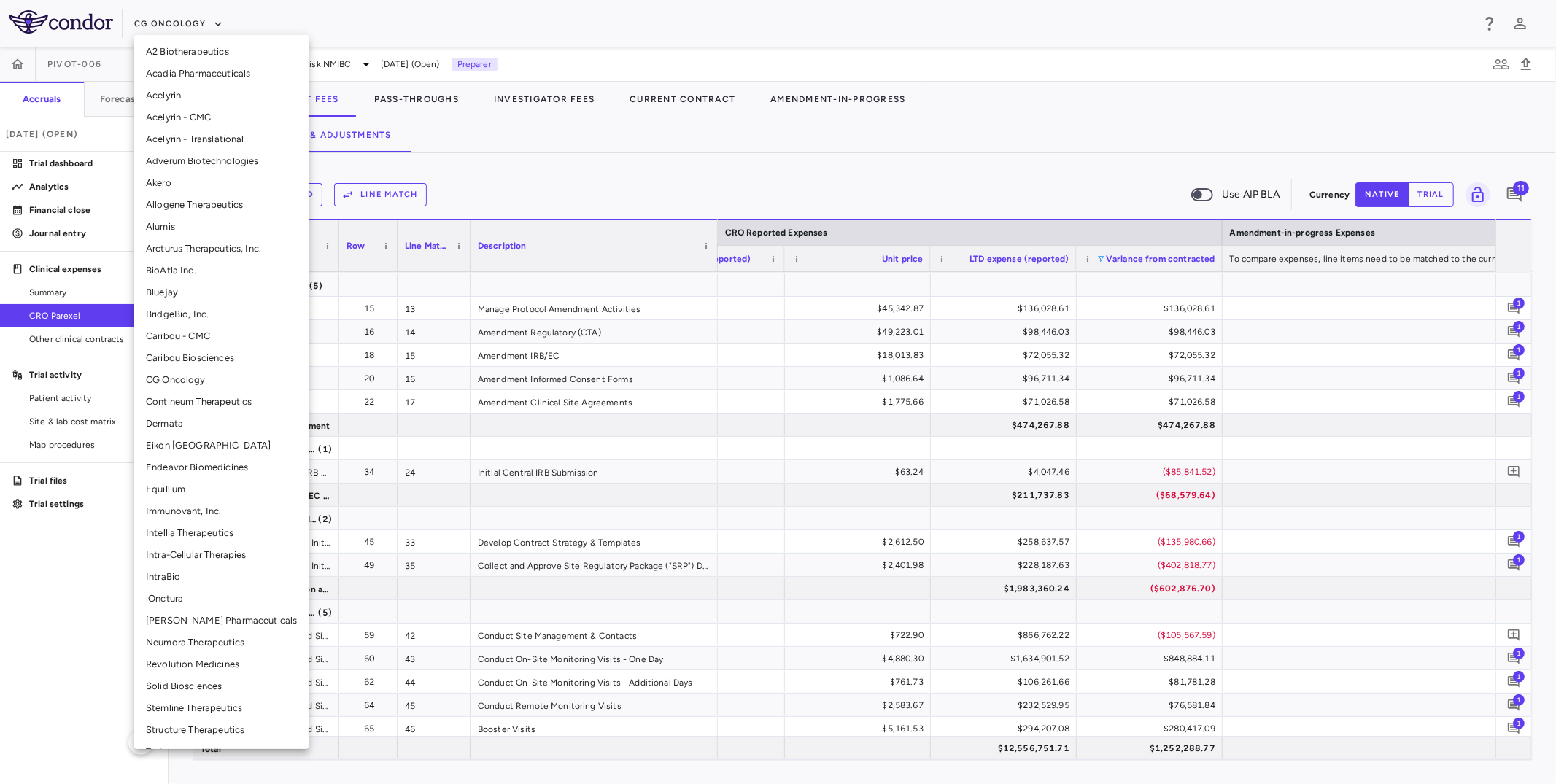
click at [176, 550] on li "Intra-Cellular Therapies" at bounding box center [221, 554] width 175 height 22
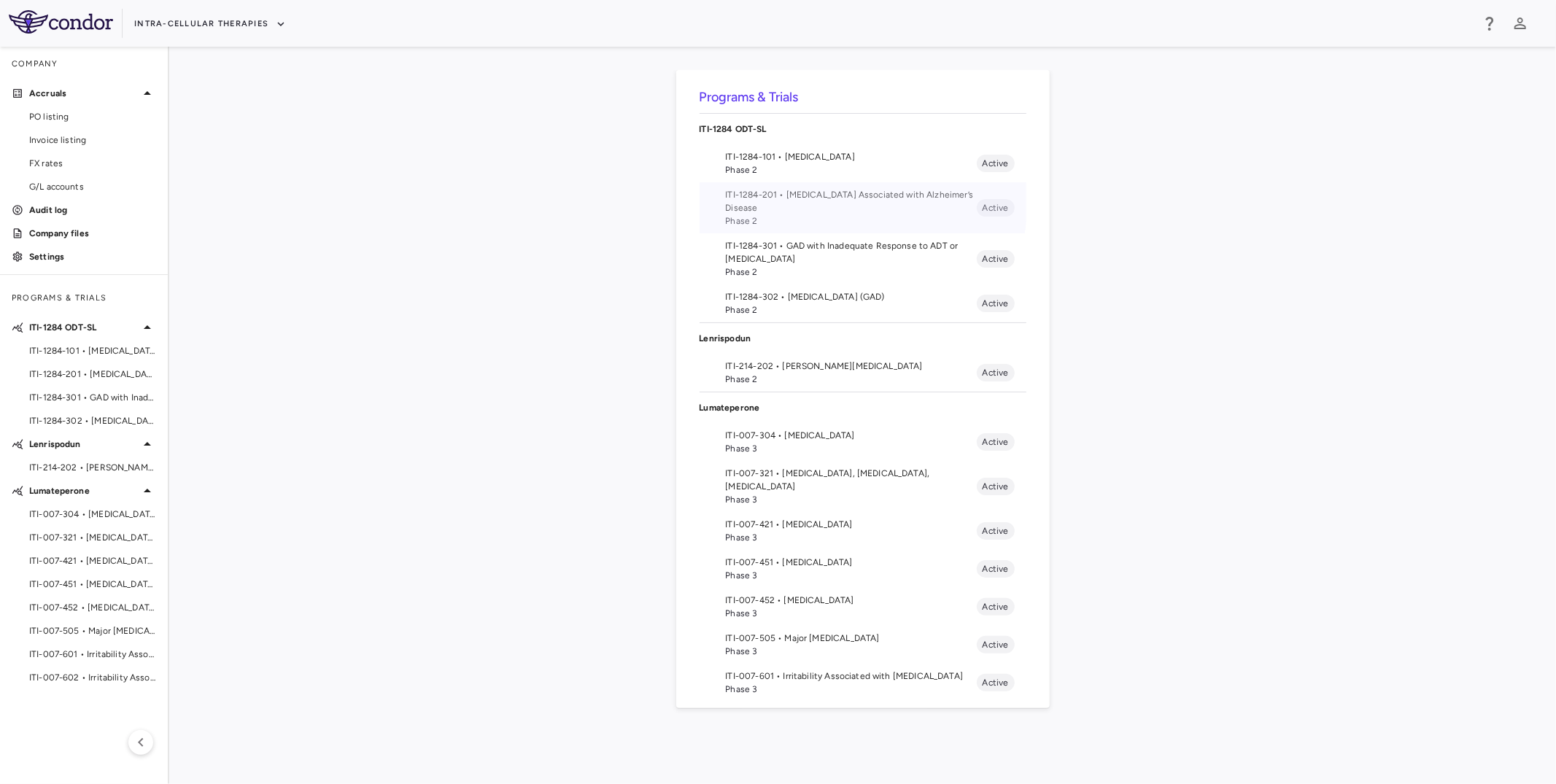
click at [783, 196] on span "ITI-1284-201 • Psychosis Associated with Alzheimer’s Disease" at bounding box center [851, 201] width 251 height 26
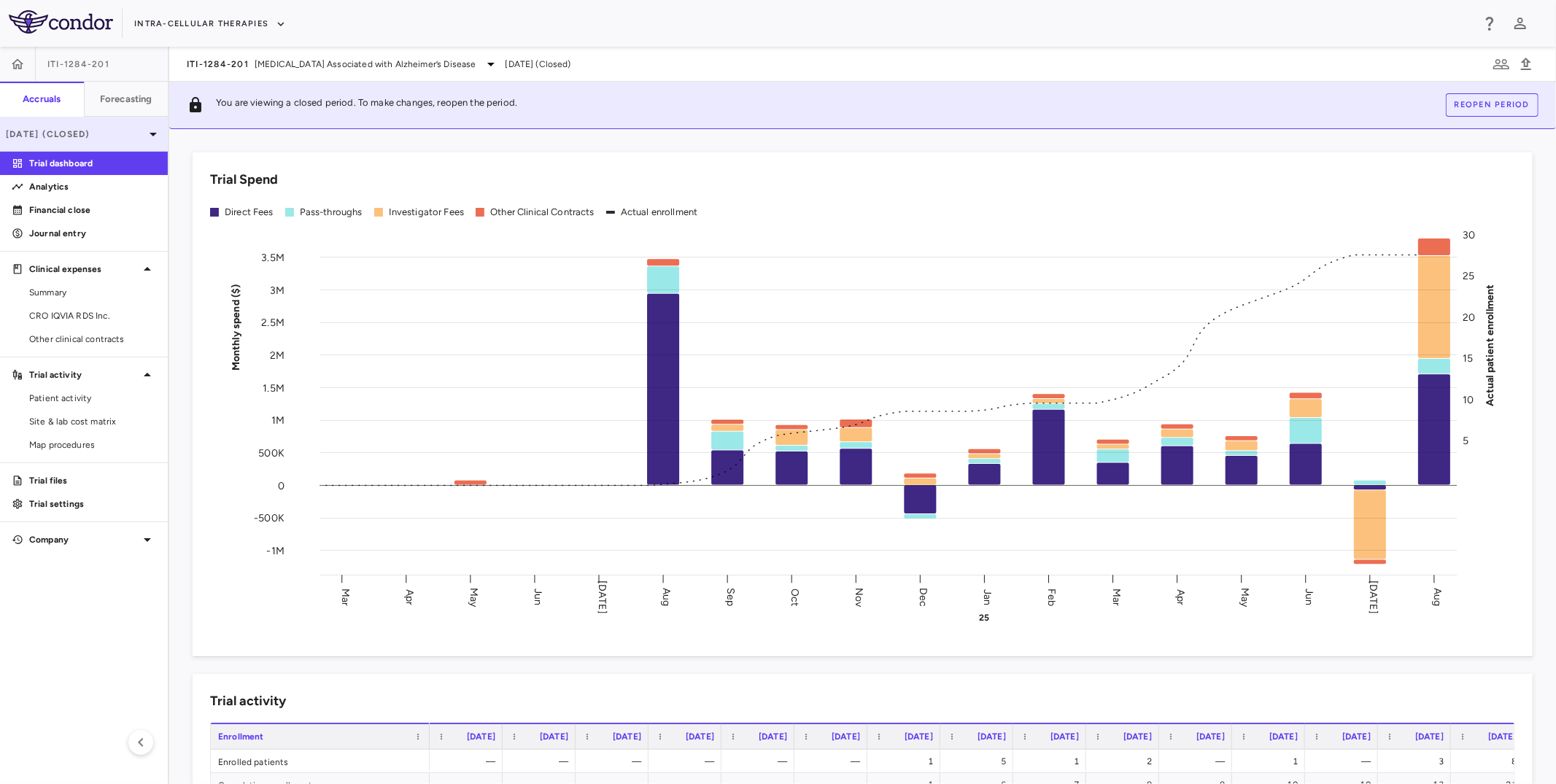
click at [113, 132] on p "[DATE] (Closed)" at bounding box center [74, 134] width 138 height 13
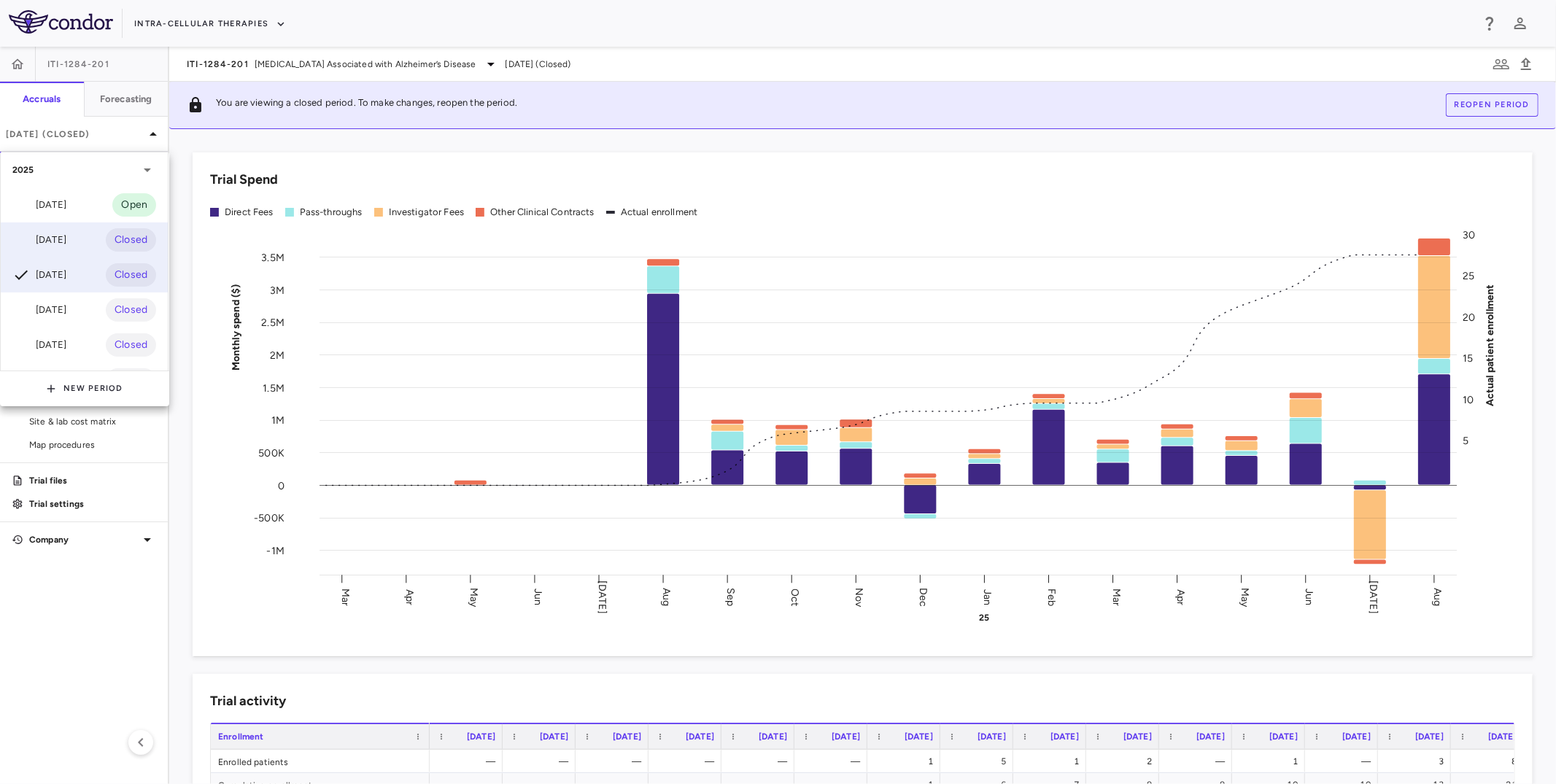
click at [66, 234] on div "[DATE]" at bounding box center [39, 240] width 54 height 18
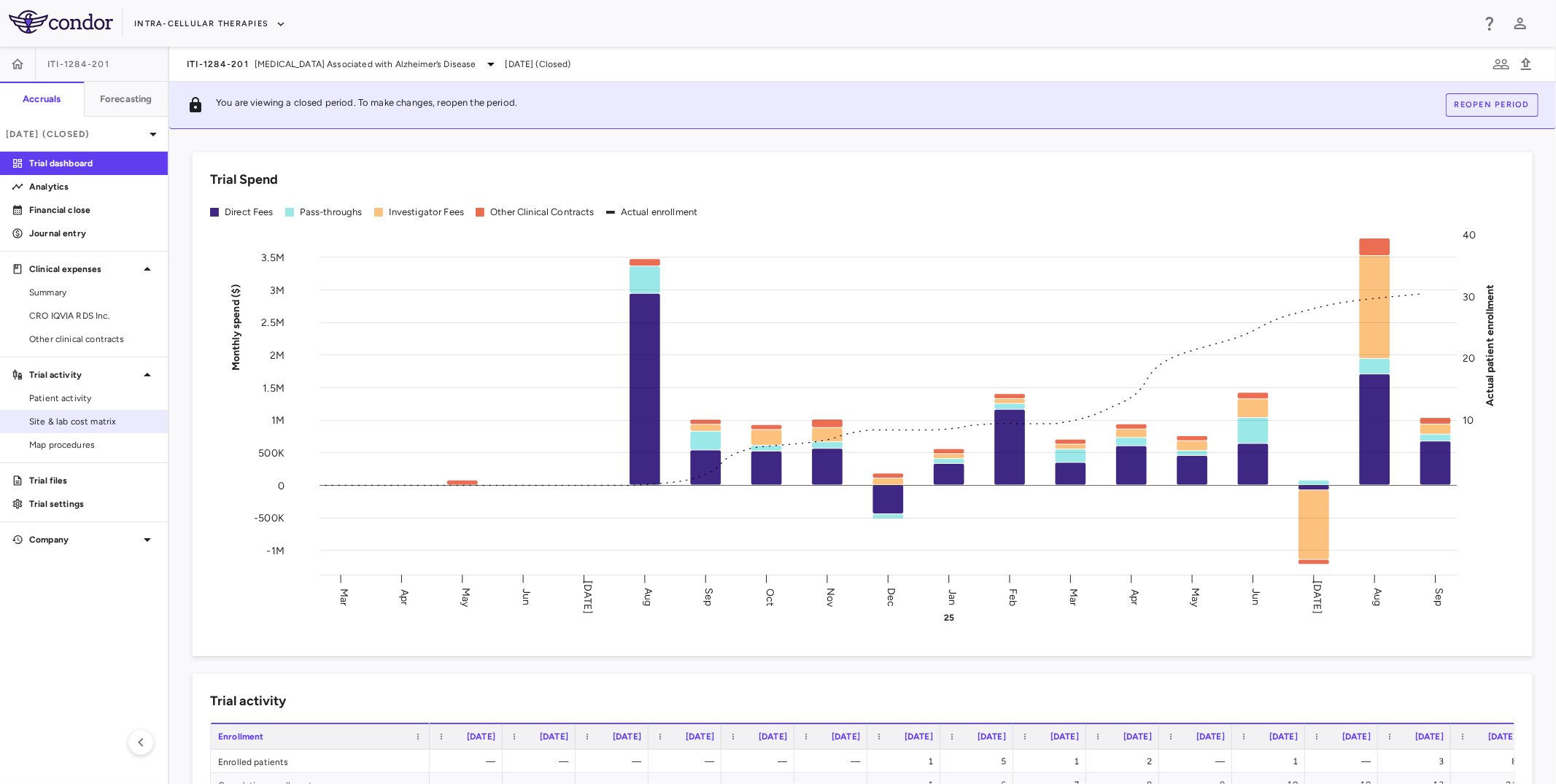
click at [63, 420] on span "Site & lab cost matrix" at bounding box center [92, 422] width 127 height 13
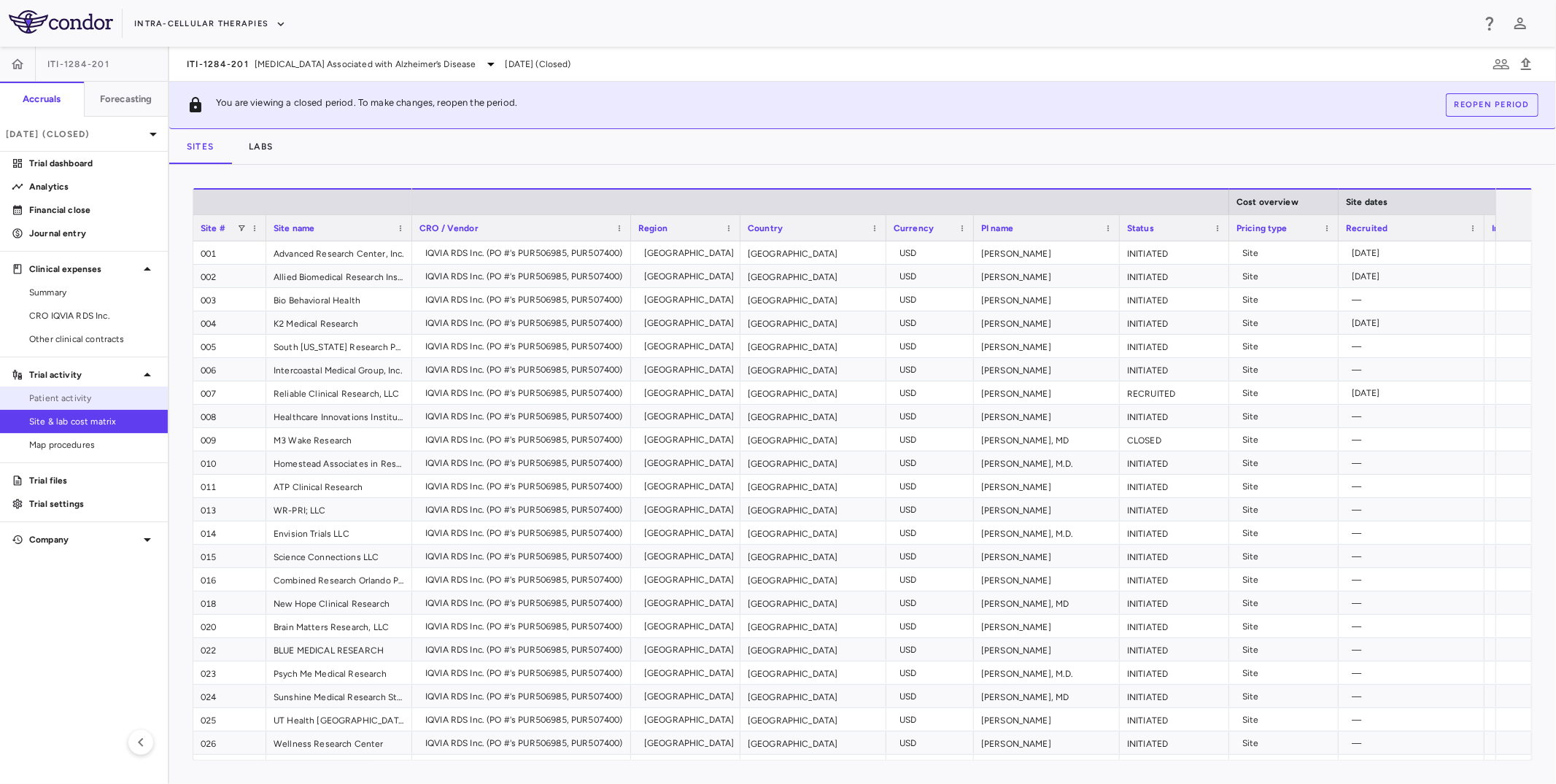
click at [72, 397] on span "Patient activity" at bounding box center [92, 398] width 127 height 13
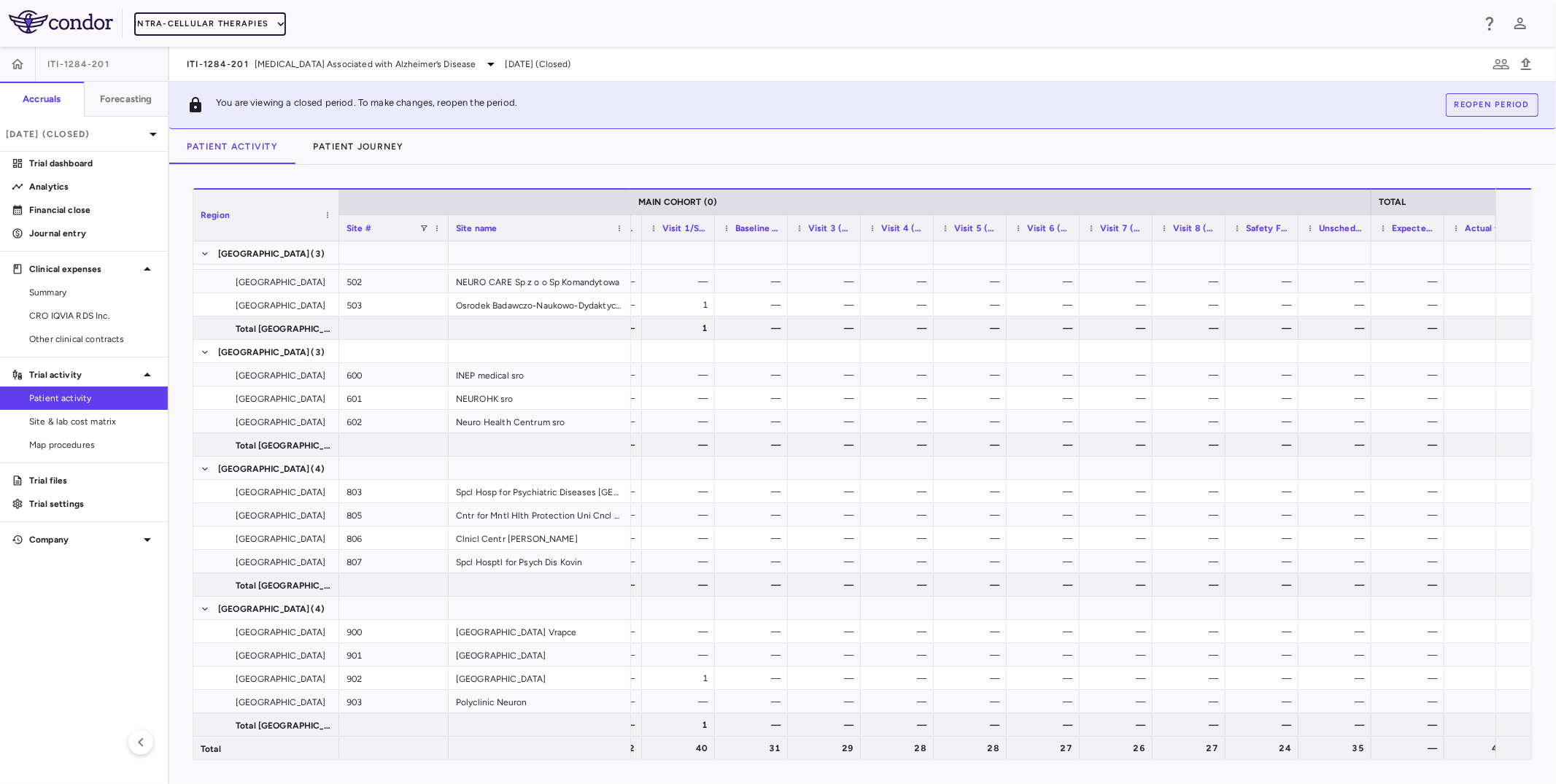
click at [207, 19] on button "Intra-Cellular Therapies" at bounding box center [210, 23] width 152 height 23
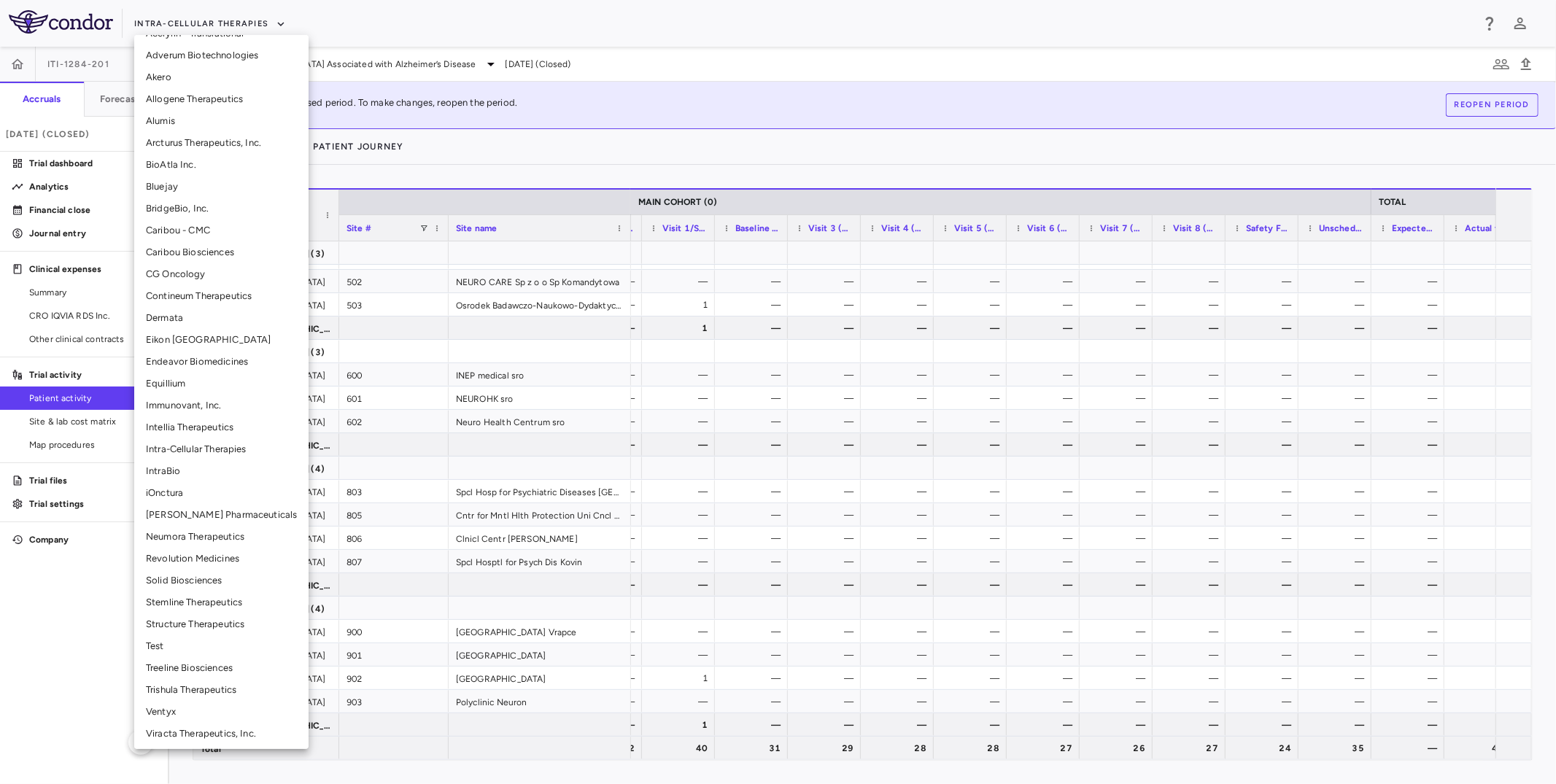
click at [183, 279] on li "CG Oncology" at bounding box center [221, 274] width 175 height 22
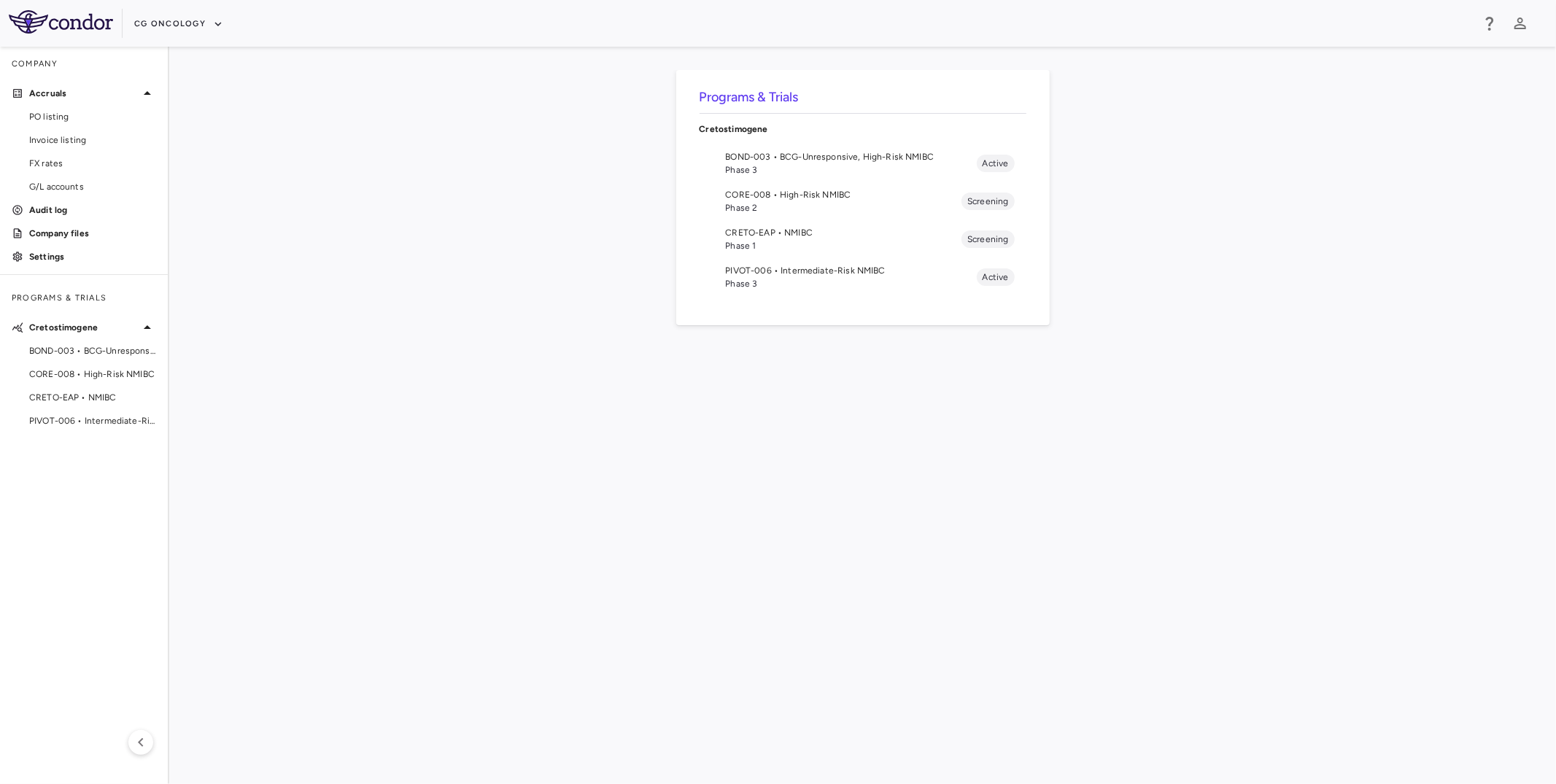
click at [113, 418] on span "PIVOT-006 • Intermediate-Risk NMIBC" at bounding box center [92, 421] width 127 height 13
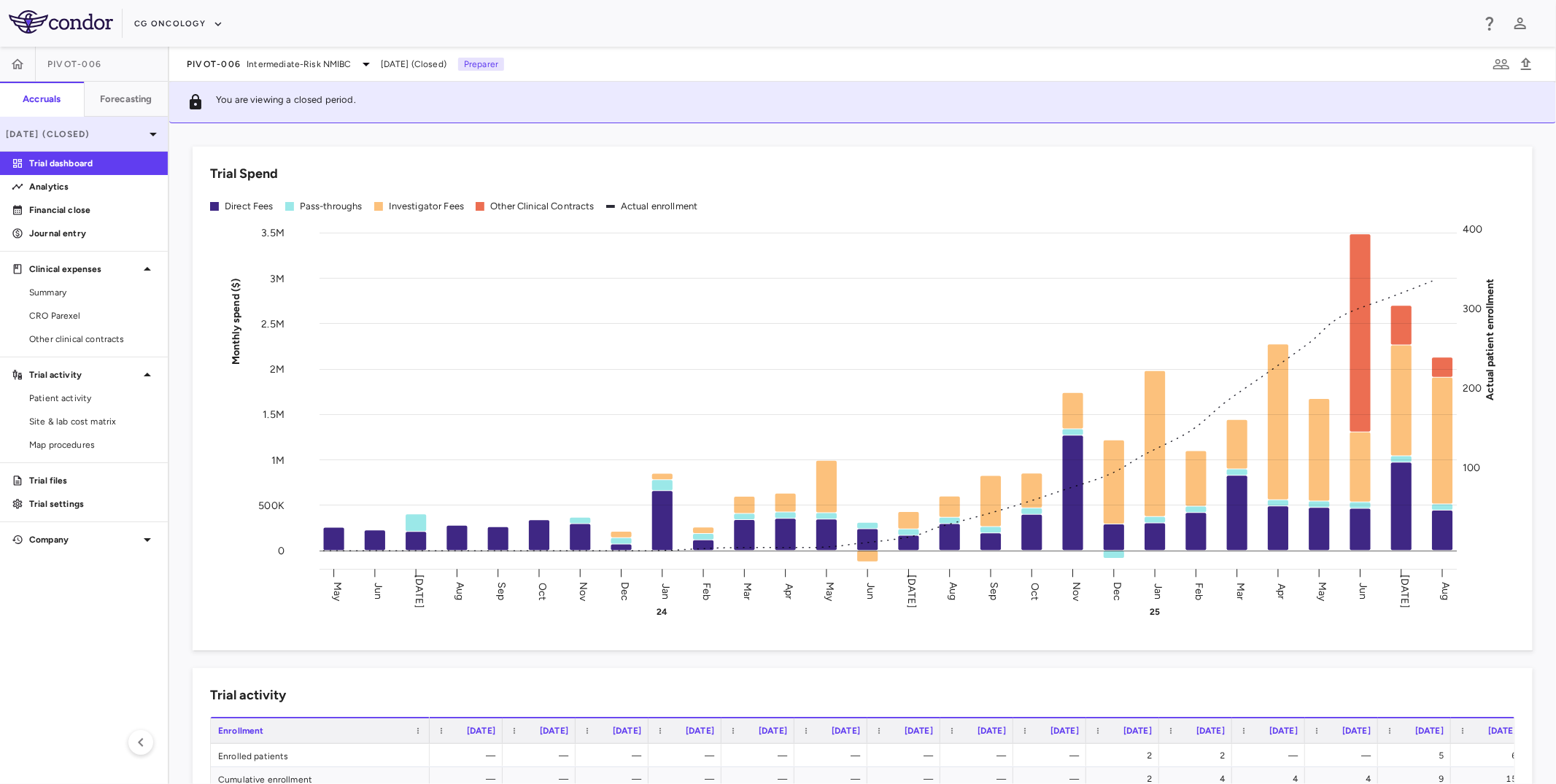
click at [97, 150] on div "[DATE] (Closed)" at bounding box center [84, 133] width 168 height 35
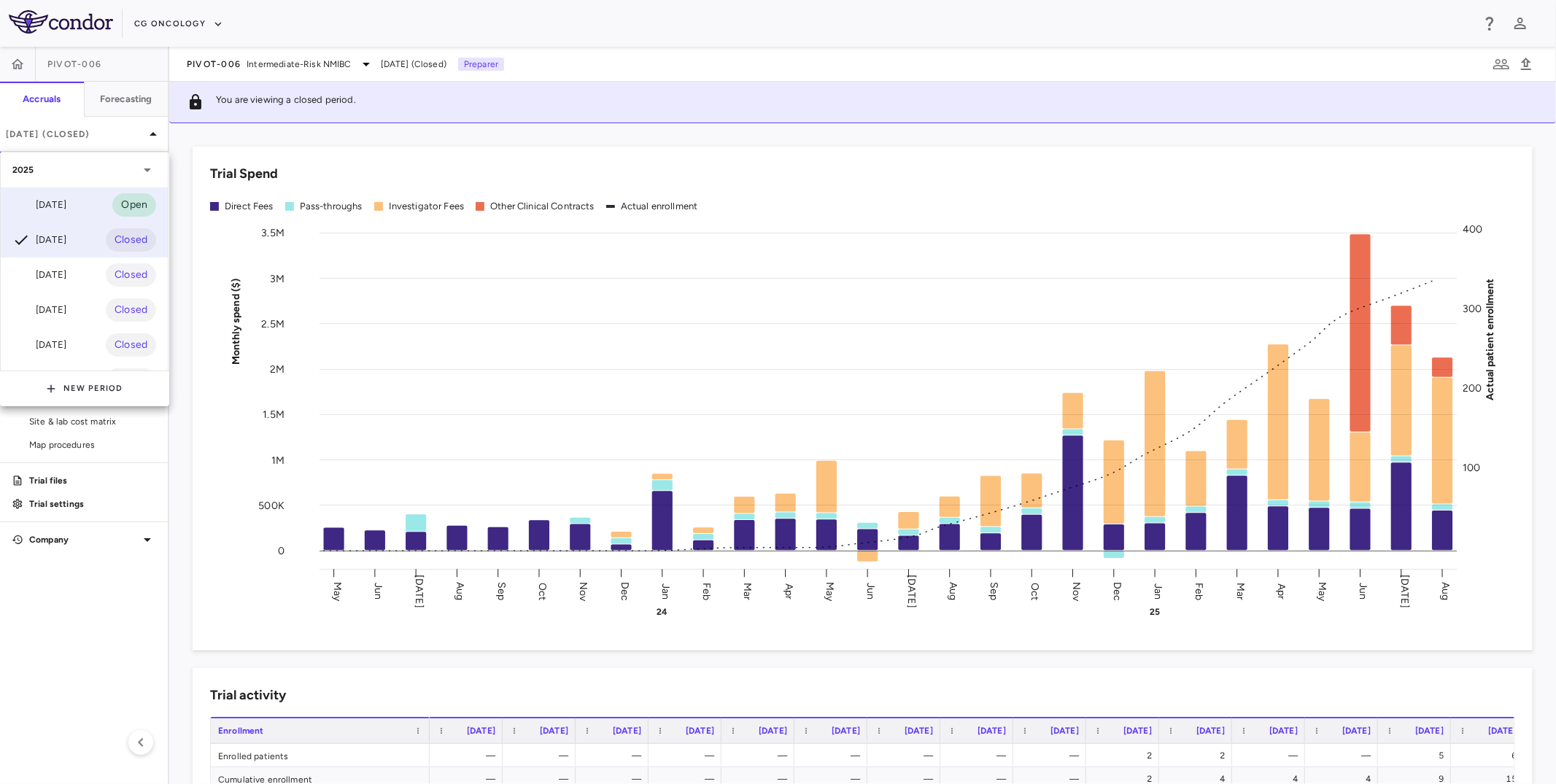
click at [86, 202] on div "Sep 2025 Open" at bounding box center [84, 204] width 167 height 35
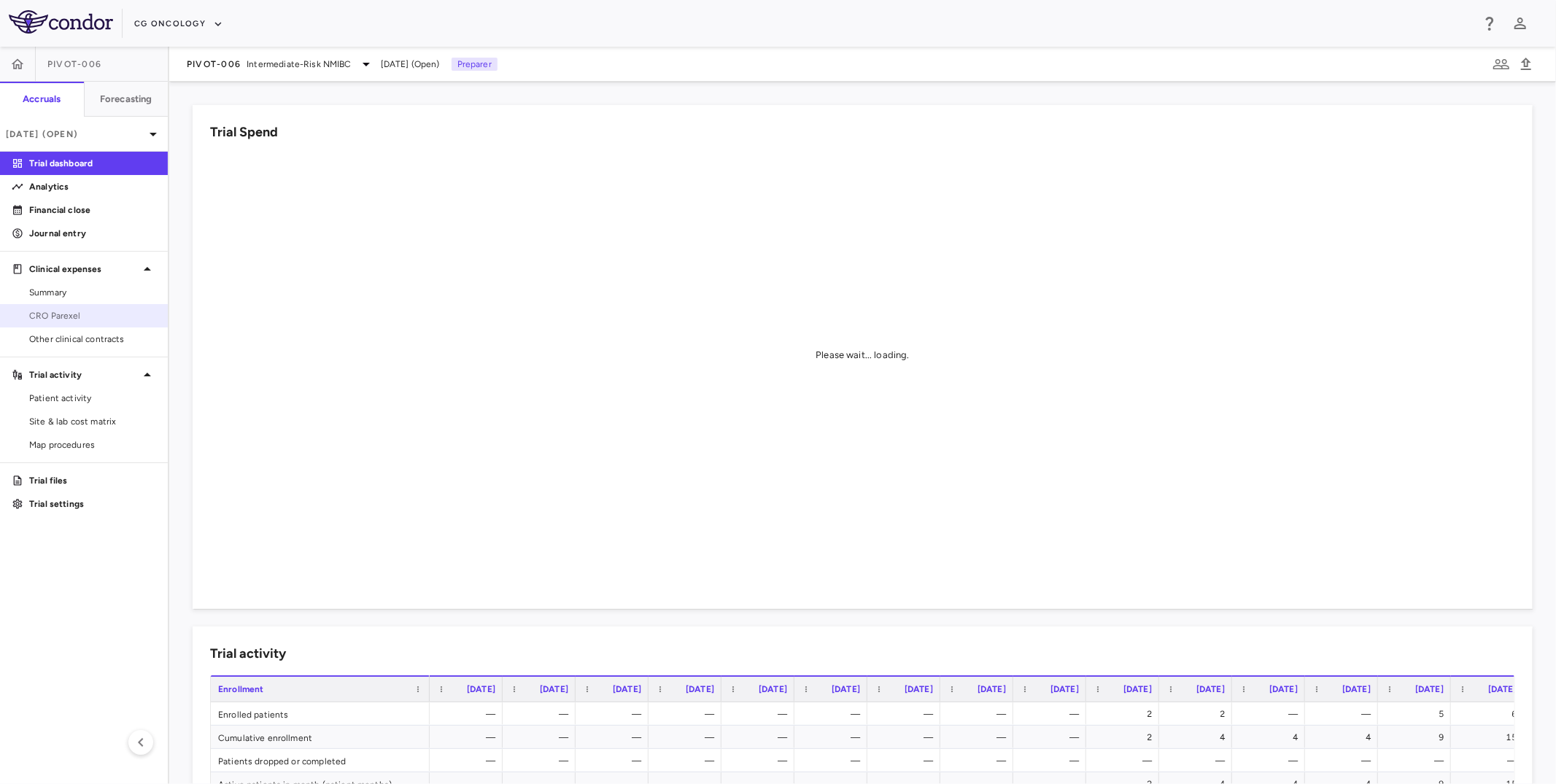
click at [70, 318] on span "CRO Parexel" at bounding box center [92, 316] width 127 height 13
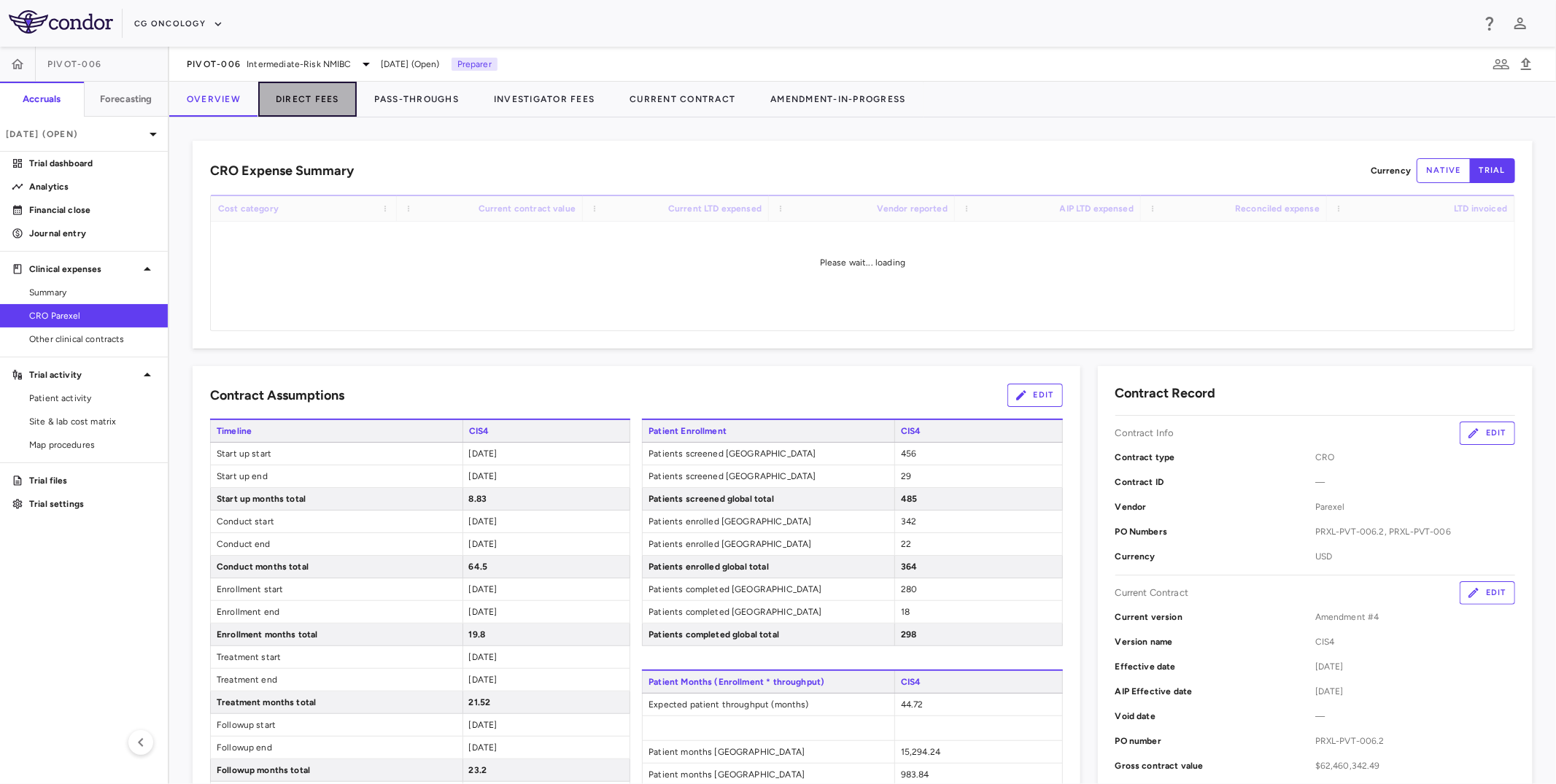
click at [314, 105] on button "Direct Fees" at bounding box center [308, 99] width 99 height 35
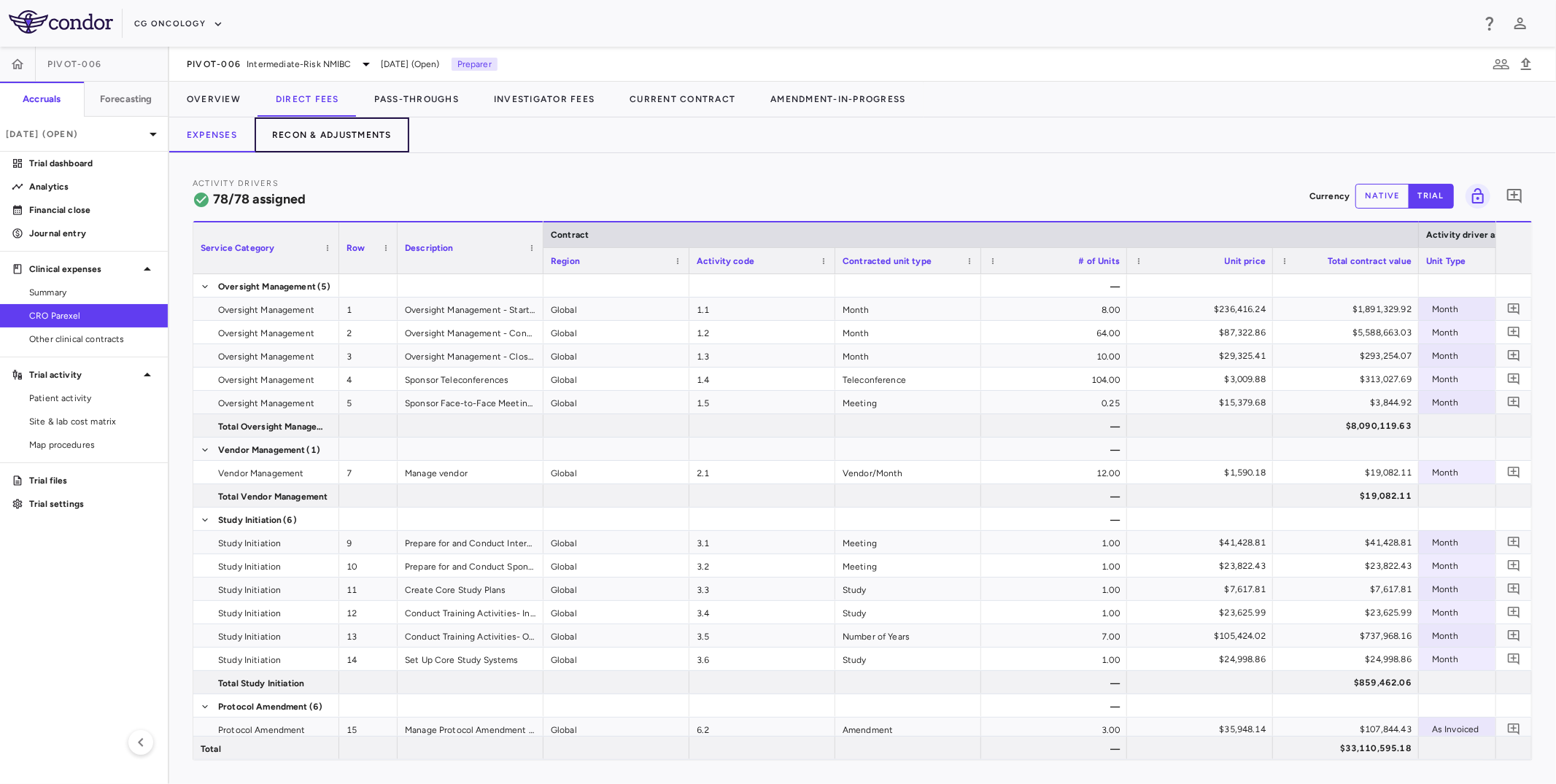
click at [341, 149] on button "Recon & Adjustments" at bounding box center [331, 134] width 154 height 35
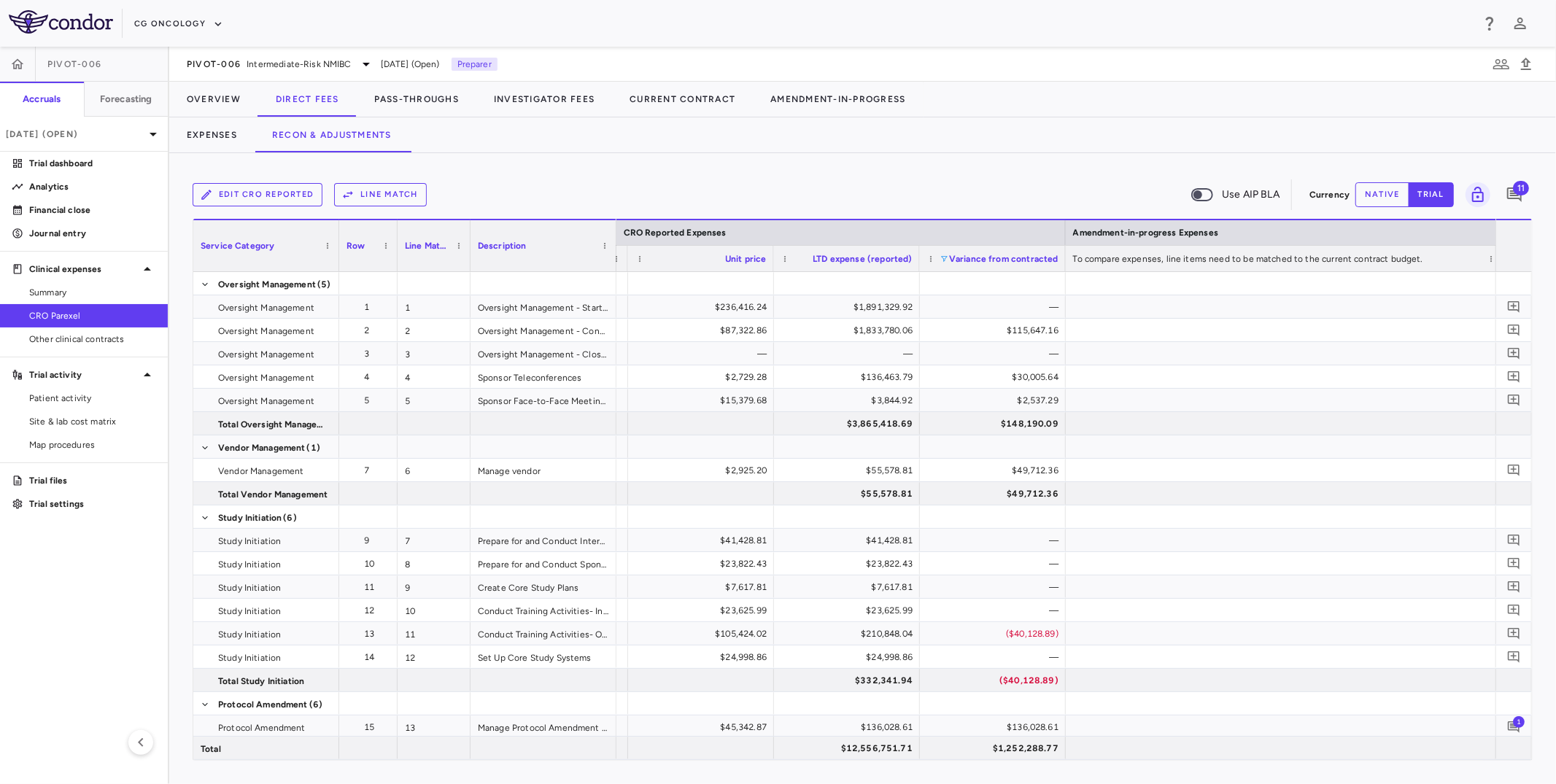
click at [947, 259] on span at bounding box center [944, 259] width 9 height 9
click at [972, 273] on div "Select all" at bounding box center [1020, 278] width 120 height 11
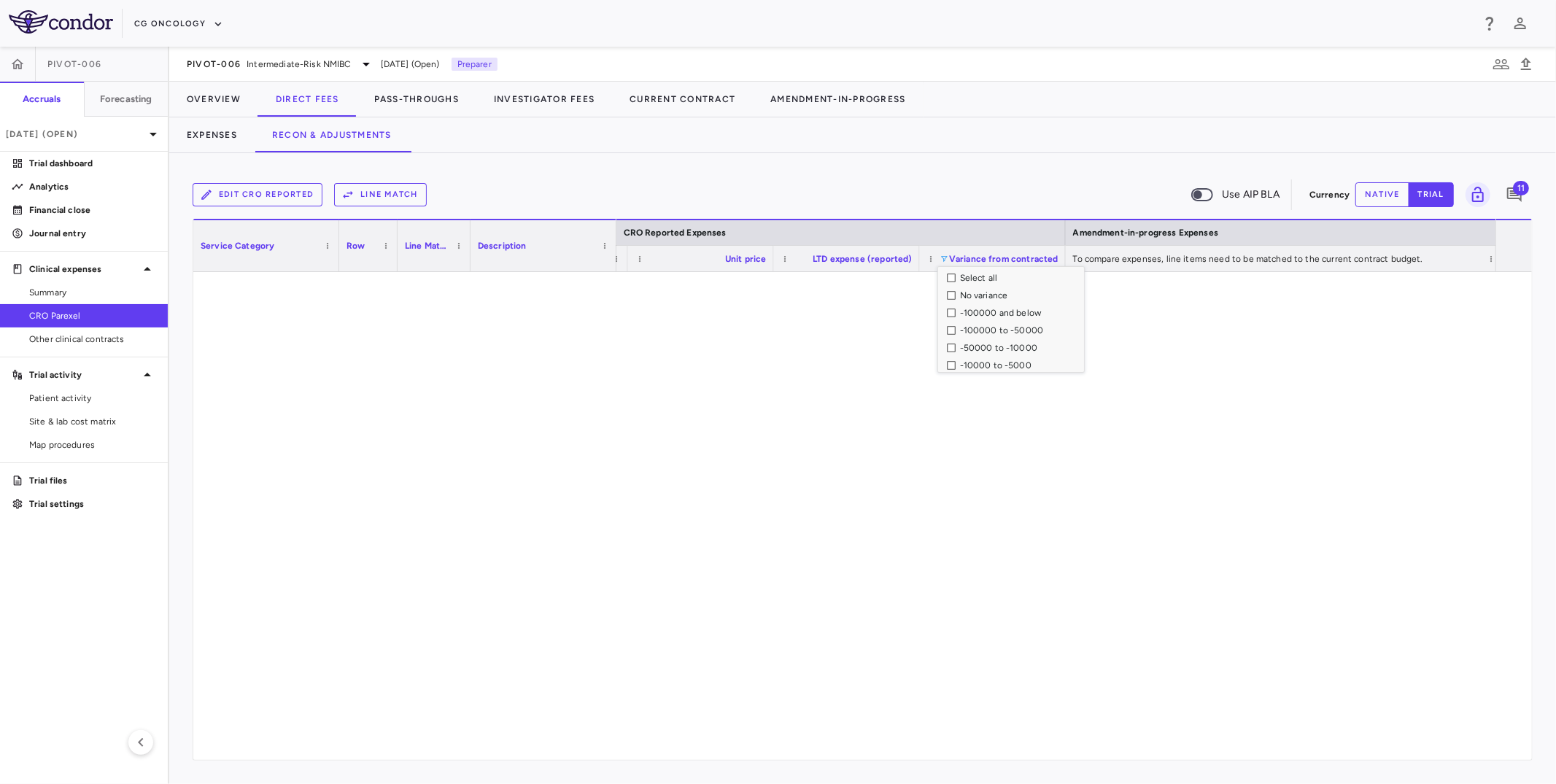
click at [952, 318] on div "-100000 and below" at bounding box center [1016, 313] width 137 height 18
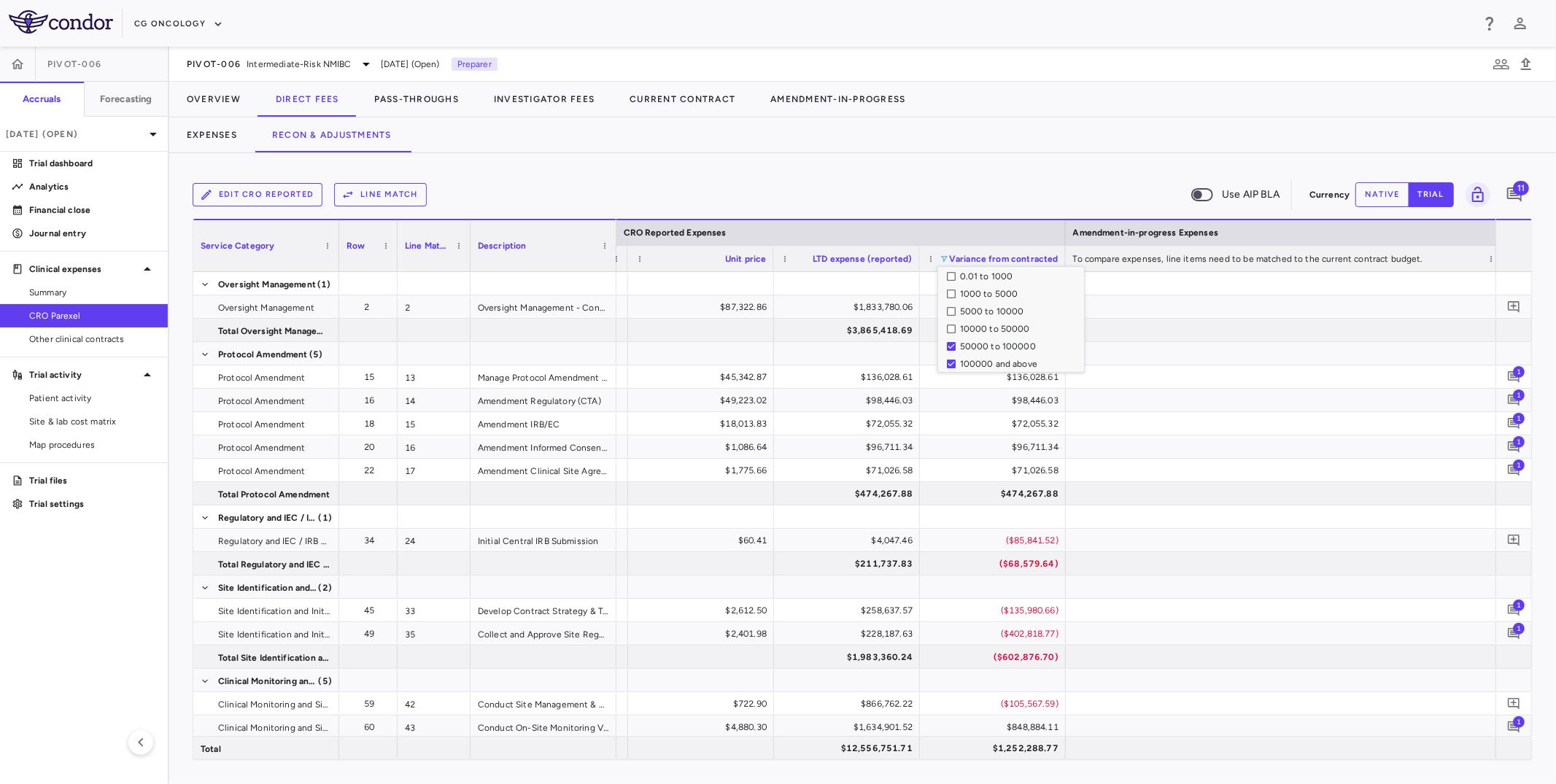
click at [951, 134] on div "Expenses Recon & Adjustments" at bounding box center [862, 134] width 1387 height 35
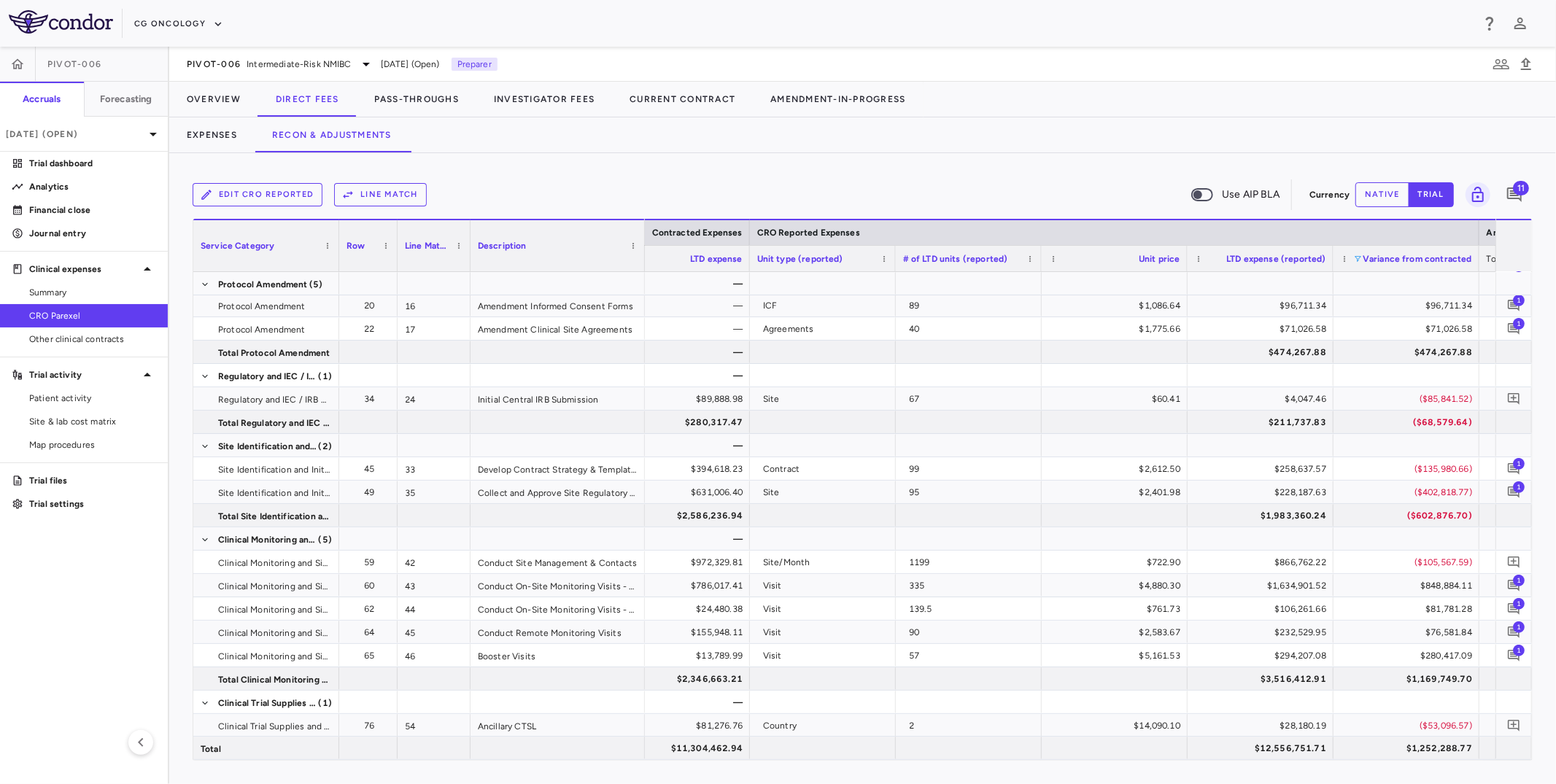
drag, startPoint x: 615, startPoint y: 255, endPoint x: 643, endPoint y: 265, distance: 29.7
click at [643, 265] on div at bounding box center [643, 246] width 6 height 51
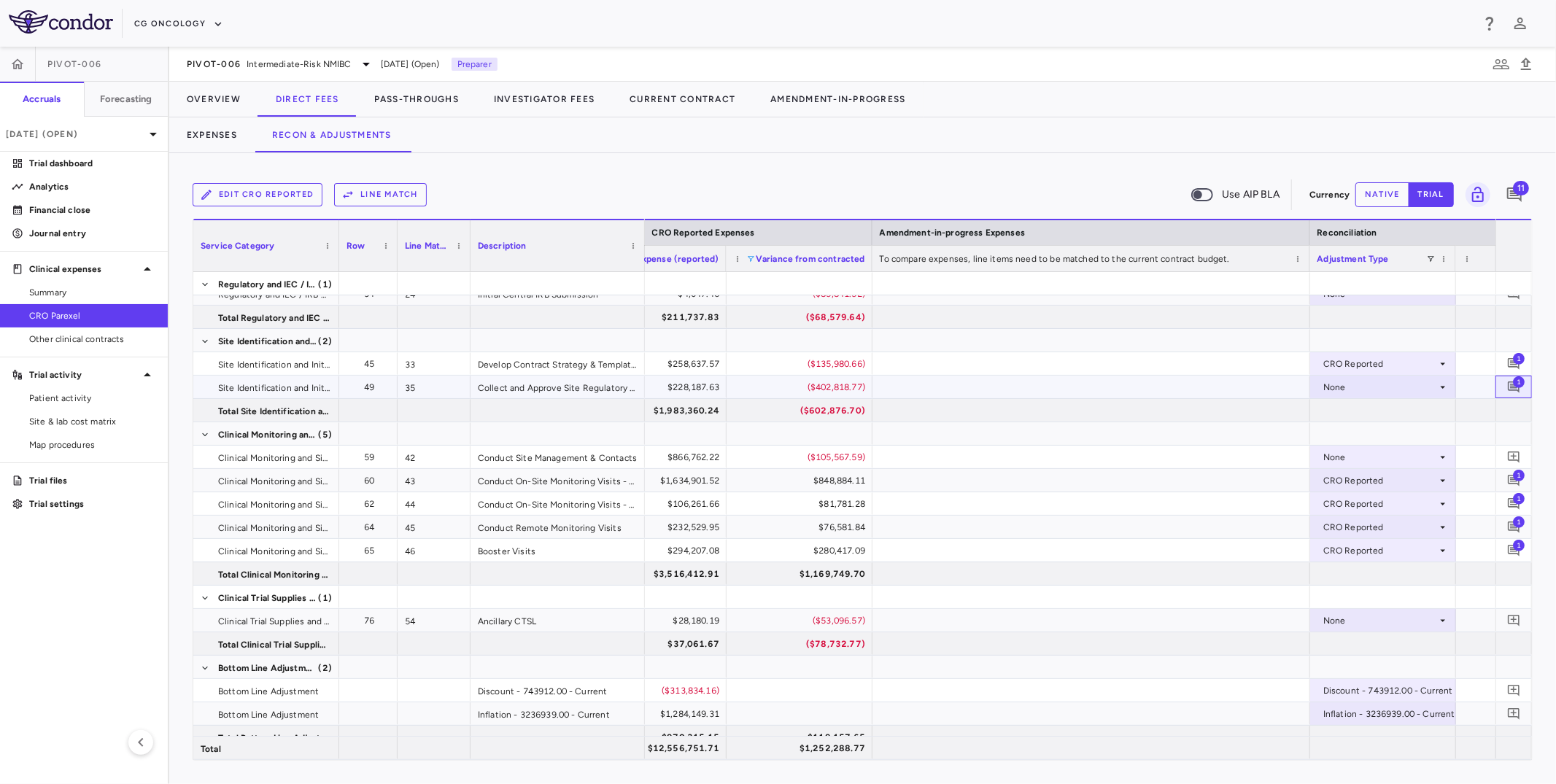
click at [1272, 386] on span "1" at bounding box center [1519, 381] width 11 height 11
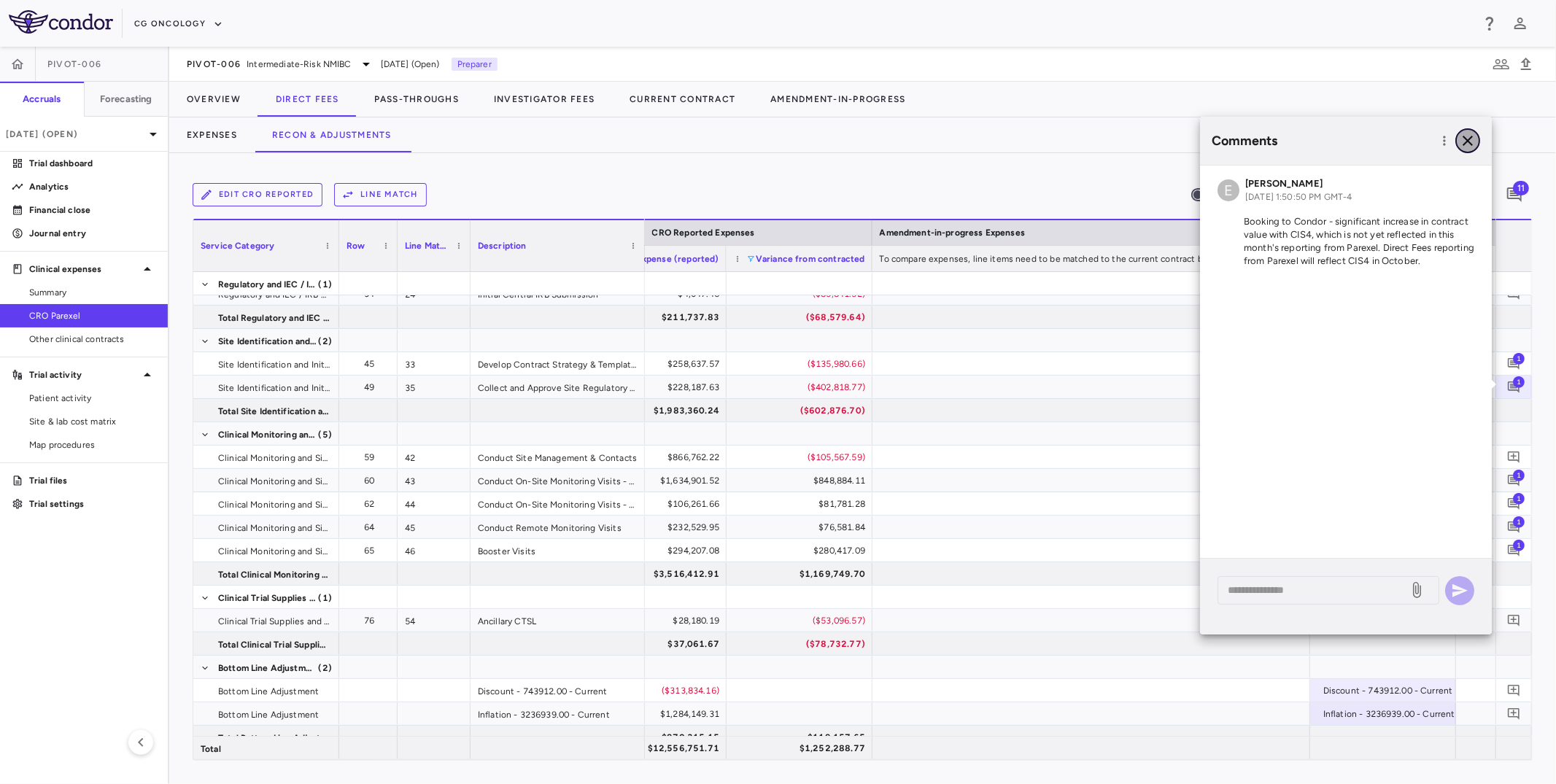
click at [1272, 145] on icon "button" at bounding box center [1468, 141] width 18 height 18
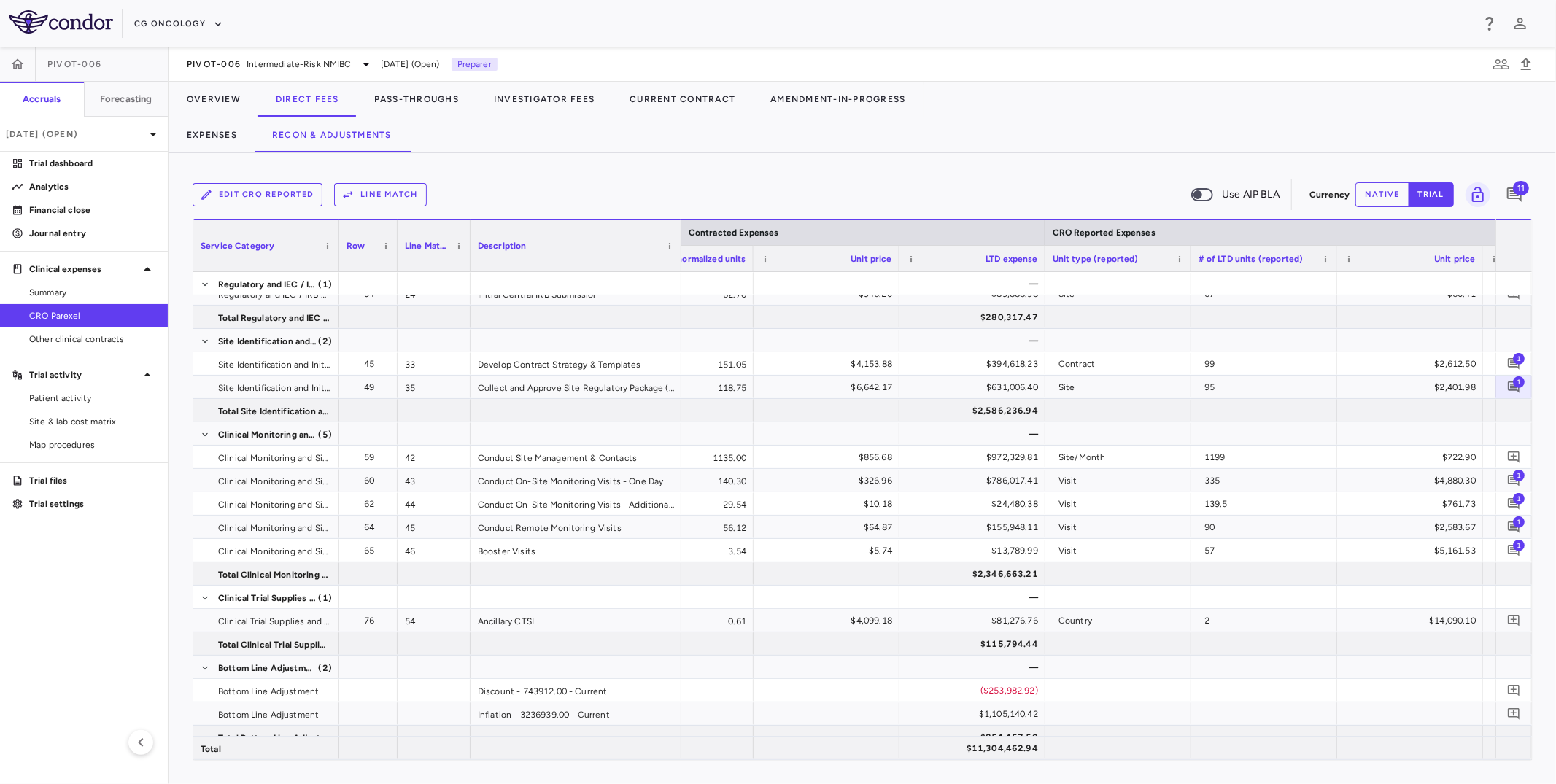
drag, startPoint x: 643, startPoint y: 259, endPoint x: 677, endPoint y: 274, distance: 37.2
click at [677, 275] on div "Service Category Row Line Match" at bounding box center [862, 490] width 1339 height 542
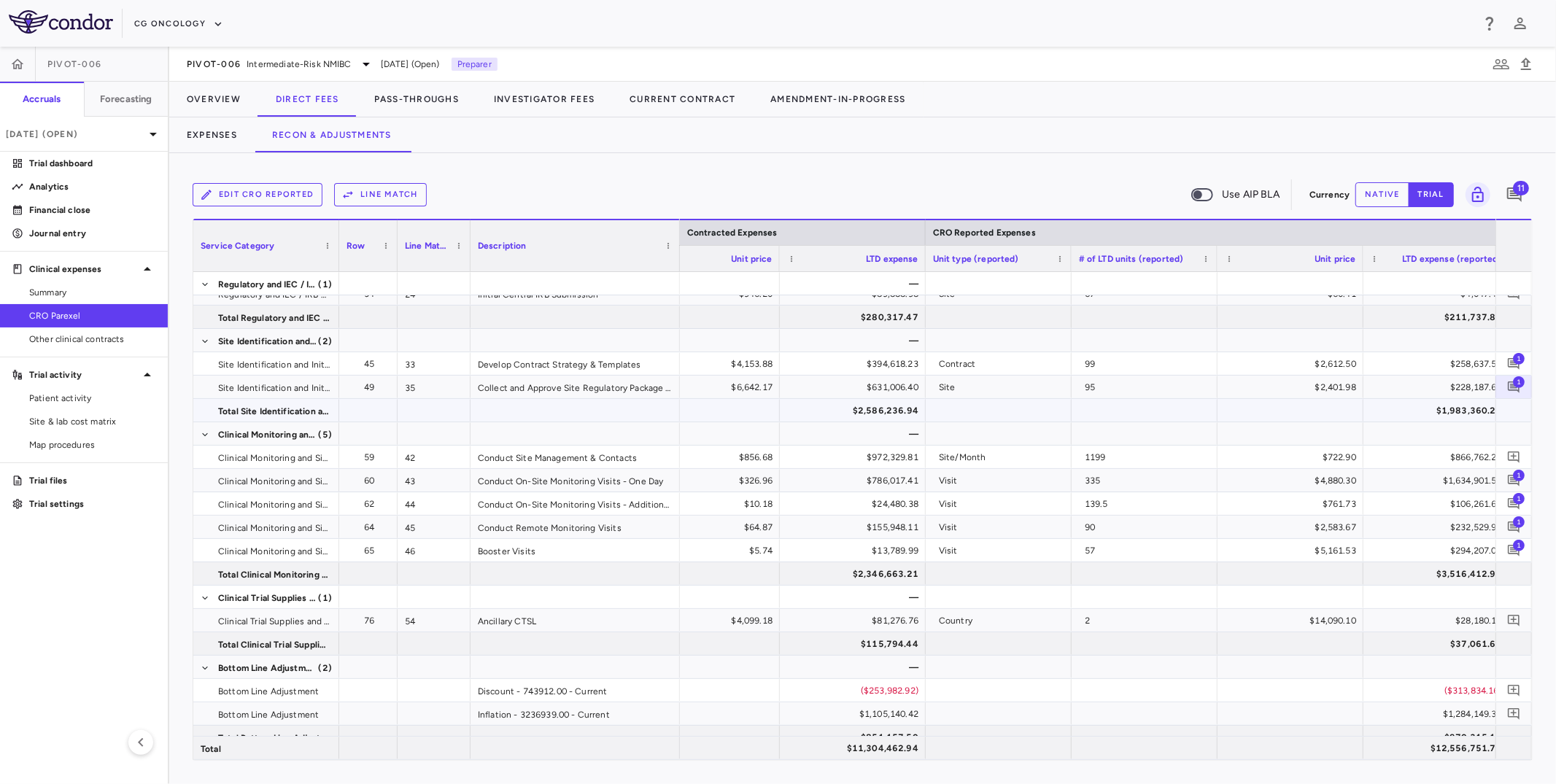
scroll to position [0, 1798]
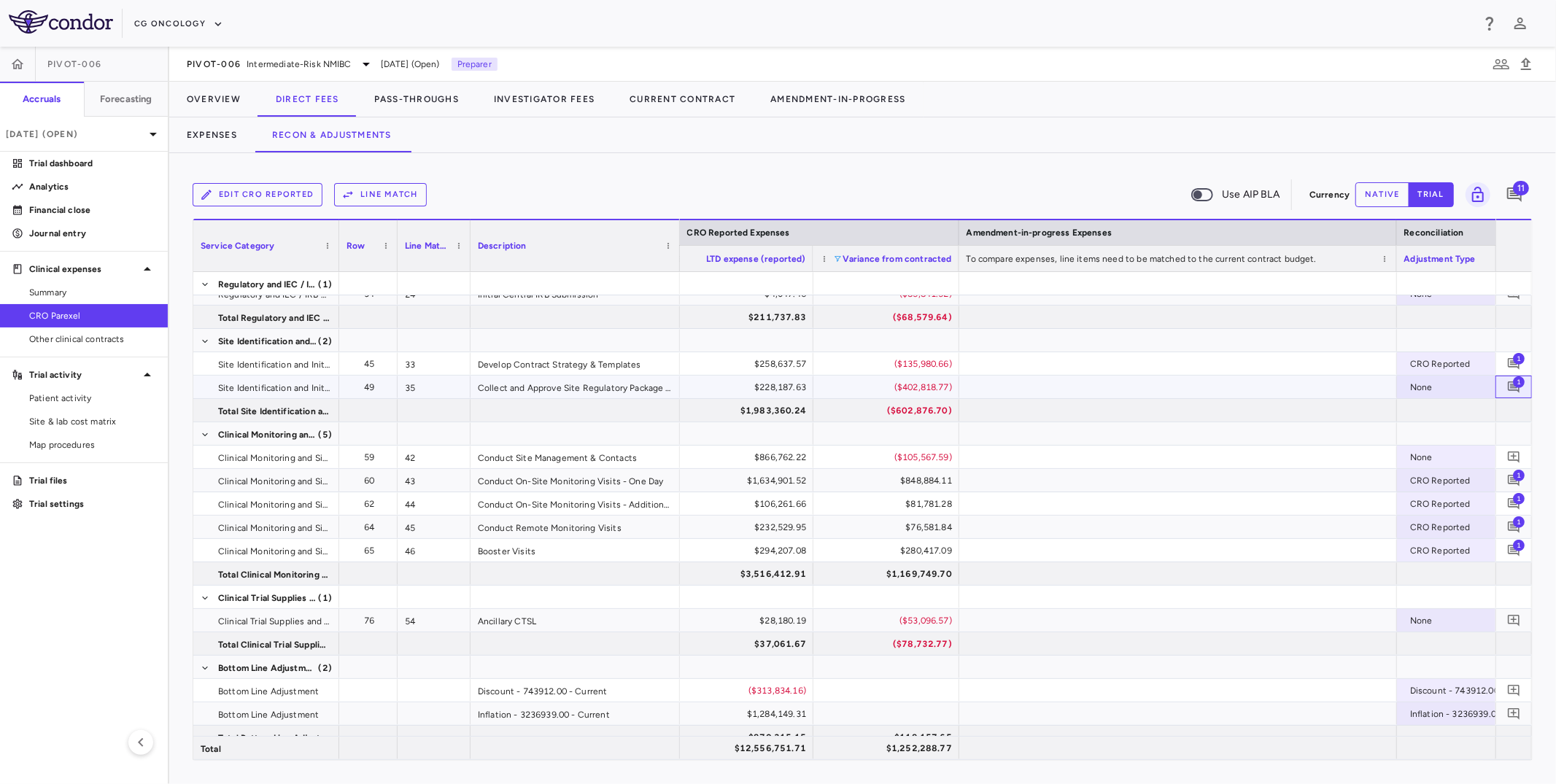
click at [1272, 386] on span "1" at bounding box center [1519, 381] width 11 height 11
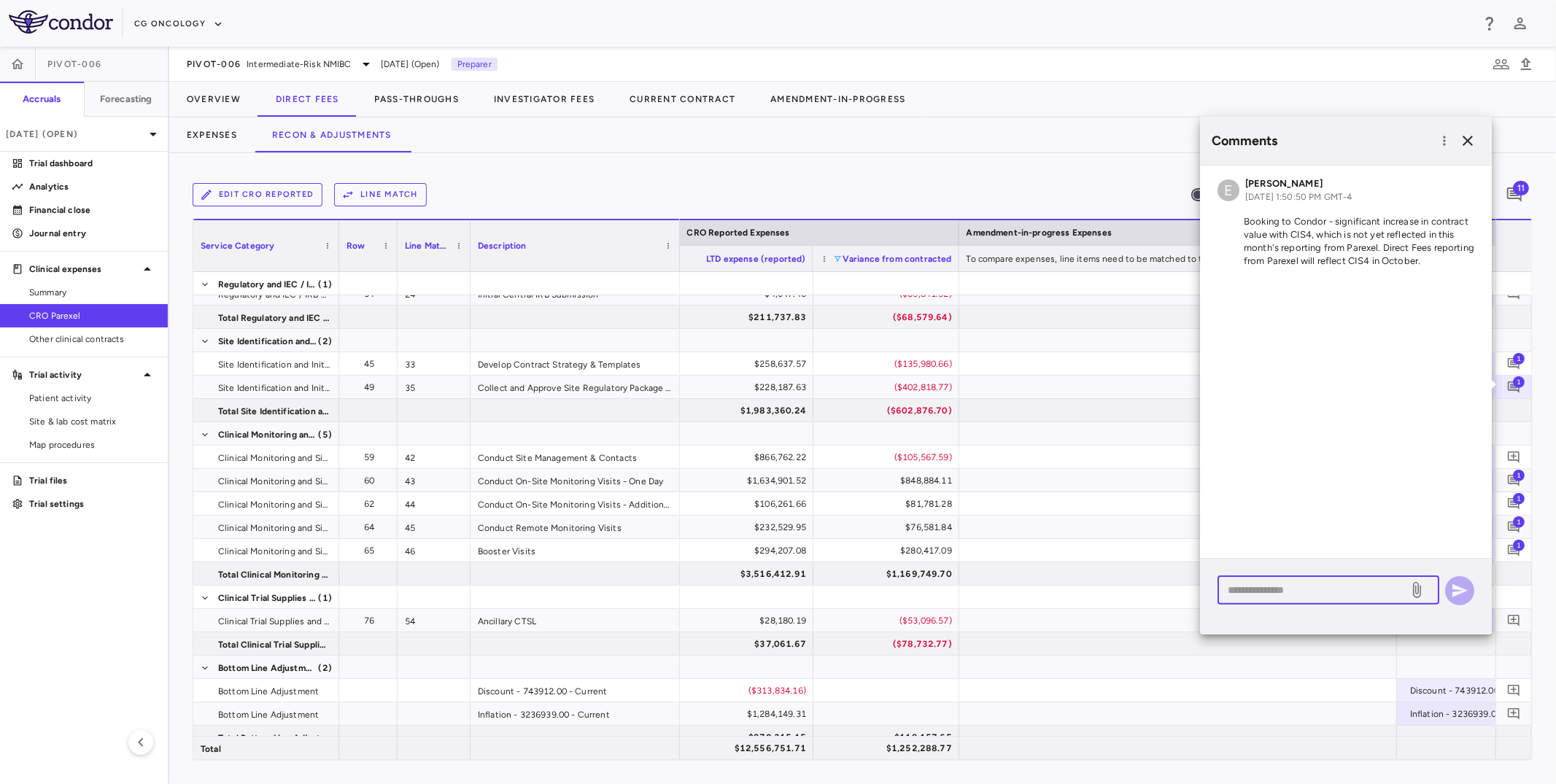
click at [1249, 589] on textarea at bounding box center [1313, 590] width 171 height 16
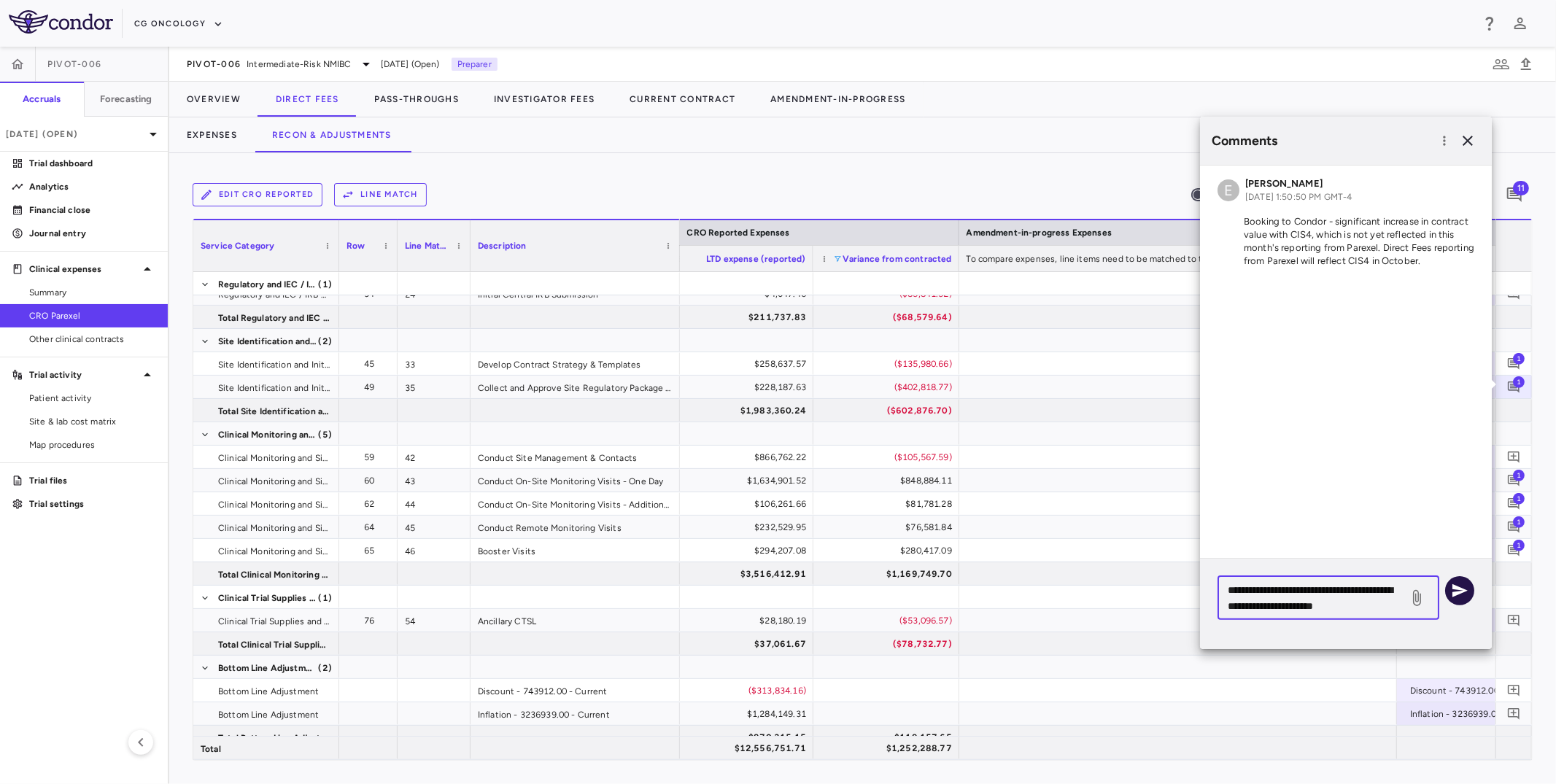
type textarea "**********"
click at [1272, 594] on icon "button" at bounding box center [1460, 591] width 18 height 18
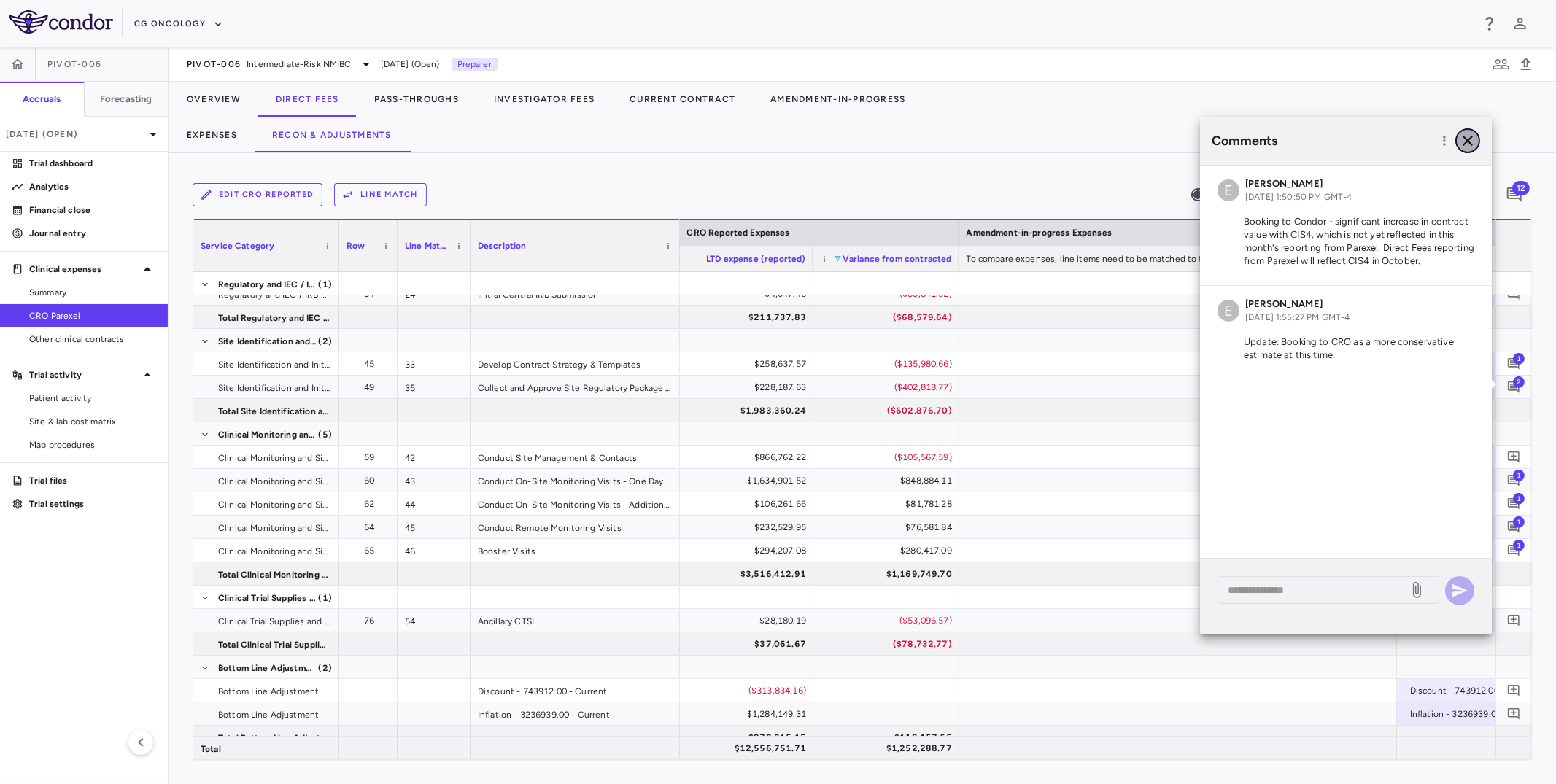
click at [1272, 137] on button "button" at bounding box center [1468, 141] width 25 height 25
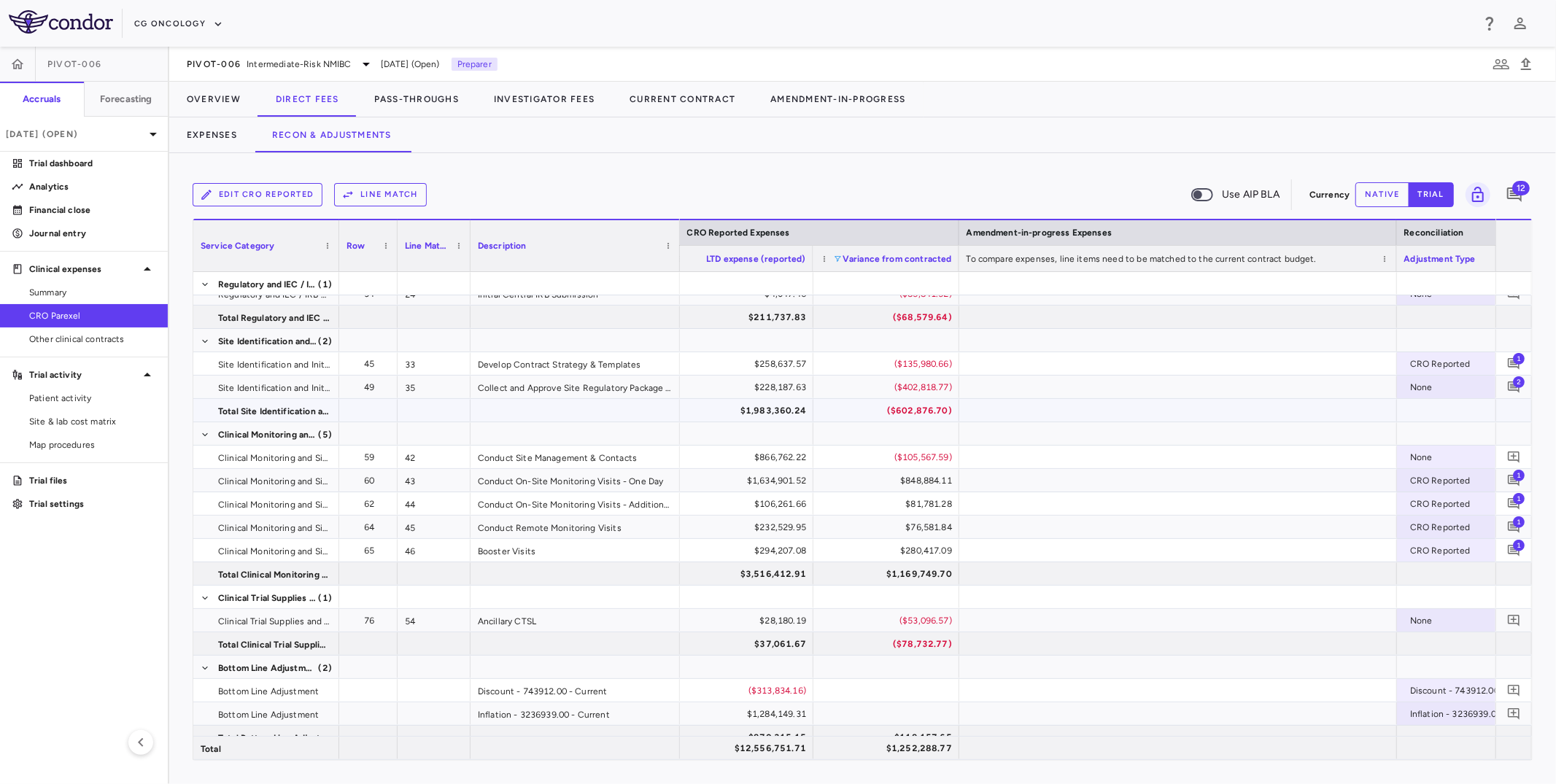
click at [1272, 387] on div "None" at bounding box center [1467, 387] width 114 height 23
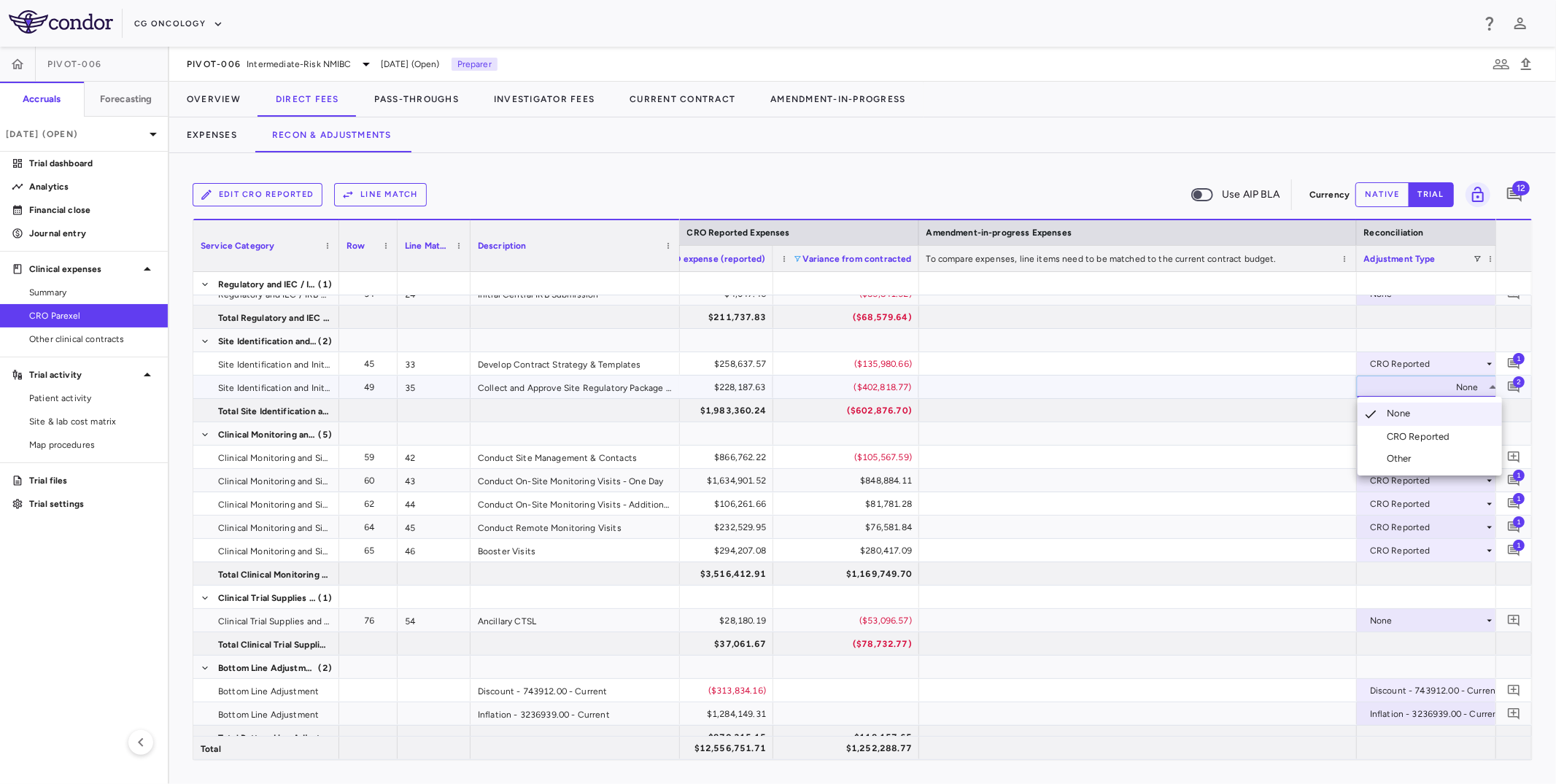
click at [1272, 436] on div "CRO Reported" at bounding box center [1422, 437] width 70 height 13
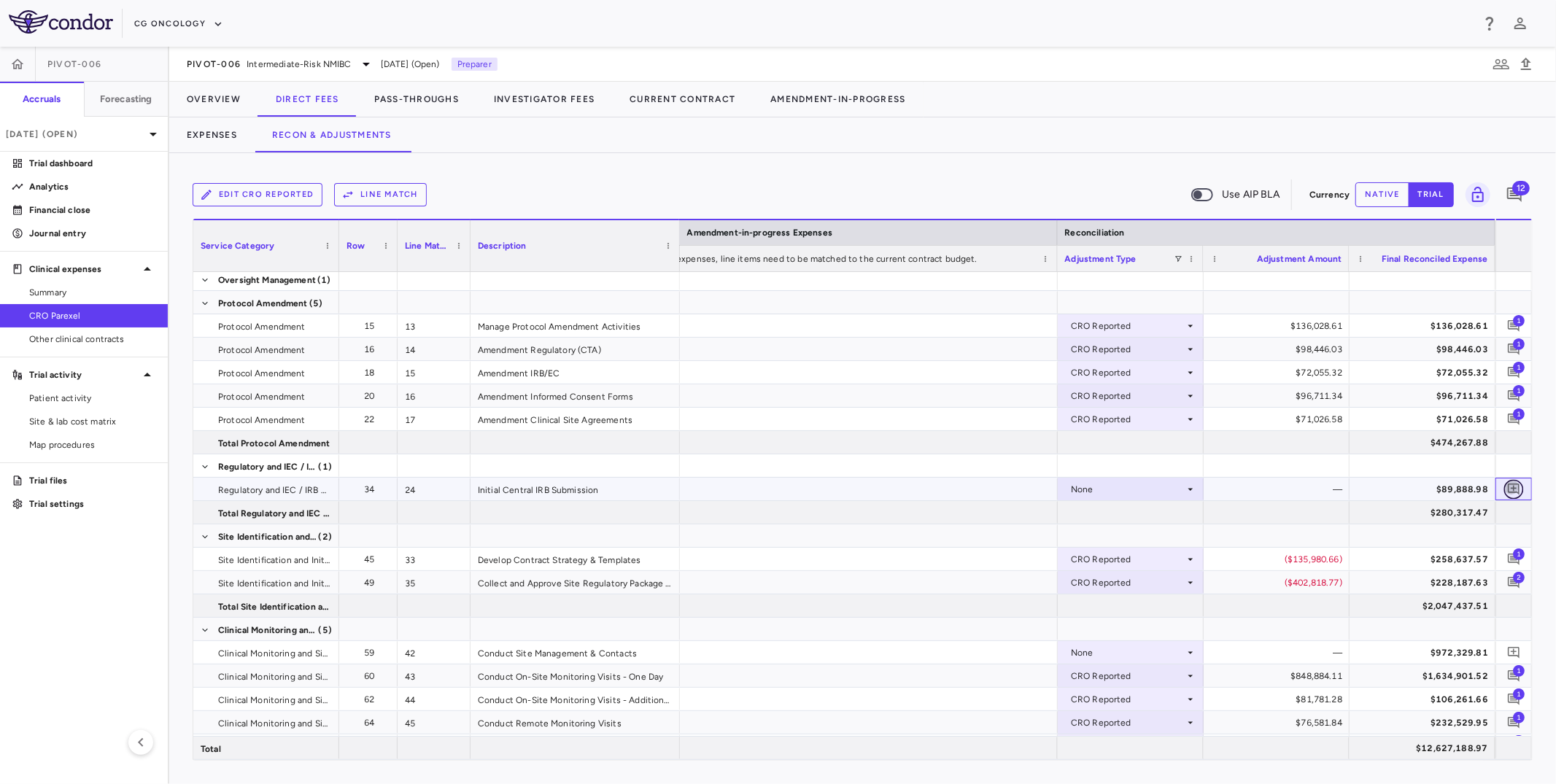
click at [1272, 485] on icon "Add comment" at bounding box center [1514, 489] width 14 height 14
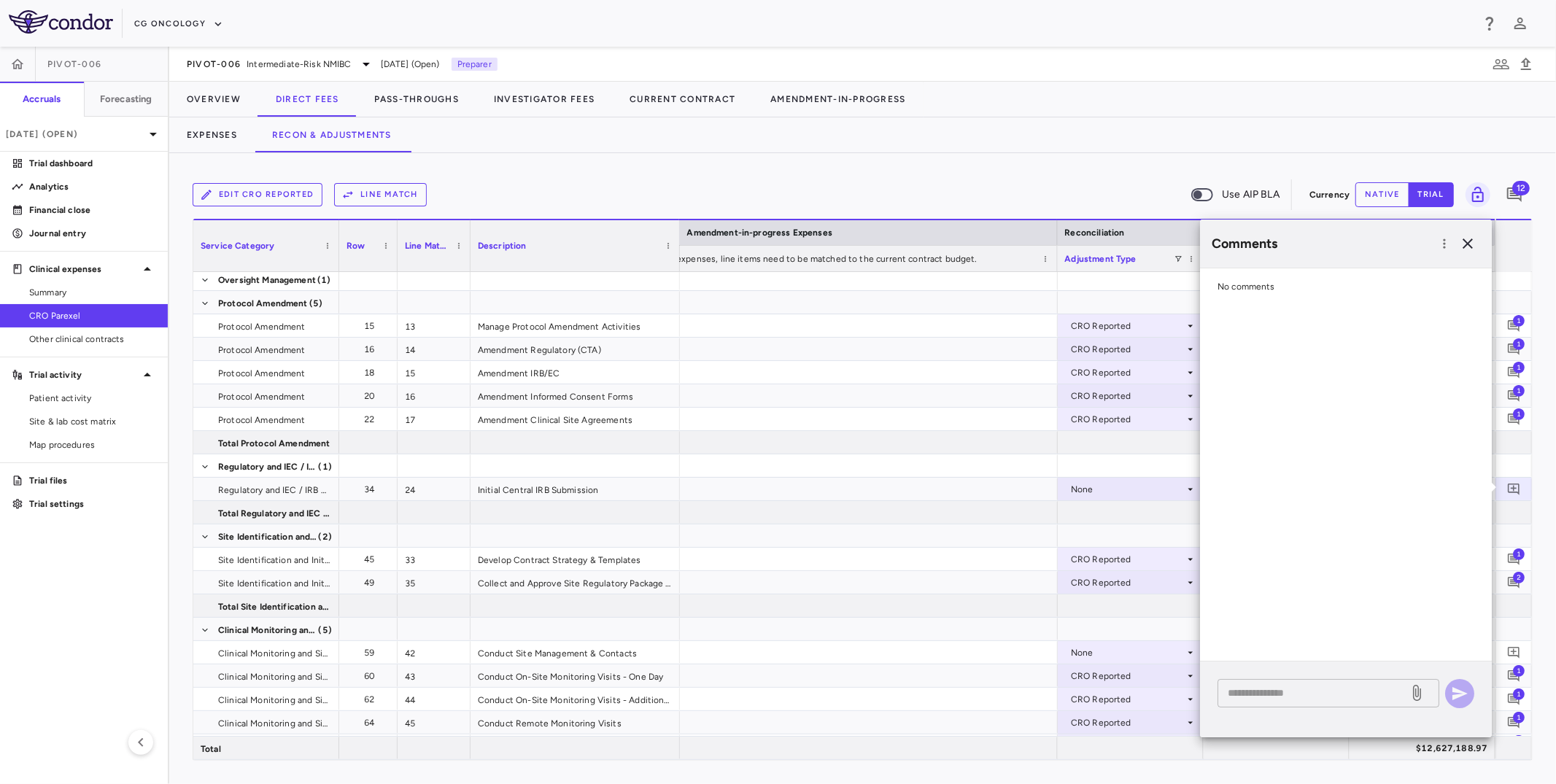
click at [1226, 641] on div "* ​" at bounding box center [1328, 693] width 221 height 28
type textarea "**********"
click at [1268, 641] on div "**********" at bounding box center [1328, 693] width 221 height 28
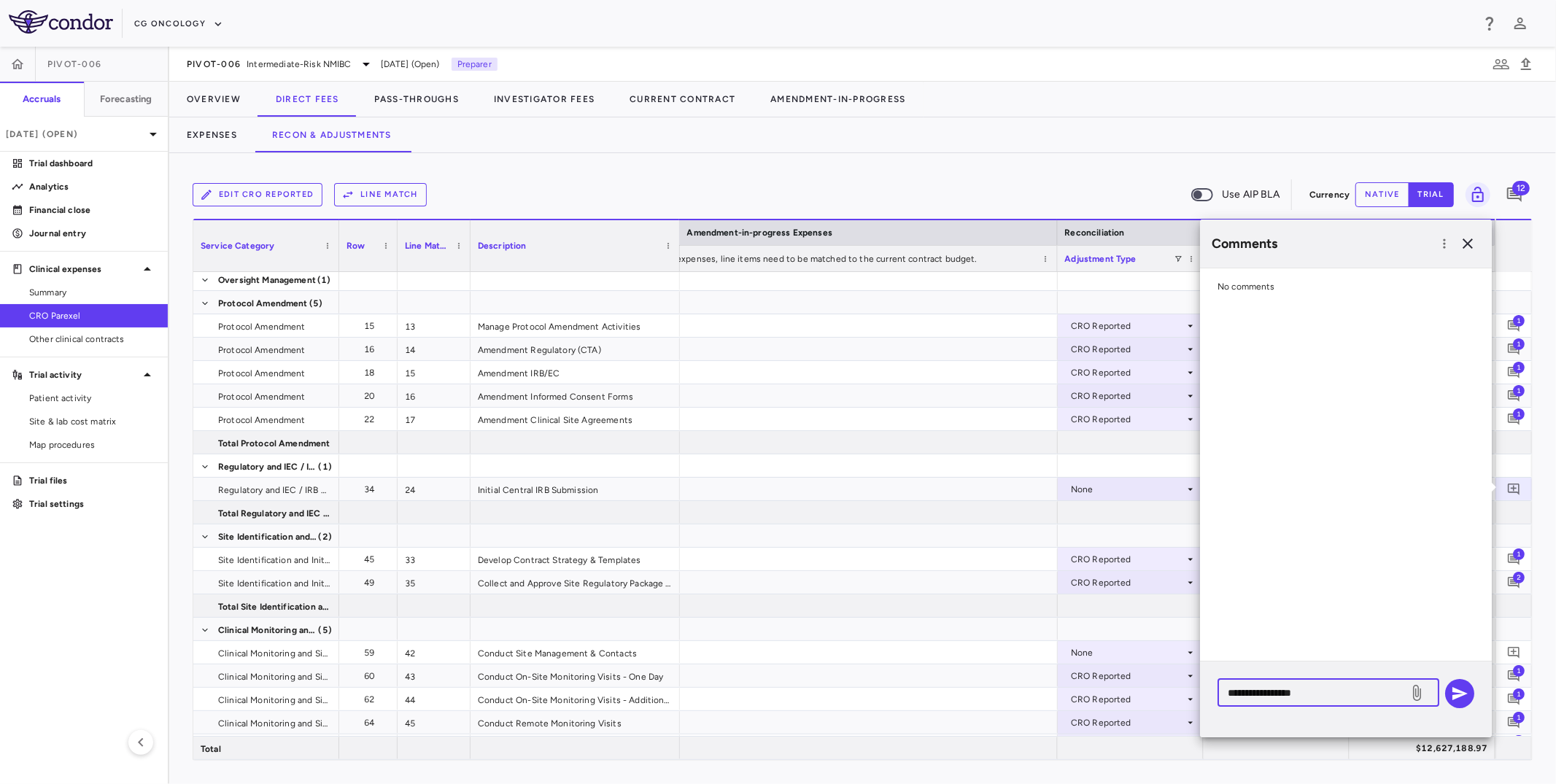
click at [1267, 641] on textarea "**********" at bounding box center [1313, 693] width 171 height 16
click at [1272, 243] on icon "button" at bounding box center [1468, 244] width 18 height 18
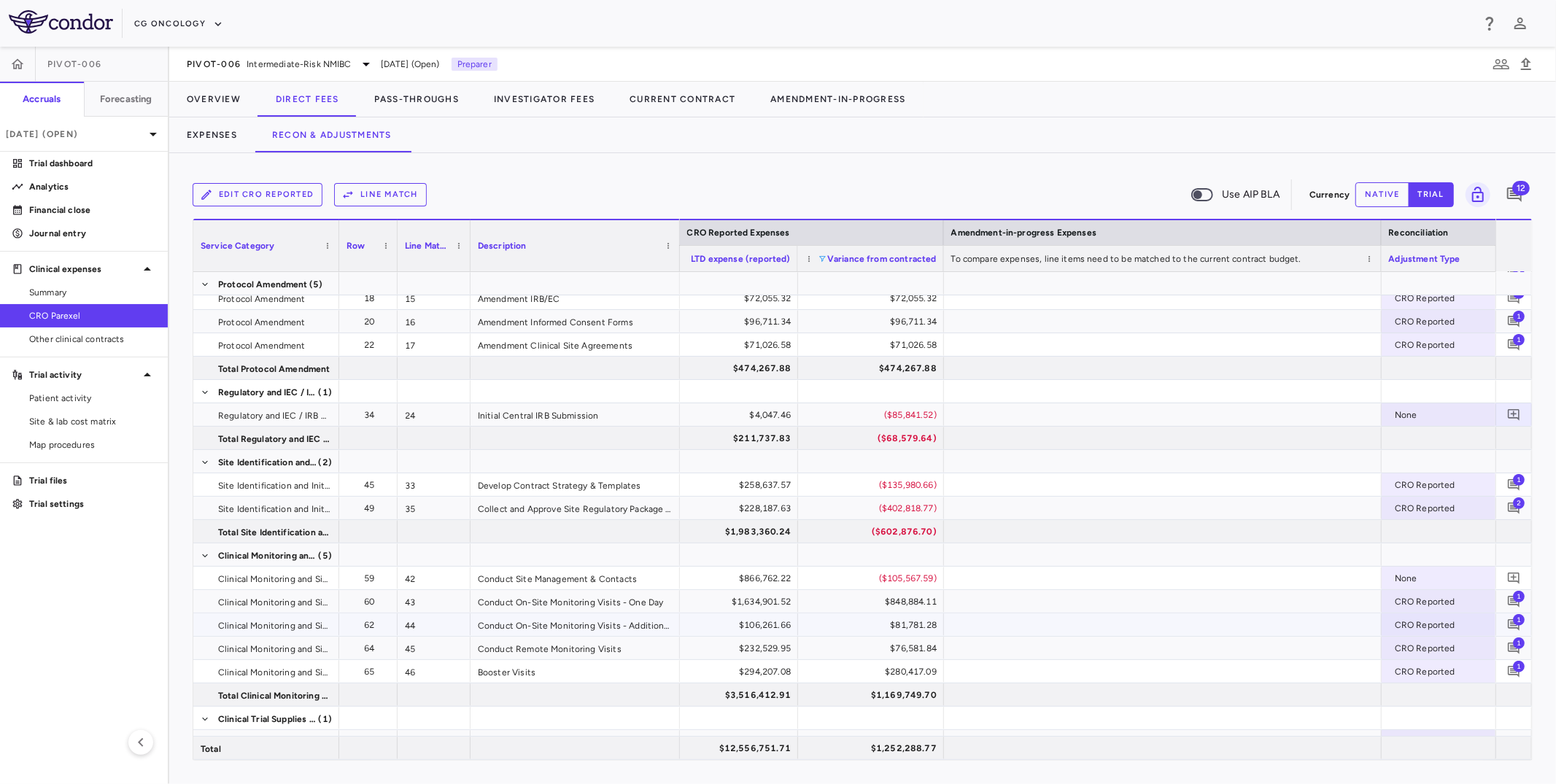
scroll to position [0, 2468]
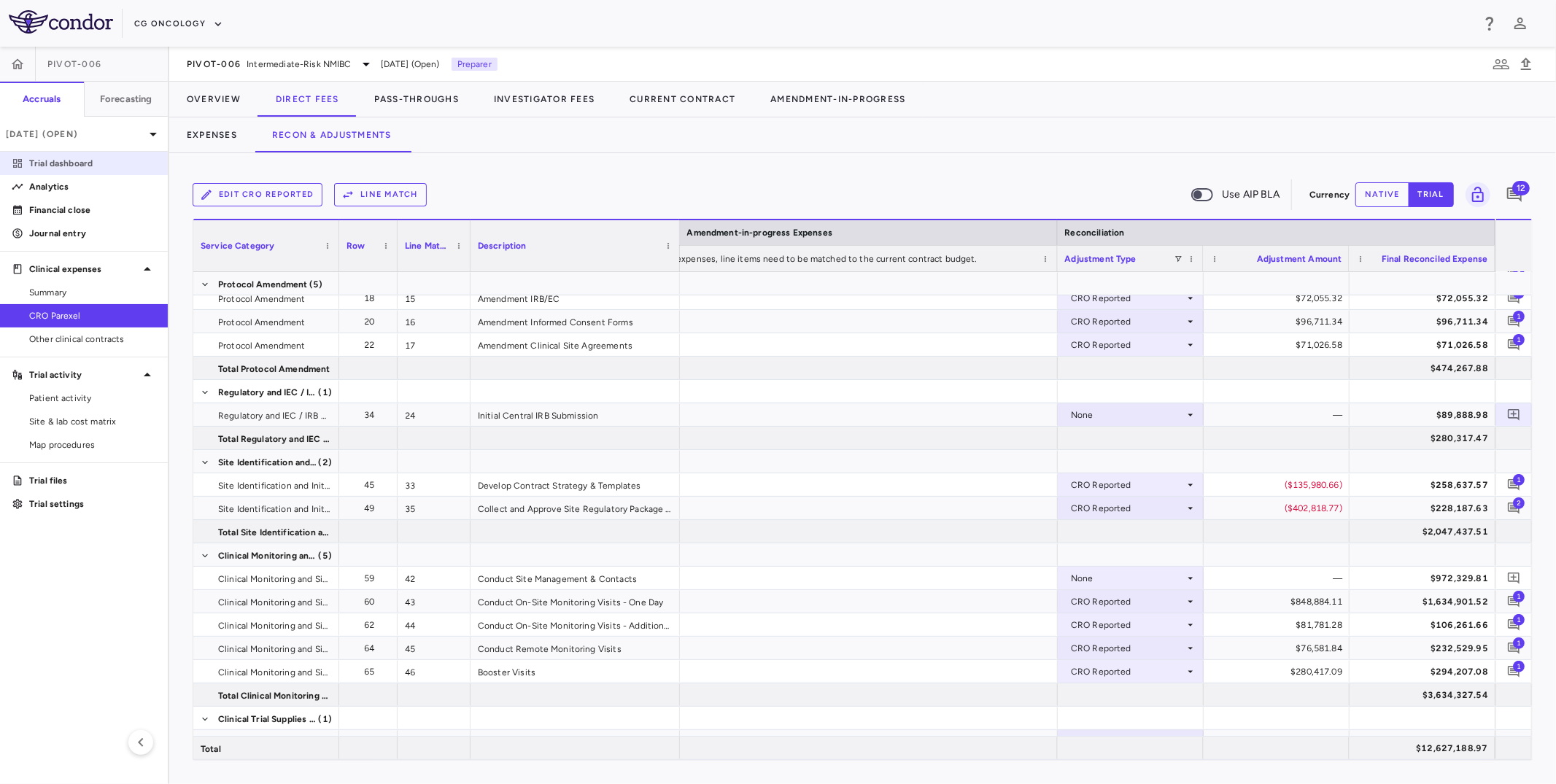
click at [70, 165] on p "Trial dashboard" at bounding box center [92, 163] width 127 height 13
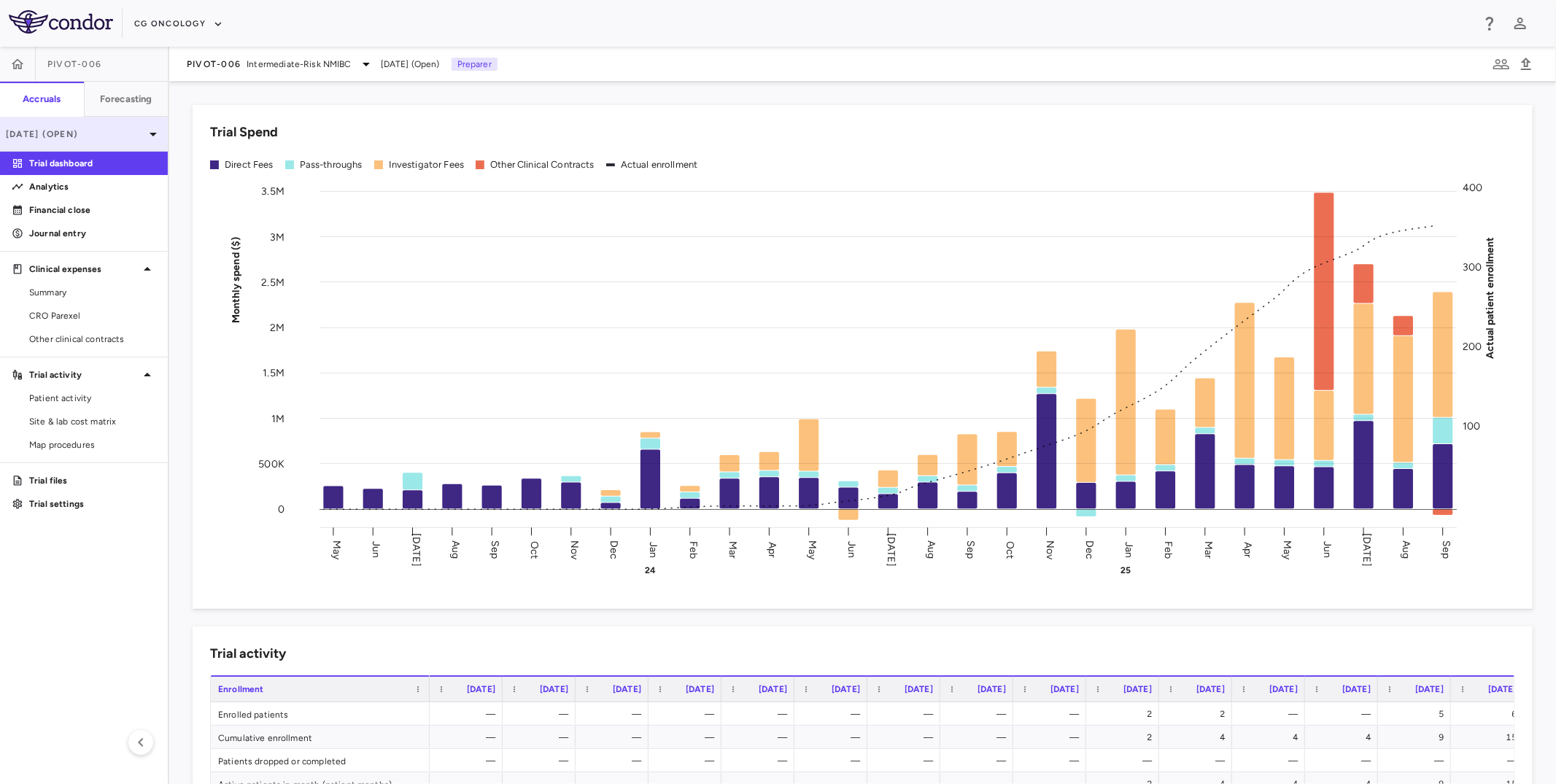
click at [84, 134] on p "[DATE] (Open)" at bounding box center [74, 134] width 138 height 13
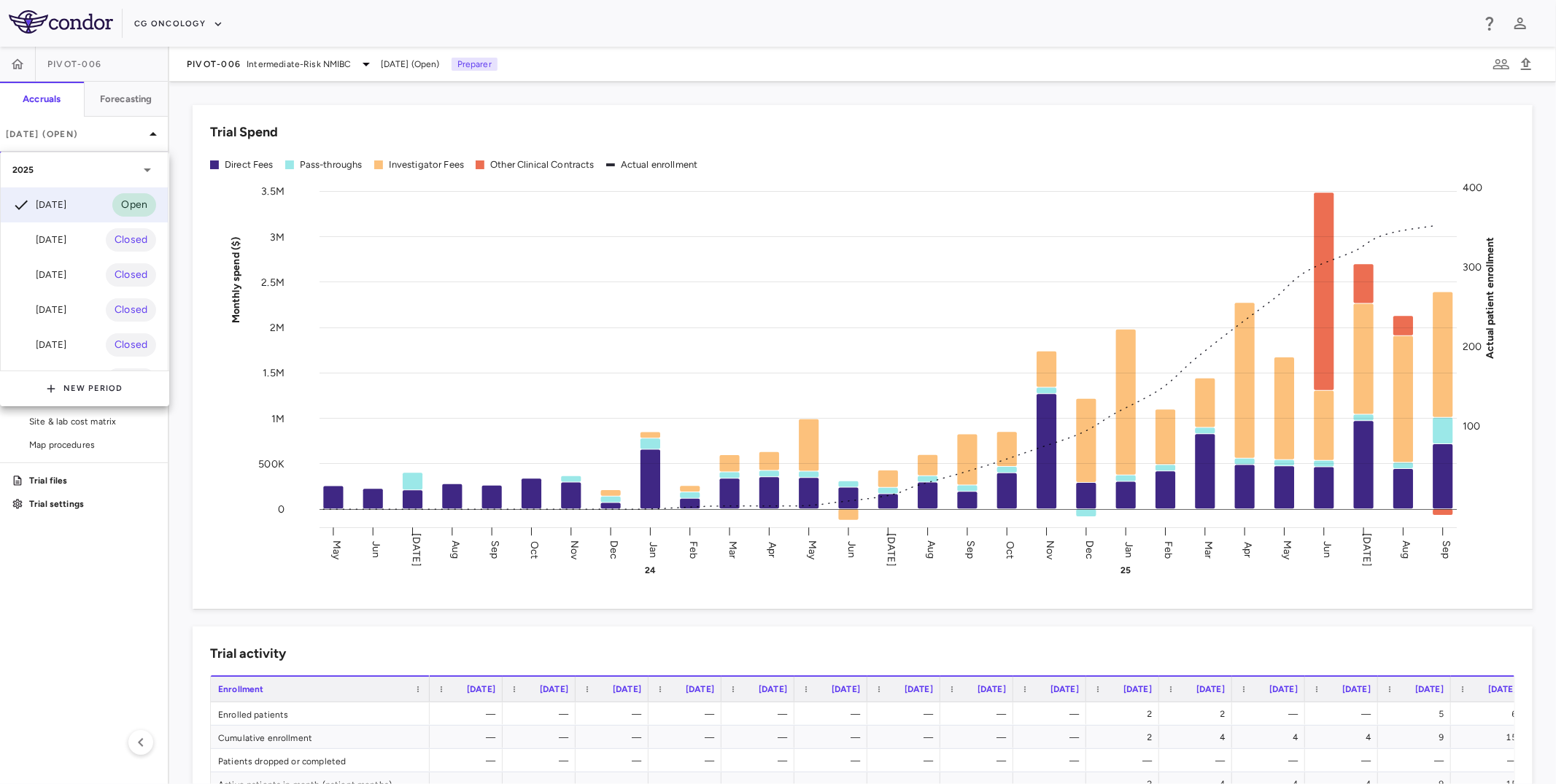
click at [84, 135] on div at bounding box center [778, 392] width 1556 height 784
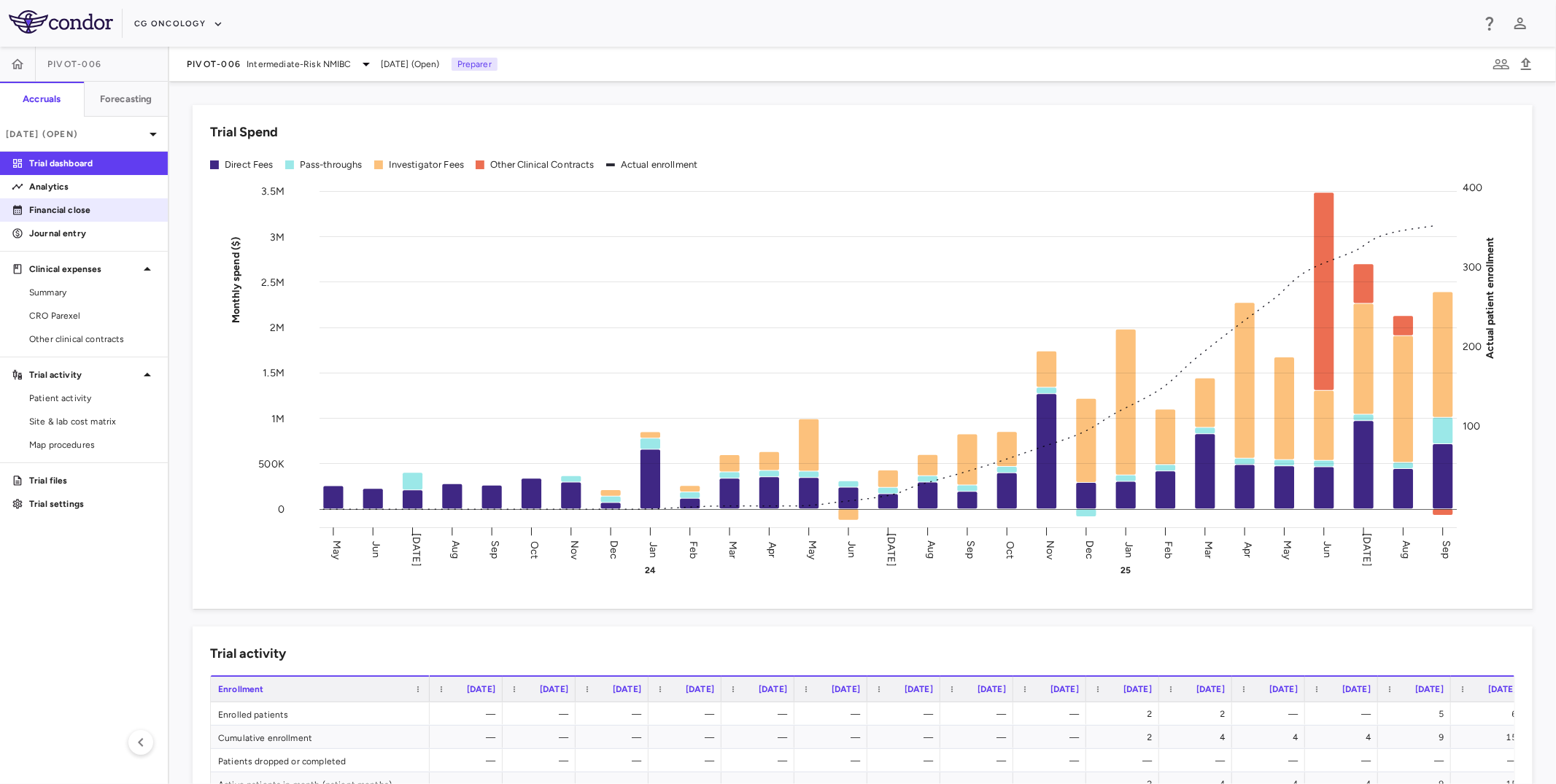
click at [72, 213] on p "Financial close" at bounding box center [92, 210] width 127 height 13
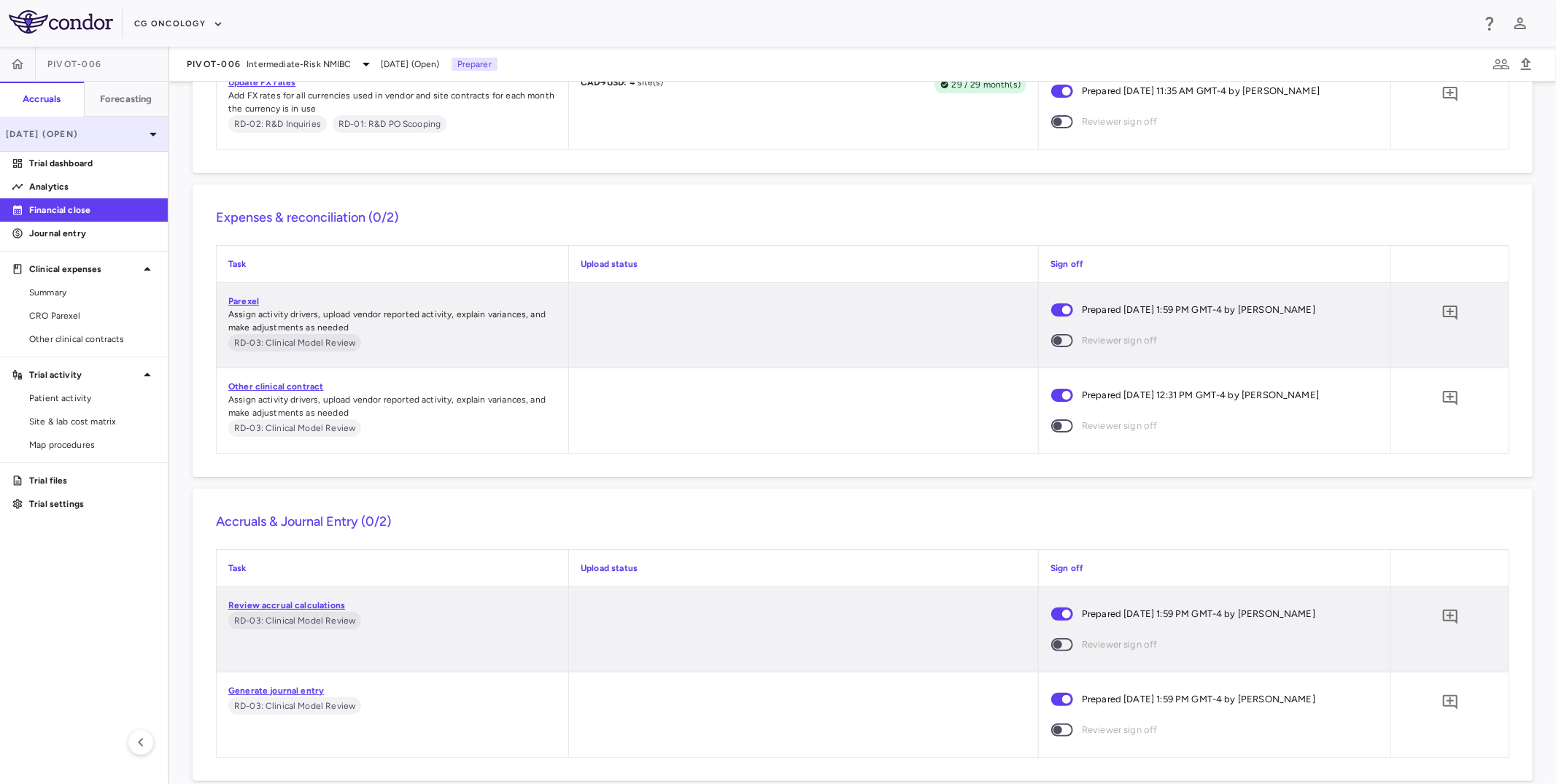
click at [110, 128] on p "[DATE] (Open)" at bounding box center [74, 134] width 138 height 13
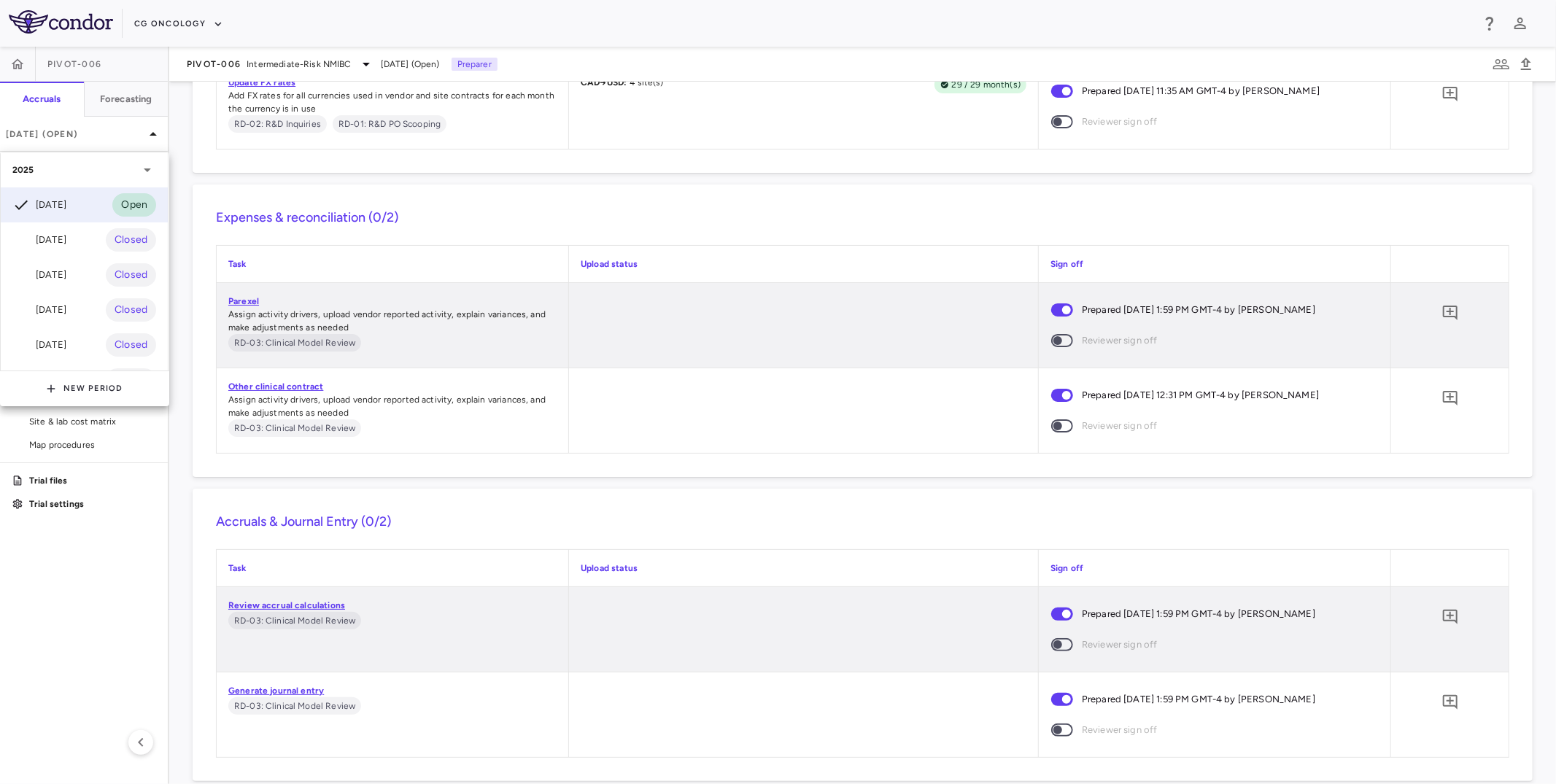
click at [247, 60] on div at bounding box center [778, 392] width 1556 height 784
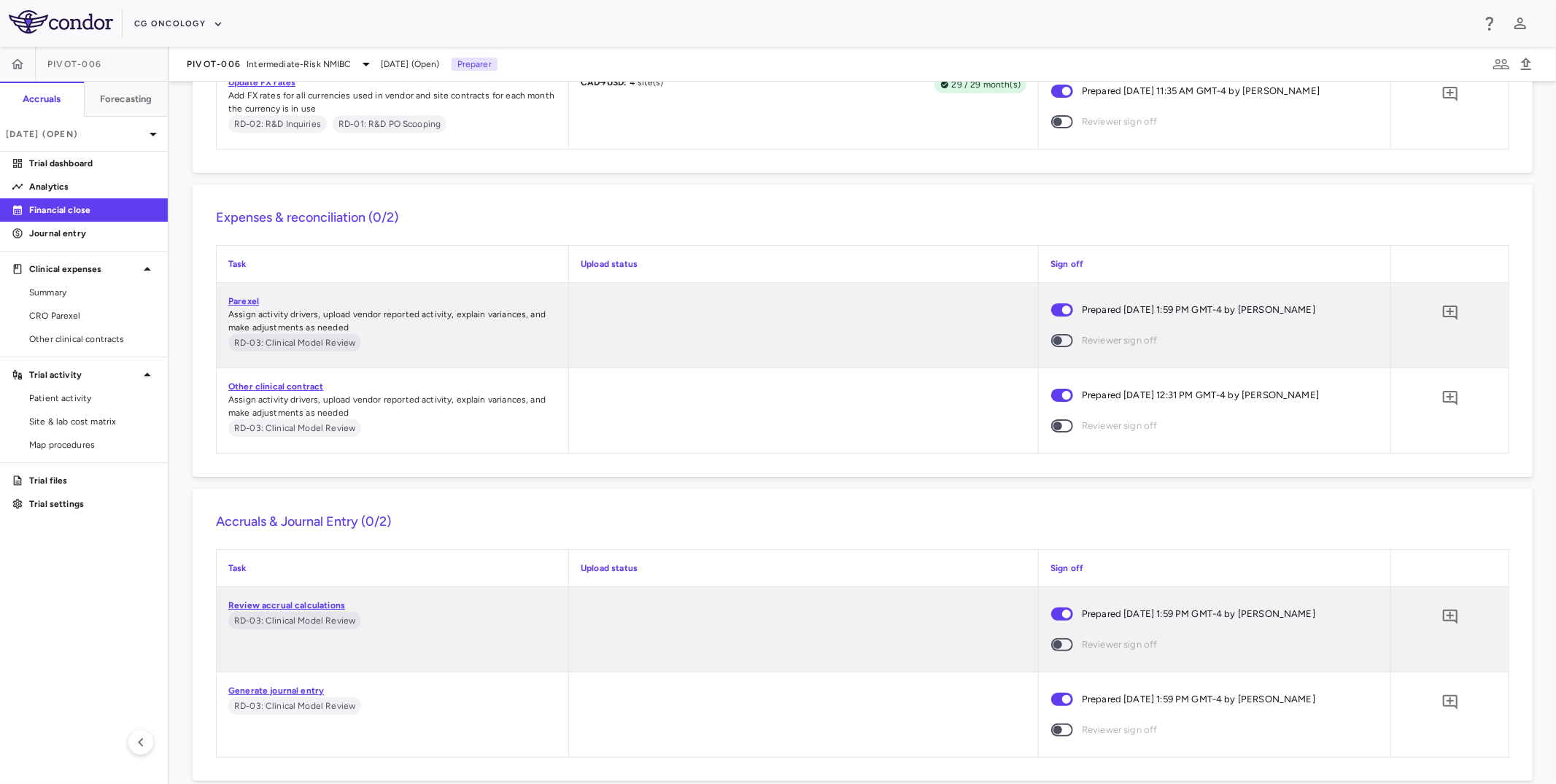
click at [226, 64] on div "2025 Sep 2025 Open Aug 2025 Closed Jul 2025 Closed Jun 2025 Closed May 2025 Clo…" at bounding box center [778, 392] width 1556 height 784
click at [226, 64] on span "PIVOT-006" at bounding box center [213, 64] width 54 height 11
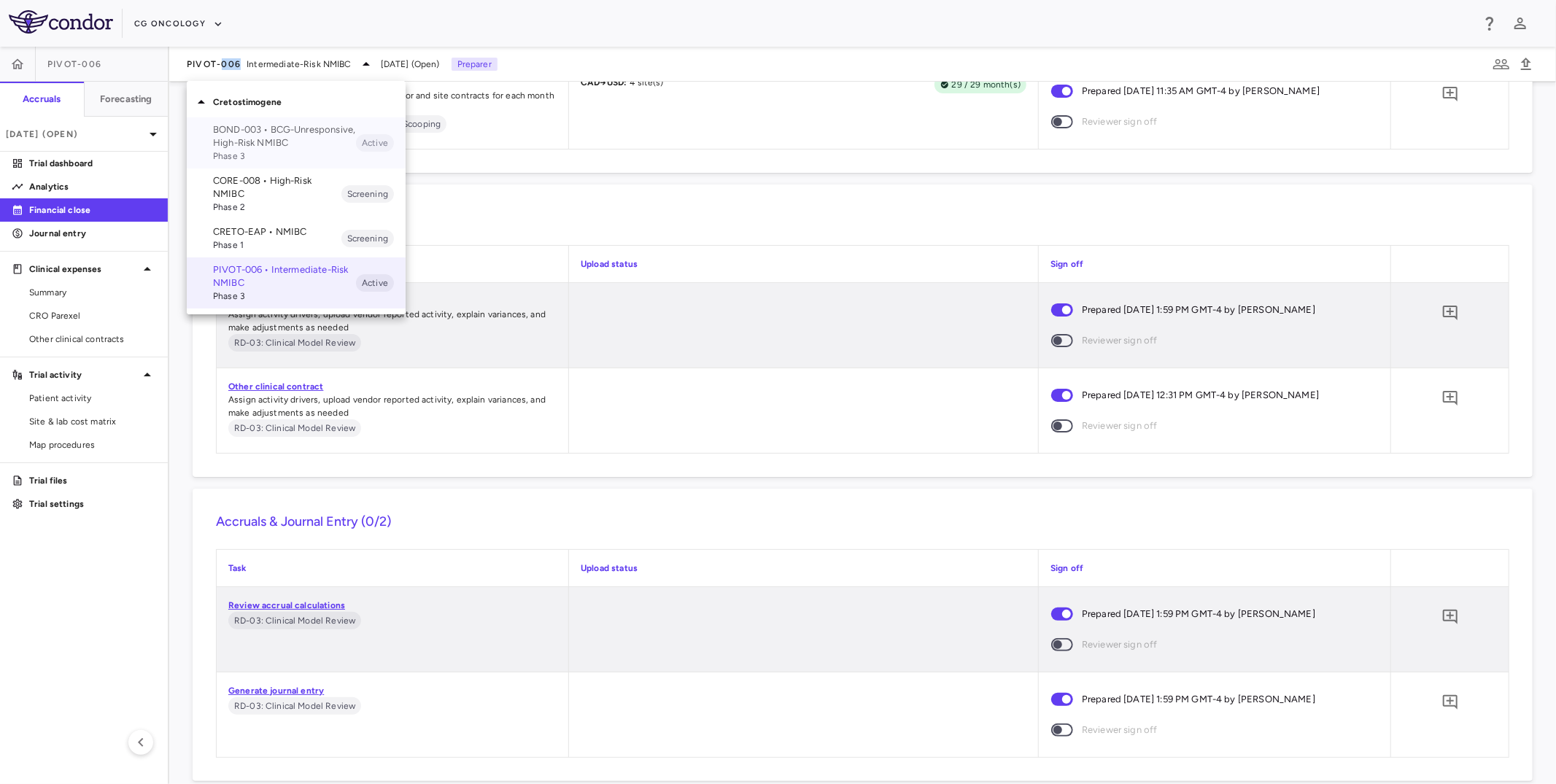
click at [230, 137] on p "BOND-003 • BCG-Unresponsive, High-Risk NMIBC" at bounding box center [285, 137] width 143 height 26
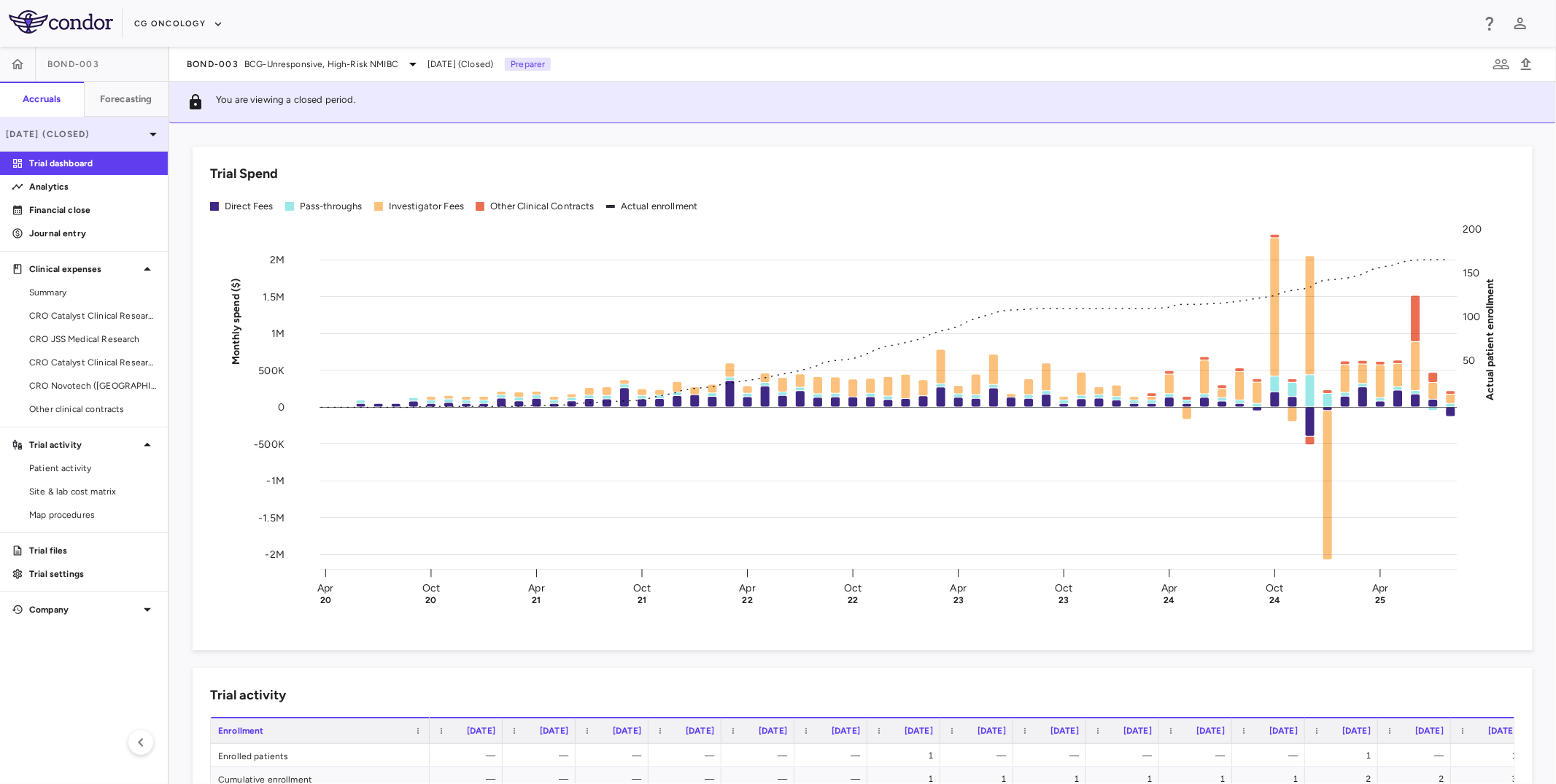
click at [131, 128] on p "[DATE] (Closed)" at bounding box center [74, 134] width 138 height 13
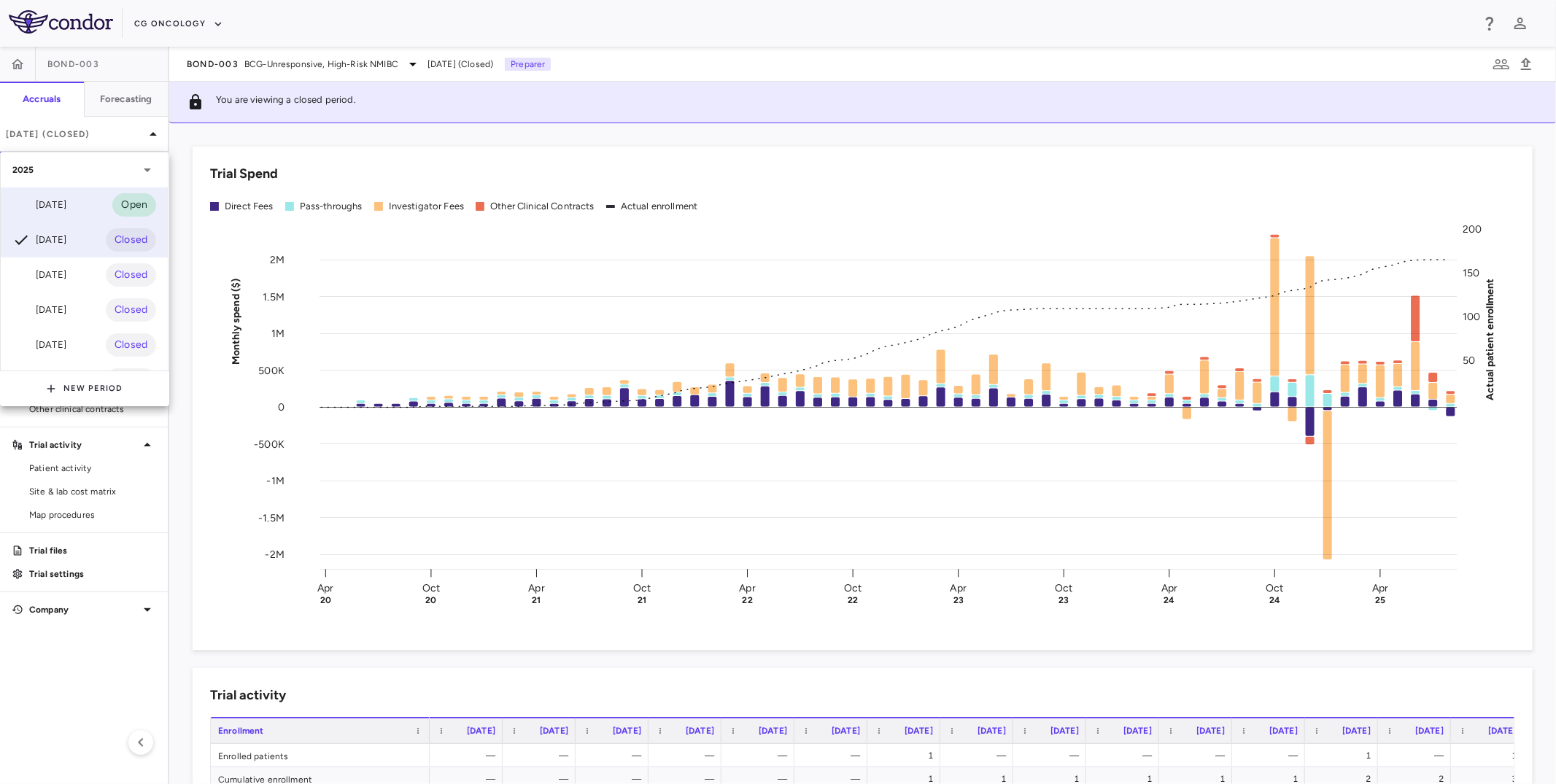
click at [100, 209] on div "Sep 2025 Open" at bounding box center [84, 204] width 167 height 35
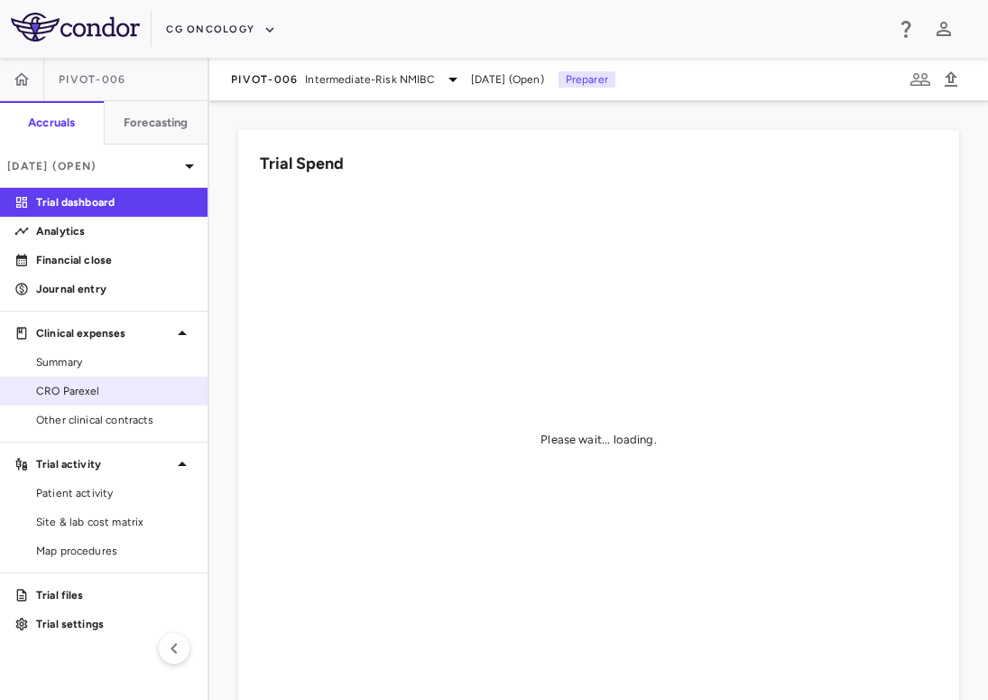
click at [122, 389] on span "CRO Parexel" at bounding box center [114, 391] width 157 height 16
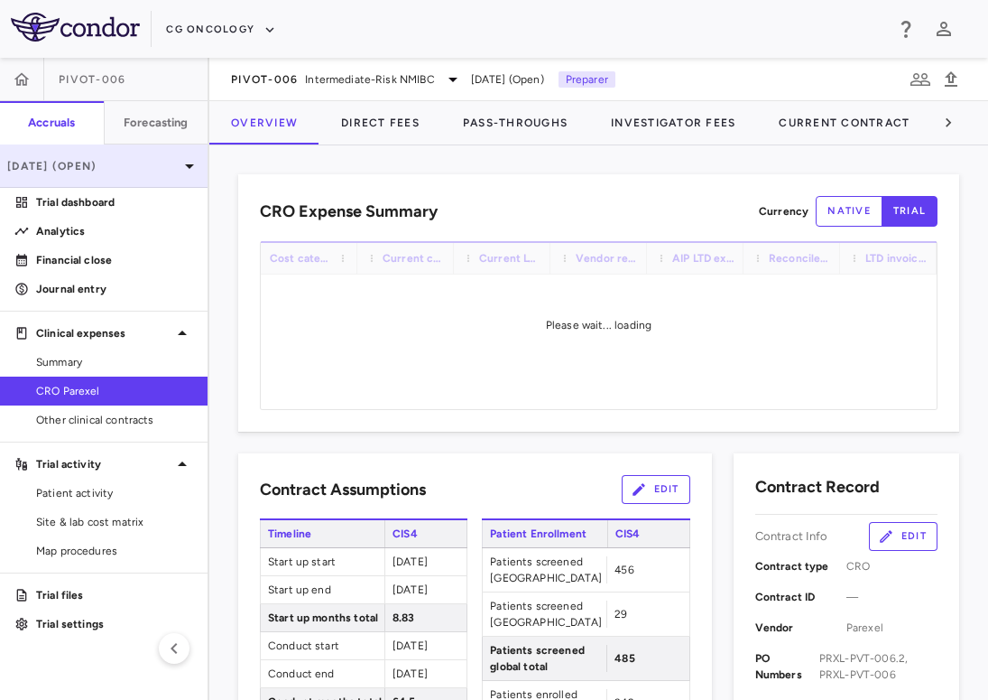
click at [104, 179] on div "[DATE] (Open)" at bounding box center [104, 165] width 208 height 43
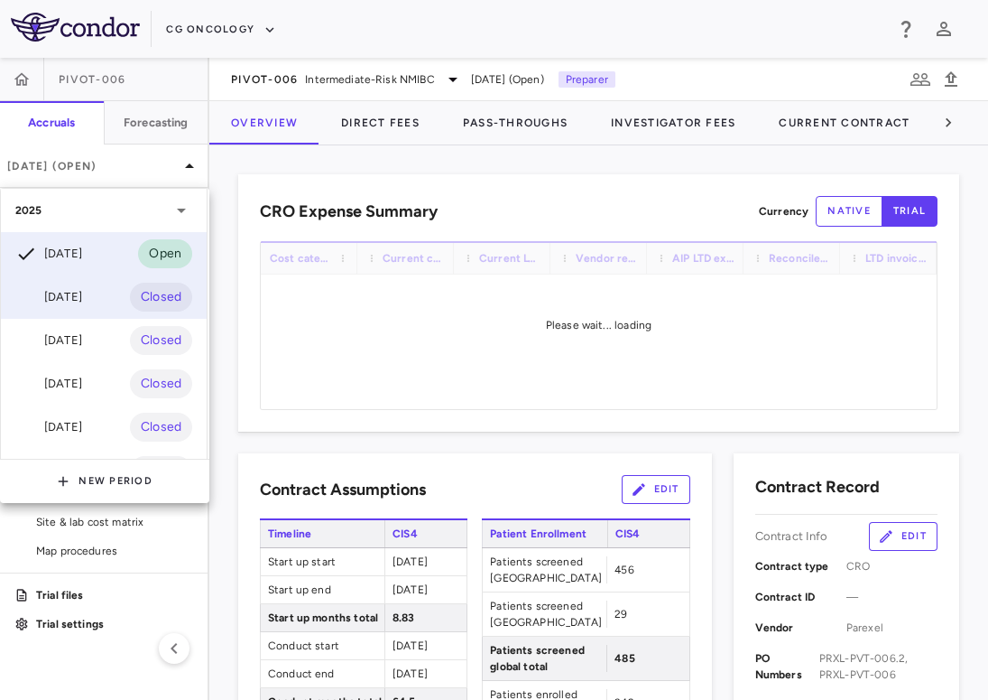
click at [66, 287] on div "[DATE]" at bounding box center [48, 297] width 67 height 22
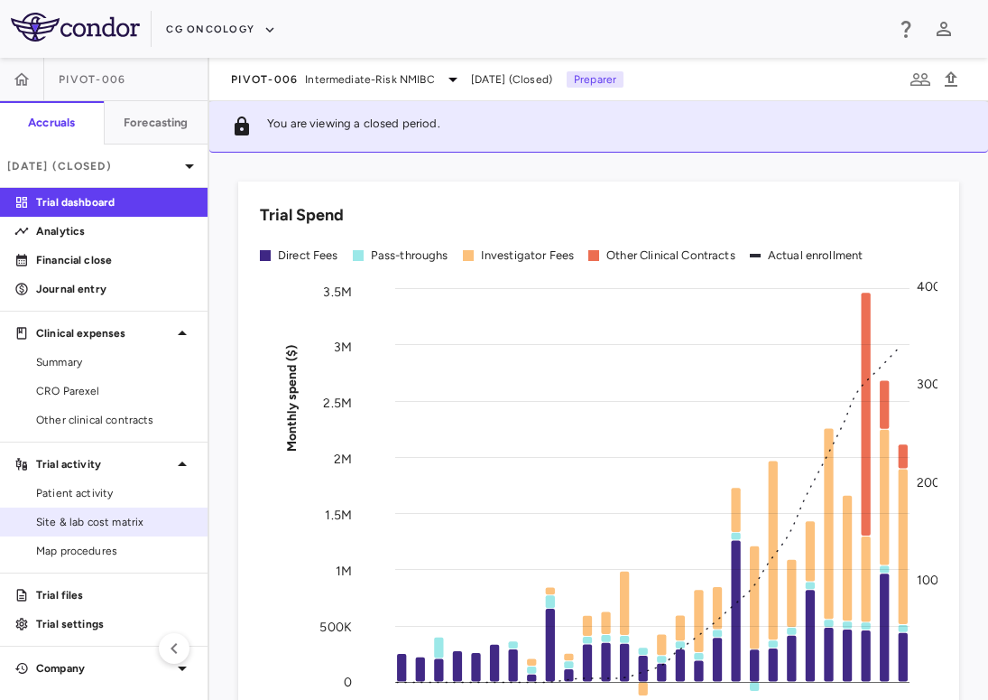
click at [75, 523] on span "Site & lab cost matrix" at bounding box center [114, 522] width 157 height 16
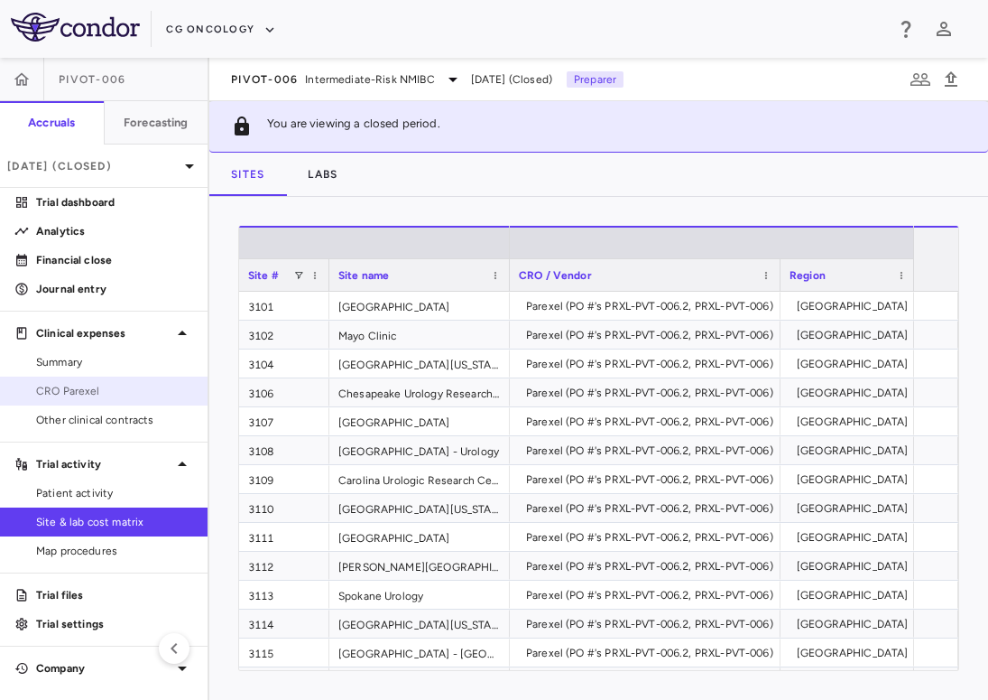
click at [99, 389] on span "CRO Parexel" at bounding box center [114, 391] width 157 height 16
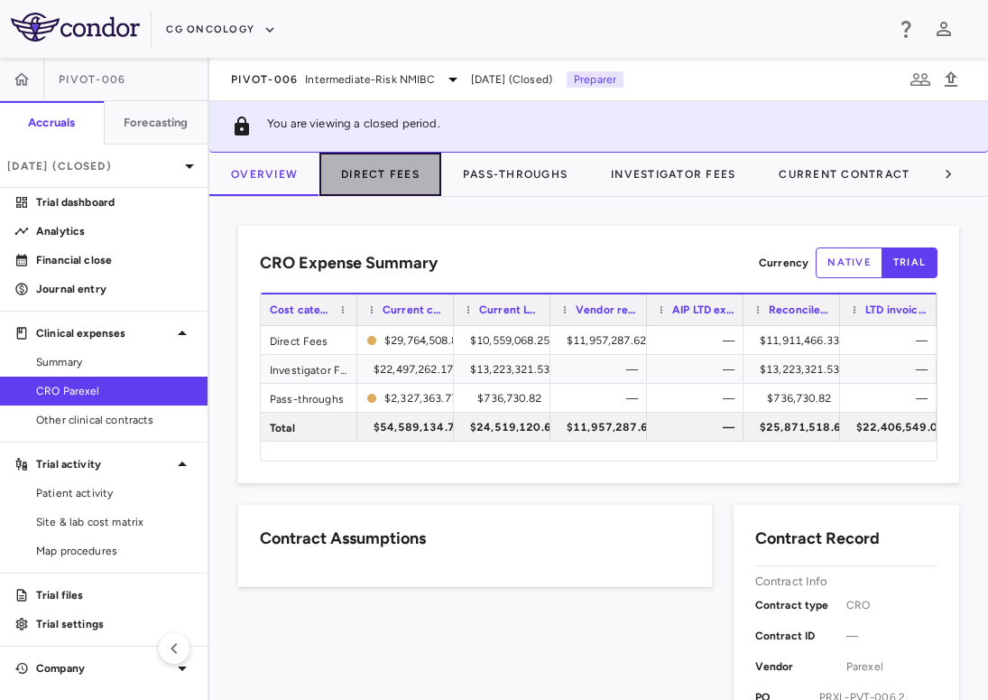
click at [385, 189] on button "Direct Fees" at bounding box center [381, 174] width 122 height 43
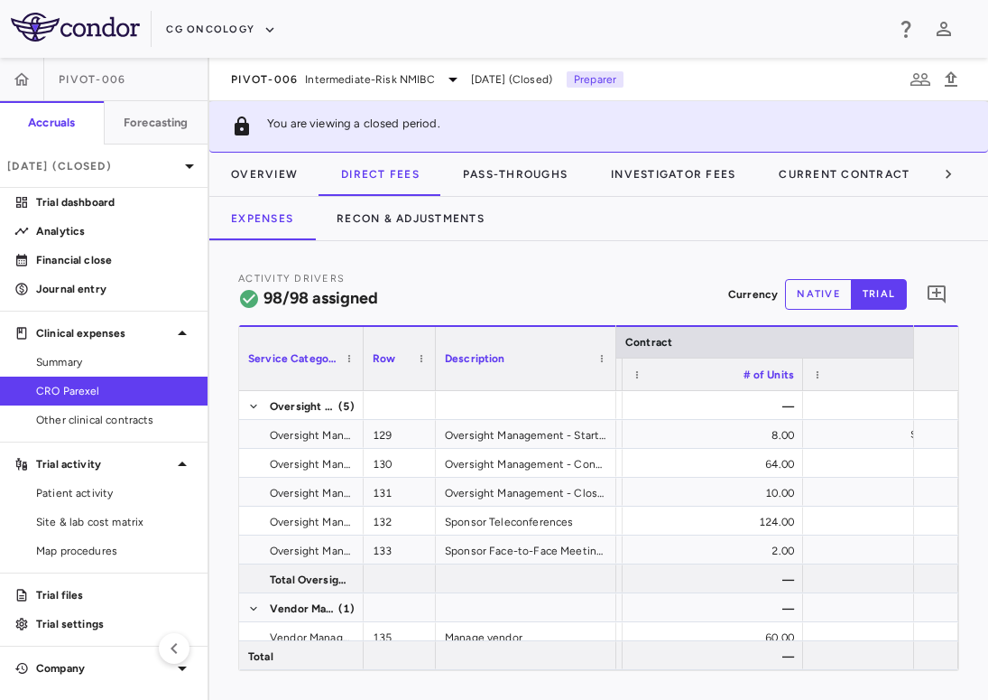
drag, startPoint x: 418, startPoint y: 379, endPoint x: 320, endPoint y: 384, distance: 97.6
click at [359, 384] on div at bounding box center [362, 358] width 7 height 63
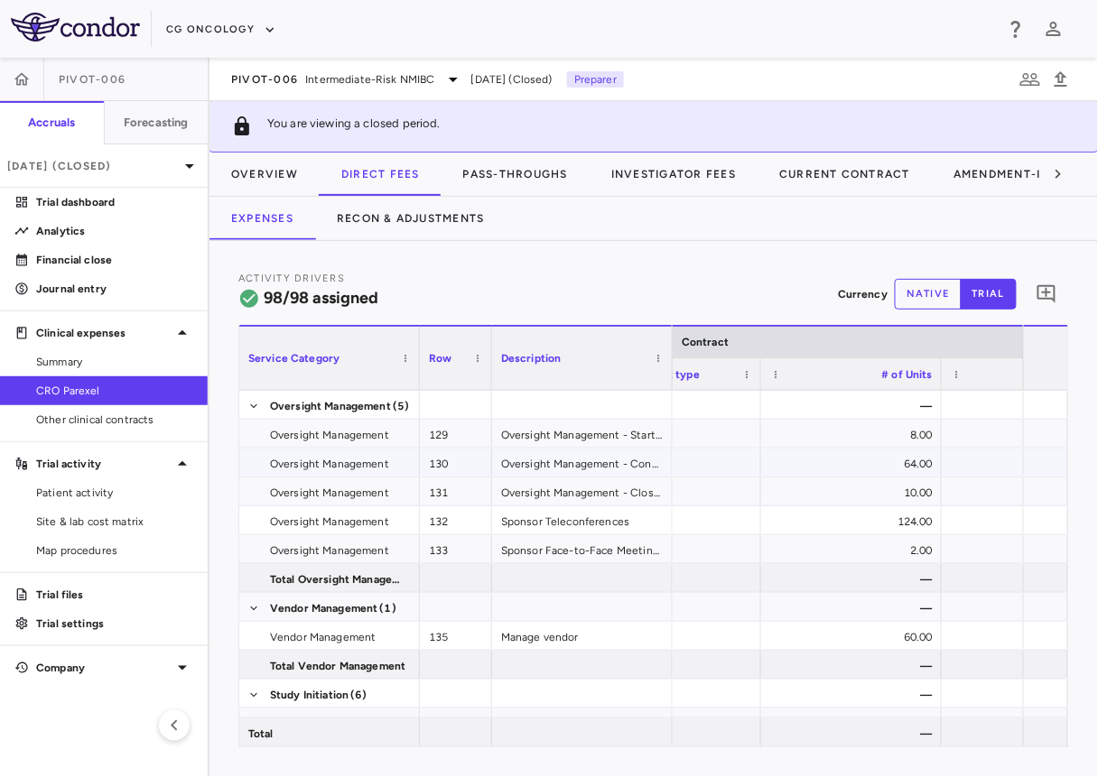
scroll to position [0, 1035]
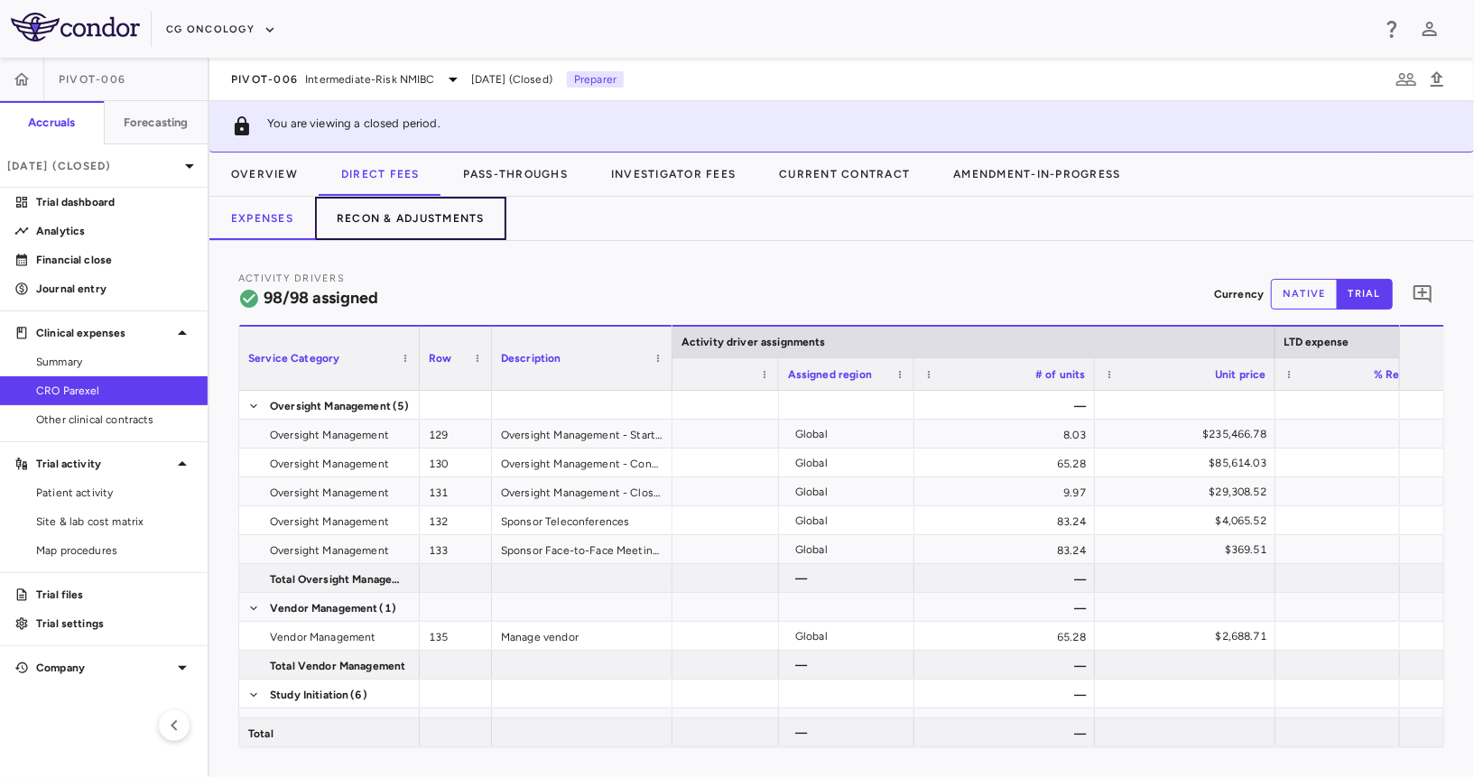
click at [465, 218] on button "Recon & Adjustments" at bounding box center [410, 218] width 191 height 43
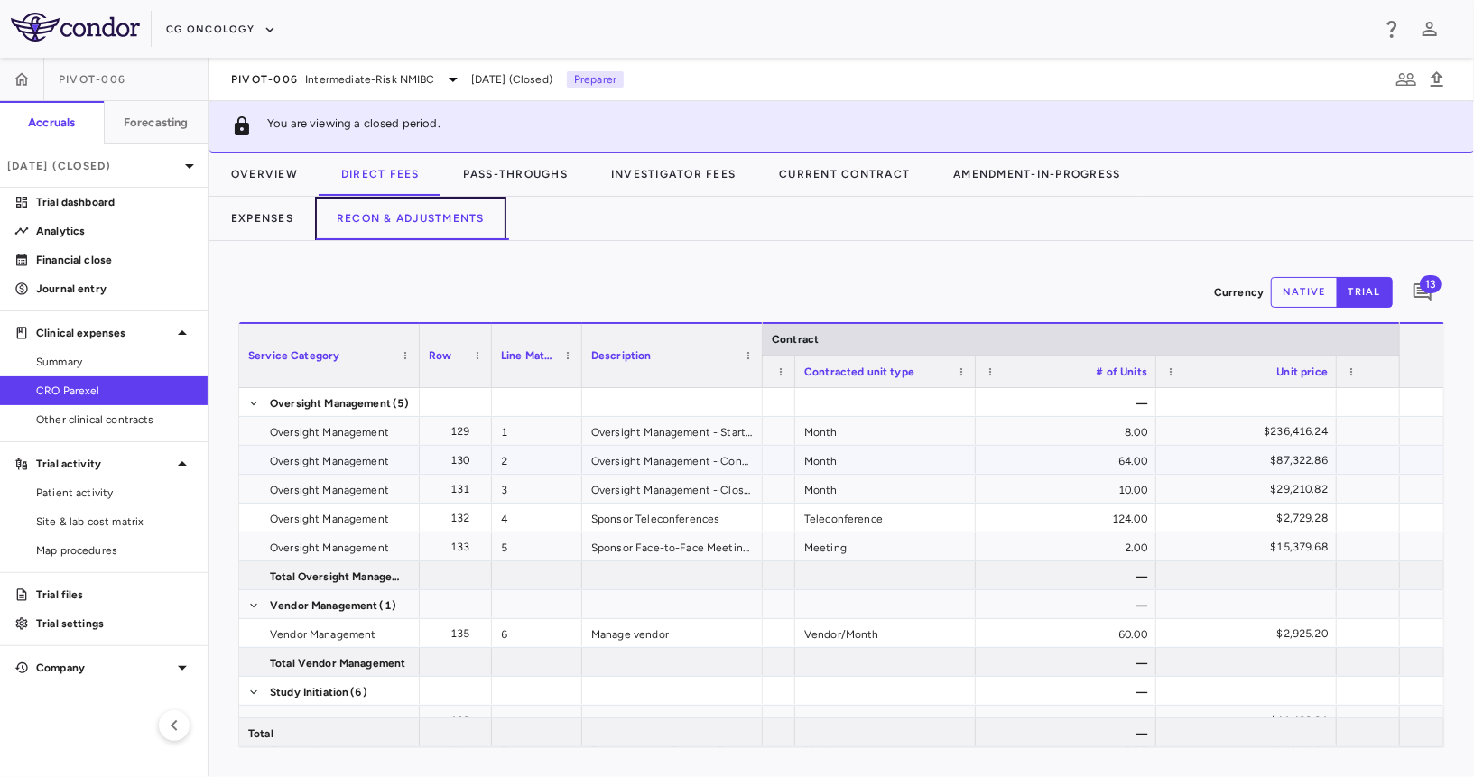
scroll to position [0, 738]
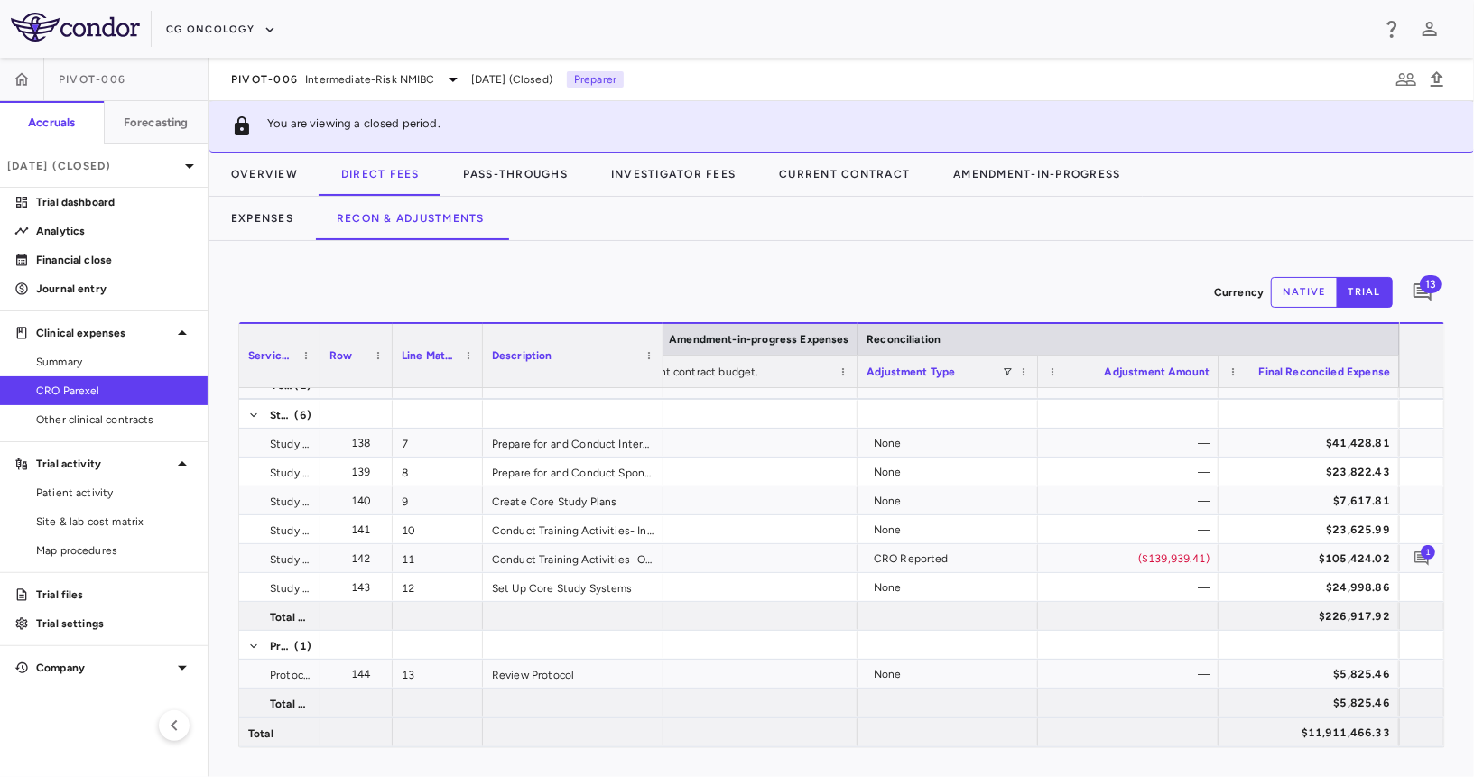
drag, startPoint x: 417, startPoint y: 381, endPoint x: 318, endPoint y: 385, distance: 99.3
click at [318, 385] on div at bounding box center [319, 355] width 7 height 63
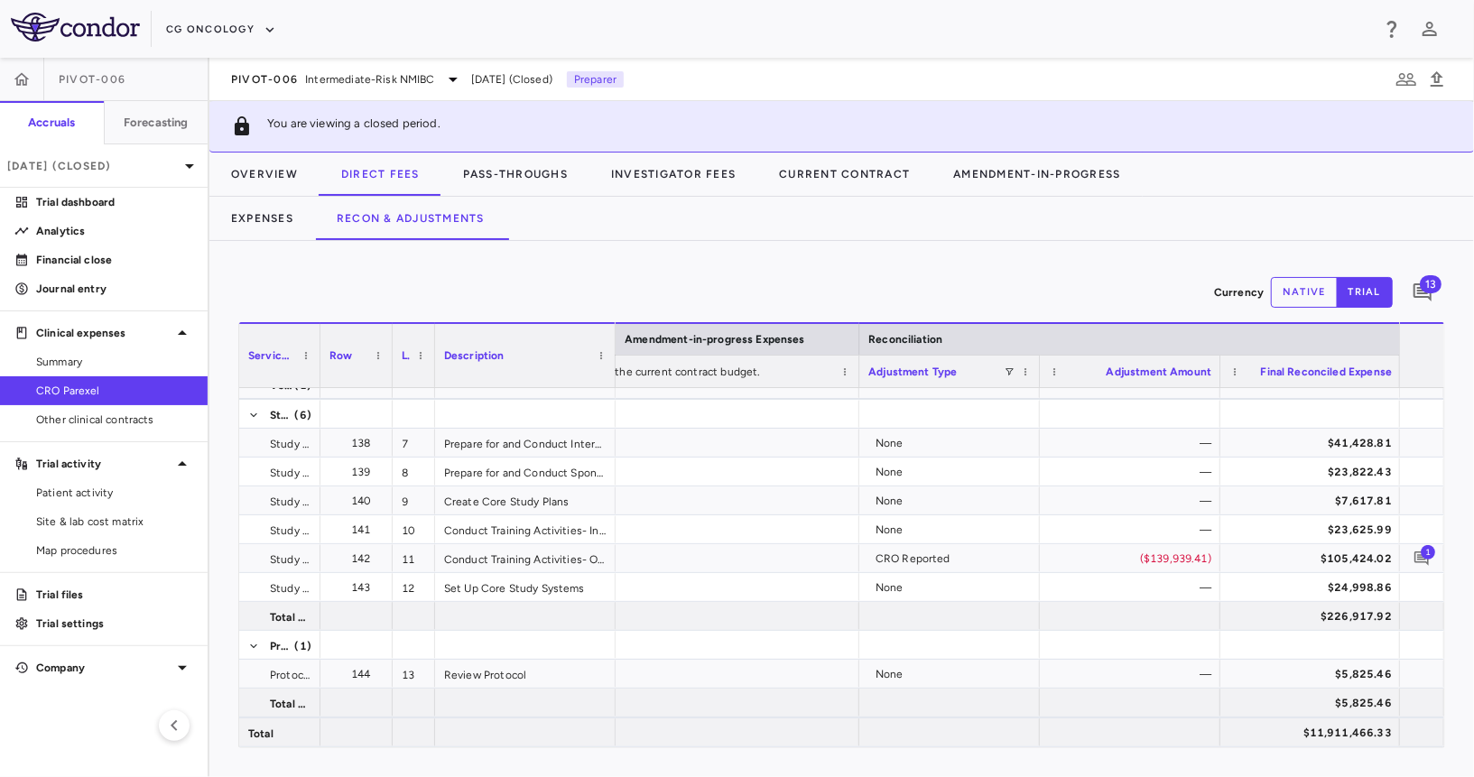
drag, startPoint x: 482, startPoint y: 376, endPoint x: 433, endPoint y: 383, distance: 49.1
click at [434, 383] on div at bounding box center [434, 355] width 7 height 63
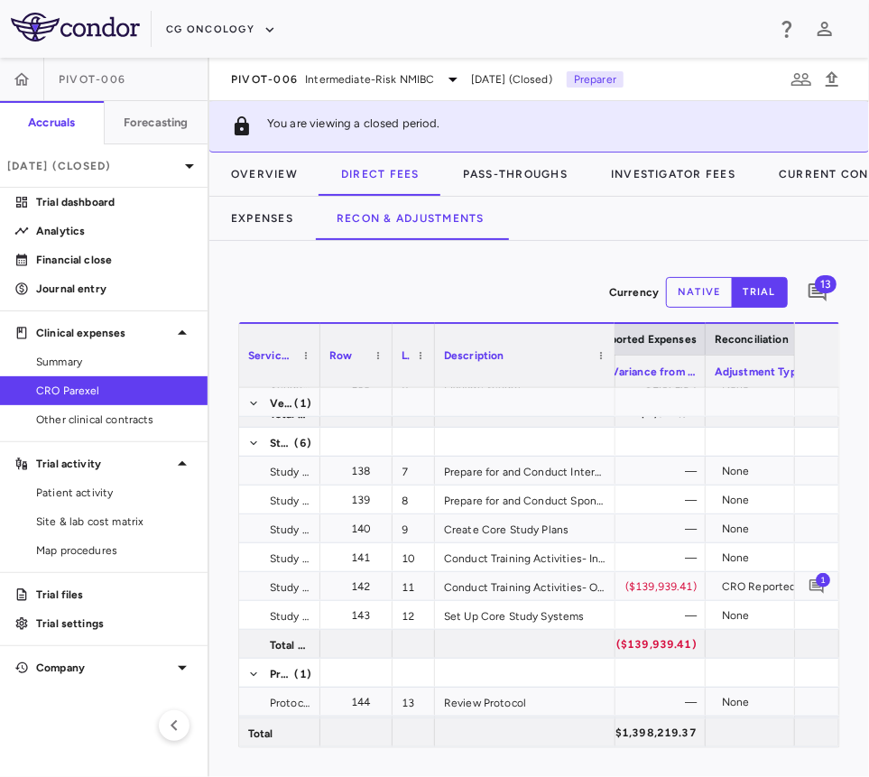
drag, startPoint x: 750, startPoint y: 375, endPoint x: 698, endPoint y: 377, distance: 52.4
click at [701, 377] on div at bounding box center [704, 372] width 7 height 32
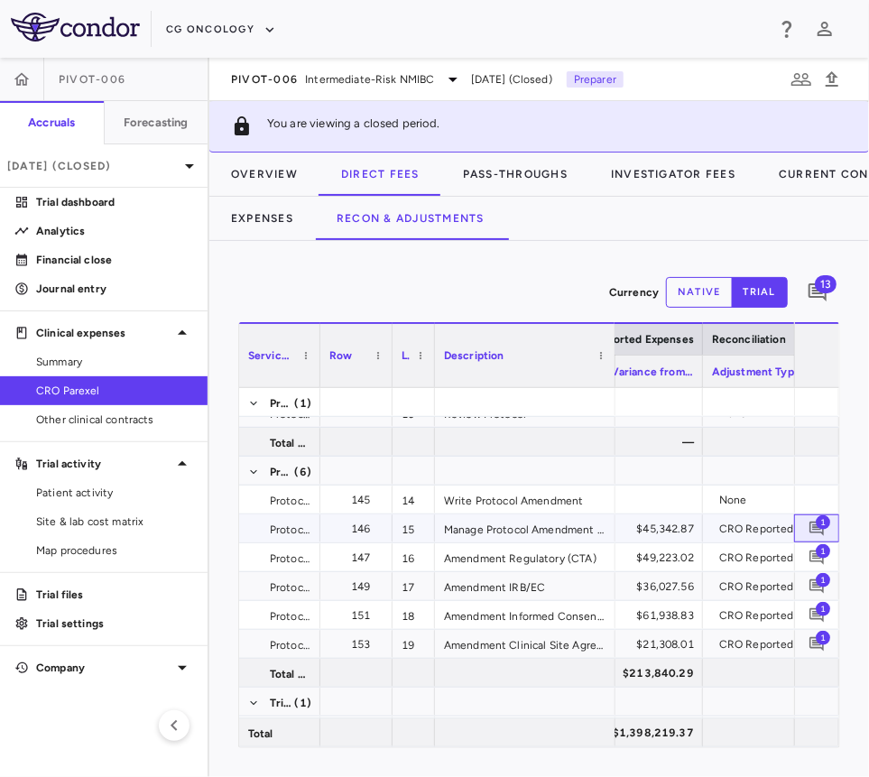
click at [820, 522] on span "1" at bounding box center [823, 521] width 14 height 14
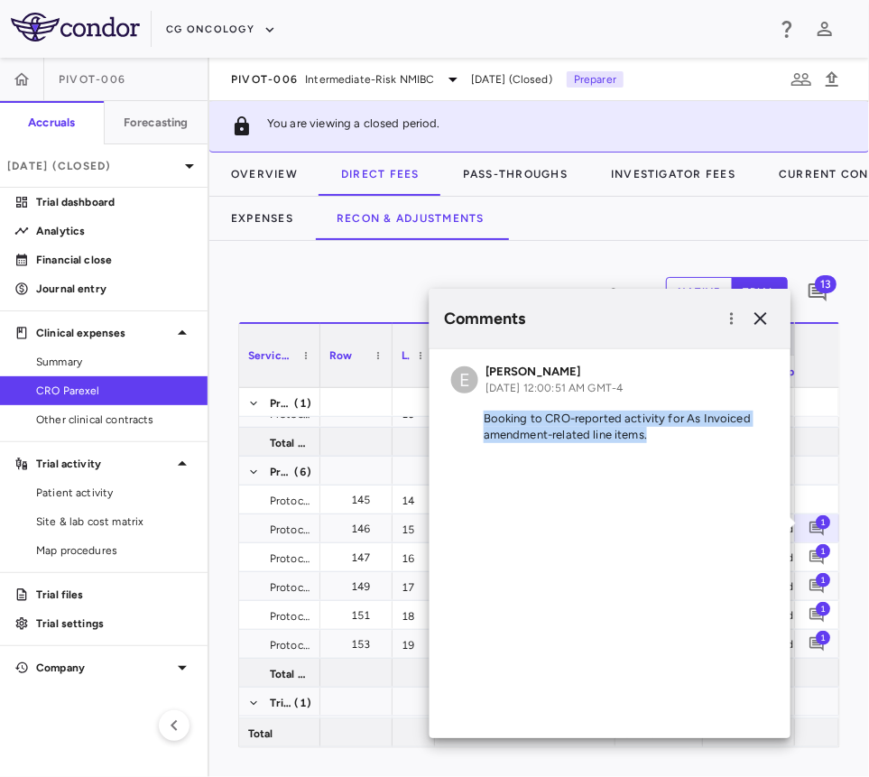
drag, startPoint x: 482, startPoint y: 421, endPoint x: 708, endPoint y: 437, distance: 226.2
click at [708, 437] on p "Booking to CRO-reported activity for As Invoiced amendment-related line items." at bounding box center [610, 427] width 318 height 32
copy p "Booking to CRO-reported activity for As Invoiced amendment-related line items."
click at [764, 321] on icon "button" at bounding box center [761, 318] width 13 height 13
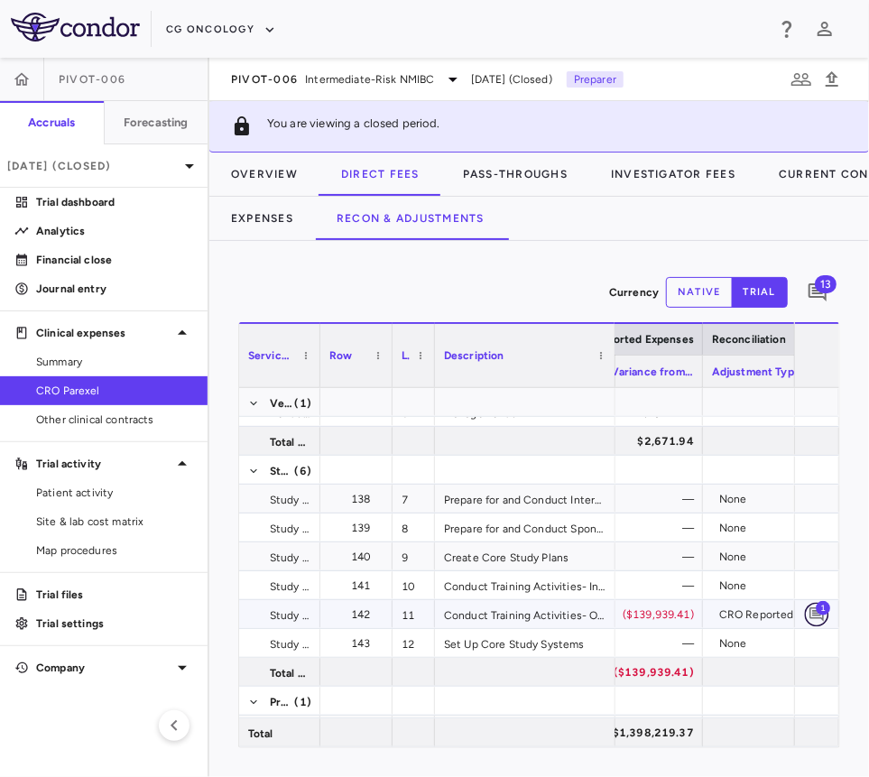
click at [811, 611] on icon "Add comment" at bounding box center [817, 614] width 17 height 17
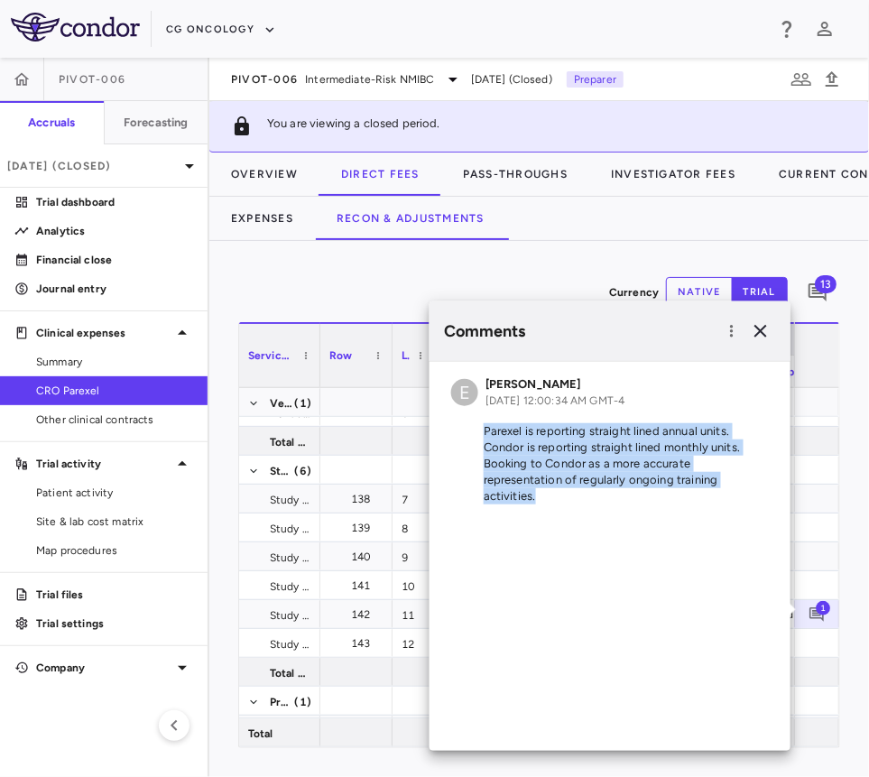
drag, startPoint x: 485, startPoint y: 432, endPoint x: 568, endPoint y: 508, distance: 112.4
click at [568, 508] on div "E Emily Goldman Sep 11, 2025, 12:00:34 AM GMT-4 Parexel is reporting straight l…" at bounding box center [610, 444] width 361 height 164
copy p "Parexel is reporting straight lined annual units. Condor is reporting straight …"
click at [751, 330] on icon "button" at bounding box center [761, 331] width 22 height 22
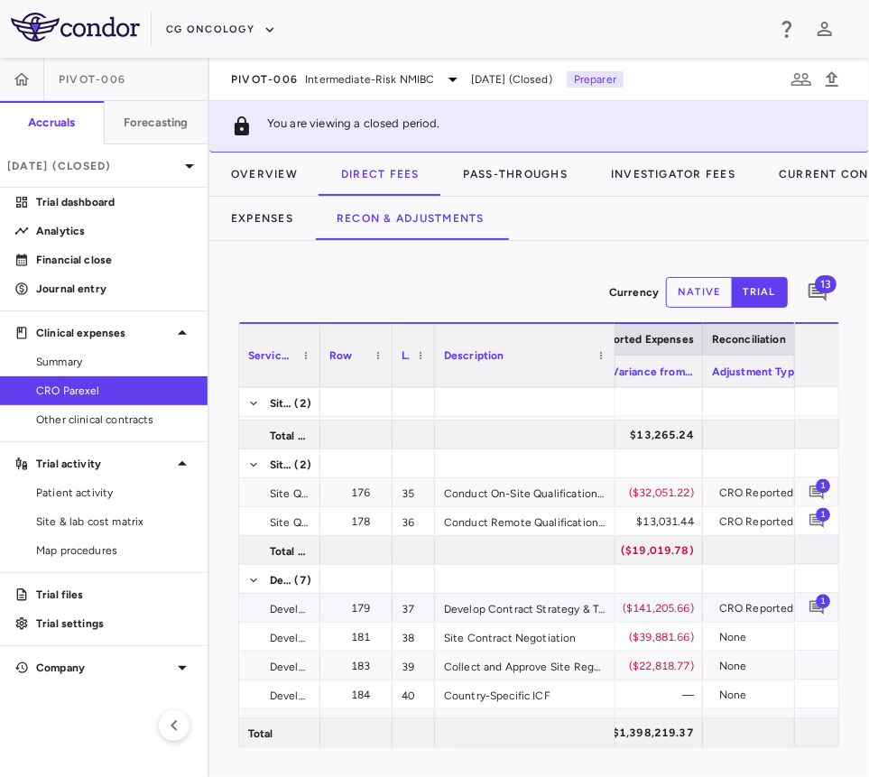
scroll to position [1445, 0]
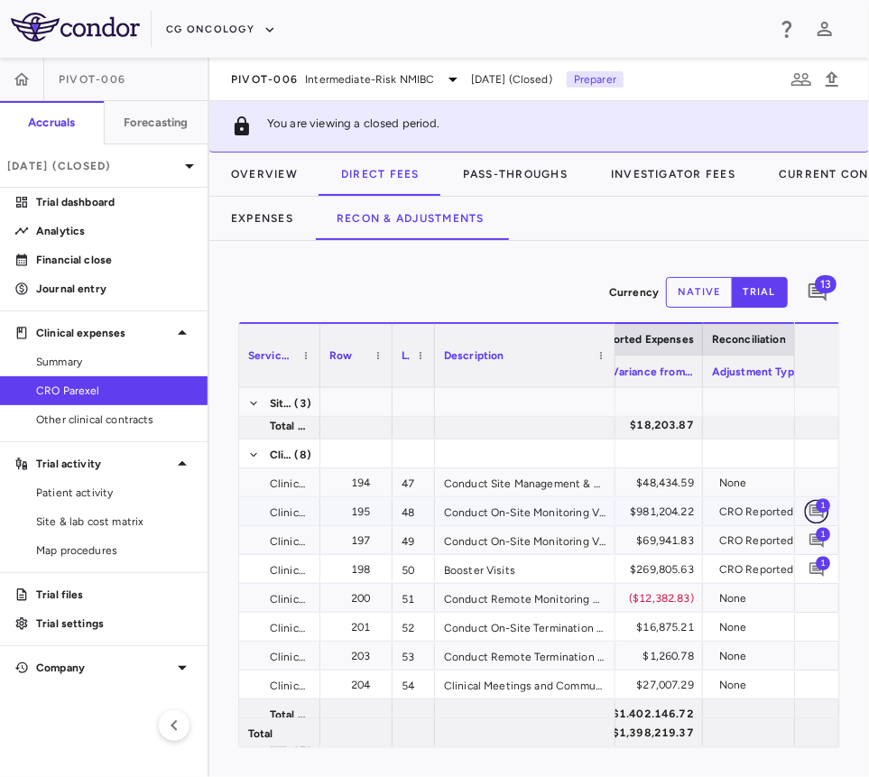
click at [811, 508] on icon "Add comment" at bounding box center [817, 512] width 14 height 14
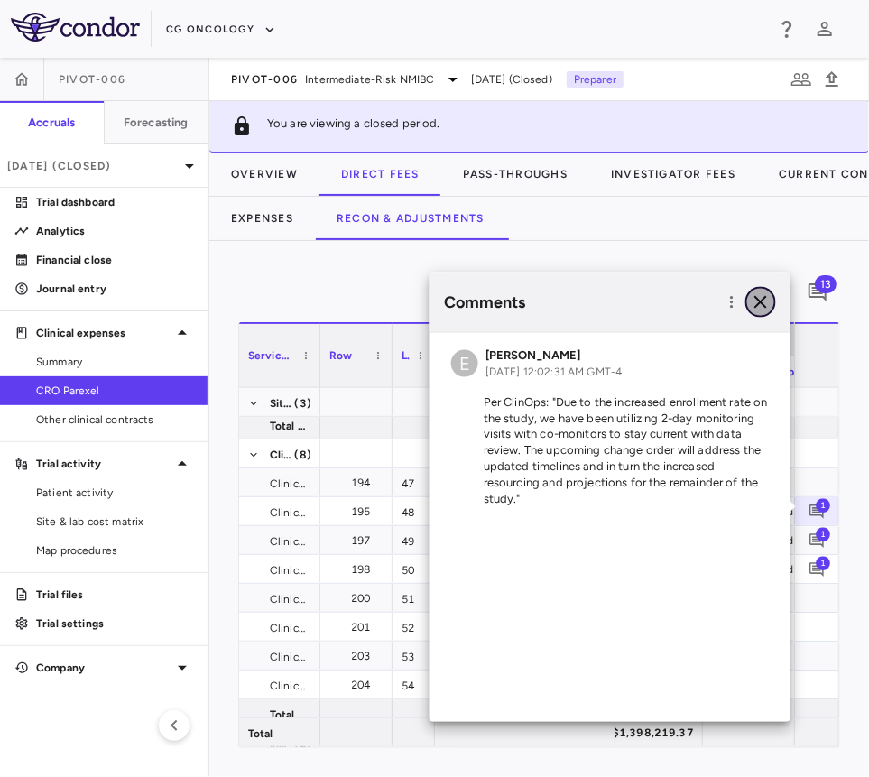
click at [762, 309] on icon "button" at bounding box center [761, 303] width 22 height 22
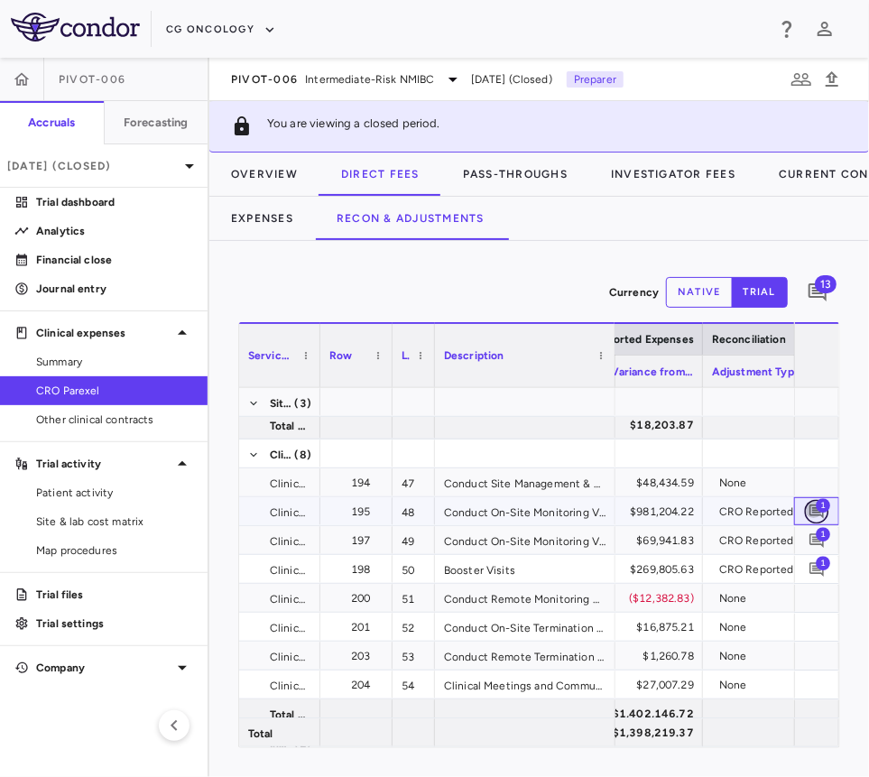
click at [815, 505] on icon "Add comment" at bounding box center [817, 511] width 17 height 17
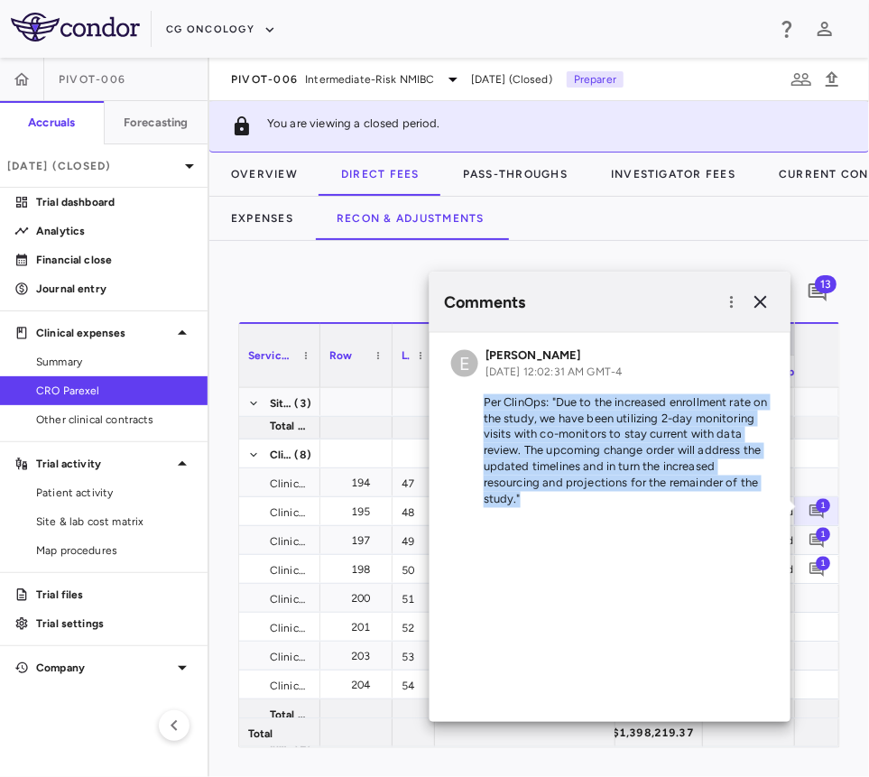
drag, startPoint x: 484, startPoint y: 400, endPoint x: 649, endPoint y: 511, distance: 199.0
click at [649, 511] on div "E Emily Goldman Sep 11, 2025, 12:02:31 AM GMT-4 Per ClinOps: "Due to the increa…" at bounding box center [610, 431] width 361 height 197
copy p "Per ClinOps: "Due to the increased enrollment rate on the study, we have been u…"
click at [823, 536] on span "1" at bounding box center [823, 533] width 14 height 14
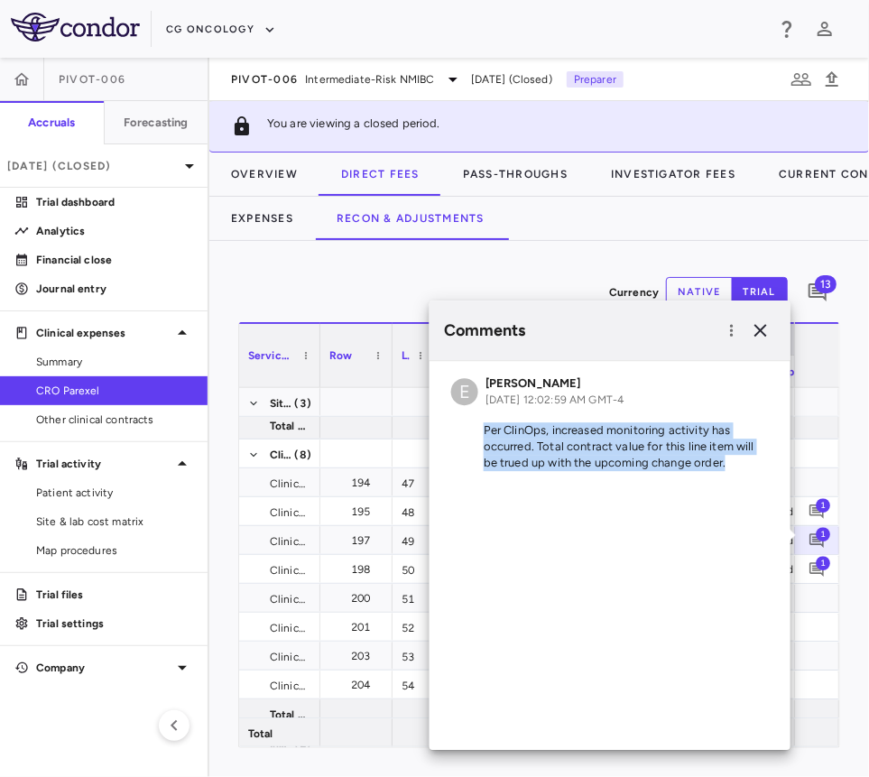
drag, startPoint x: 483, startPoint y: 430, endPoint x: 731, endPoint y: 467, distance: 251.0
click at [731, 467] on p "Per ClinOps, increased monitoring activity has occurred. Total contract value f…" at bounding box center [610, 446] width 318 height 49
copy p "Per ClinOps, increased monitoring activity has occurred. Total contract value f…"
click at [761, 330] on icon "button" at bounding box center [761, 330] width 13 height 13
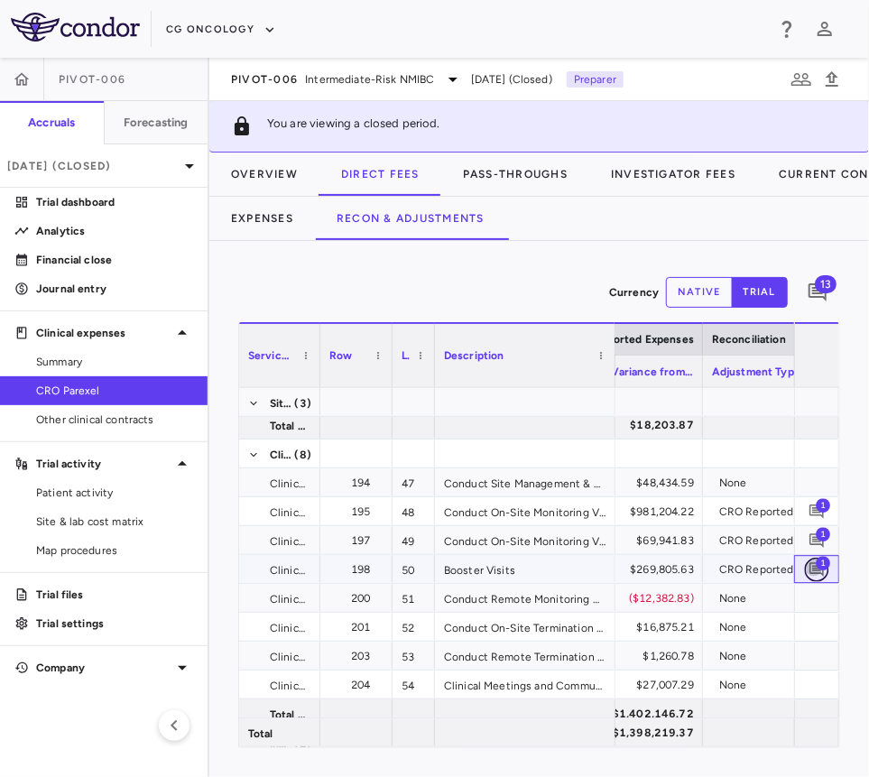
click at [816, 567] on icon "Add comment" at bounding box center [817, 569] width 14 height 14
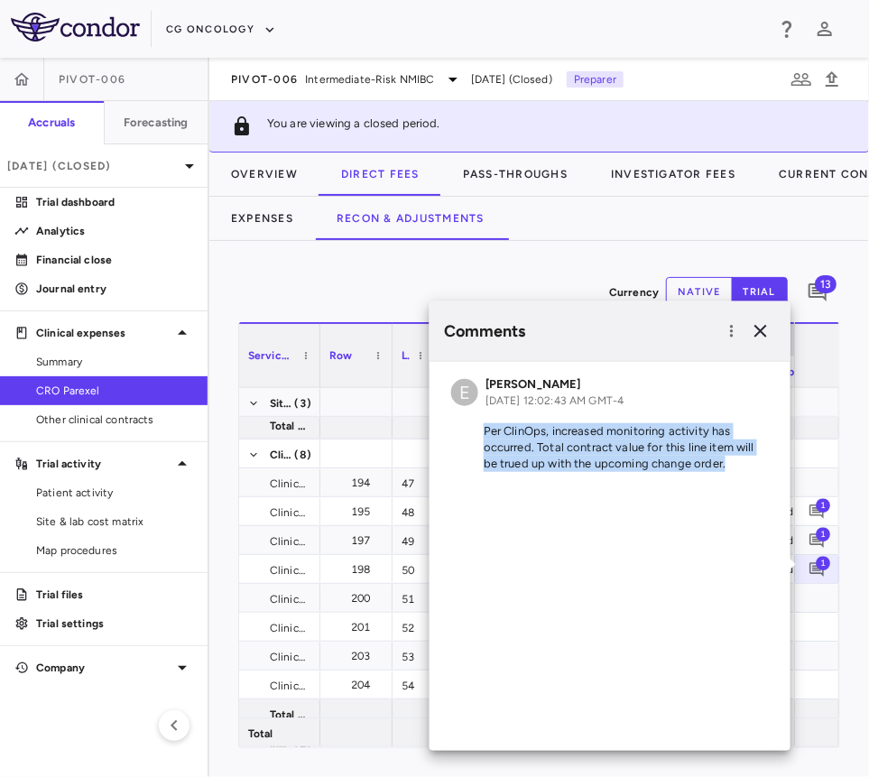
drag, startPoint x: 483, startPoint y: 427, endPoint x: 735, endPoint y: 468, distance: 255.1
click at [735, 486] on div "E Emily Goldman Sep 11, 2025, 12:02:43 AM GMT-4 Per ClinOps, increased monitori…" at bounding box center [610, 556] width 361 height 389
copy div "Per ClinOps, increased monitoring activity has occurred. Total contract value f…"
click at [759, 333] on icon "button" at bounding box center [761, 331] width 13 height 13
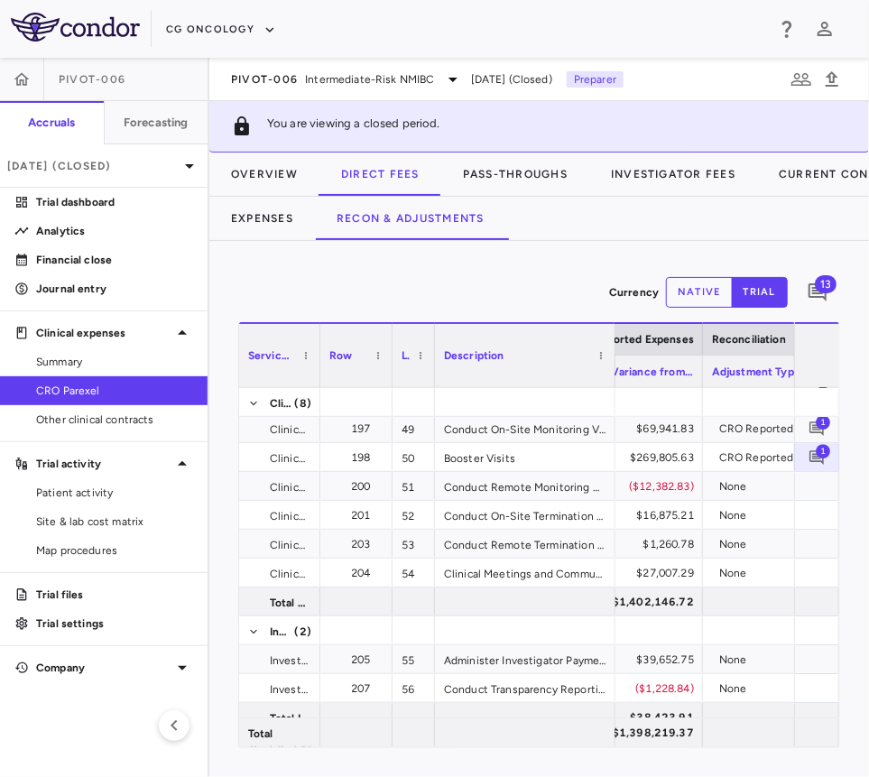
scroll to position [2127, 0]
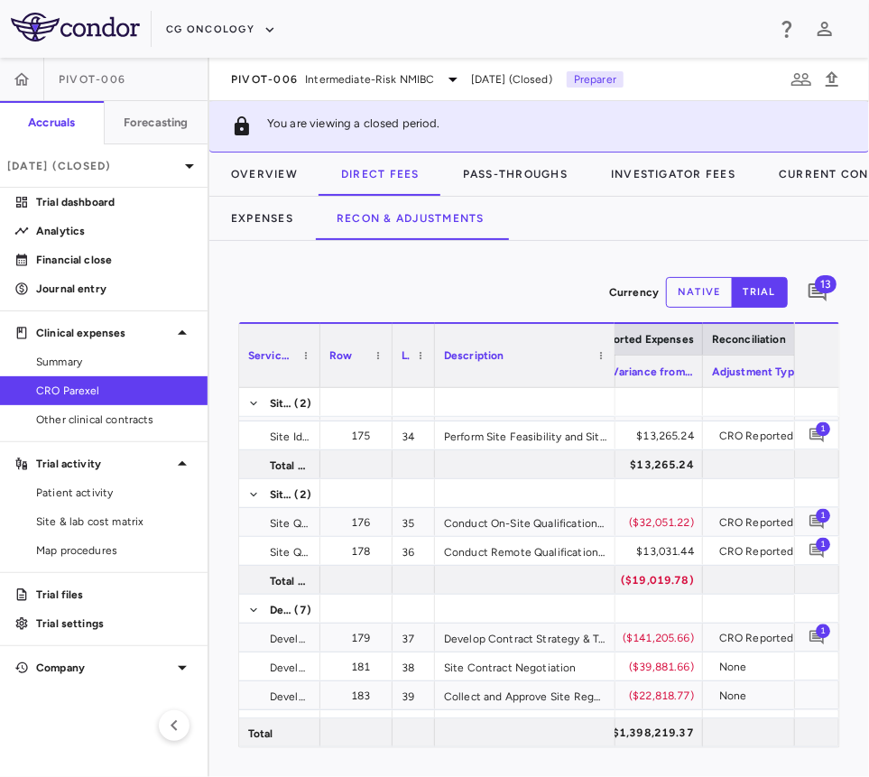
click at [829, 629] on span "1" at bounding box center [823, 631] width 14 height 14
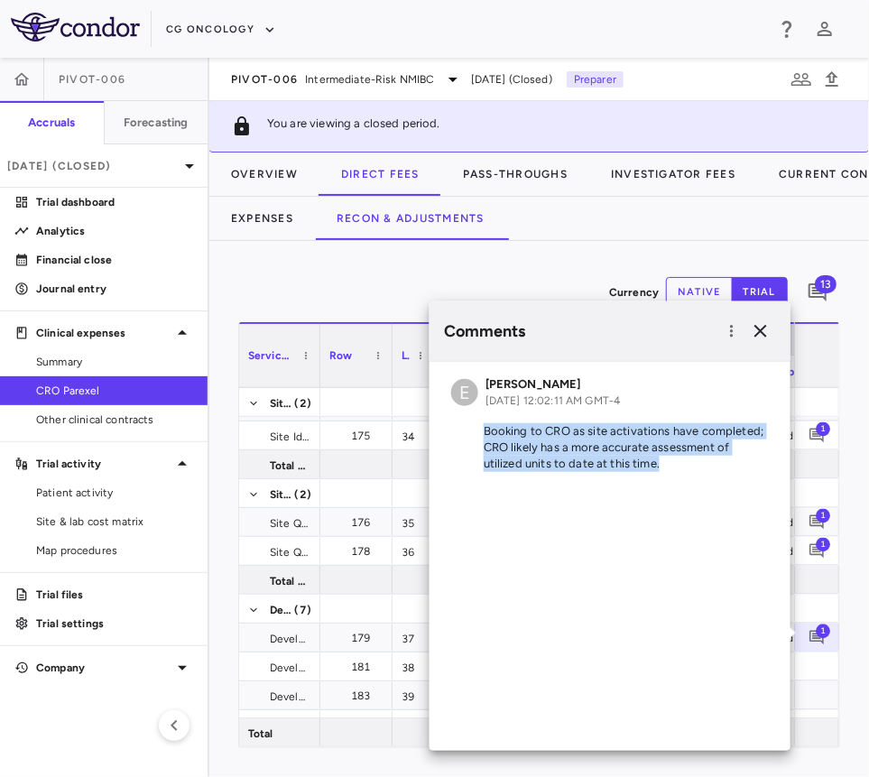
drag, startPoint x: 485, startPoint y: 432, endPoint x: 676, endPoint y: 460, distance: 193.4
click at [676, 460] on p "Booking to CRO as site activations have completed; CRO likely has a more accura…" at bounding box center [610, 447] width 318 height 49
copy p "Booking to CRO as site activations have completed; CRO likely has a more accura…"
click at [764, 334] on icon "button" at bounding box center [761, 331] width 13 height 13
click at [764, 334] on span "Reconciliation" at bounding box center [749, 339] width 74 height 13
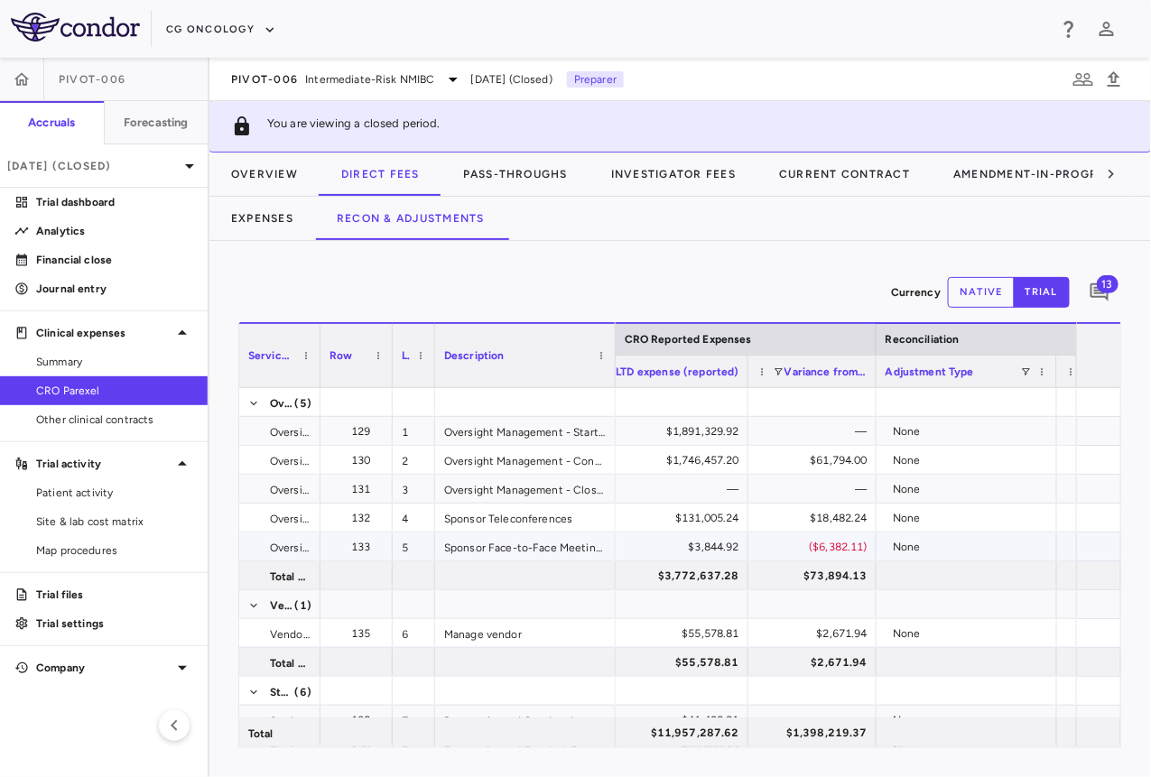
scroll to position [0, 3084]
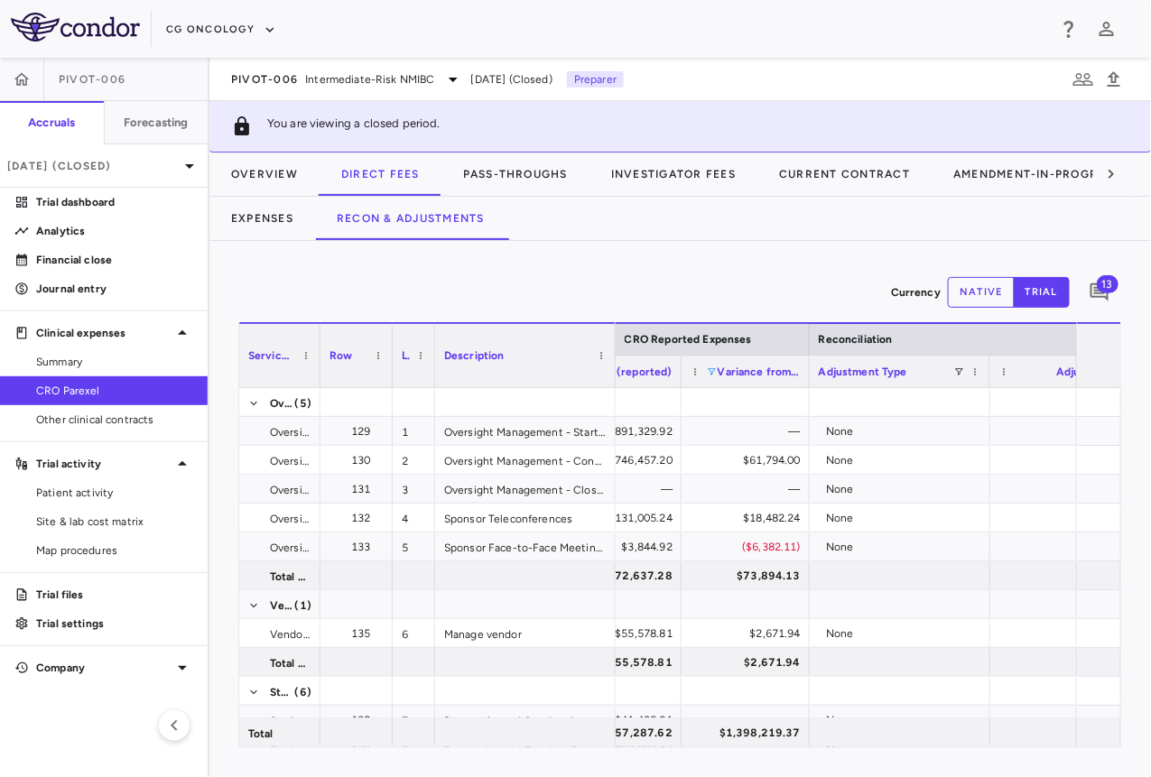
click at [715, 374] on span at bounding box center [712, 371] width 11 height 11
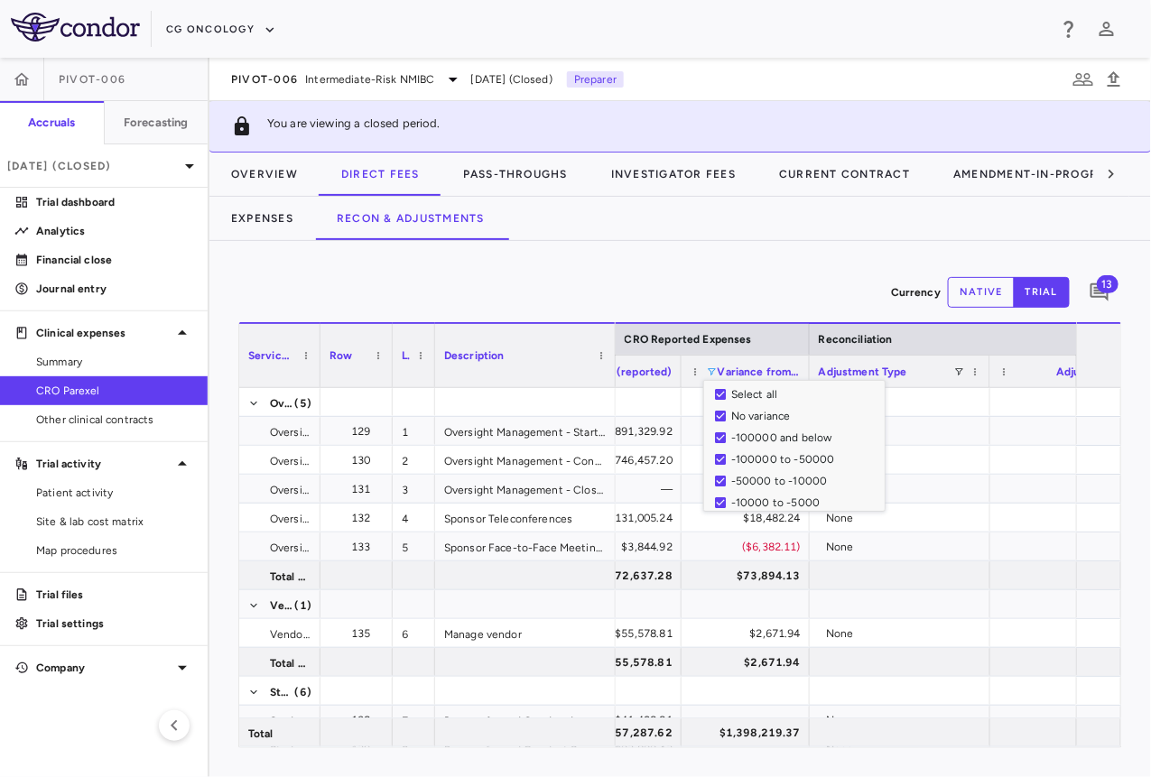
click at [715, 374] on span at bounding box center [712, 371] width 11 height 11
click at [748, 283] on div "Currency native trial 13" at bounding box center [680, 292] width 884 height 45
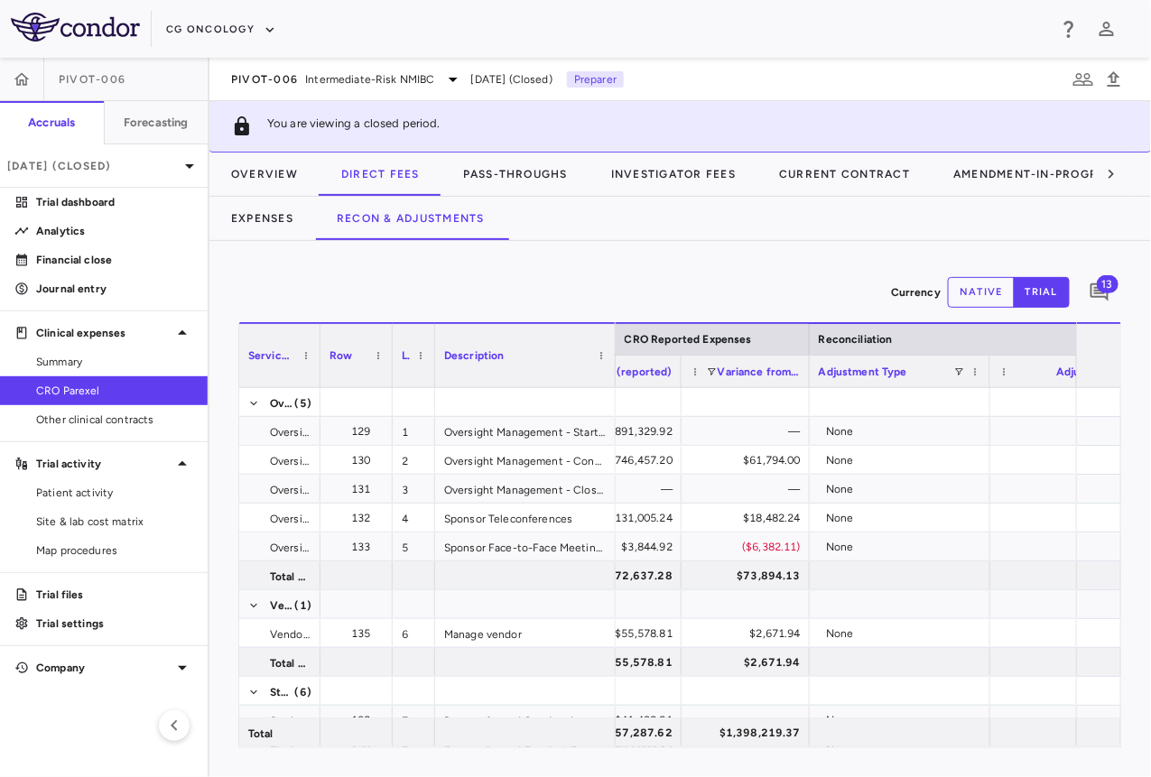
click at [1105, 357] on div at bounding box center [1099, 356] width 27 height 54
click at [1104, 358] on div "1" at bounding box center [1099, 356] width 27 height 54
click at [959, 373] on span at bounding box center [963, 371] width 11 height 11
click at [976, 433] on div "(Select All)" at bounding box center [1042, 437] width 148 height 13
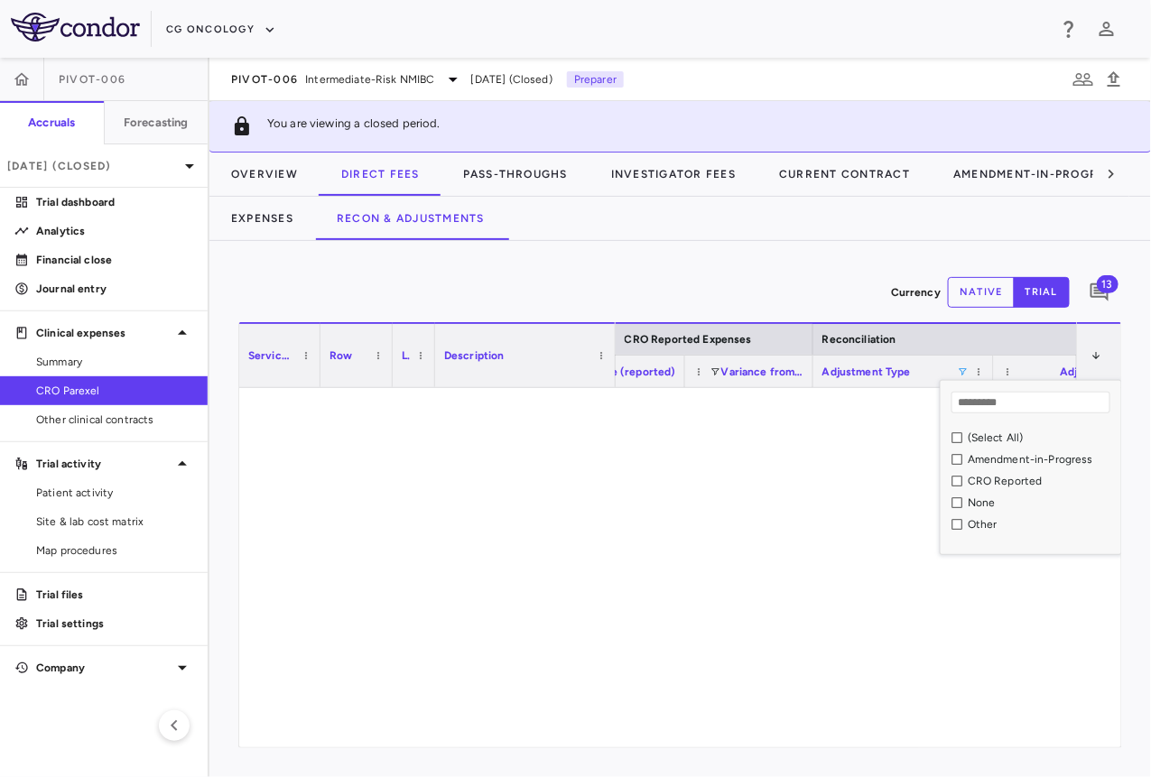
click at [985, 477] on div "CRO Reported" at bounding box center [1042, 481] width 148 height 13
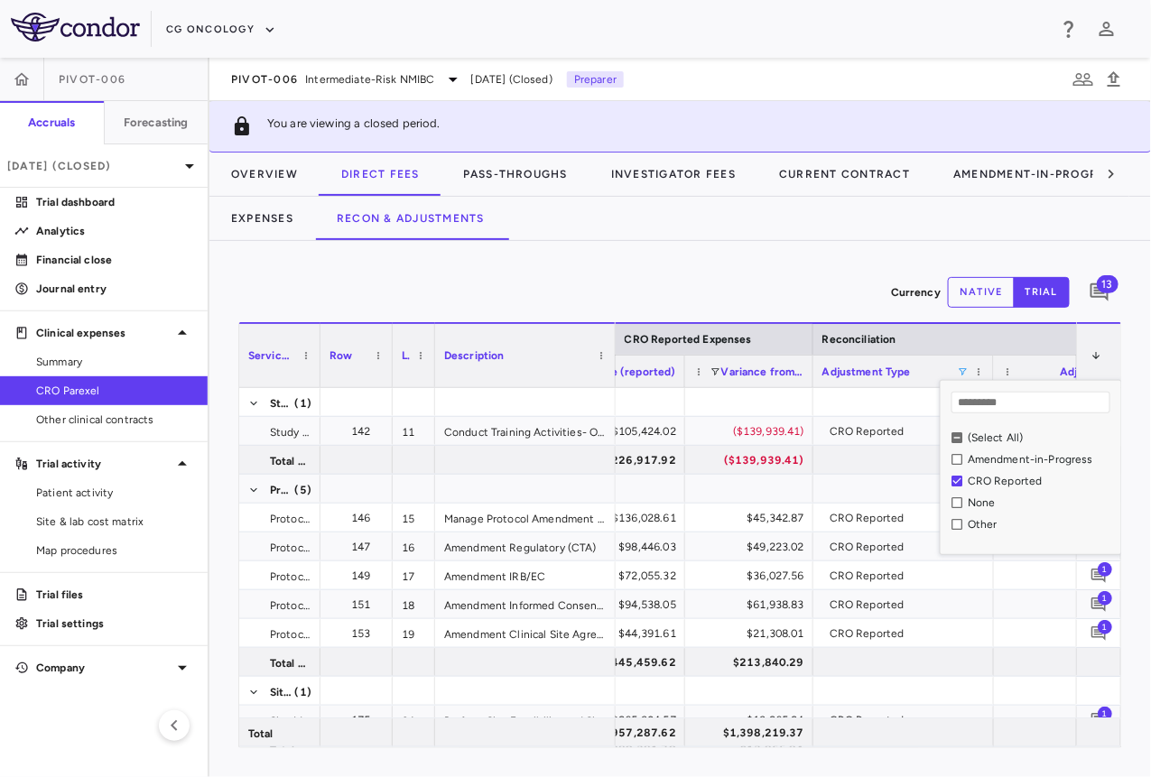
click at [977, 457] on div "Amendment-in-Progress" at bounding box center [1042, 459] width 148 height 13
click at [966, 523] on div "Other" at bounding box center [1036, 525] width 170 height 22
click at [786, 245] on div "Currency native trial 13 Press ENTER to sort. Press ALT DOWN to open column men…" at bounding box center [679, 509] width 941 height 536
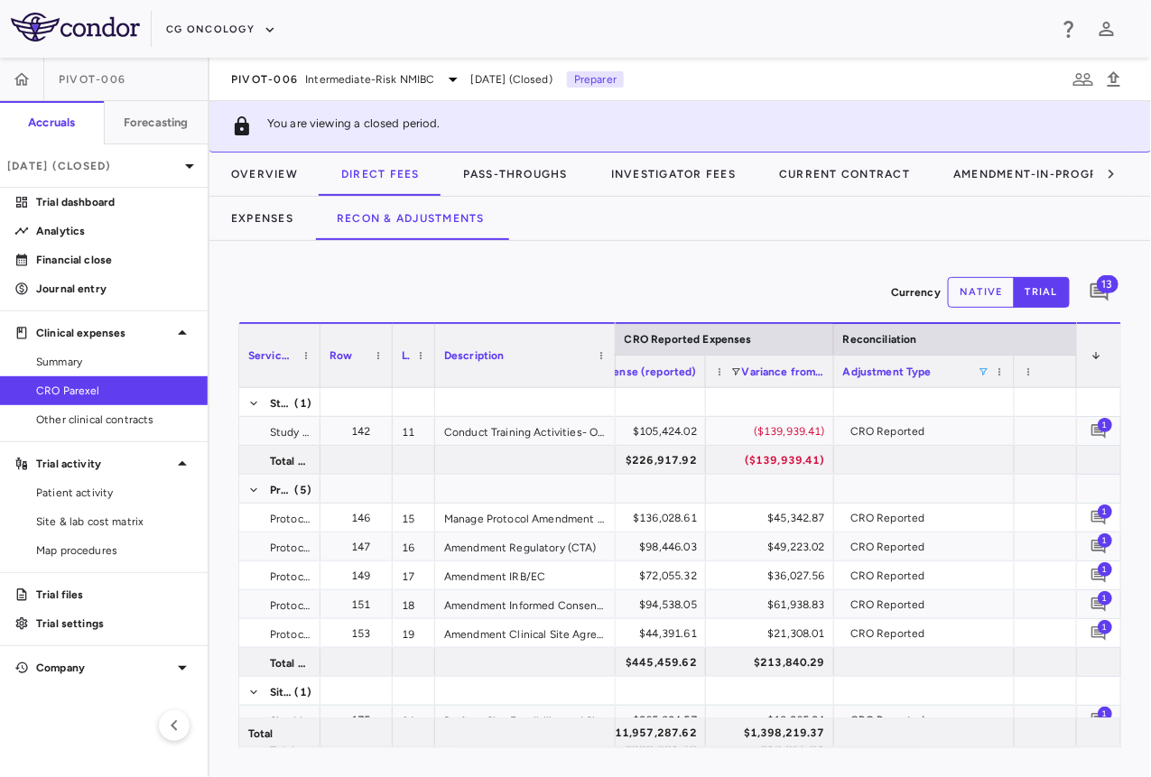
click at [983, 375] on div "Adjustment Type" at bounding box center [924, 372] width 162 height 32
click at [990, 363] on div "Adjustment Type" at bounding box center [924, 372] width 162 height 32
click at [990, 365] on div "Adjustment Type" at bounding box center [924, 372] width 162 height 32
click at [983, 366] on span at bounding box center [983, 371] width 11 height 11
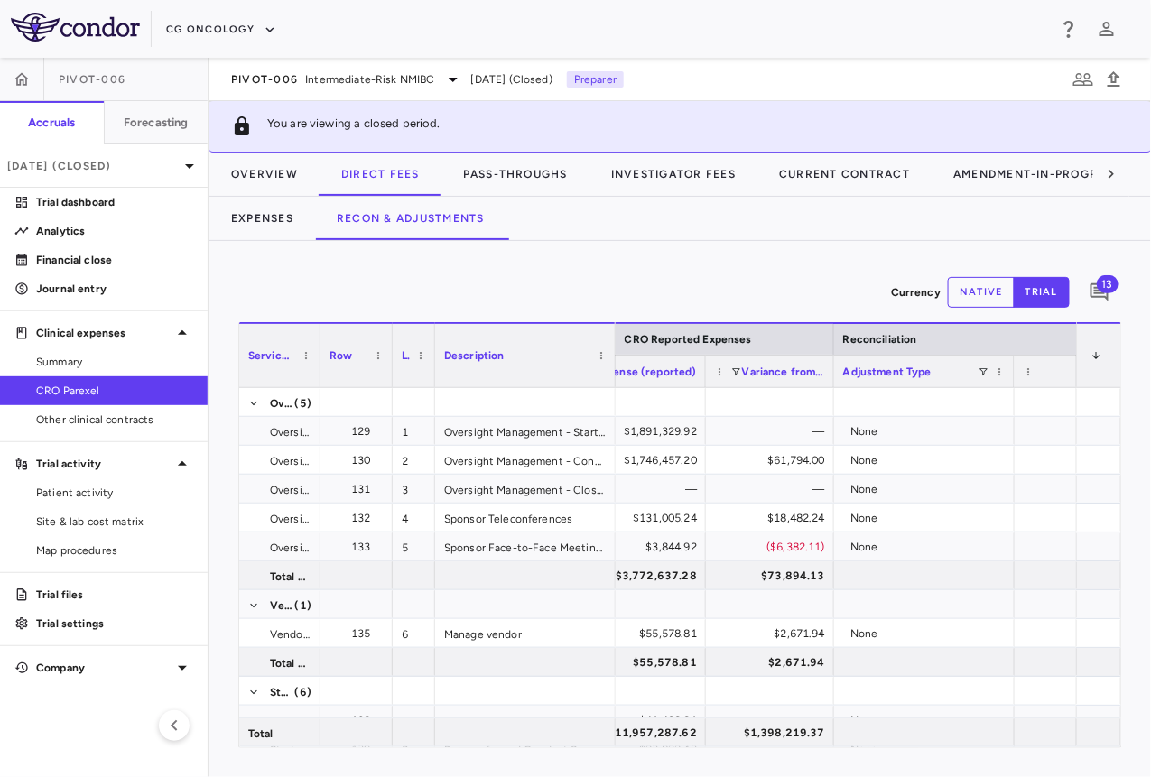
click at [682, 305] on div "Currency native trial 13" at bounding box center [680, 292] width 884 height 45
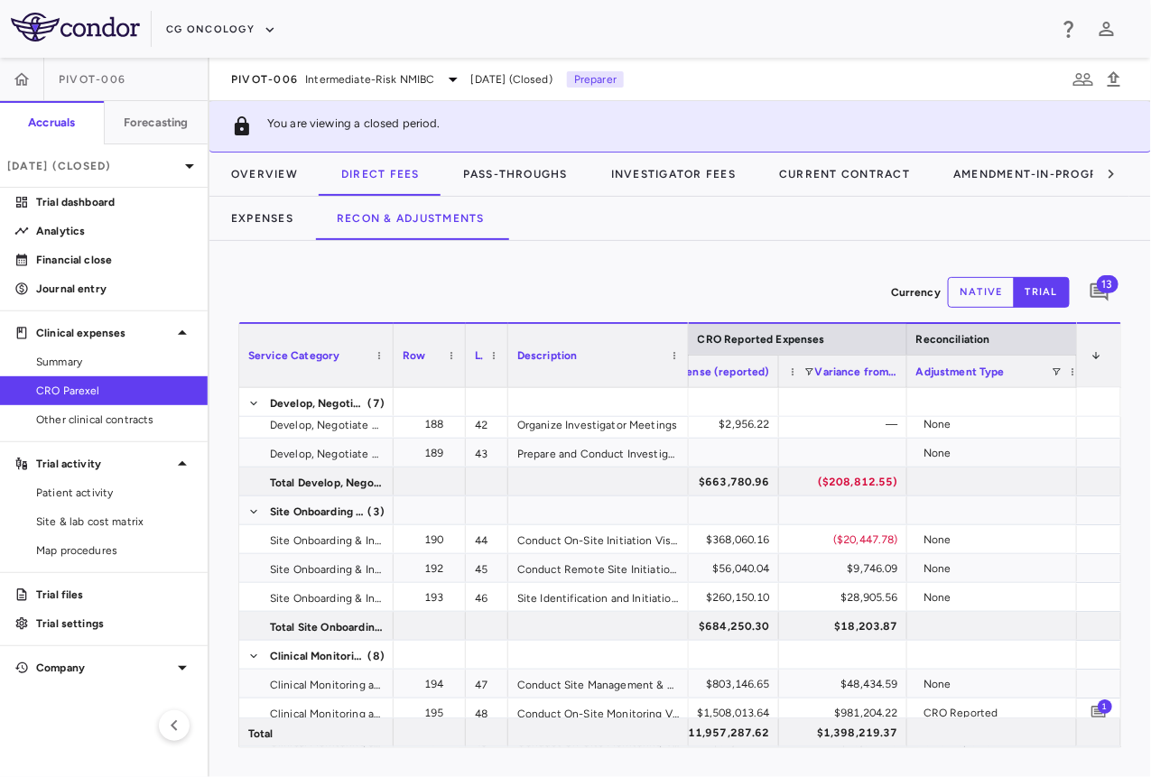
drag, startPoint x: 318, startPoint y: 369, endPoint x: 391, endPoint y: 375, distance: 73.4
click at [391, 375] on div at bounding box center [392, 355] width 7 height 63
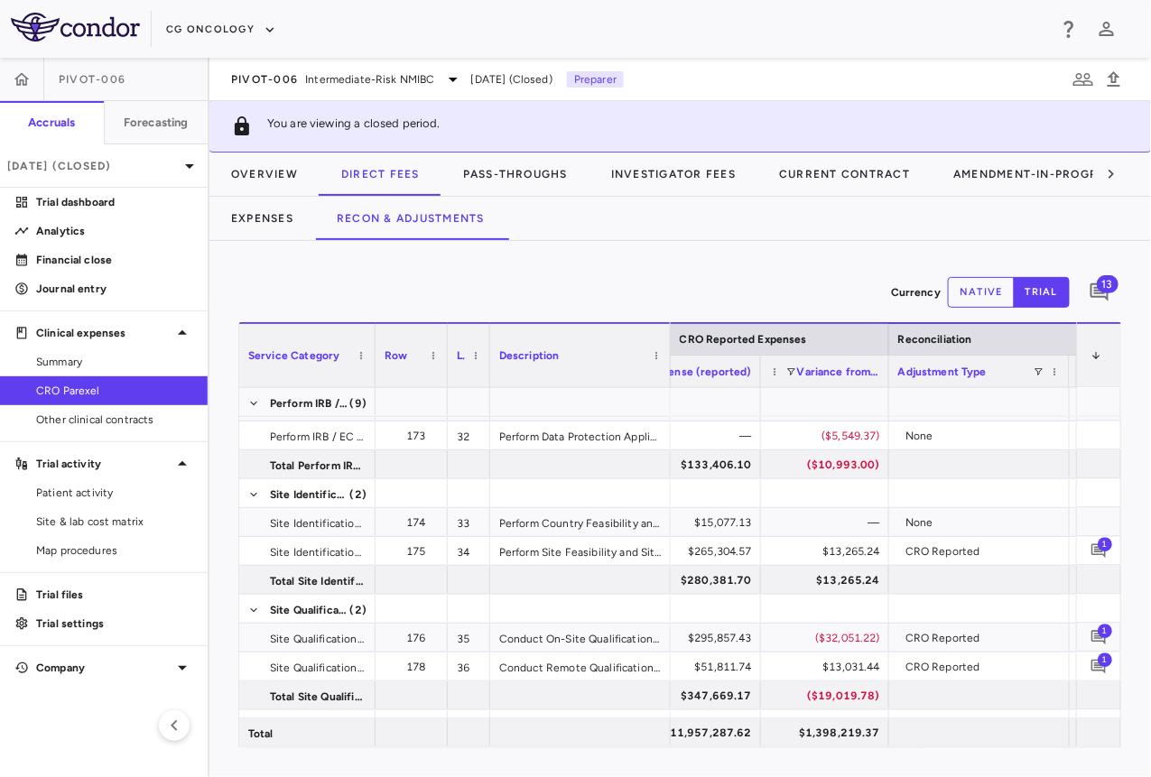
drag, startPoint x: 391, startPoint y: 375, endPoint x: 370, endPoint y: 381, distance: 21.7
click at [371, 381] on div at bounding box center [374, 355] width 7 height 63
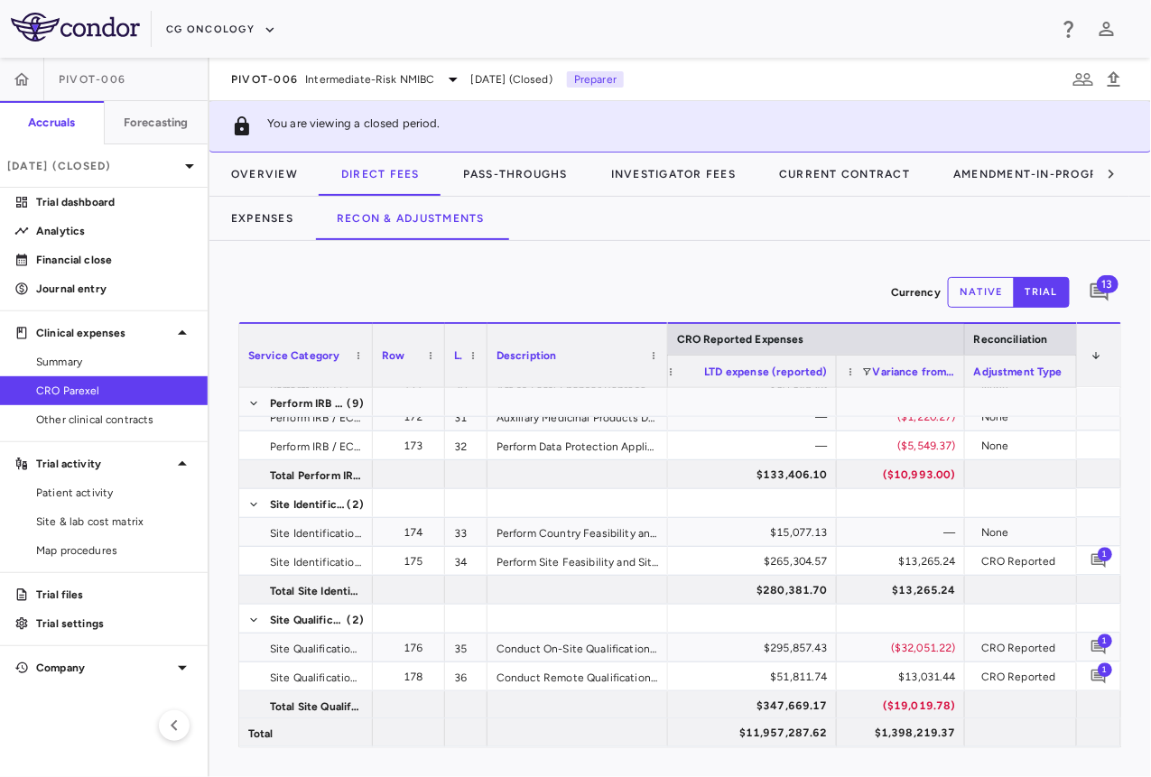
scroll to position [1248, 0]
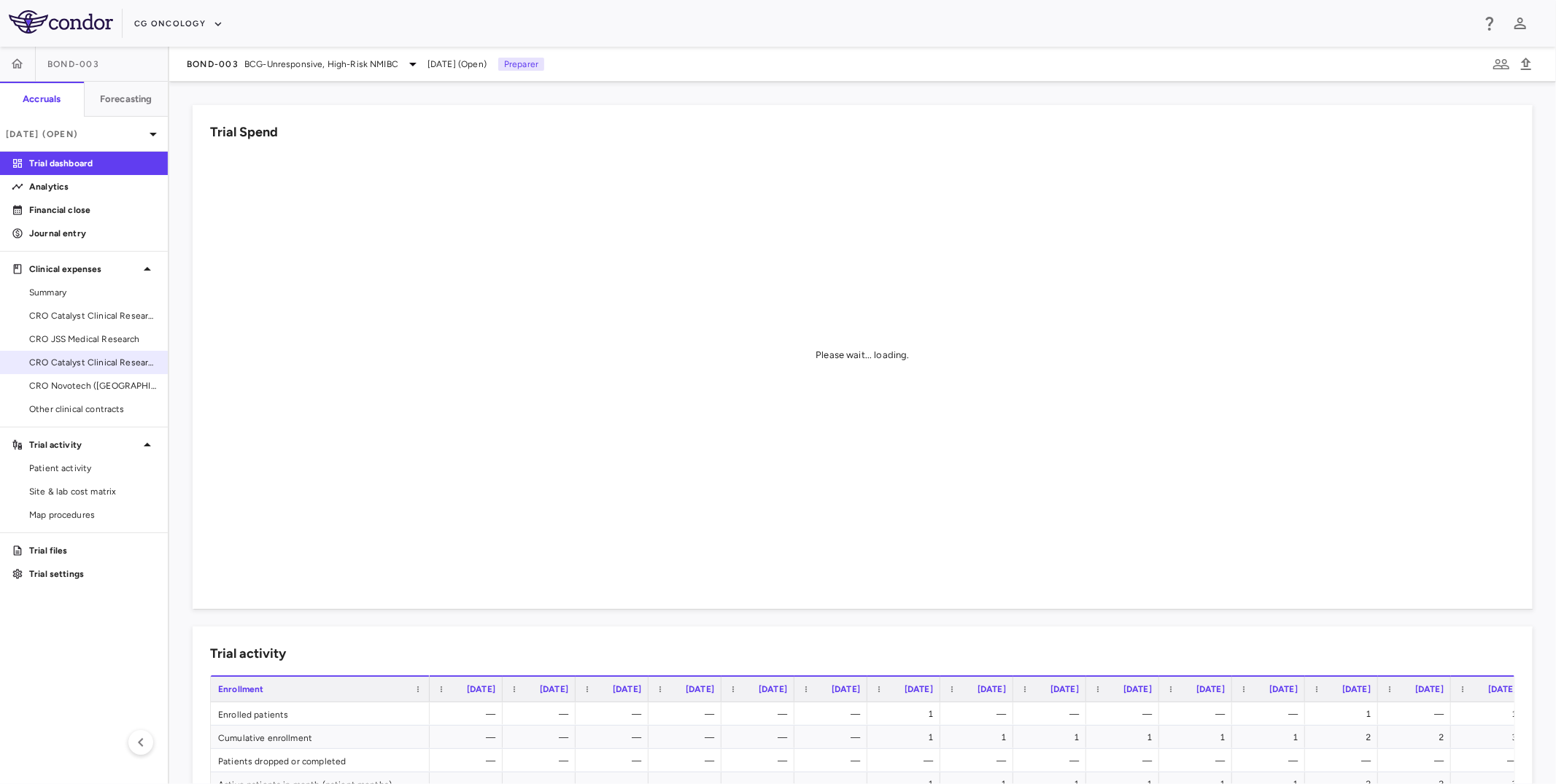
click at [108, 368] on span "CRO Catalyst Clinical Research" at bounding box center [92, 362] width 127 height 13
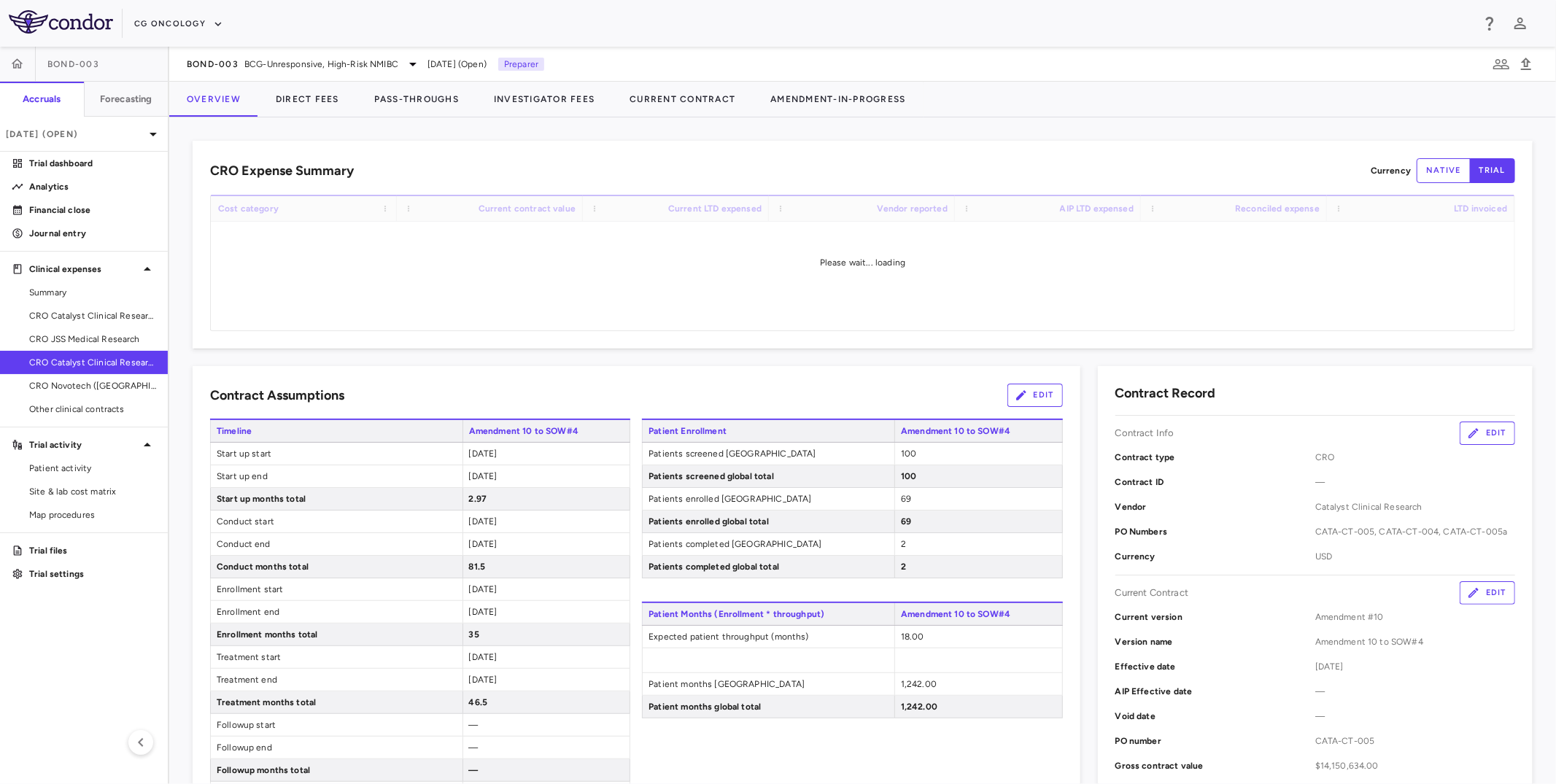
click at [311, 119] on div "CRO Expense Summary Currency native trial Drag here to set row groups Drag here…" at bounding box center [862, 450] width 1387 height 667
click at [384, 108] on button "Pass-Throughs" at bounding box center [416, 99] width 120 height 35
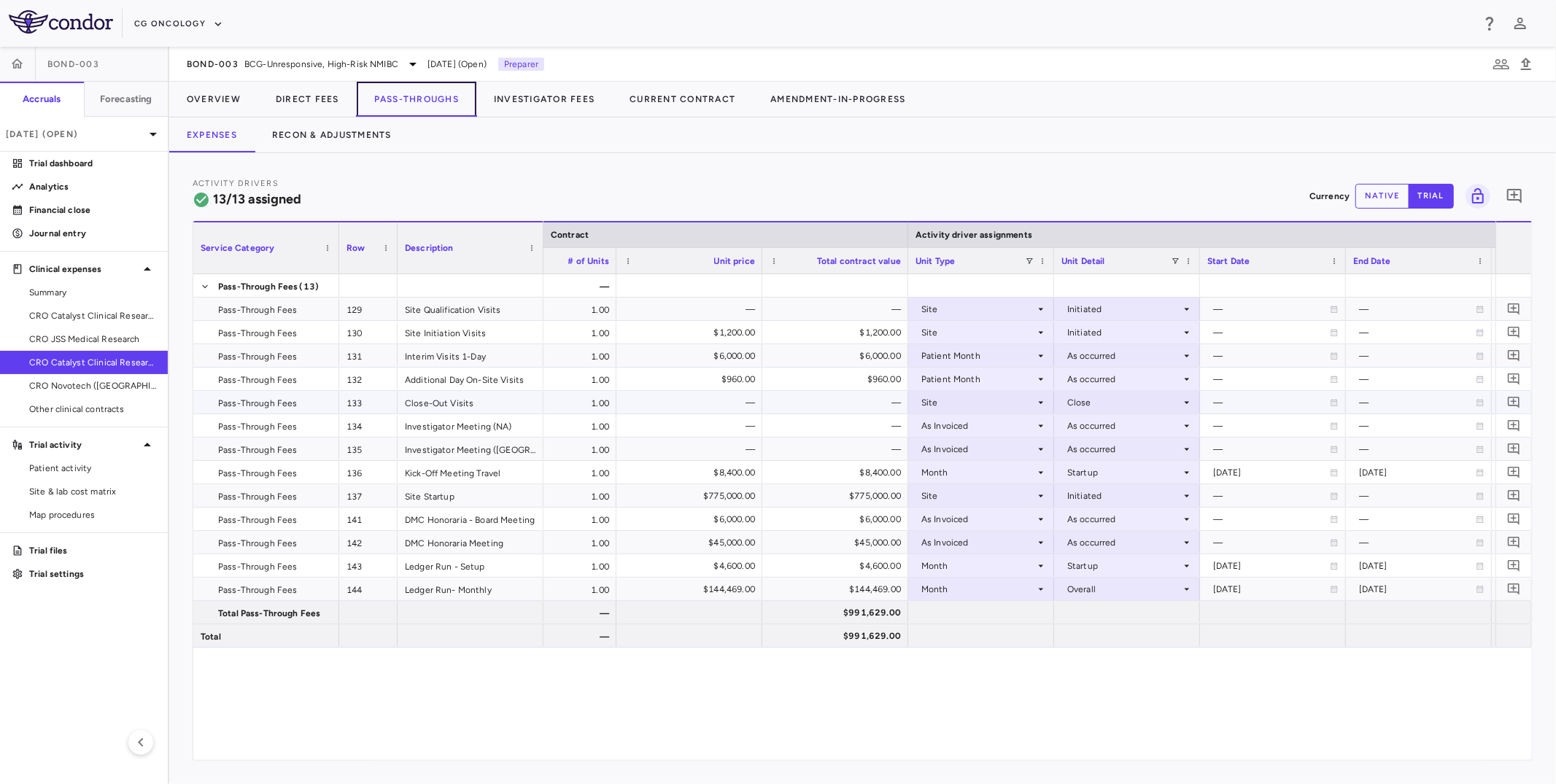
scroll to position [0, 549]
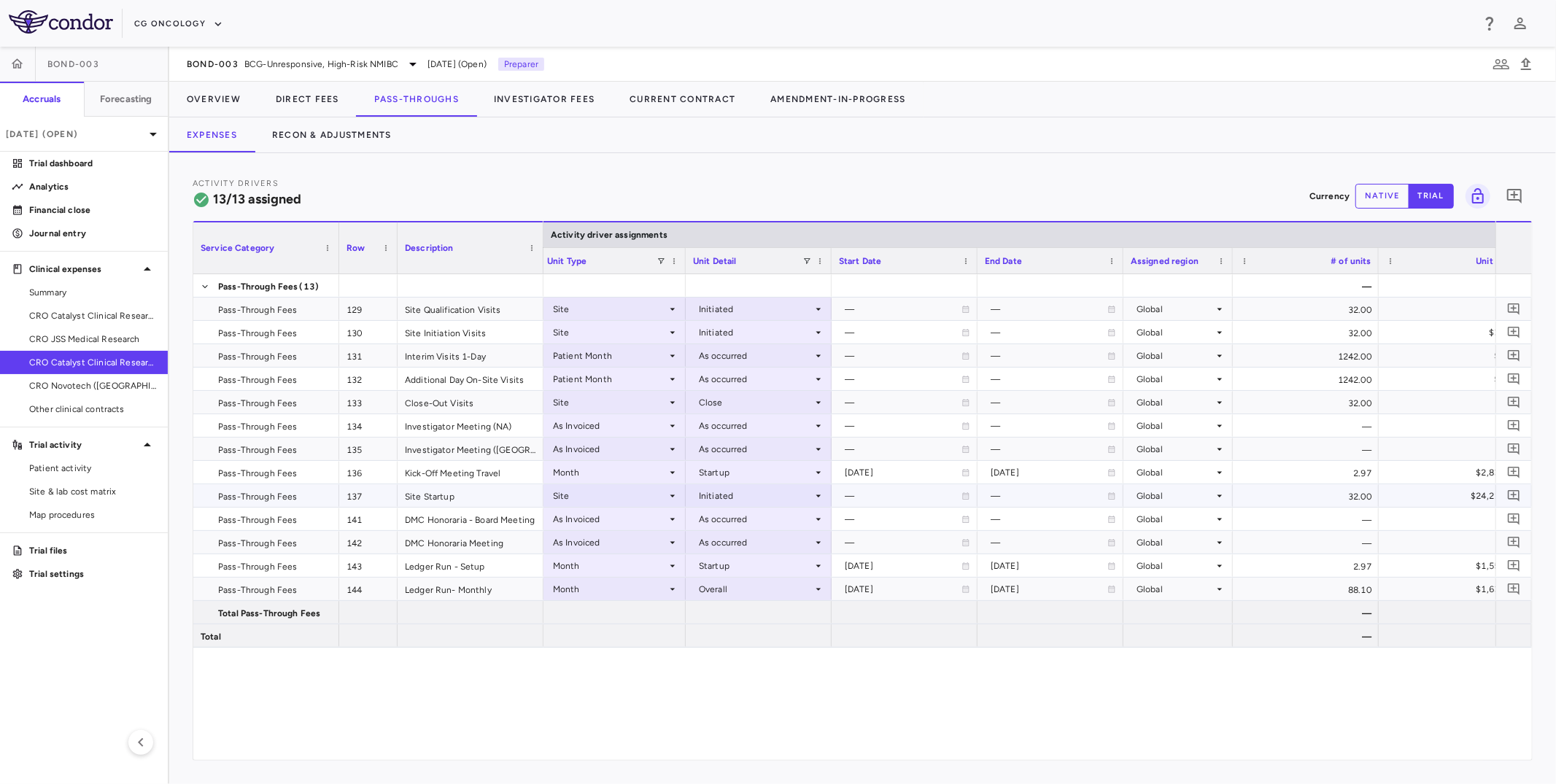
click at [625, 498] on div "Site" at bounding box center [609, 495] width 114 height 23
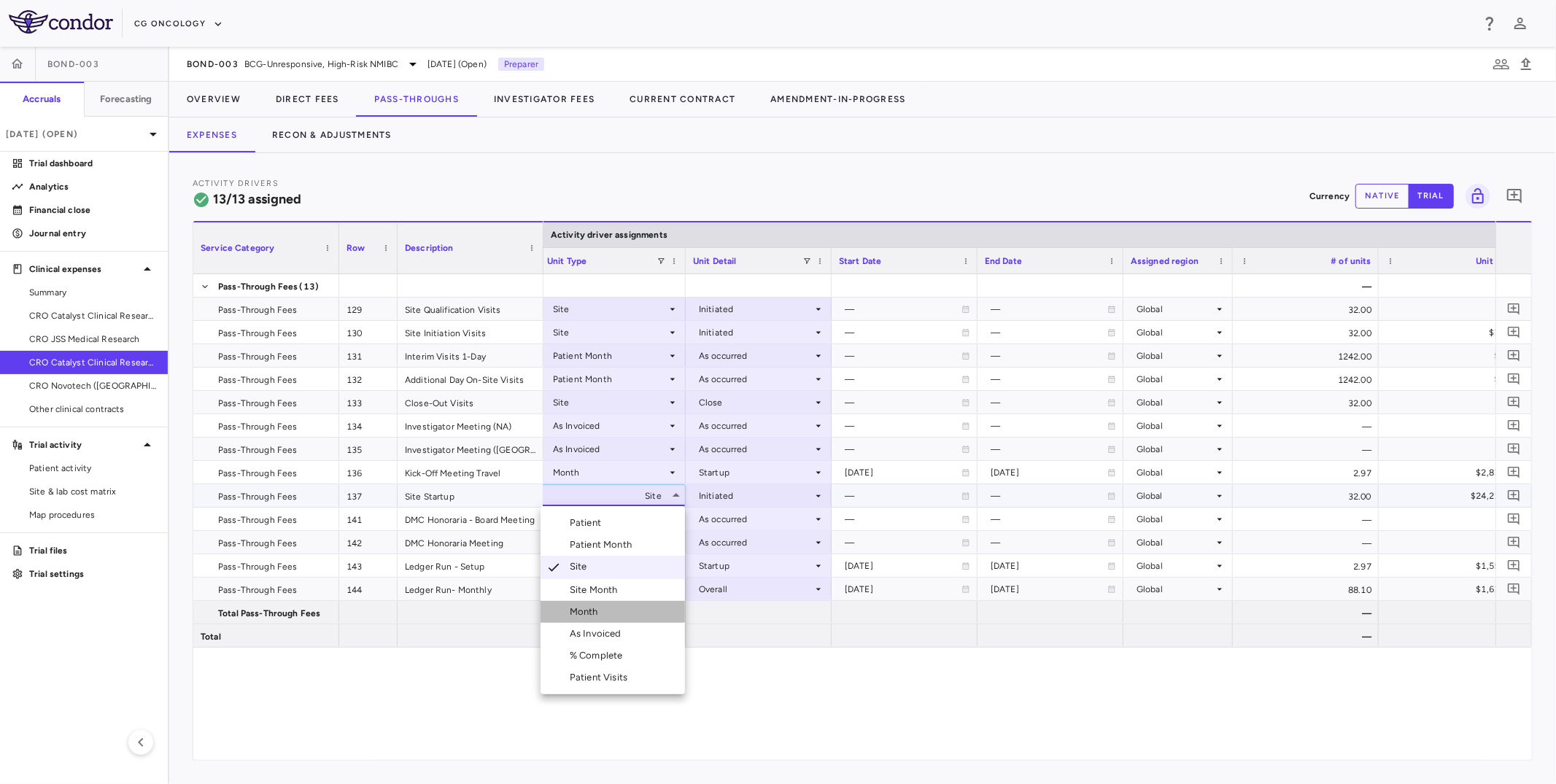
click at [591, 613] on div "Month" at bounding box center [587, 612] width 34 height 13
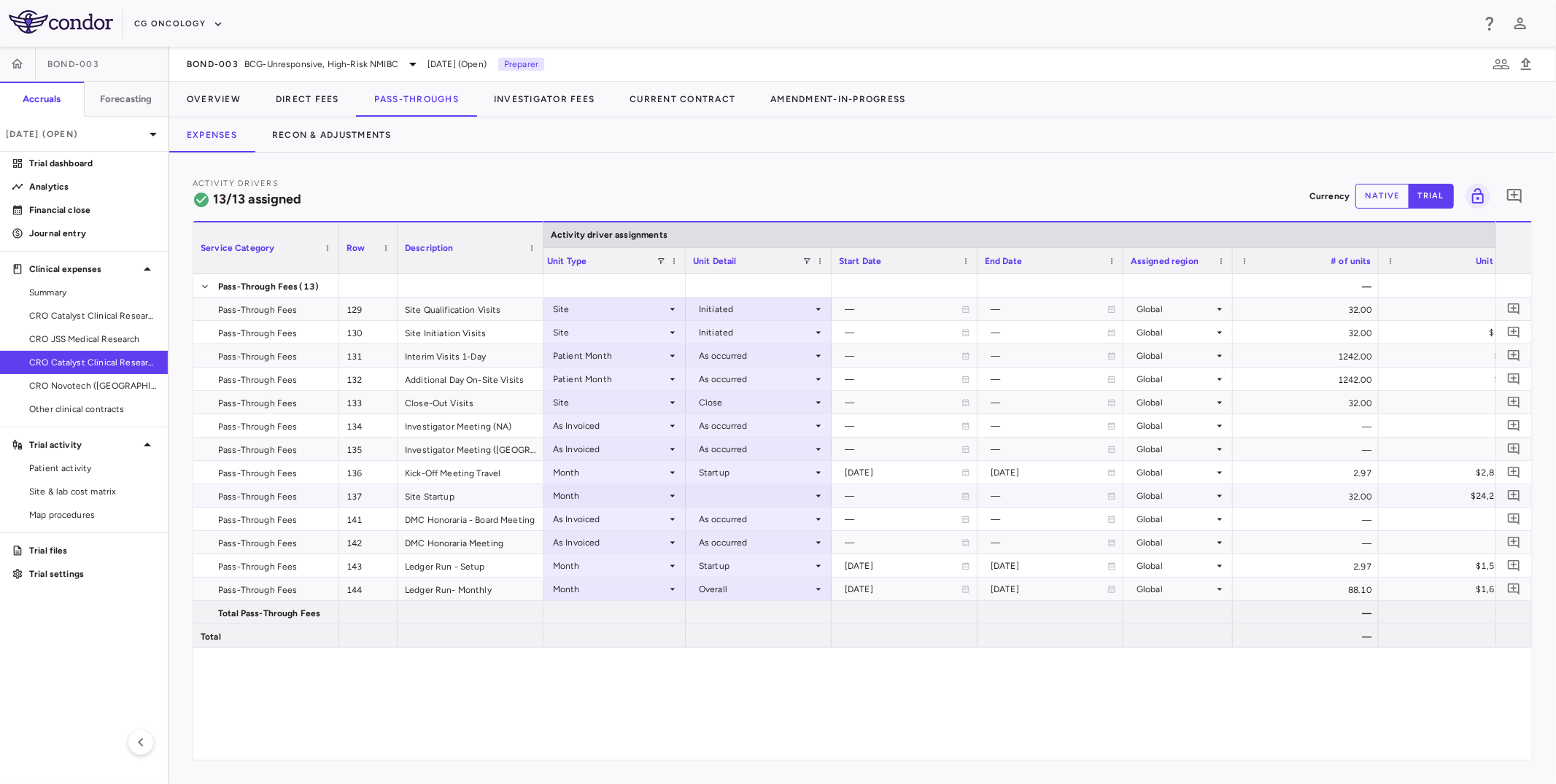
click at [731, 488] on div at bounding box center [758, 495] width 131 height 21
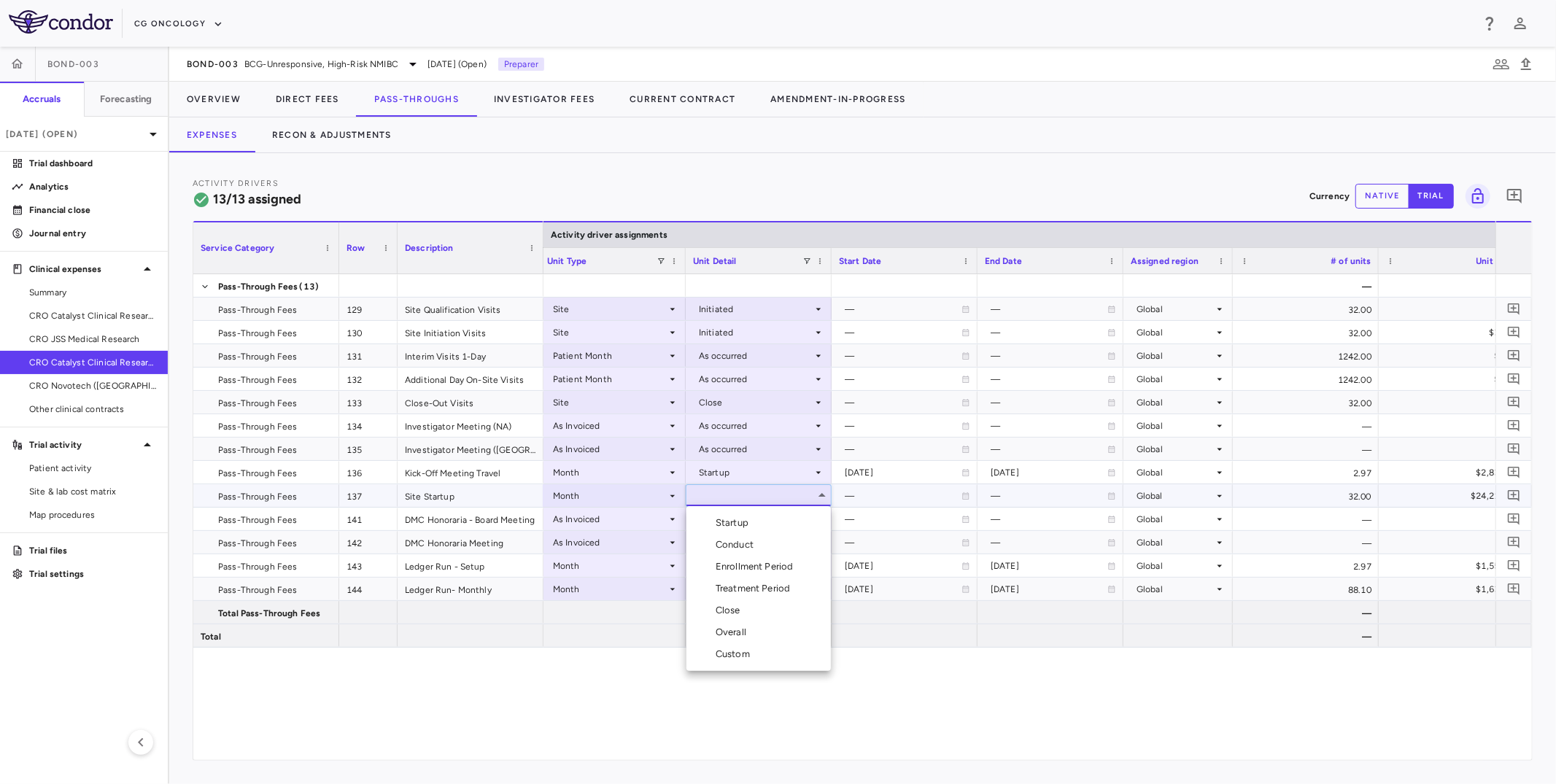
click at [727, 518] on div "Startup" at bounding box center [735, 523] width 39 height 13
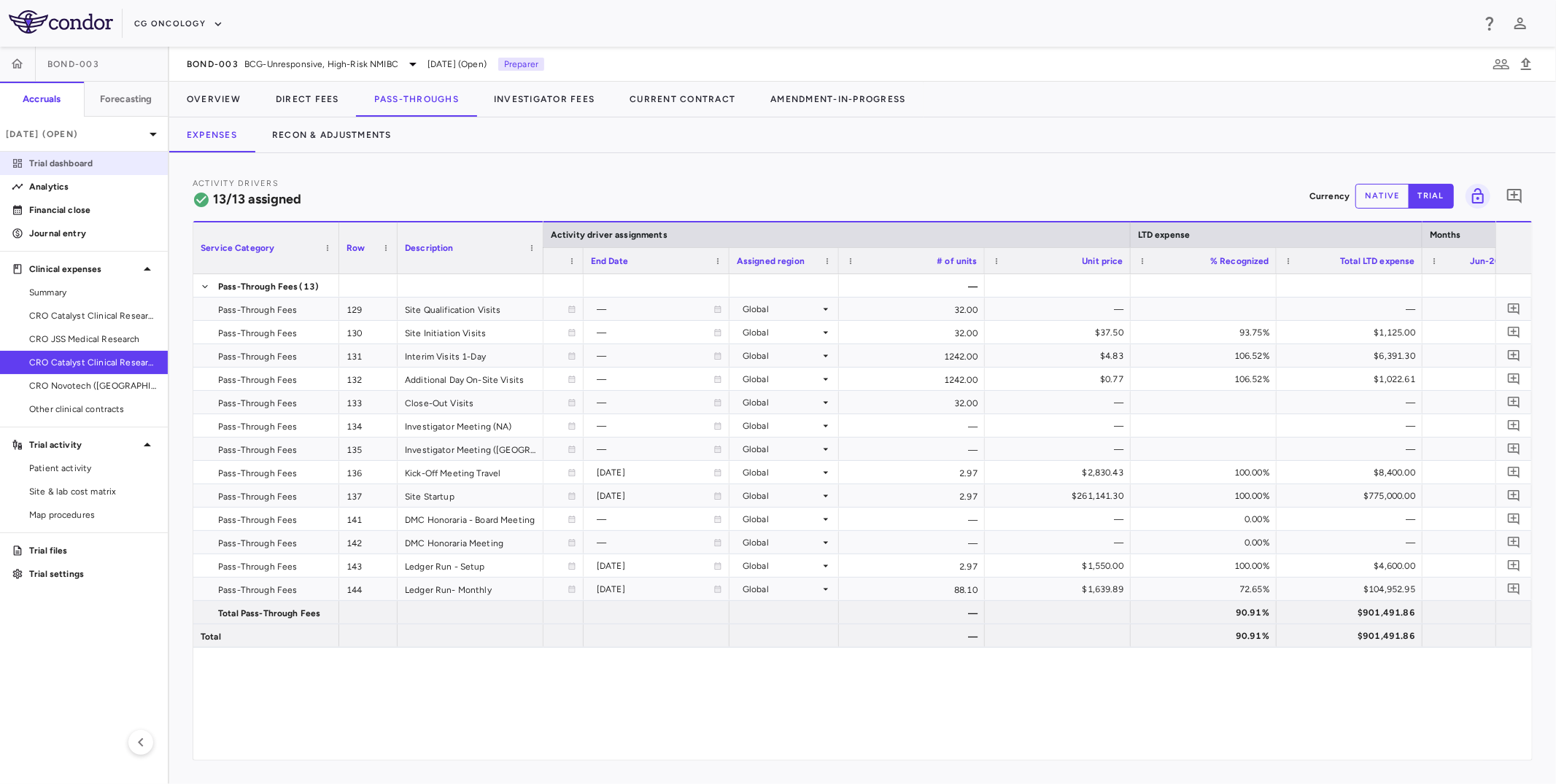
click at [98, 168] on p "Trial dashboard" at bounding box center [92, 163] width 127 height 13
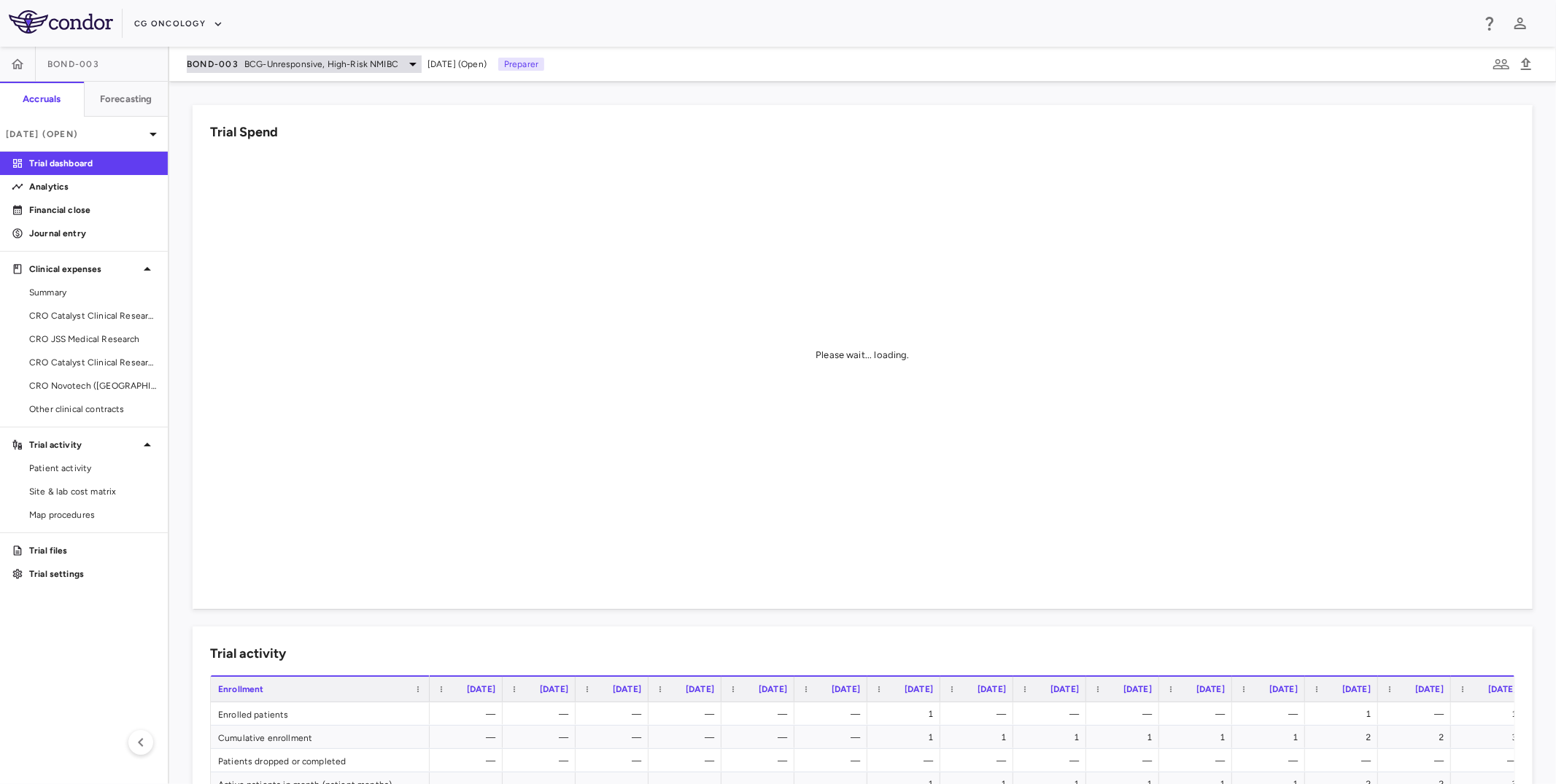
click at [254, 61] on span "BCG-Unresponsive, High-Risk NMIBC" at bounding box center [321, 64] width 154 height 13
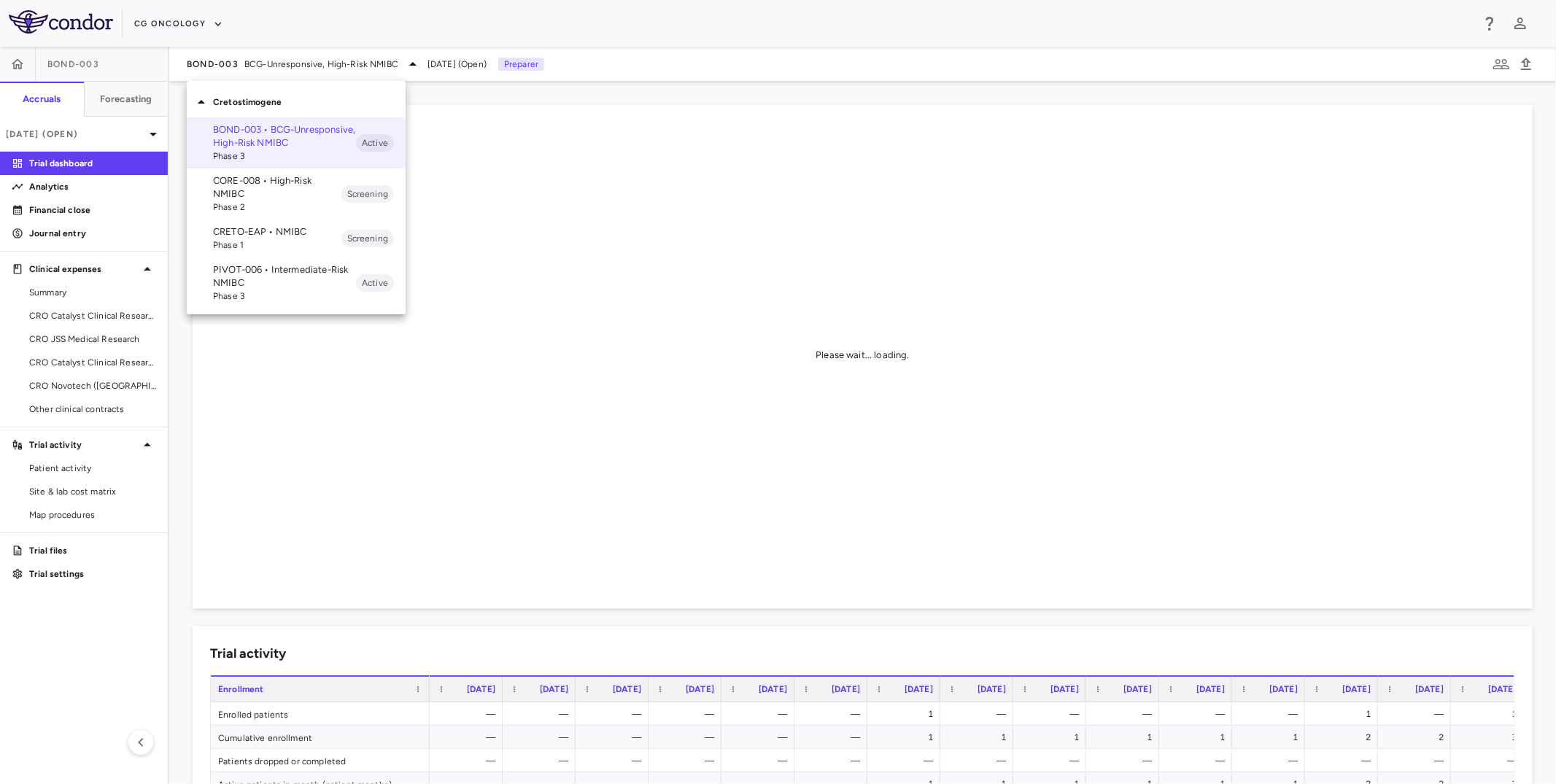
click at [183, 22] on div at bounding box center [778, 392] width 1556 height 784
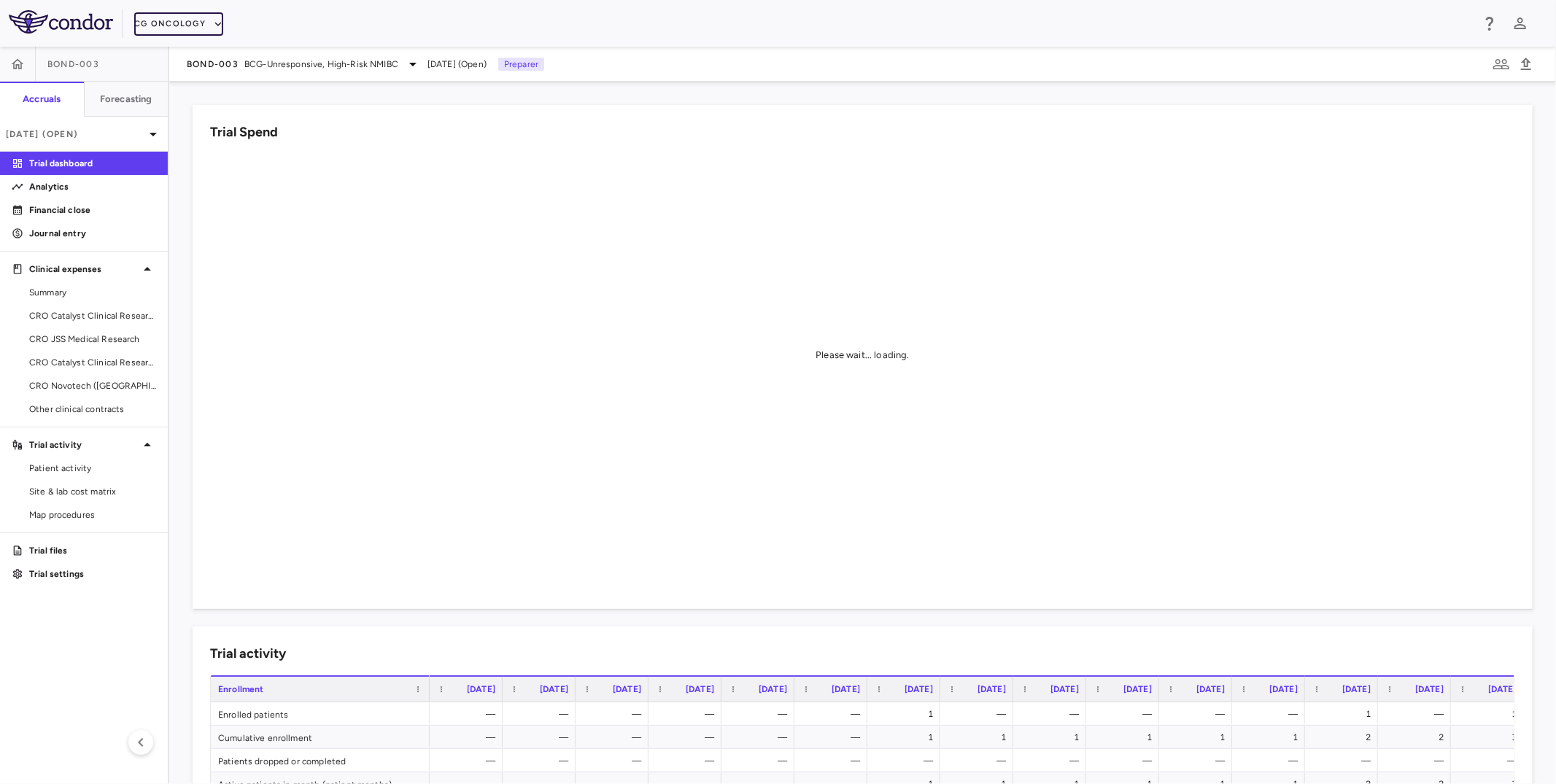
click at [173, 23] on button "CG Oncology" at bounding box center [179, 23] width 89 height 23
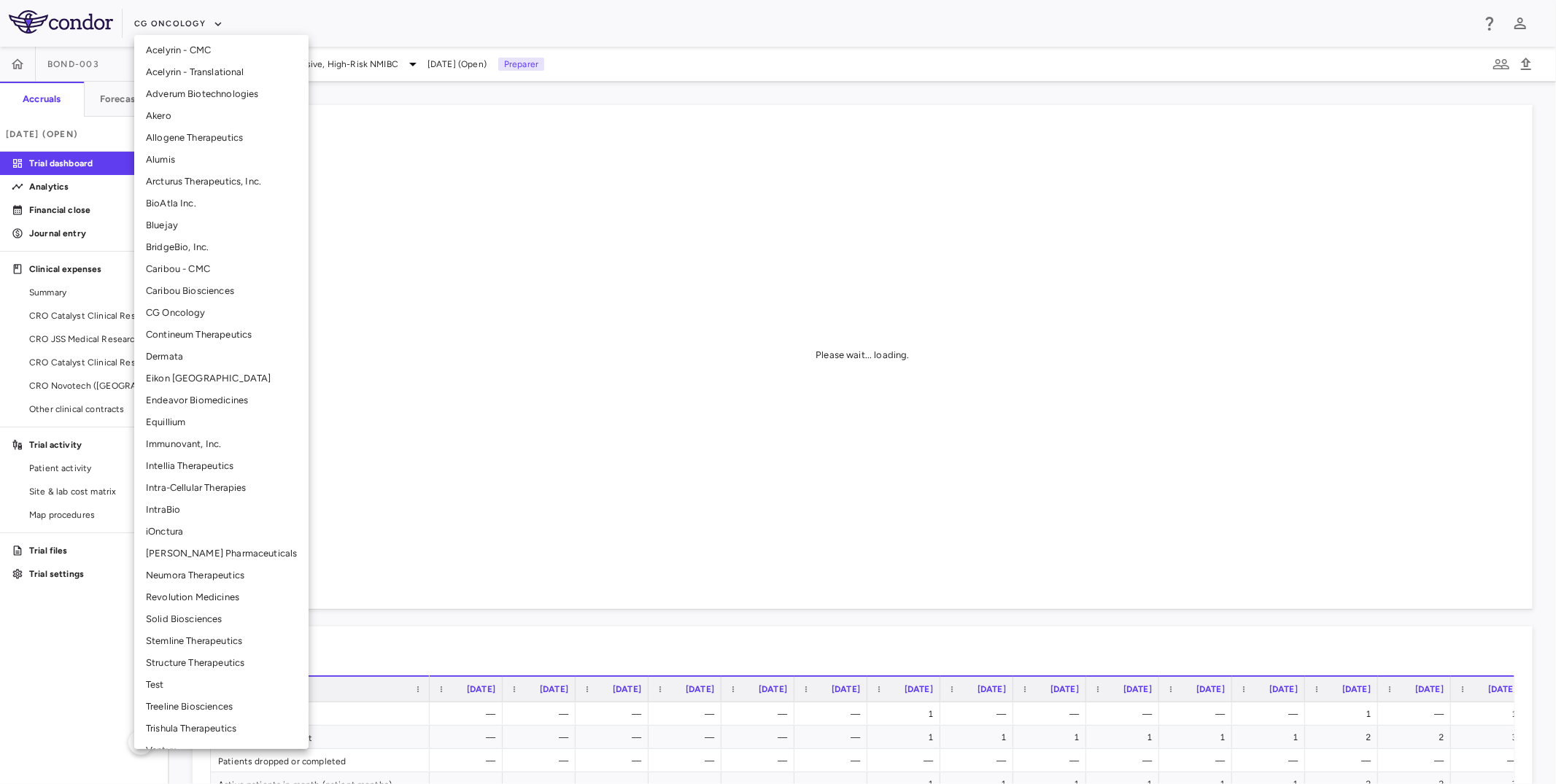
scroll to position [83, 0]
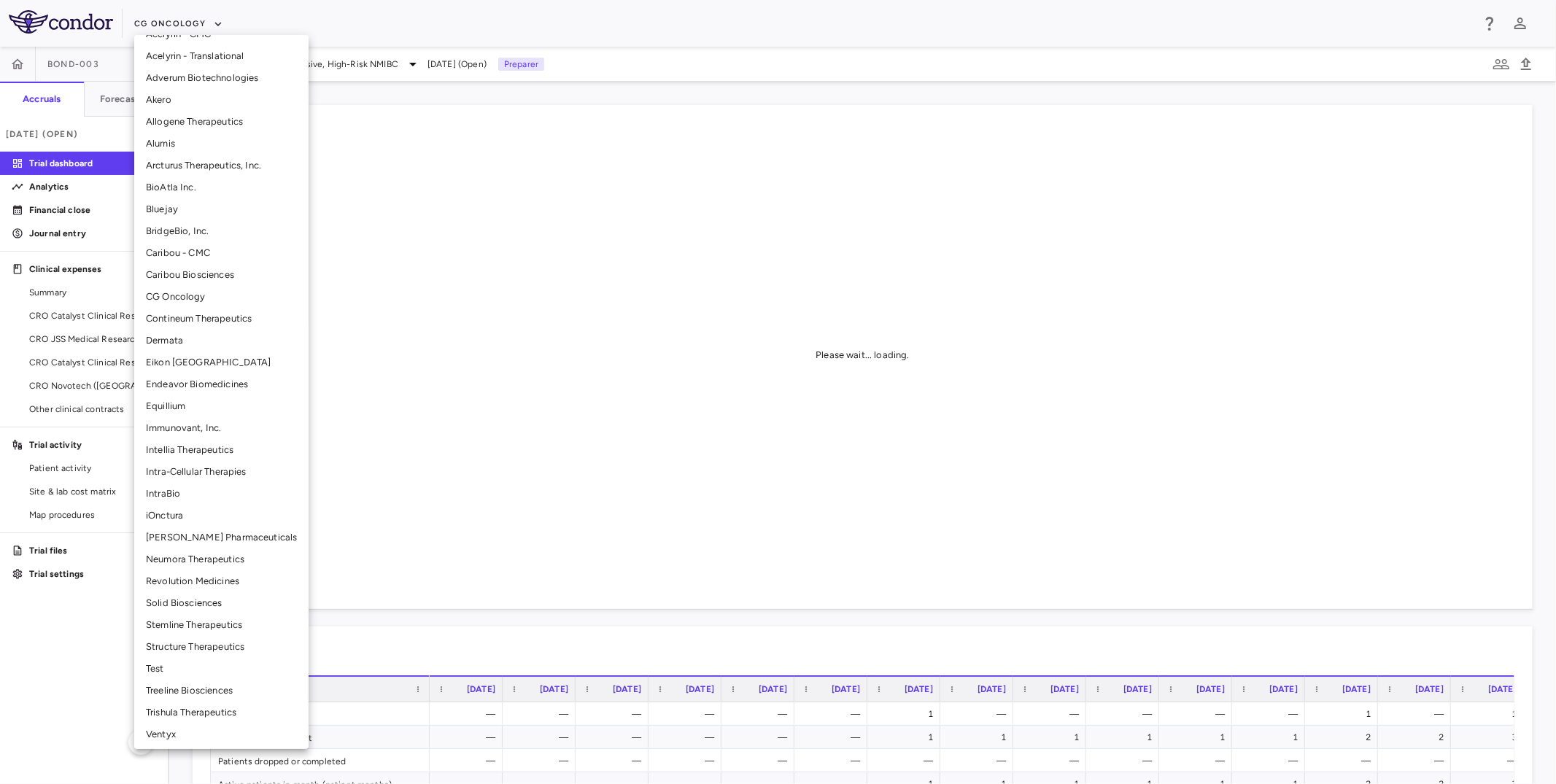
click at [181, 445] on li "Intellia Therapeutics" at bounding box center [221, 449] width 175 height 22
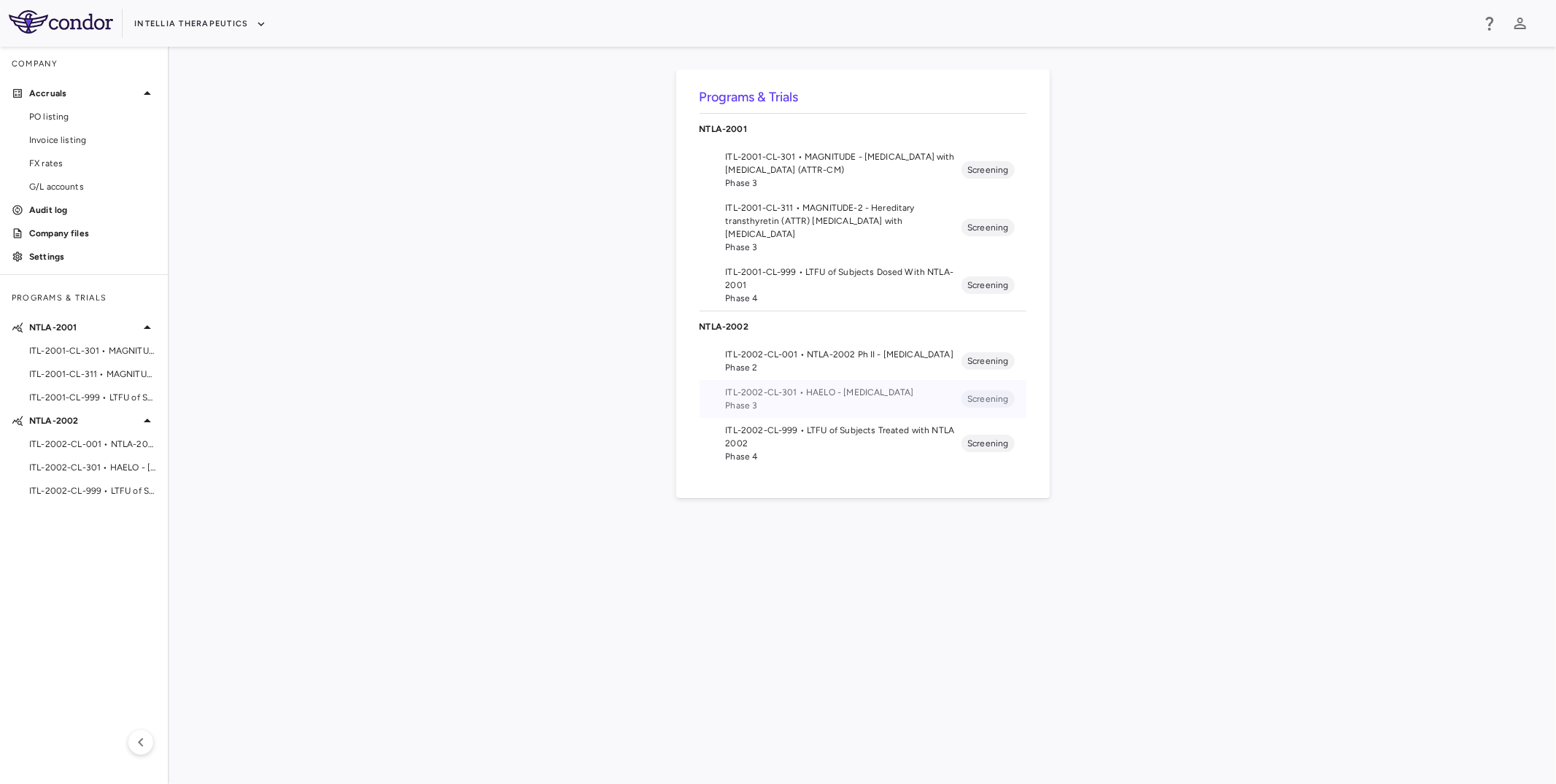
click at [806, 381] on li "ITL-2002-CL-301 • HAELO - [MEDICAL_DATA] Phase 3 Screening" at bounding box center [863, 398] width 327 height 38
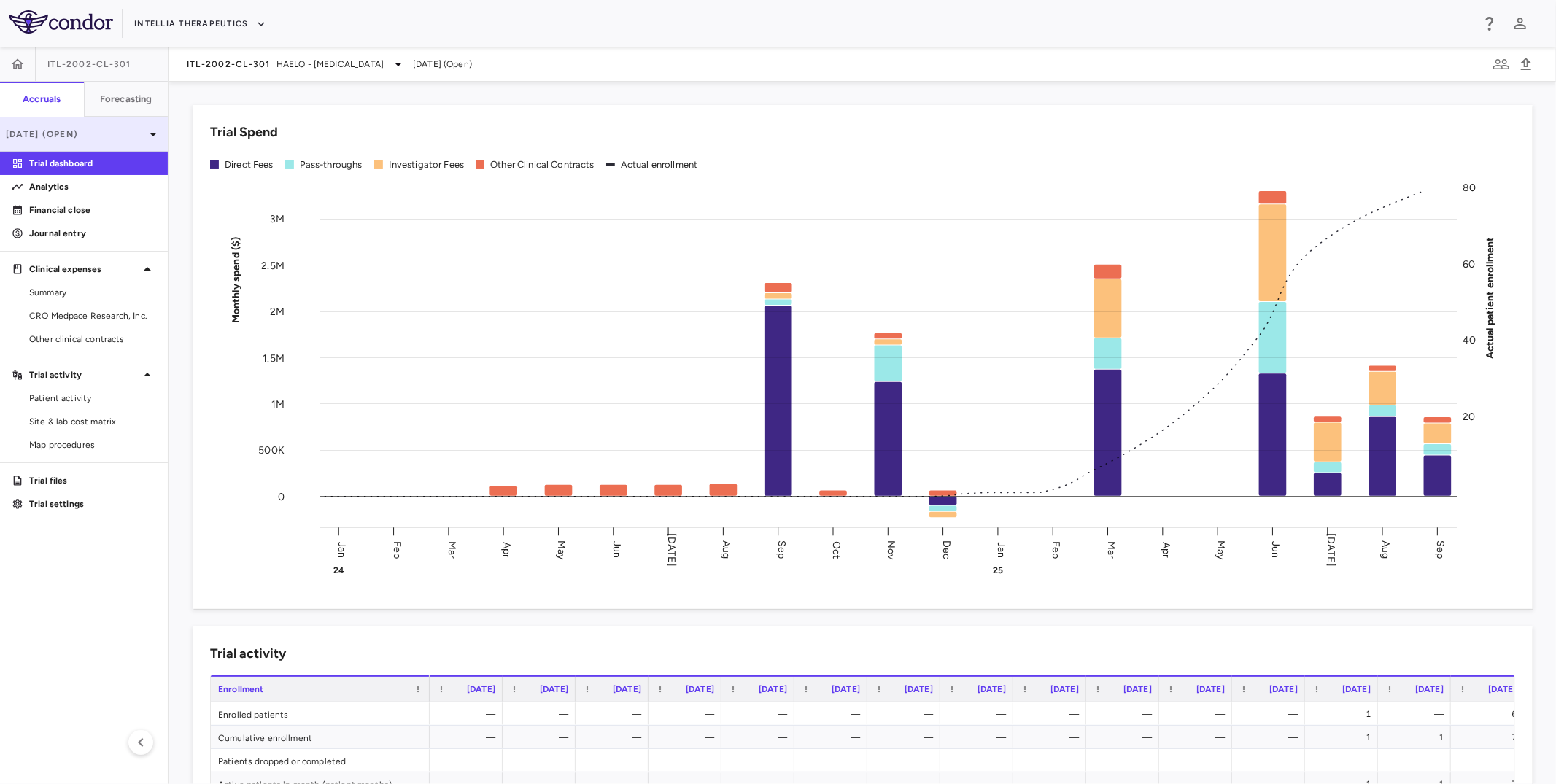
click at [108, 143] on div "[DATE] (Open)" at bounding box center [84, 133] width 168 height 35
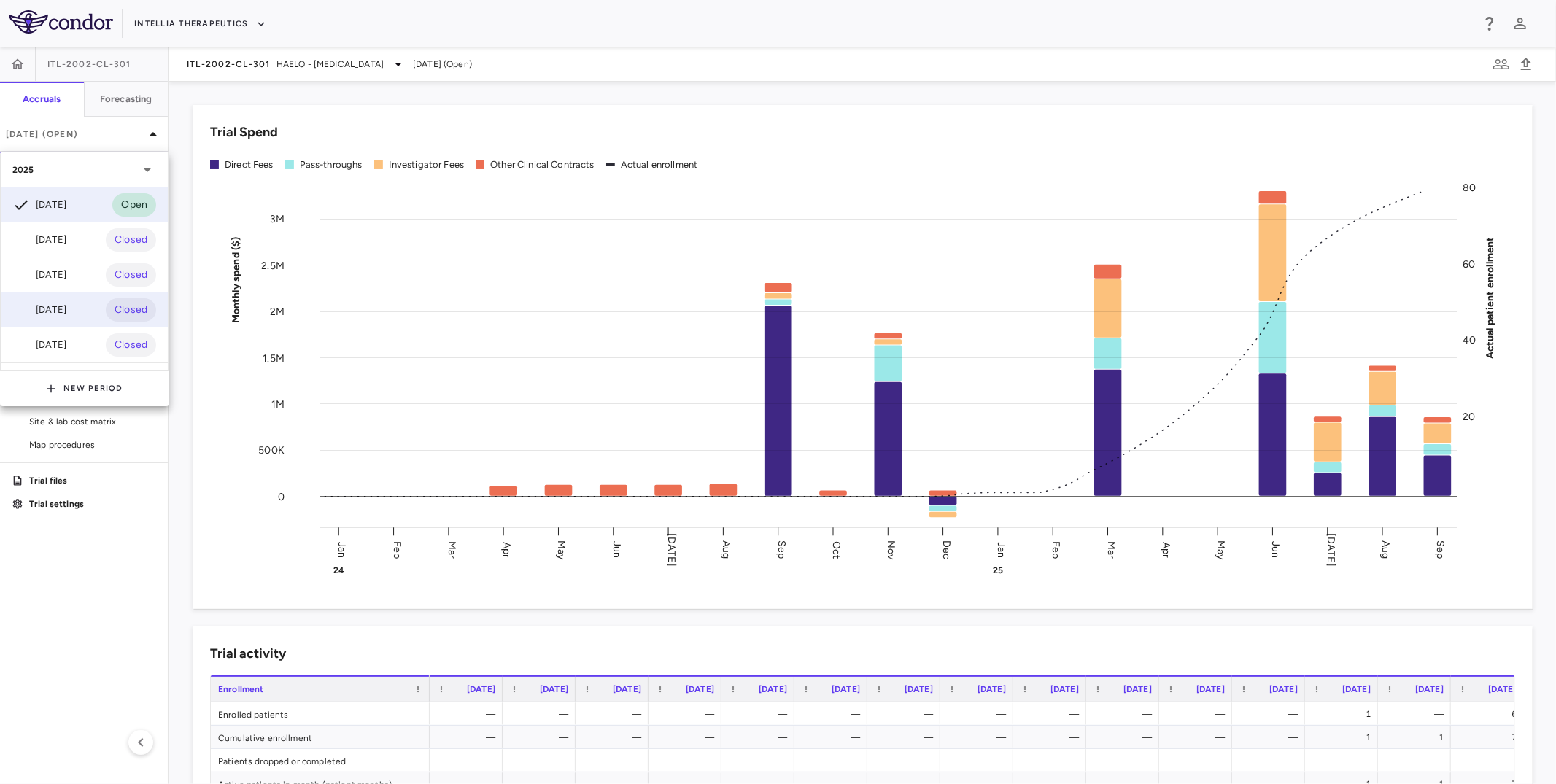
click at [66, 311] on div "[DATE]" at bounding box center [39, 310] width 54 height 18
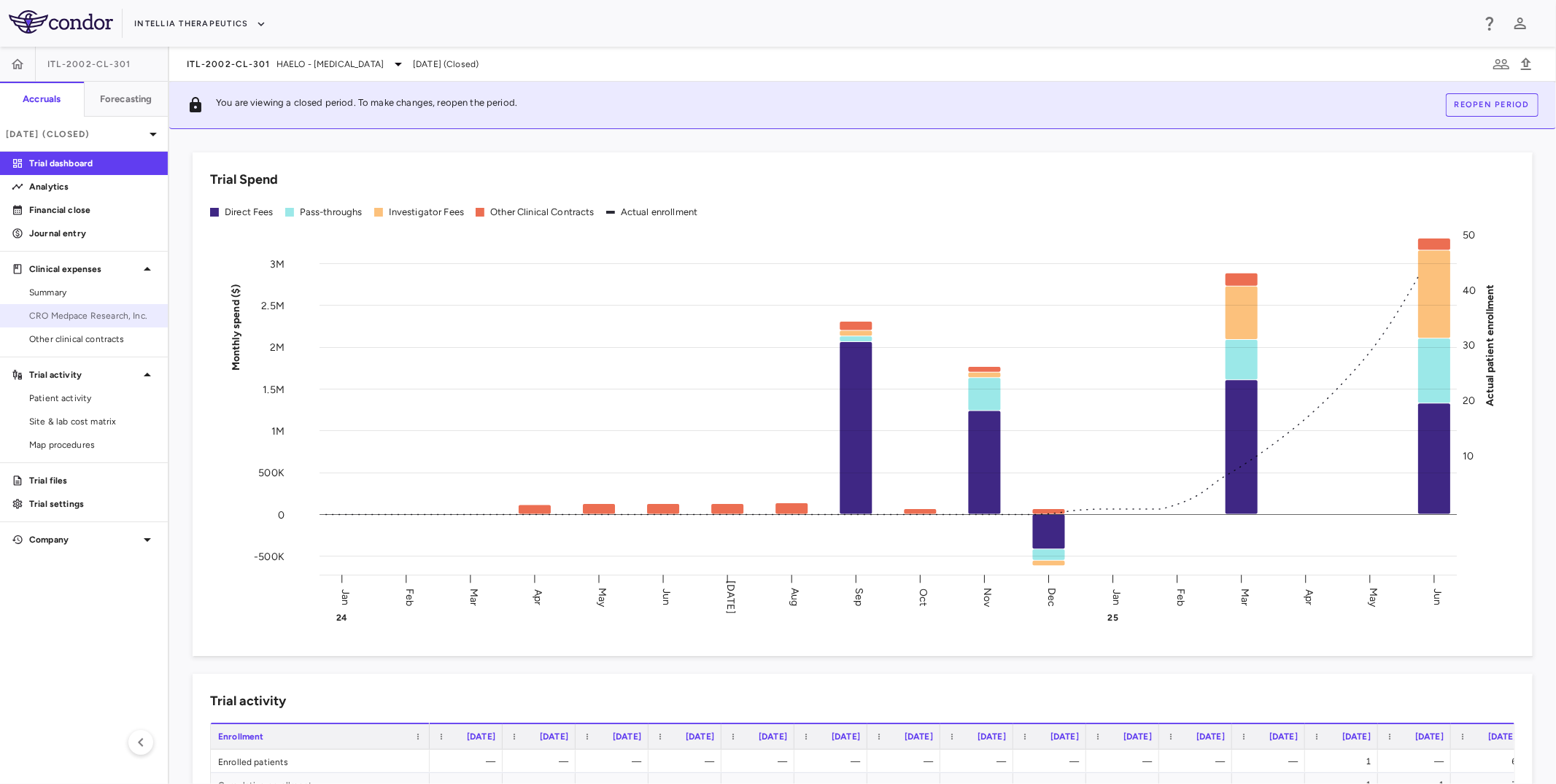
click at [103, 315] on span "CRO Medpace Research, Inc." at bounding box center [92, 316] width 127 height 13
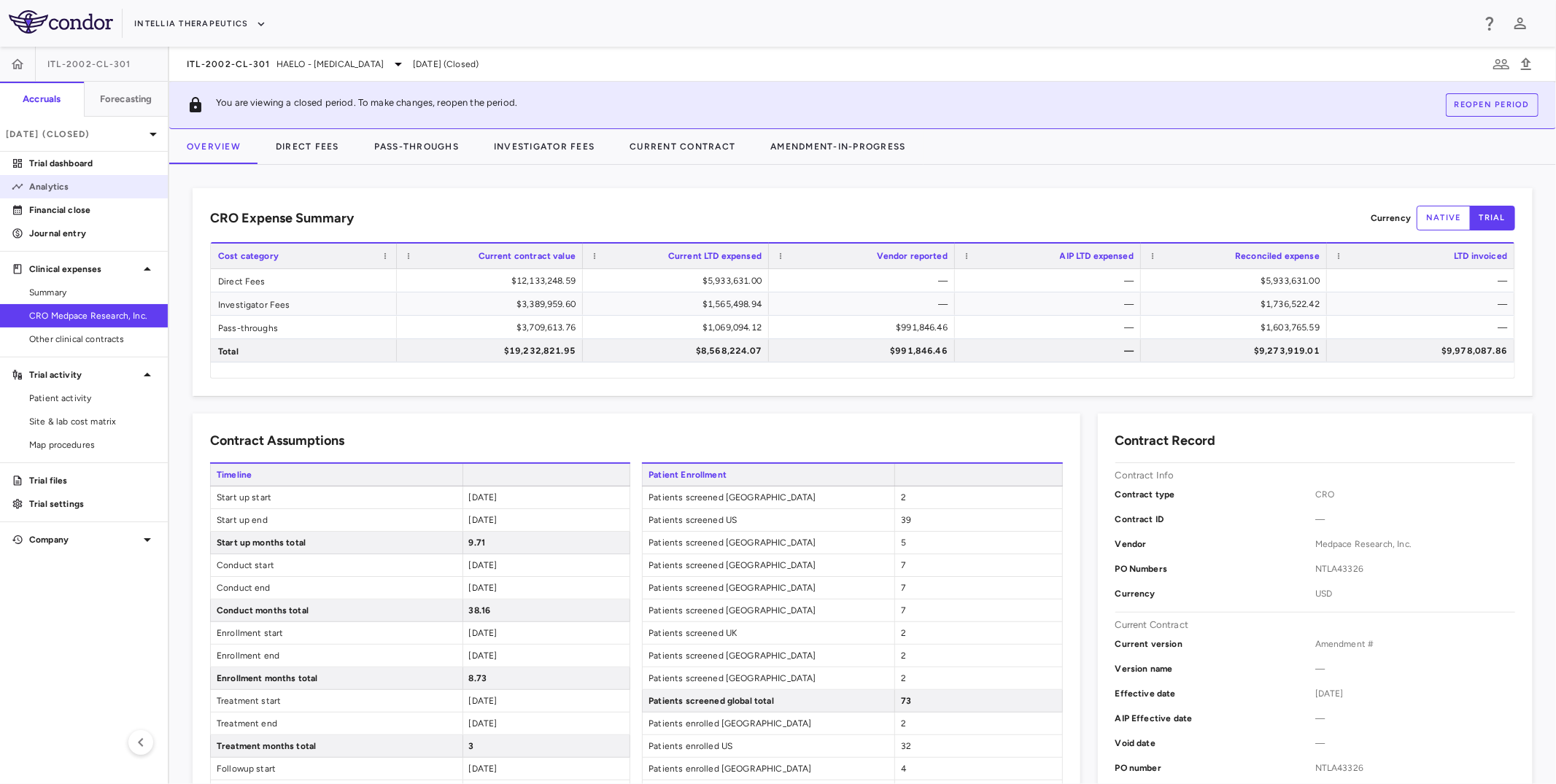
click at [107, 188] on p "Analytics" at bounding box center [92, 187] width 127 height 13
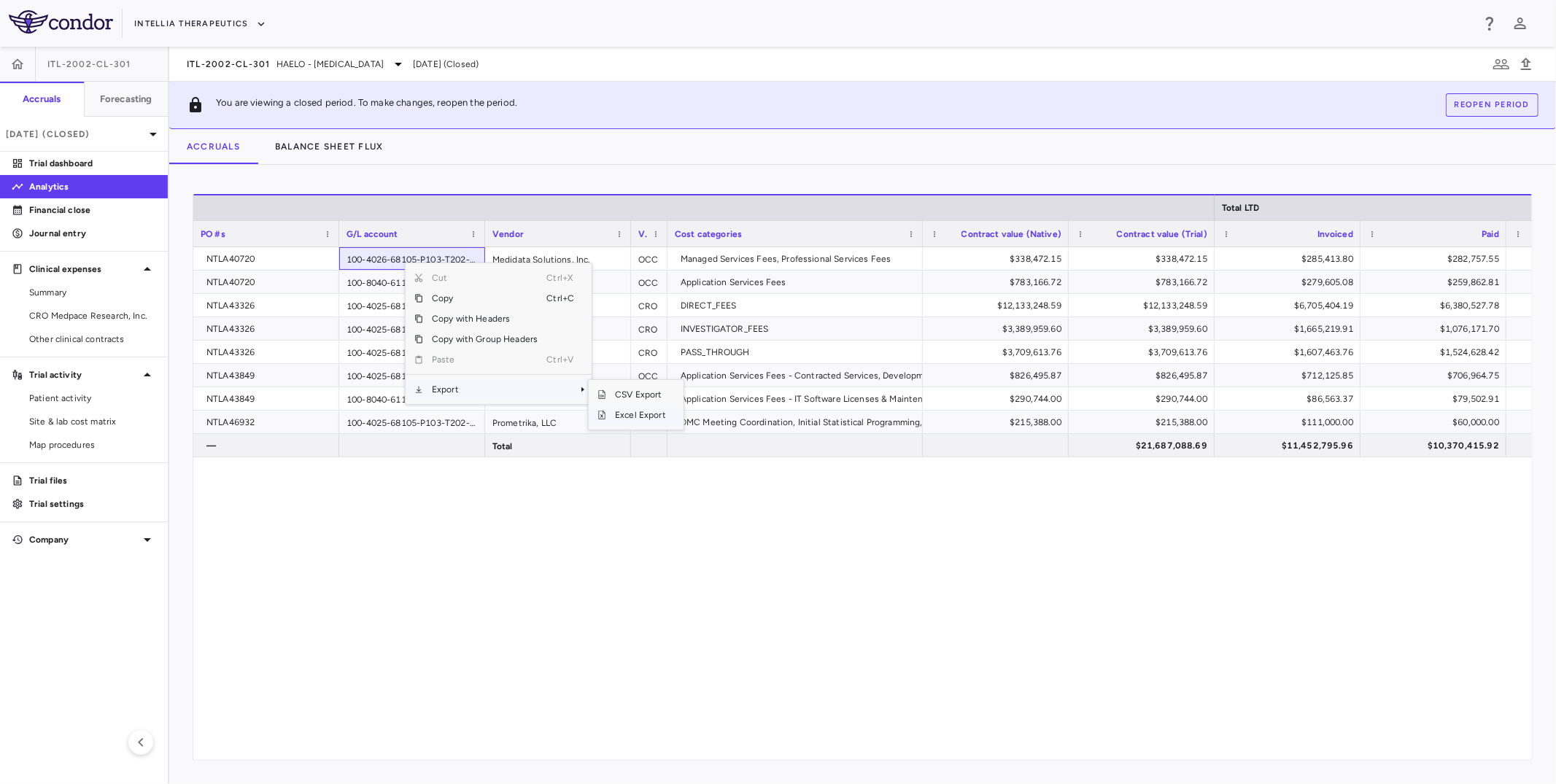
click at [618, 411] on span "Excel Export" at bounding box center [640, 415] width 69 height 20
click at [106, 315] on span "CRO Medpace Research, Inc." at bounding box center [92, 316] width 127 height 13
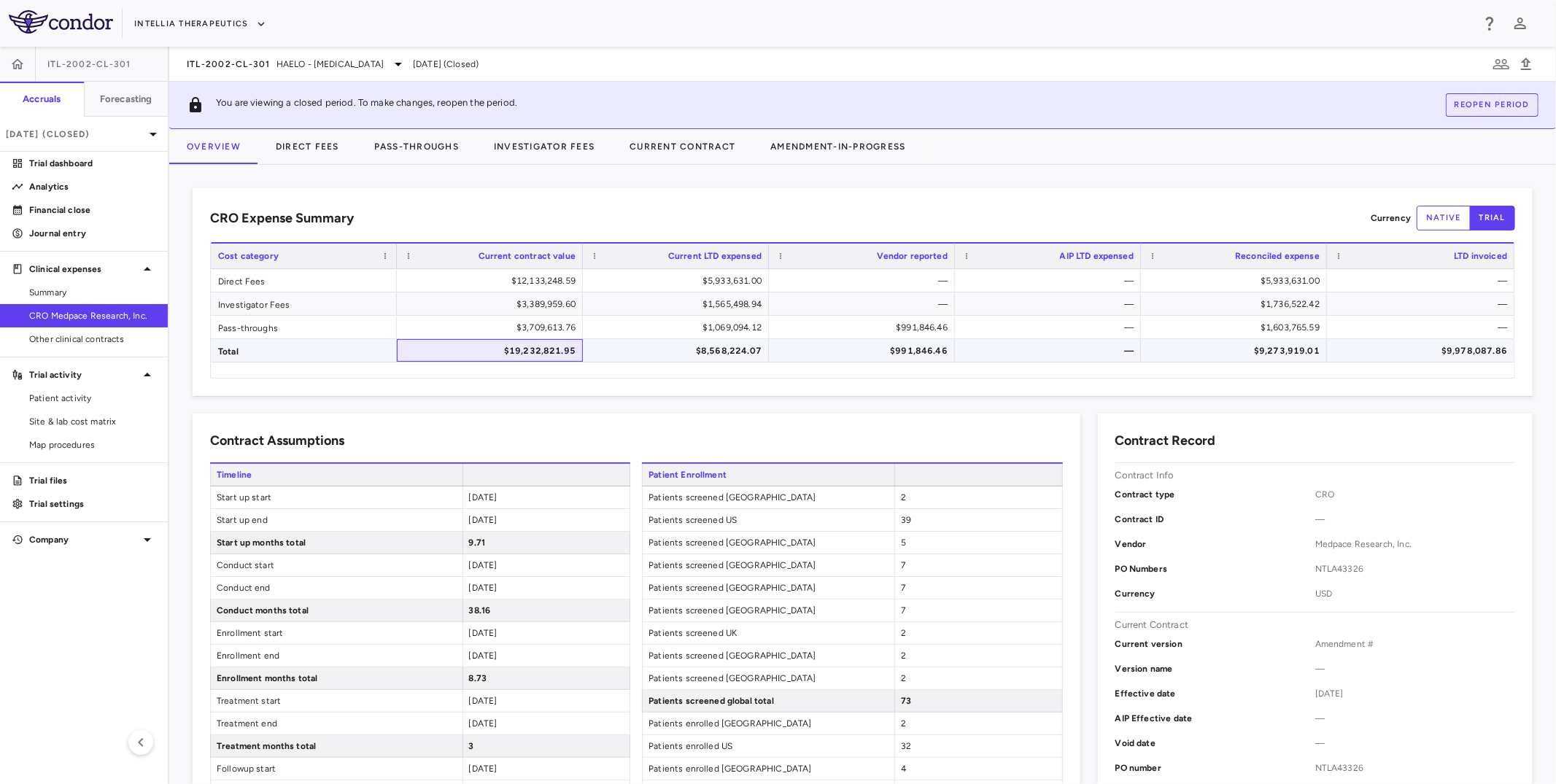
click at [522, 356] on div "$19,232,821.95" at bounding box center [492, 351] width 166 height 23
click at [84, 152] on div "Trial dashboard" at bounding box center [84, 163] width 168 height 23
click at [95, 138] on p "Jun 2025 (Closed)" at bounding box center [74, 134] width 138 height 13
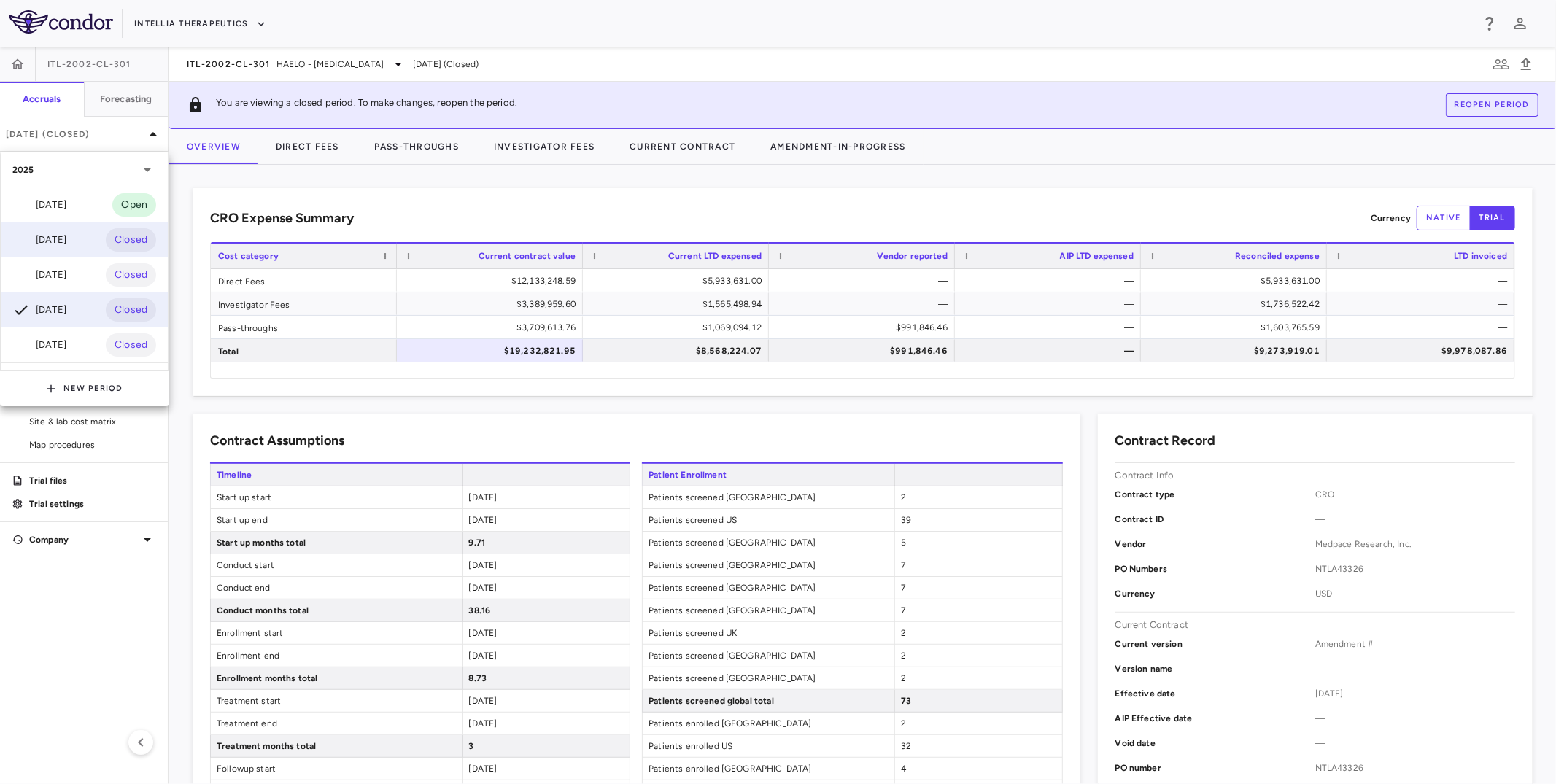
click at [66, 248] on div "[DATE]" at bounding box center [39, 240] width 54 height 18
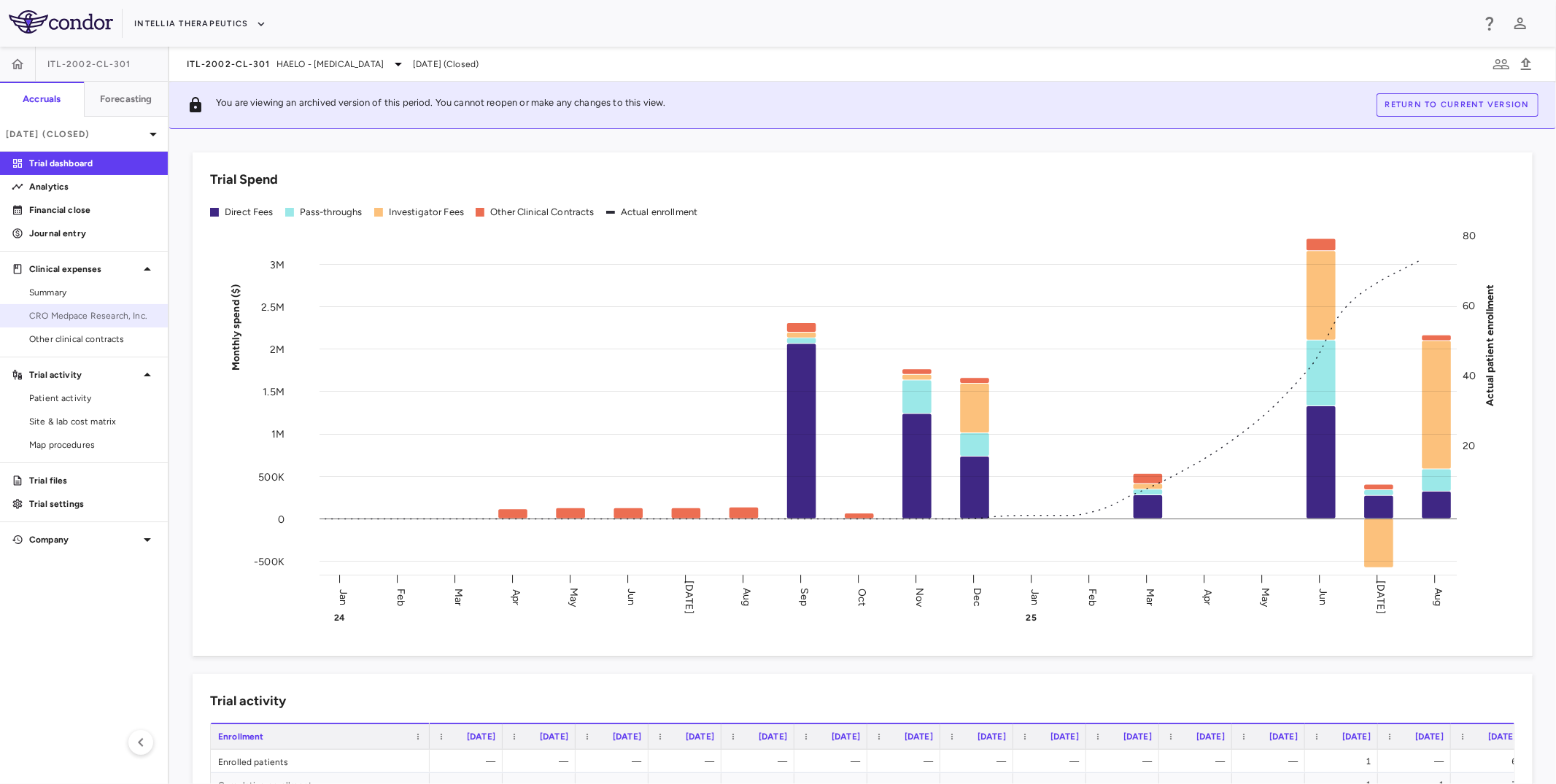
click at [101, 318] on span "CRO Medpace Research, Inc." at bounding box center [92, 316] width 127 height 13
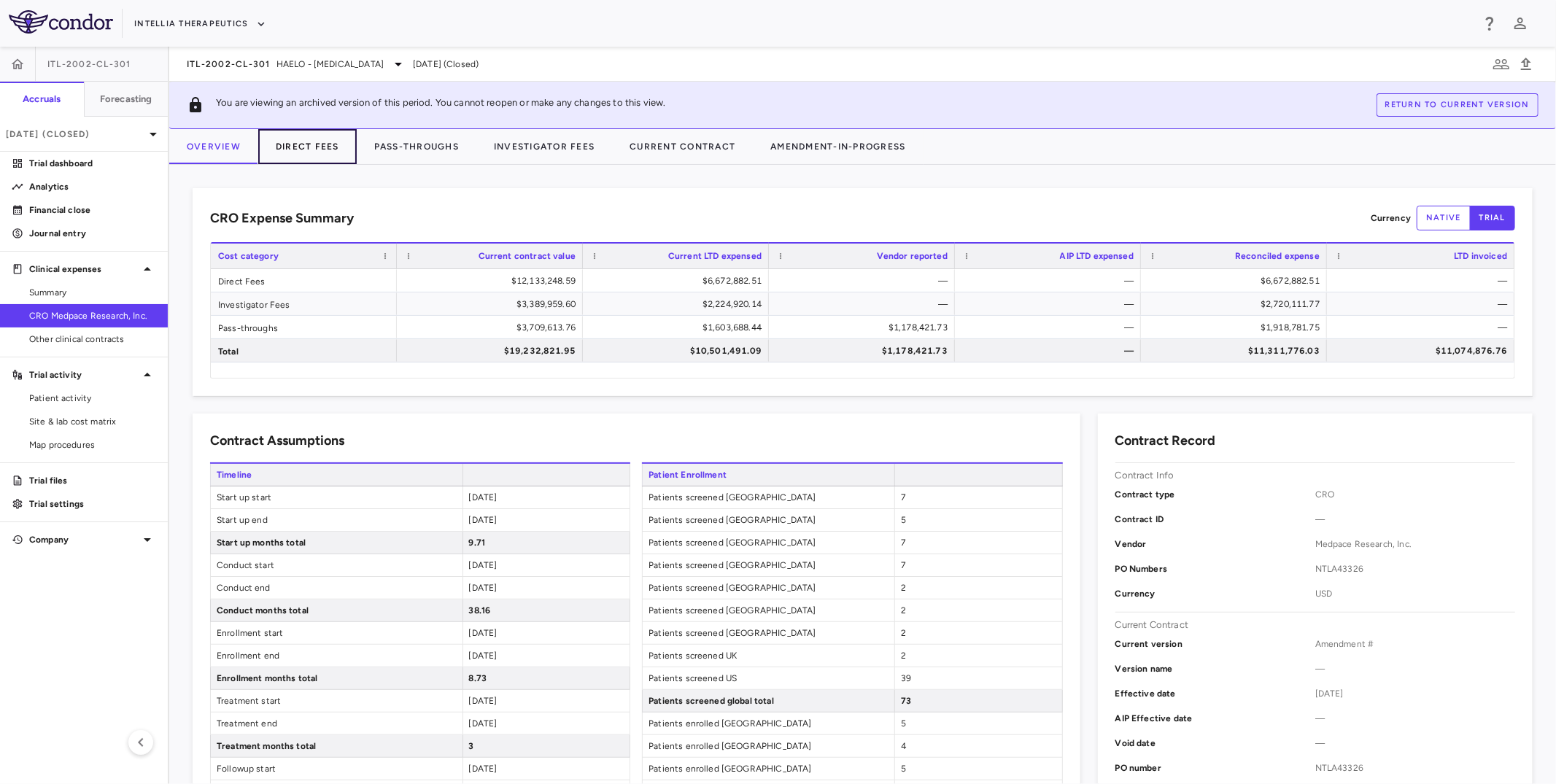
click at [313, 158] on button "Direct Fees" at bounding box center [308, 146] width 99 height 35
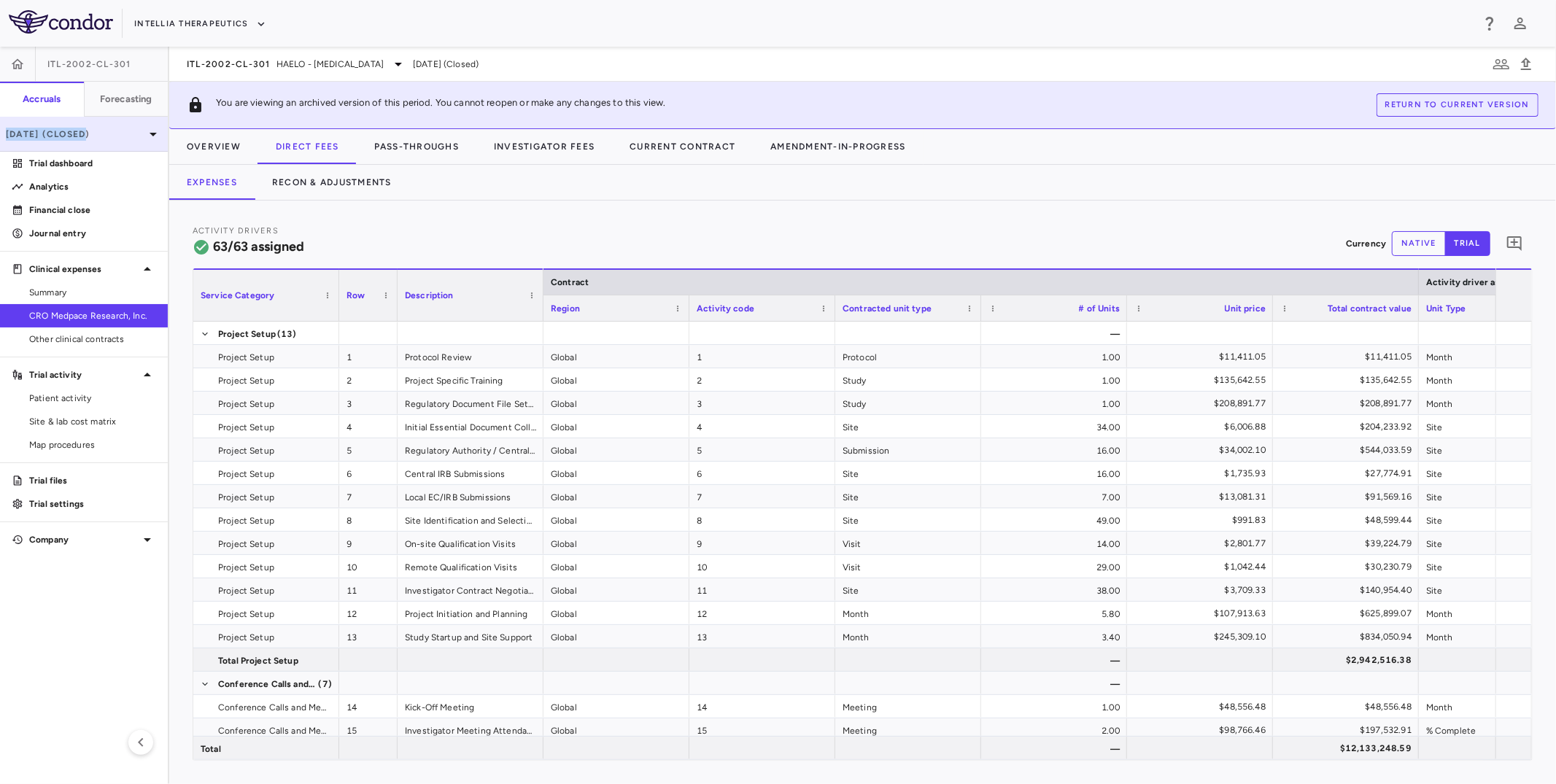
click at [86, 128] on p "[DATE] (Closed)" at bounding box center [74, 134] width 138 height 13
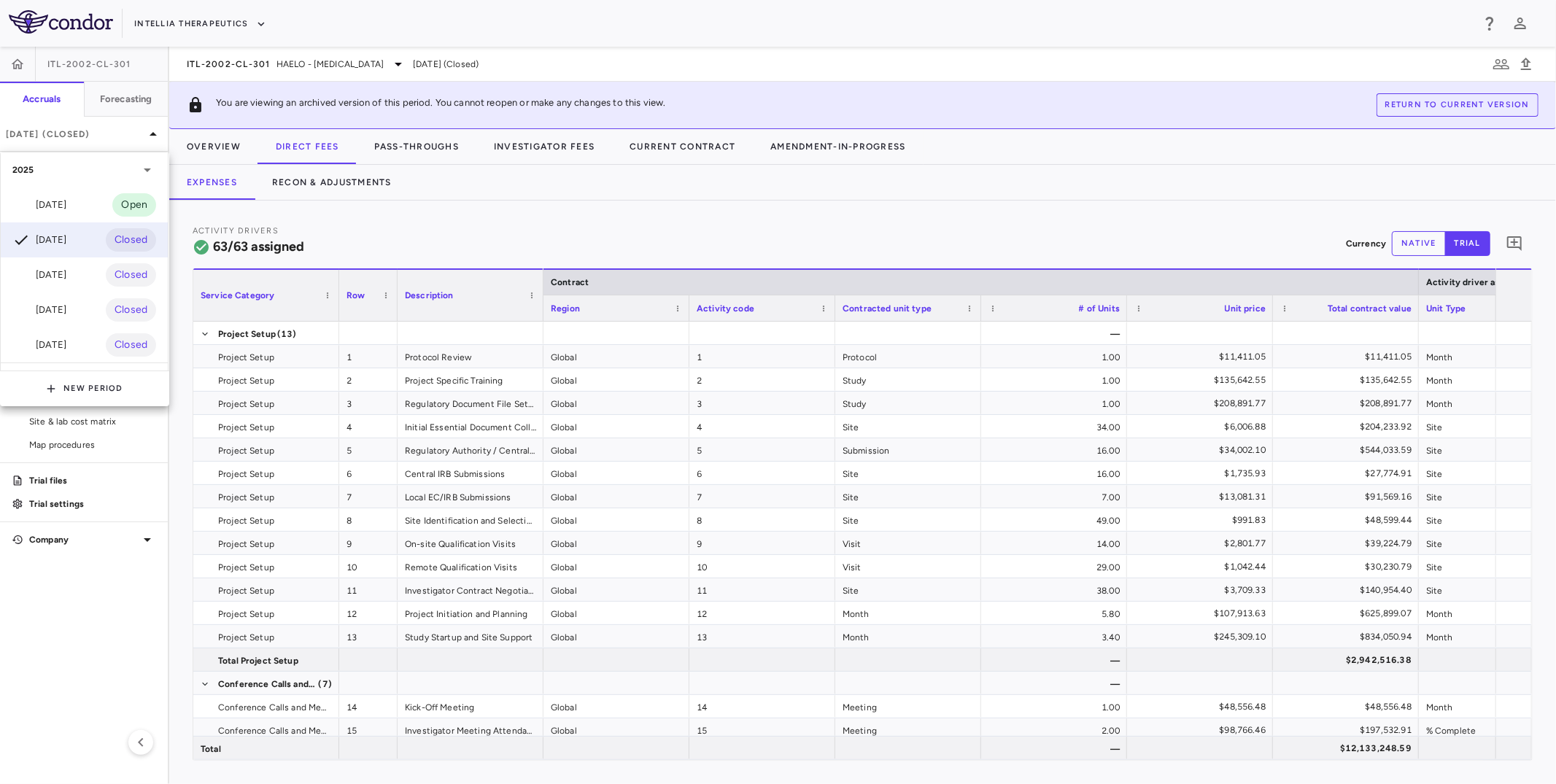
click at [334, 105] on div at bounding box center [778, 392] width 1556 height 784
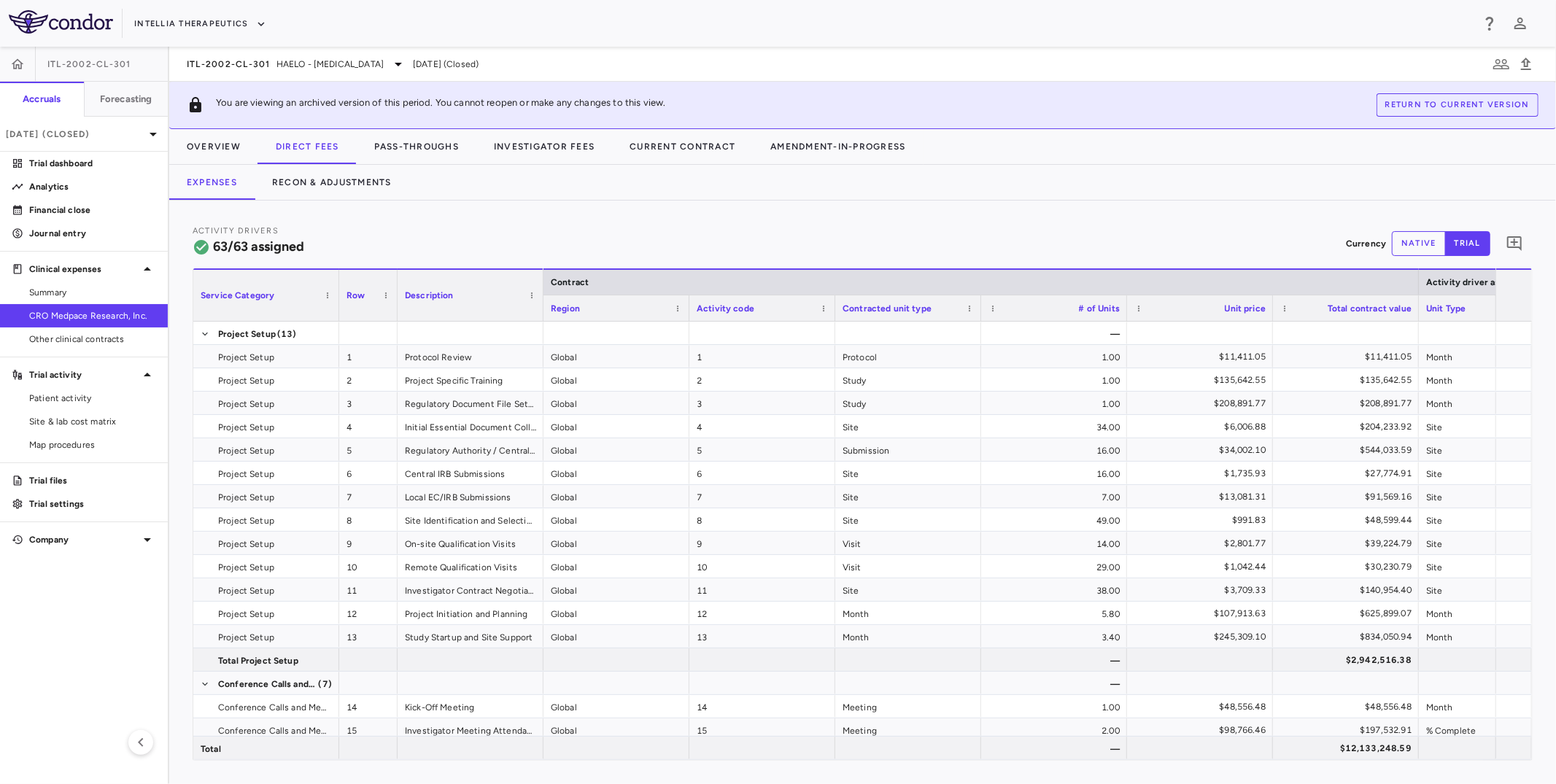
click at [1446, 99] on button "Return to current version" at bounding box center [1457, 105] width 162 height 23
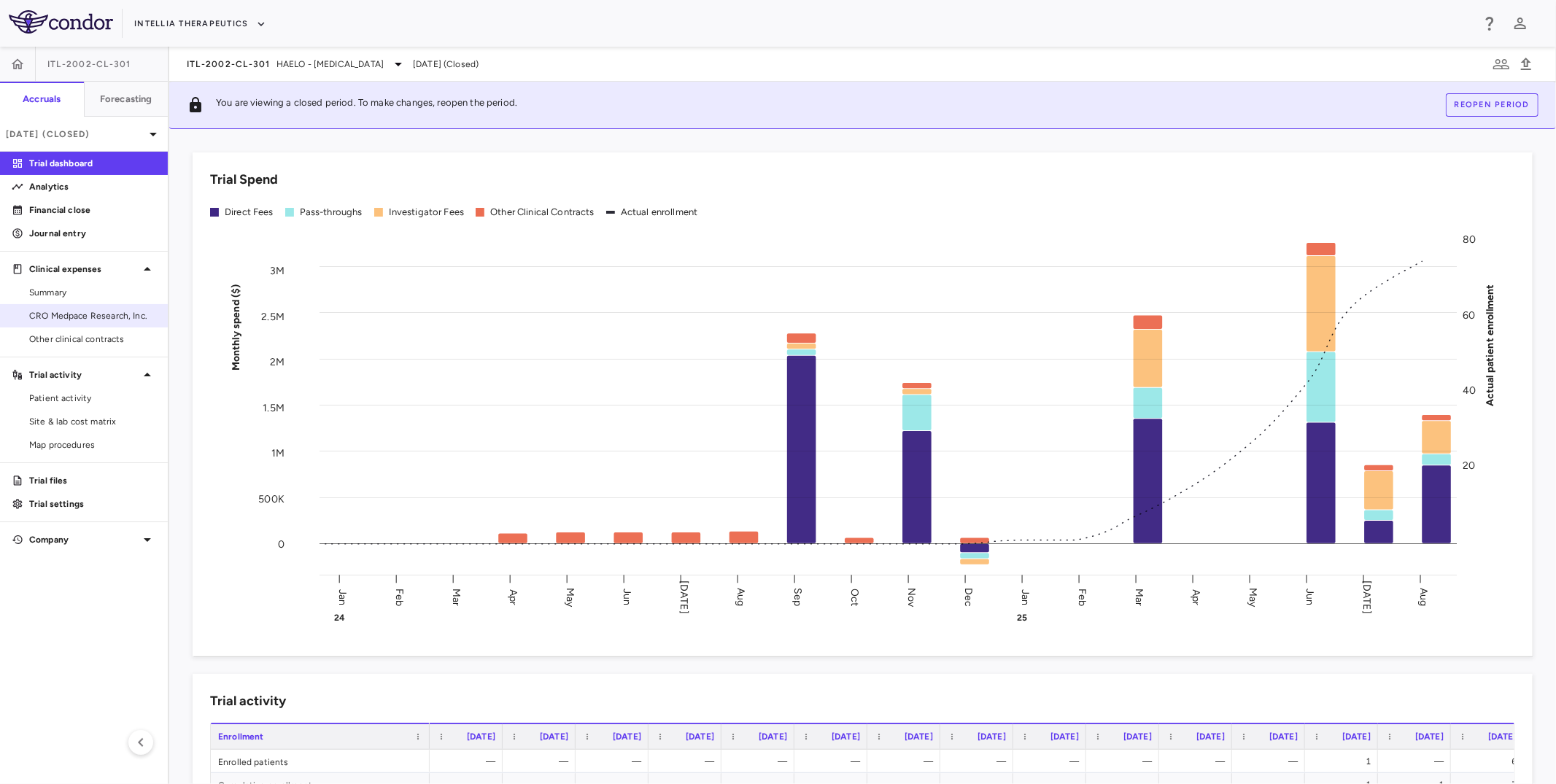
click at [73, 323] on link "CRO Medpace Research, Inc." at bounding box center [84, 315] width 168 height 22
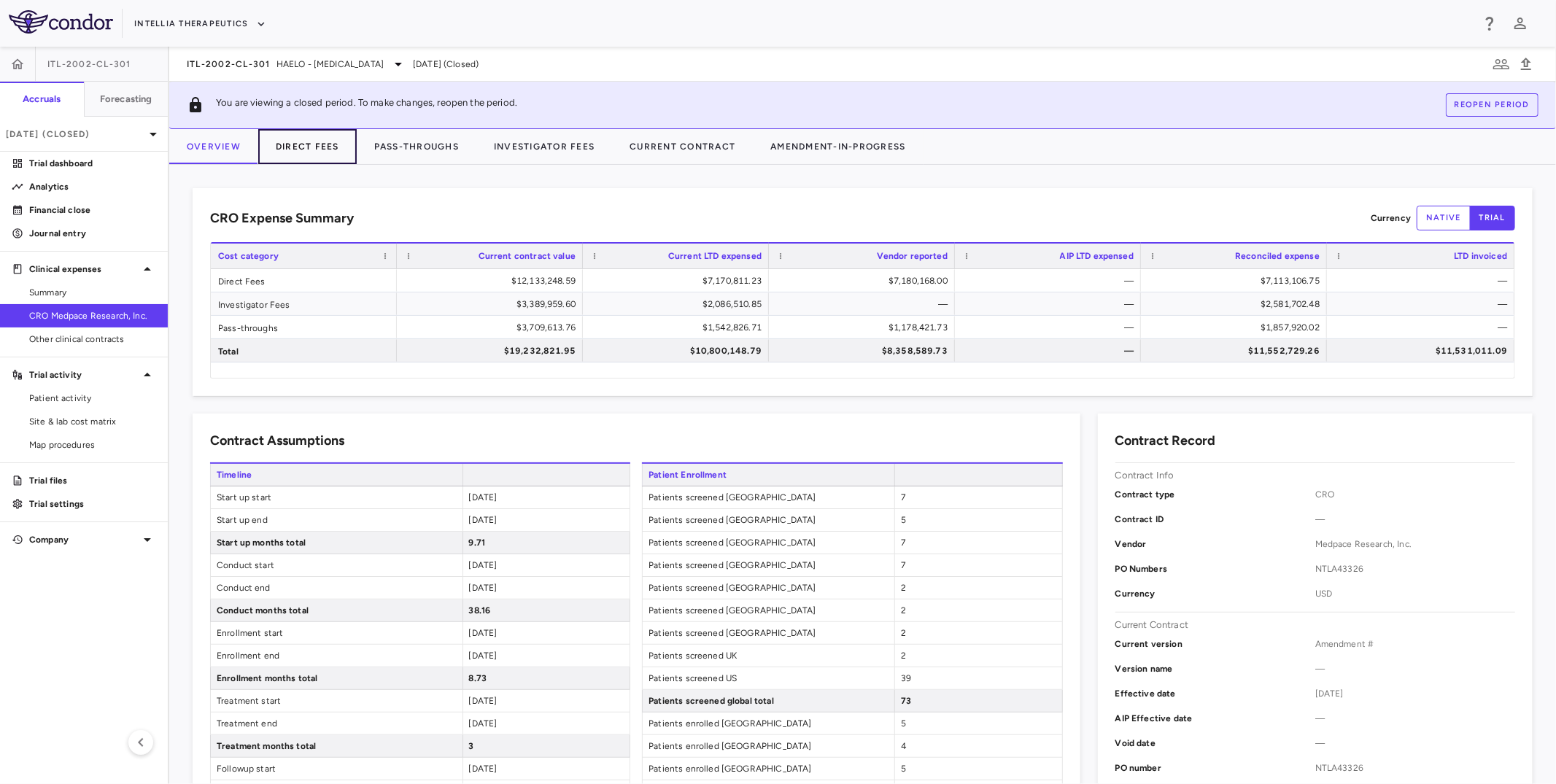
click at [352, 154] on button "Direct Fees" at bounding box center [308, 146] width 99 height 35
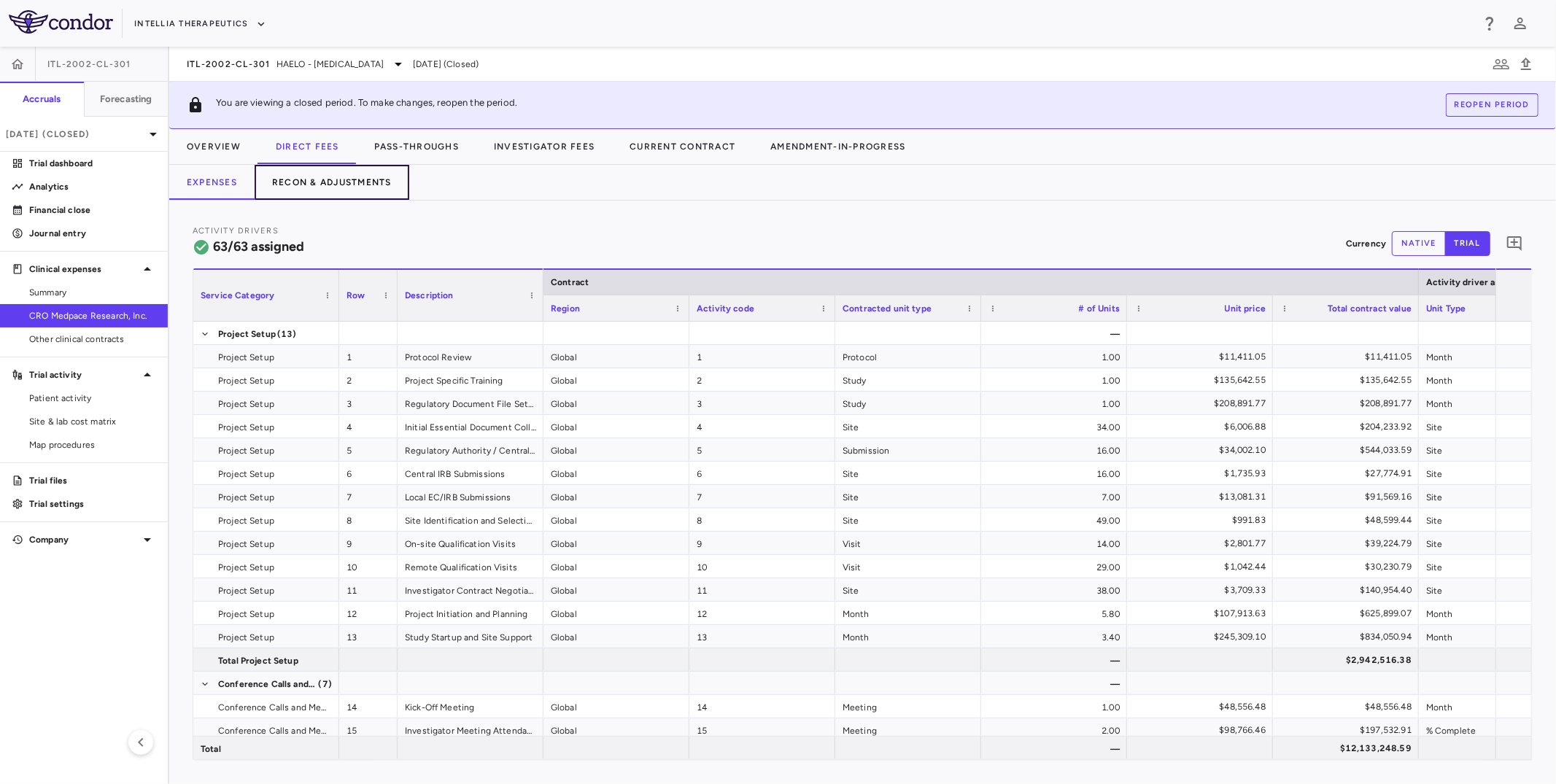
click at [367, 176] on button "Recon & Adjustments" at bounding box center [331, 182] width 154 height 35
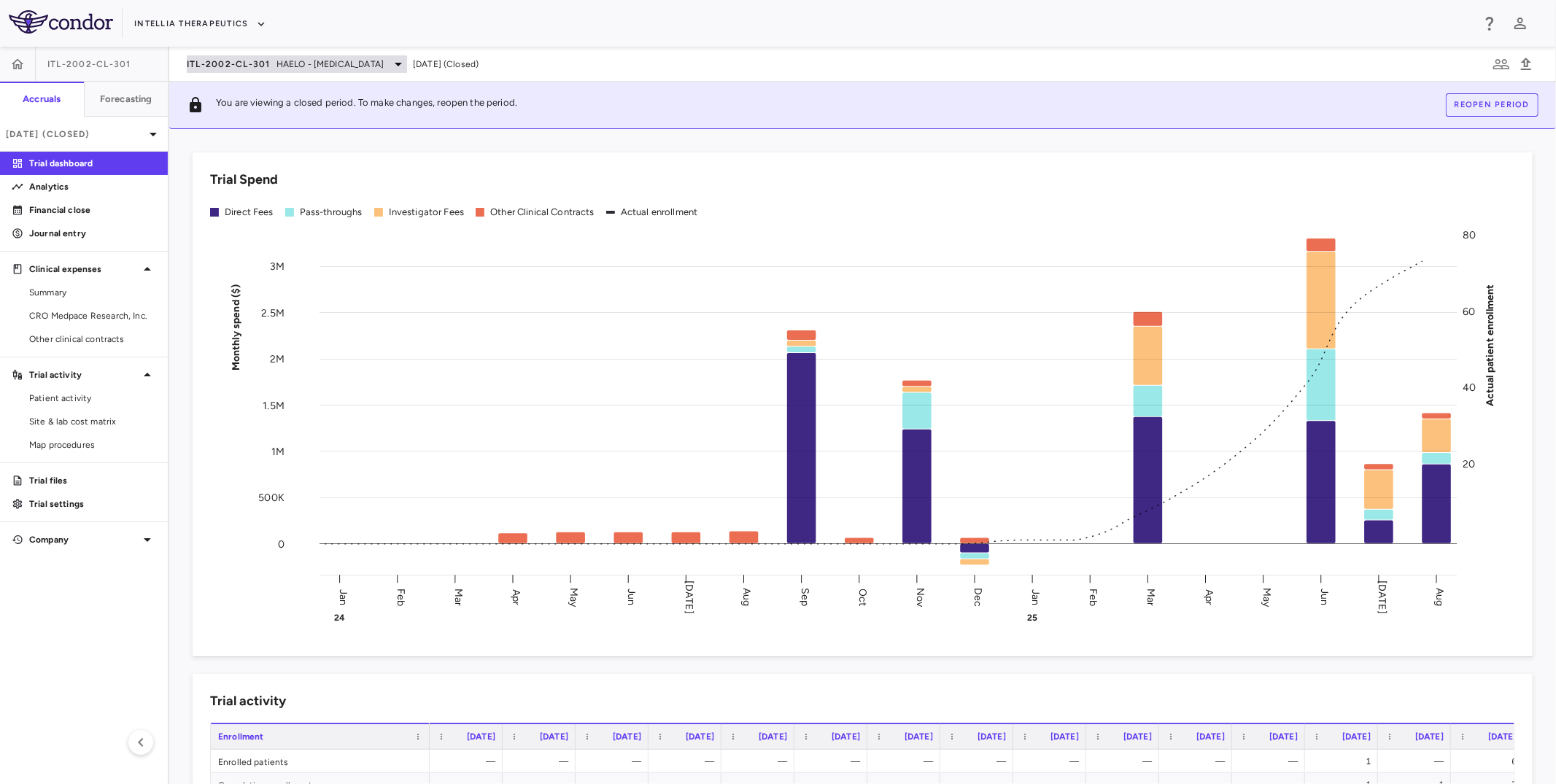
click at [310, 64] on span "HAELO - [MEDICAL_DATA]" at bounding box center [330, 64] width 108 height 13
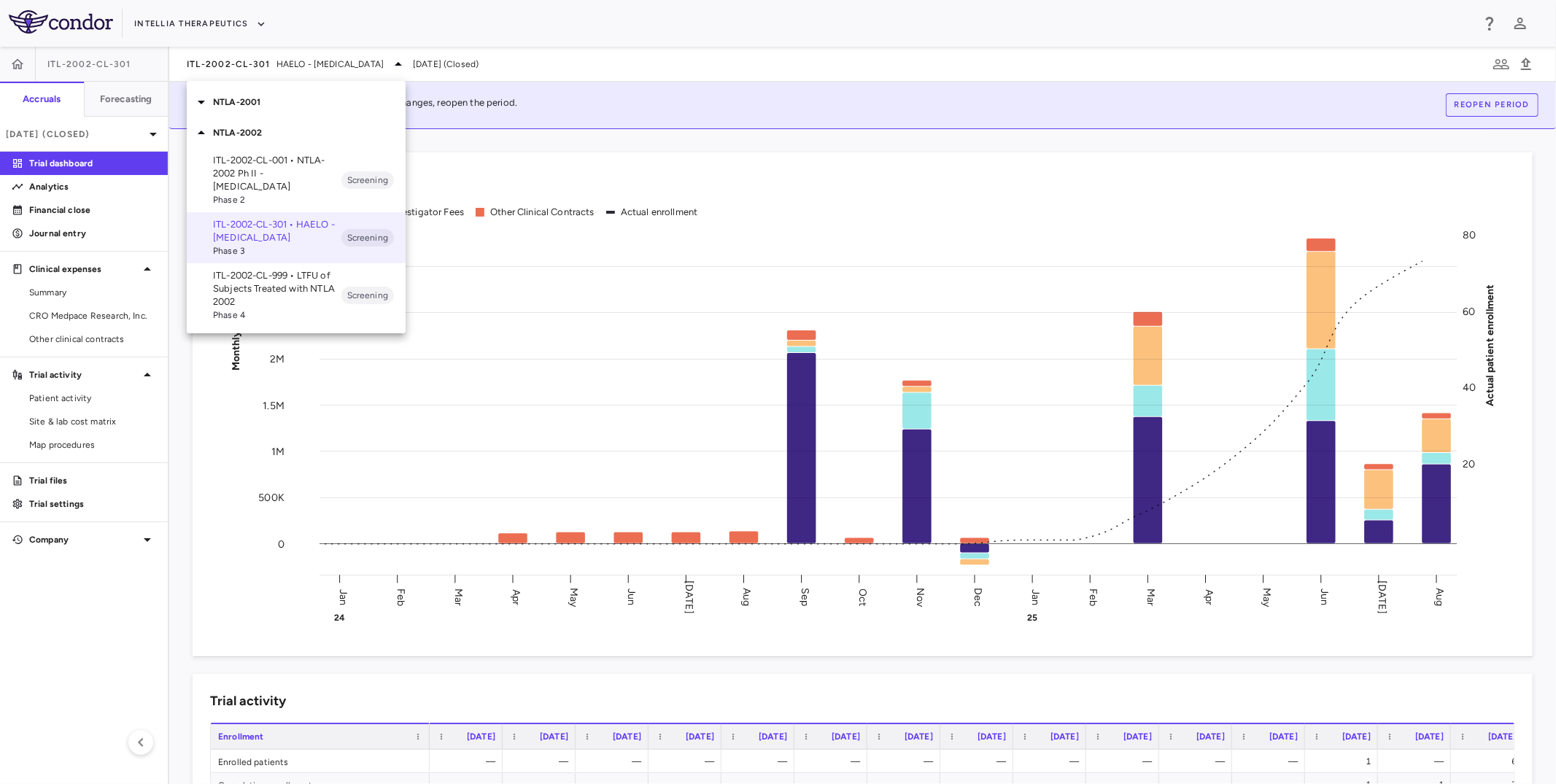
click at [289, 110] on div "NTLA-2001" at bounding box center [296, 102] width 219 height 31
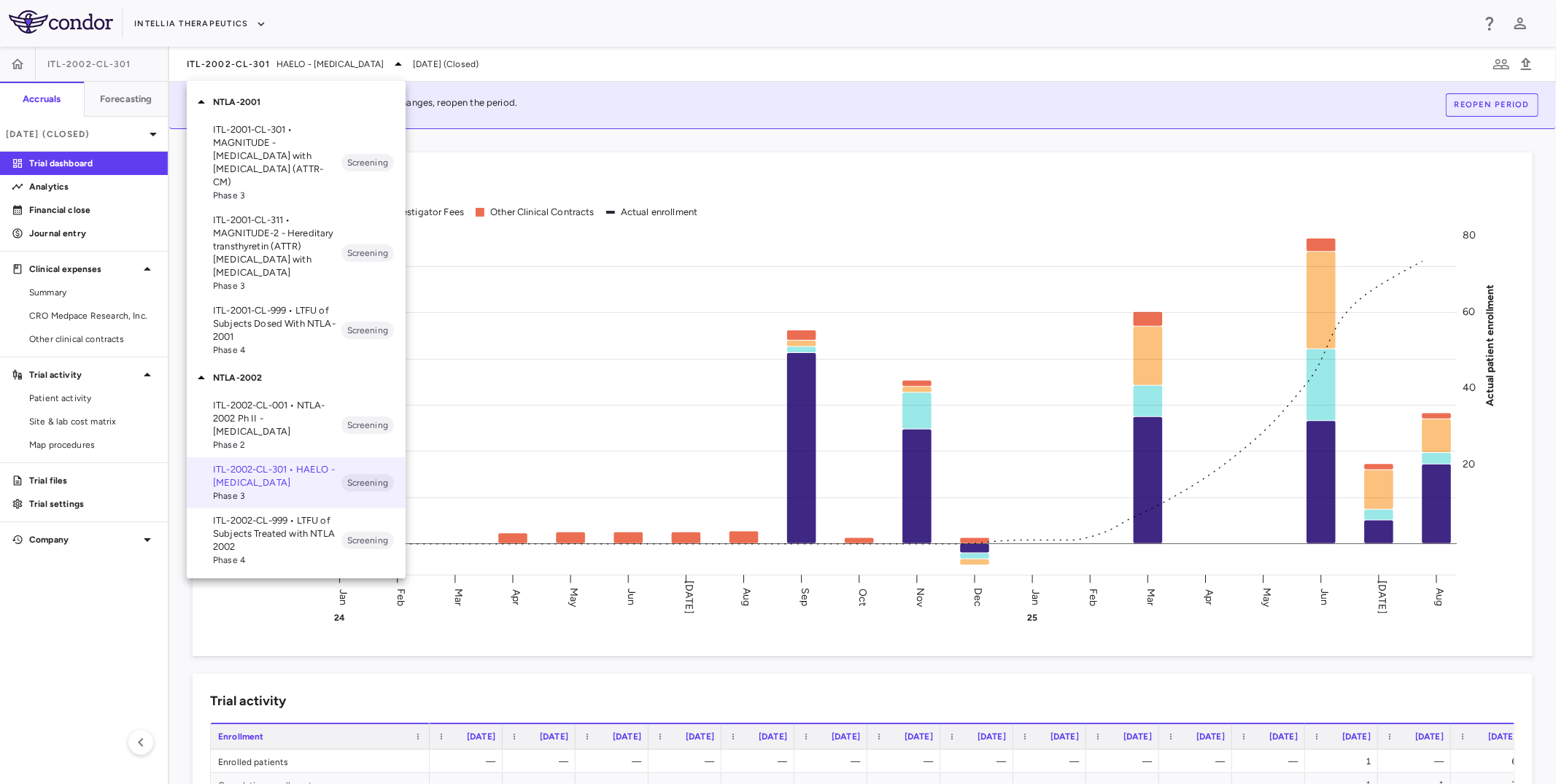
click at [272, 173] on p "ITL-2001-CL-301 • MAGNITUDE - [MEDICAL_DATA] with [MEDICAL_DATA] (ATTR-CM)" at bounding box center [277, 156] width 129 height 65
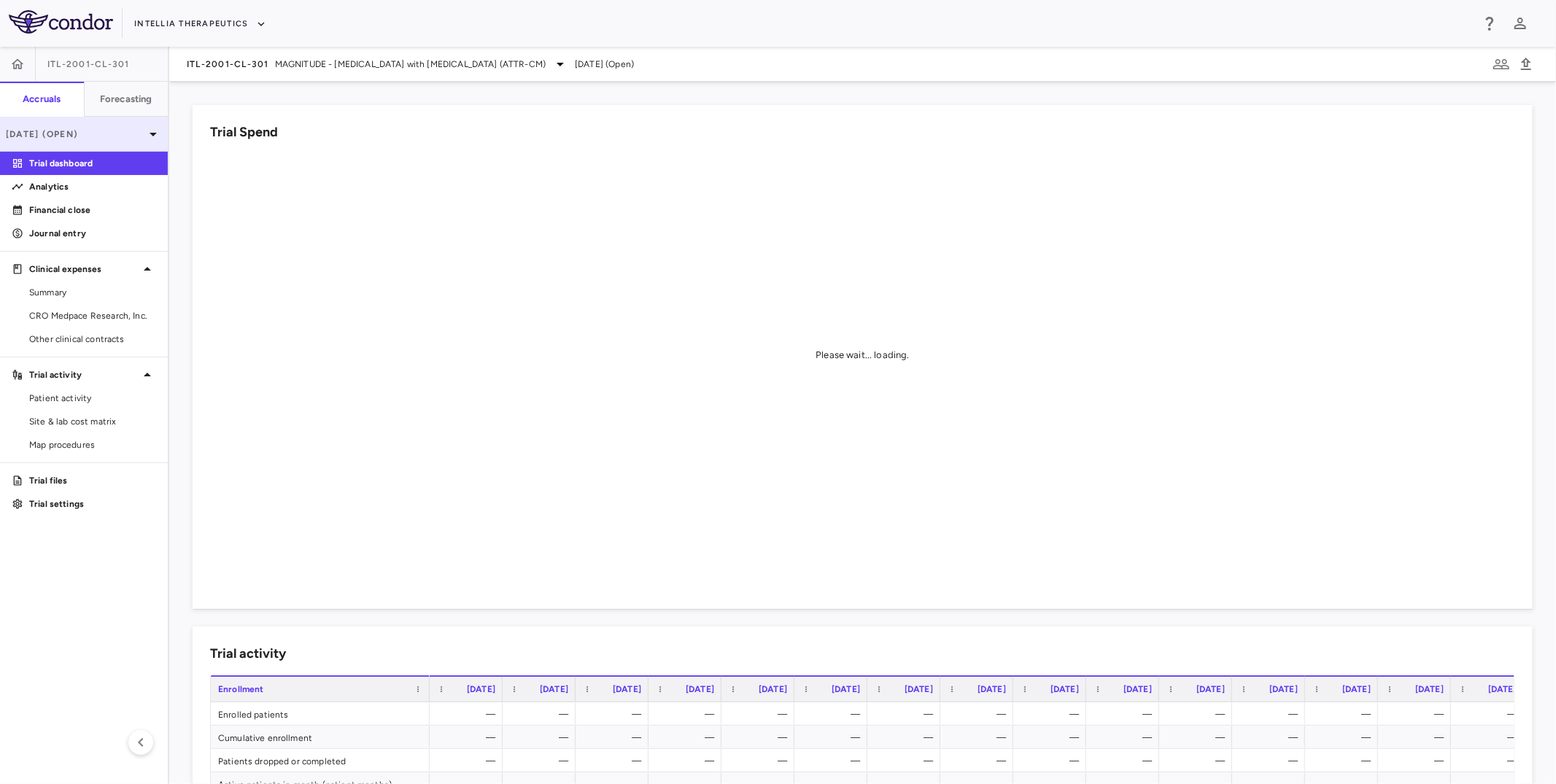
click at [112, 138] on p "[DATE] (Open)" at bounding box center [74, 134] width 138 height 13
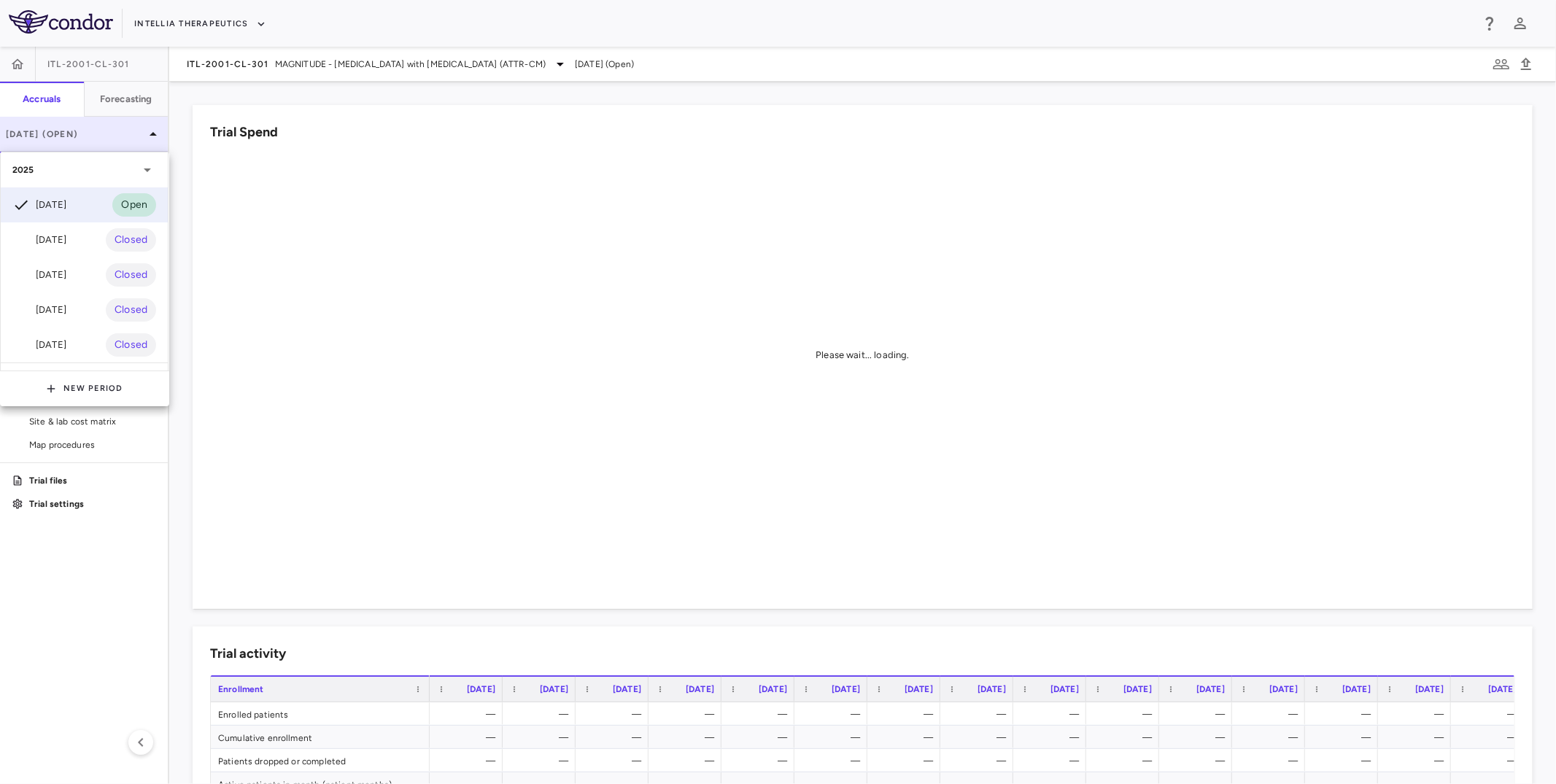
click at [112, 138] on div at bounding box center [778, 392] width 1556 height 784
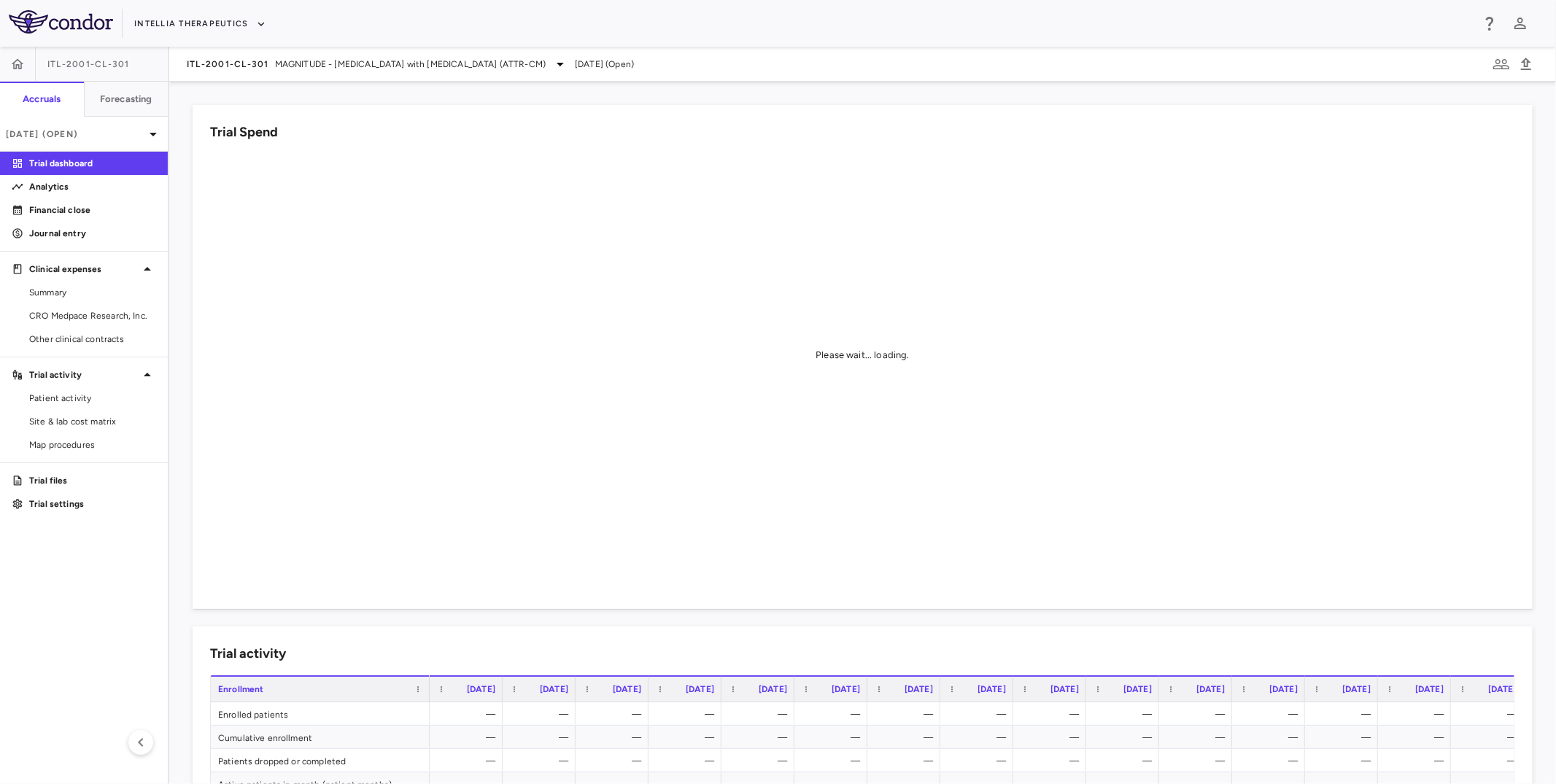
click at [276, 46] on div "Intellia Therapeutics" at bounding box center [778, 23] width 1556 height 47
click at [272, 62] on div "ITL-2001-CL-301 MAGNITUDE - [MEDICAL_DATA] with [MEDICAL_DATA] (ATTR-CM)" at bounding box center [377, 65] width 382 height 18
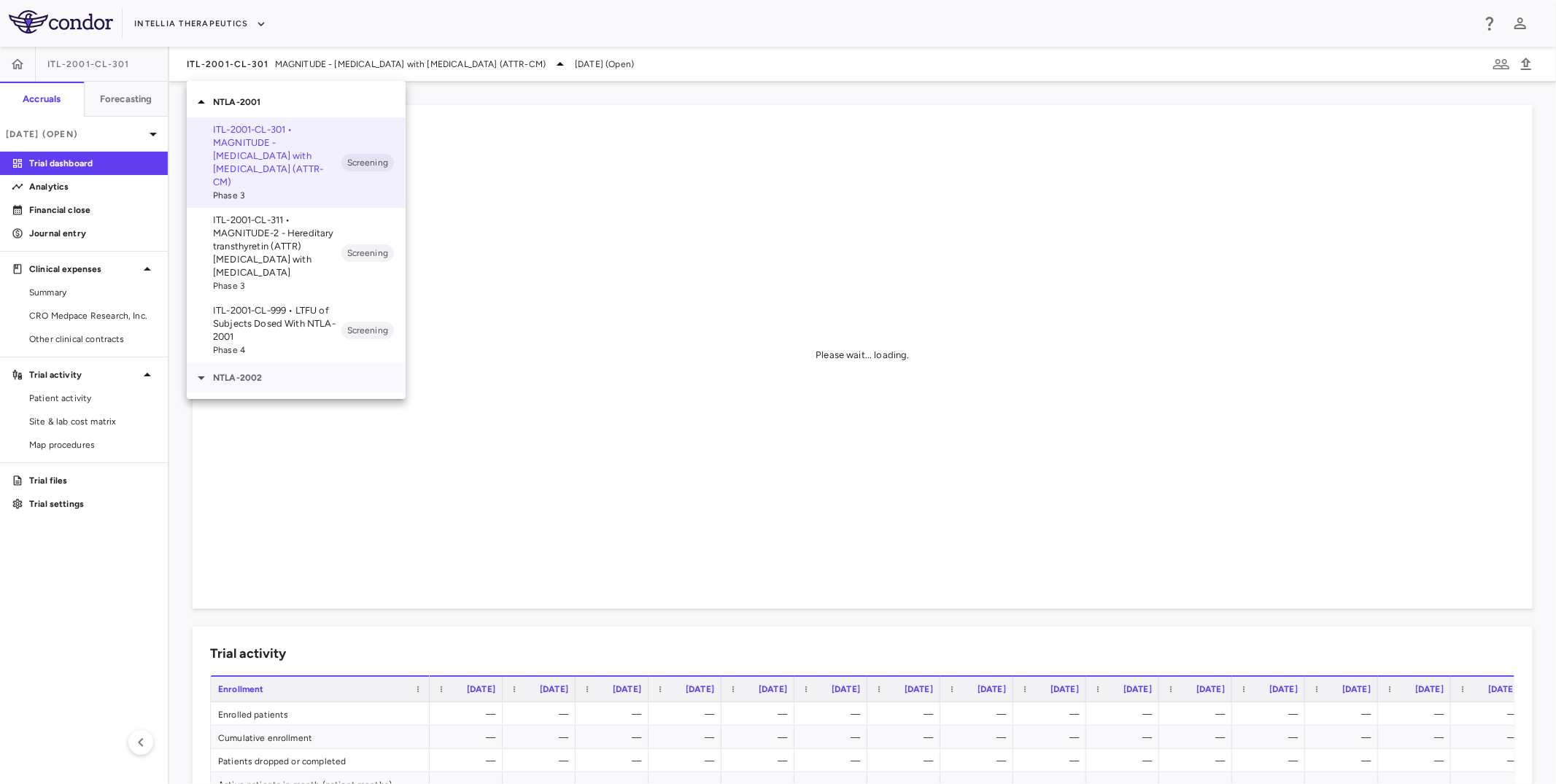
click at [276, 371] on p "NTLA-2002" at bounding box center [310, 377] width 192 height 13
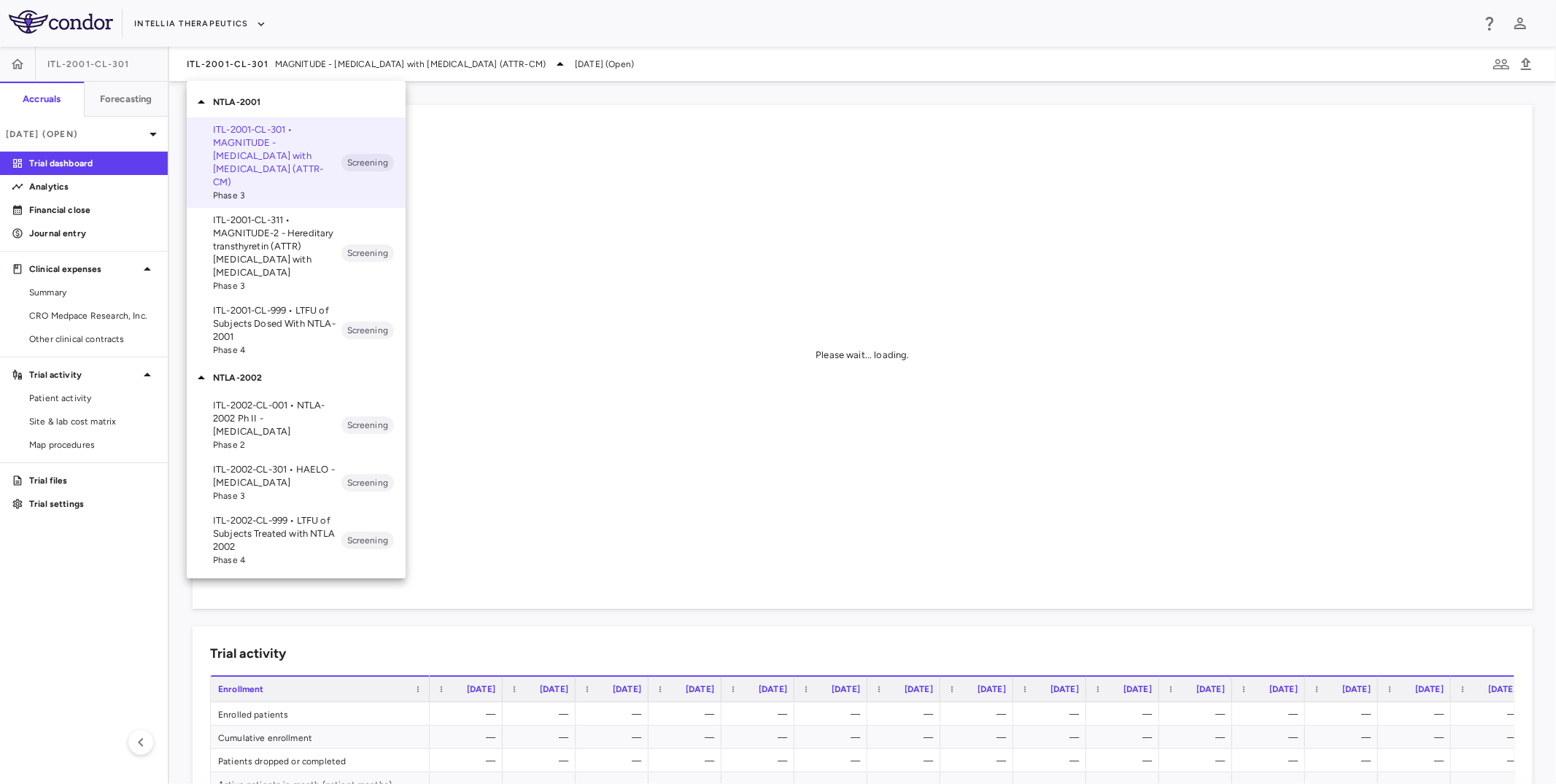
click at [281, 468] on p "ITL-2002-CL-301 • HAELO - [MEDICAL_DATA]" at bounding box center [277, 476] width 129 height 26
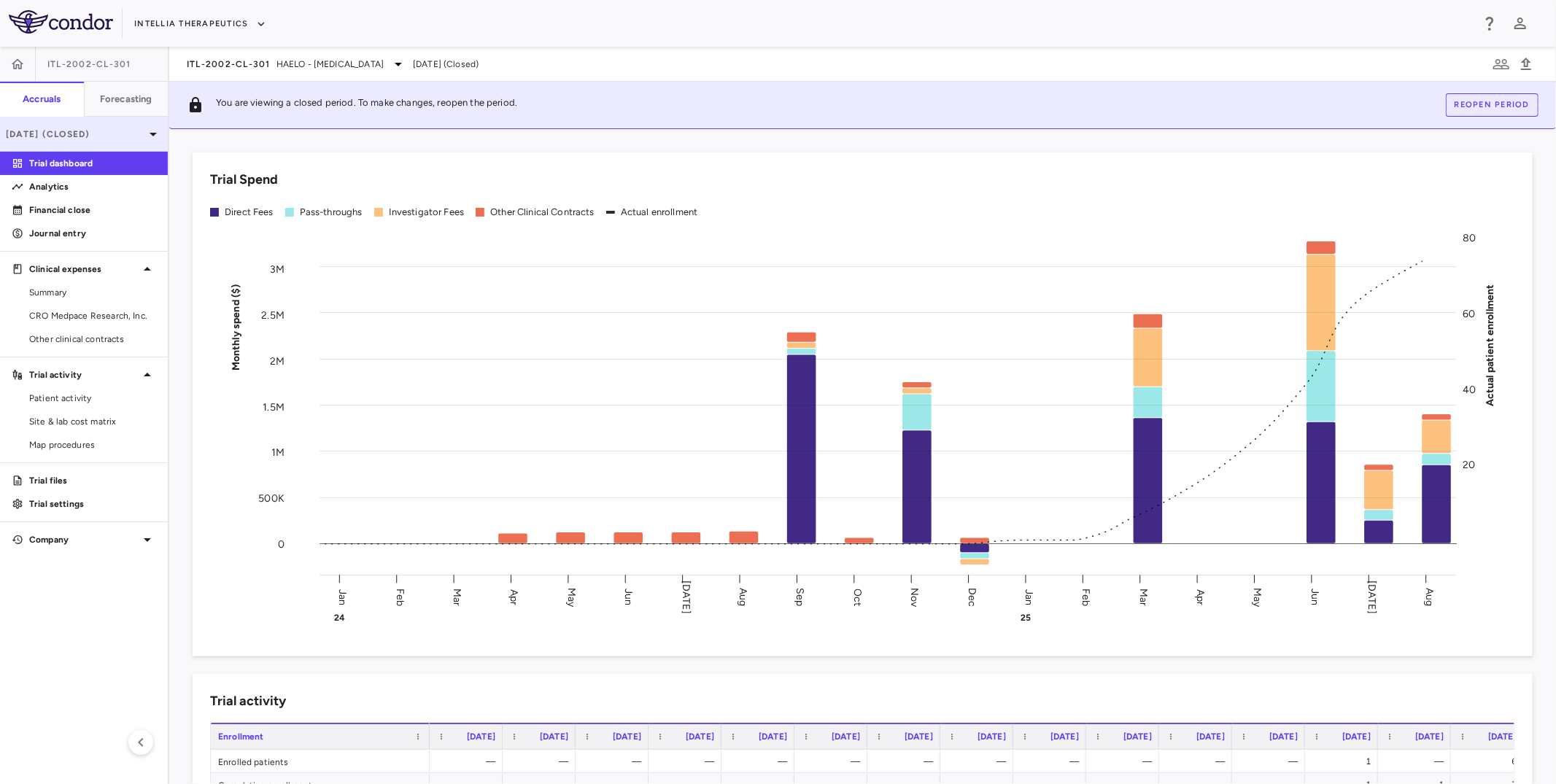
click at [145, 149] on div "[DATE] (Closed)" at bounding box center [84, 133] width 168 height 35
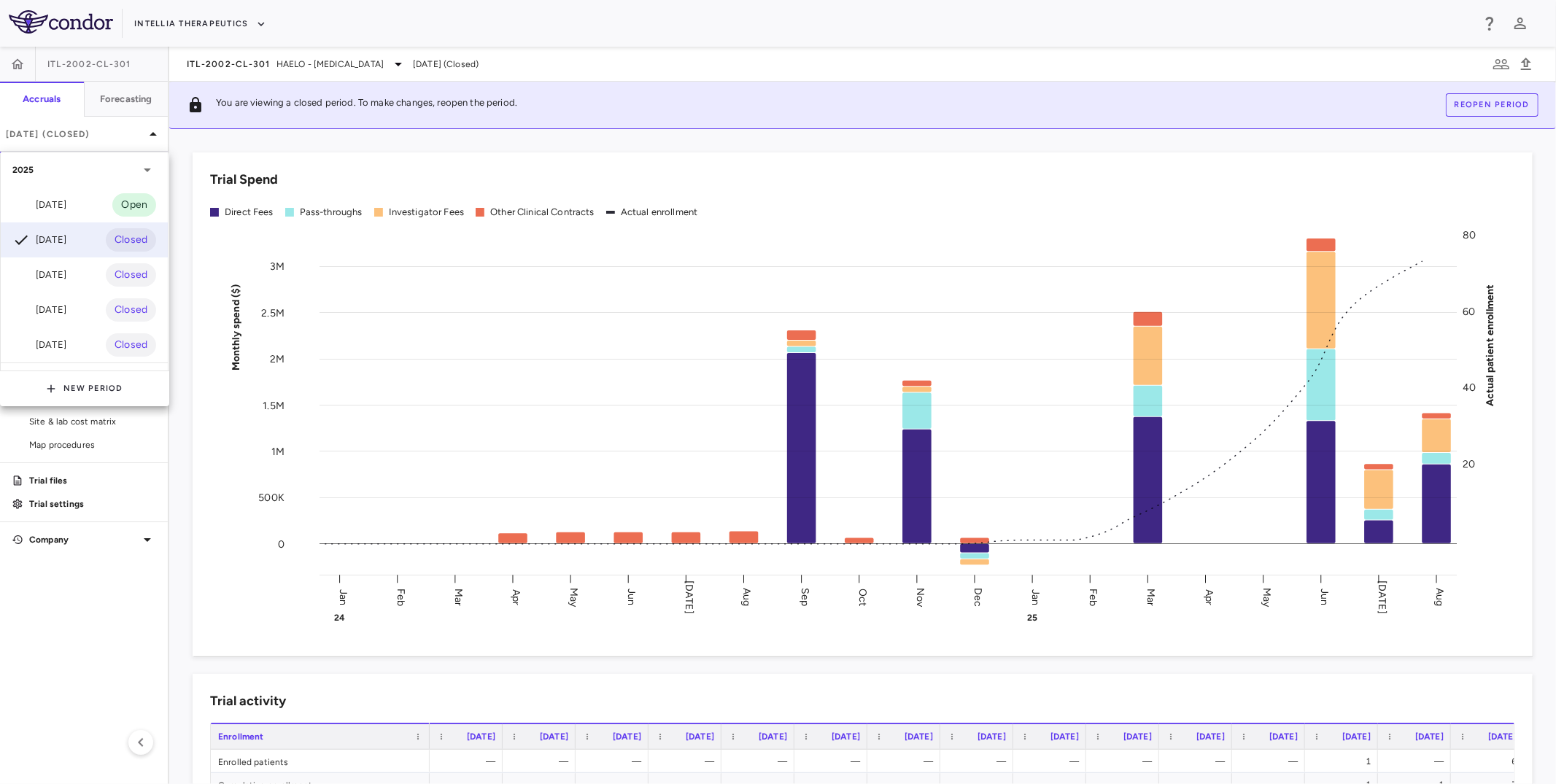
click at [142, 138] on div at bounding box center [778, 392] width 1556 height 784
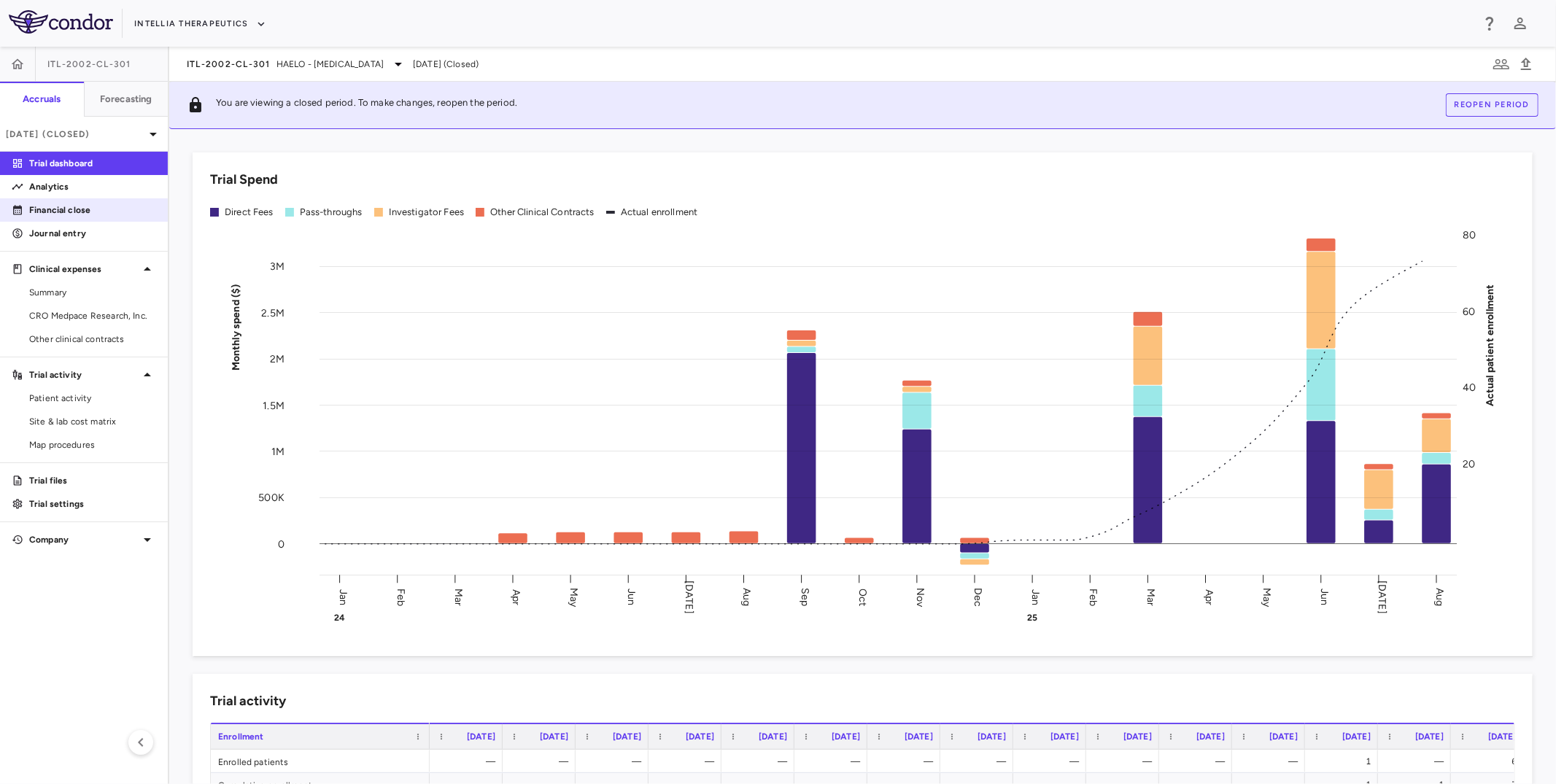
click at [78, 218] on link "Financial close" at bounding box center [84, 209] width 168 height 22
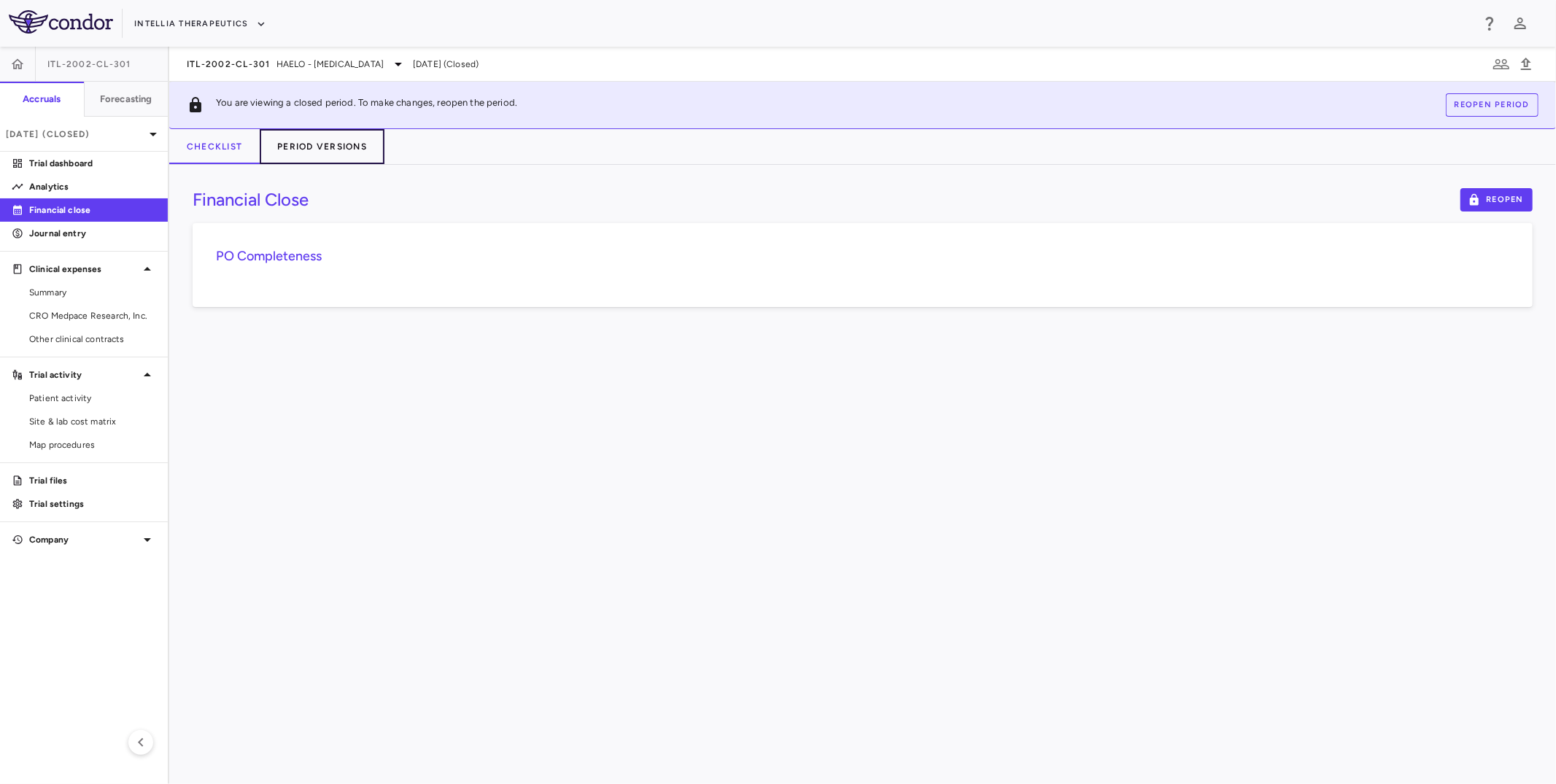
click at [347, 158] on button "Period Versions" at bounding box center [322, 146] width 124 height 35
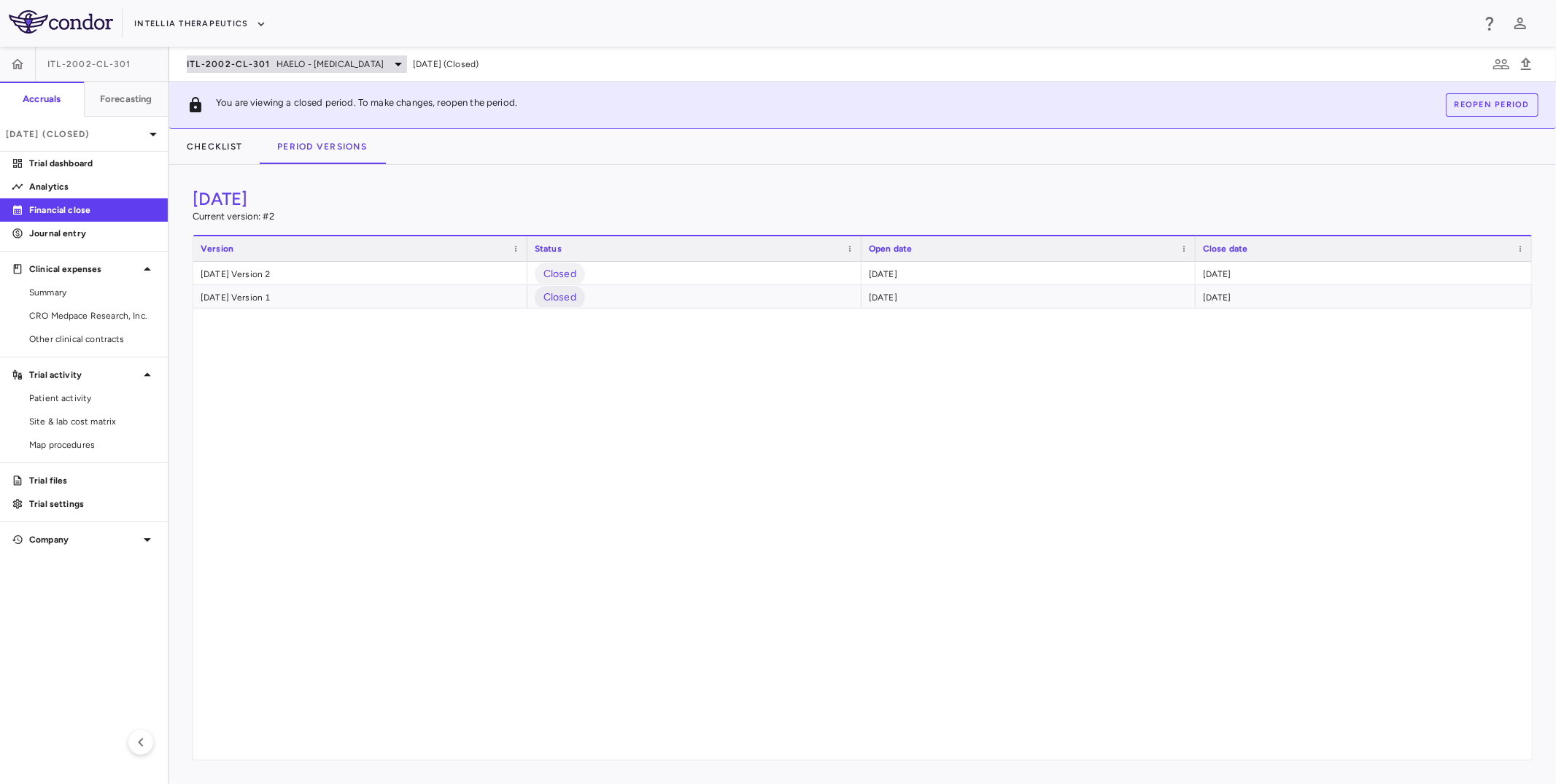
click at [242, 56] on div "ITL-2002-CL-301 HAELO - [MEDICAL_DATA]" at bounding box center [297, 65] width 221 height 18
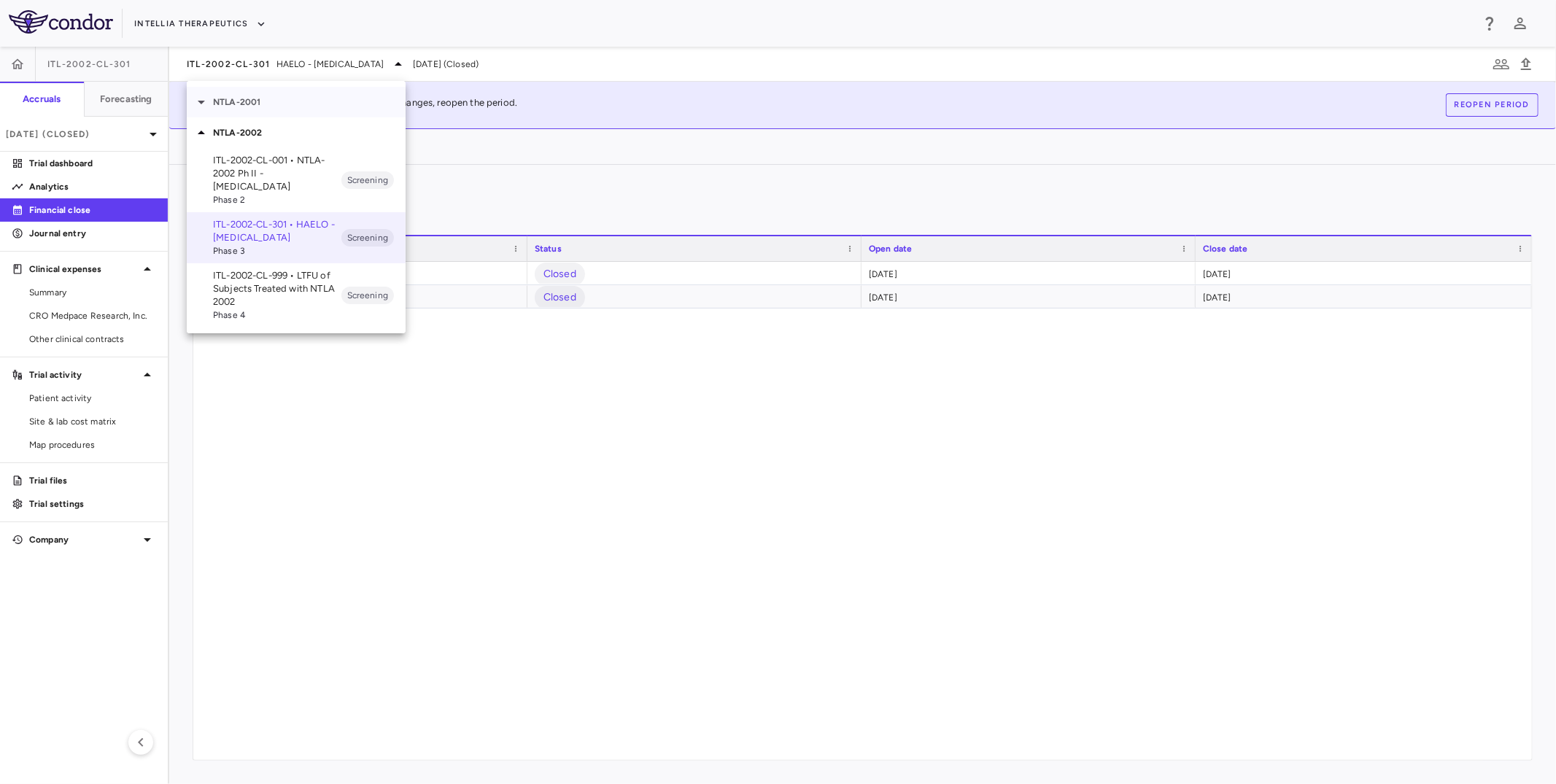
click at [261, 101] on p "NTLA-2001" at bounding box center [310, 102] width 192 height 13
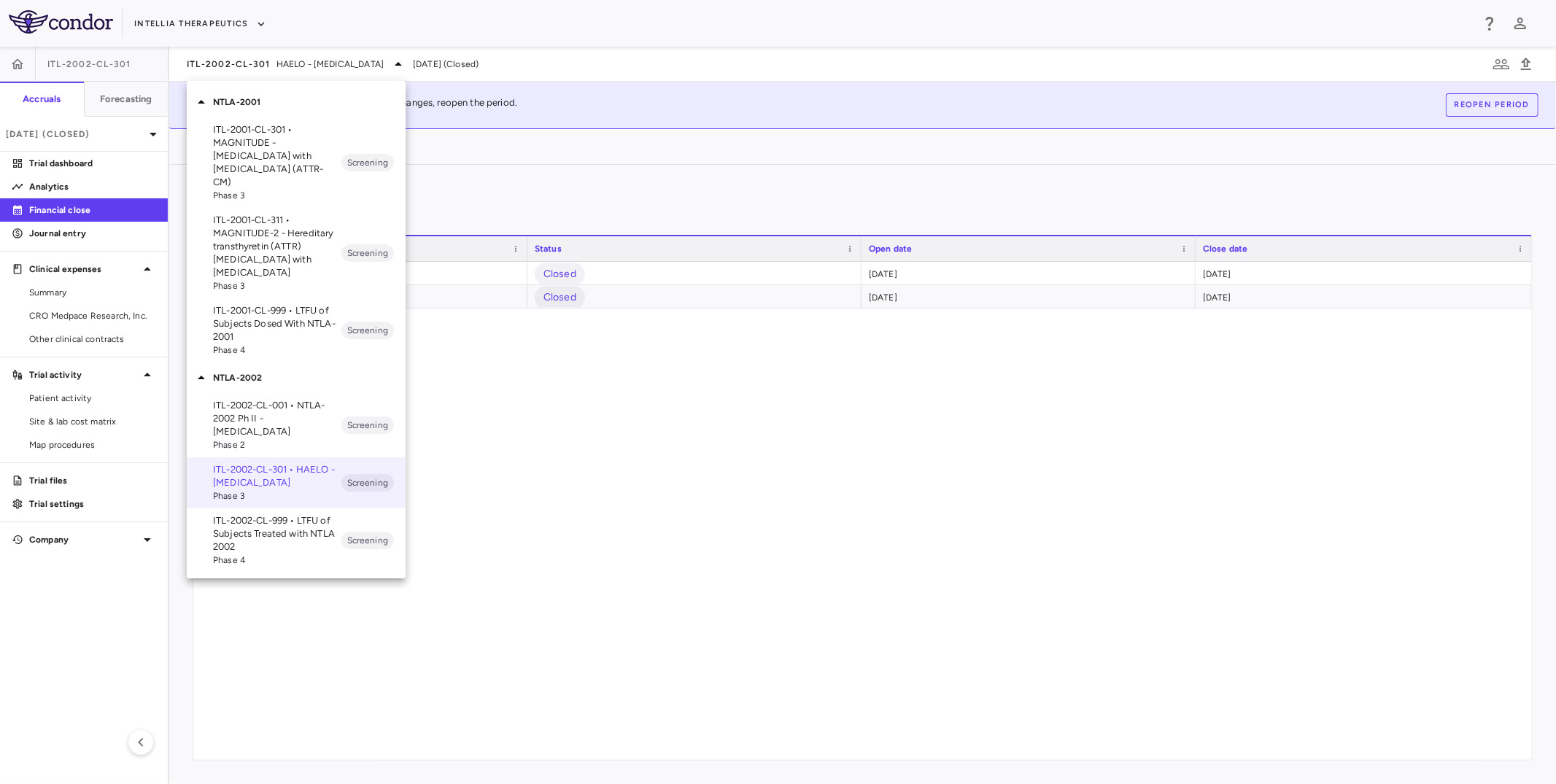
click at [698, 194] on div at bounding box center [778, 392] width 1556 height 784
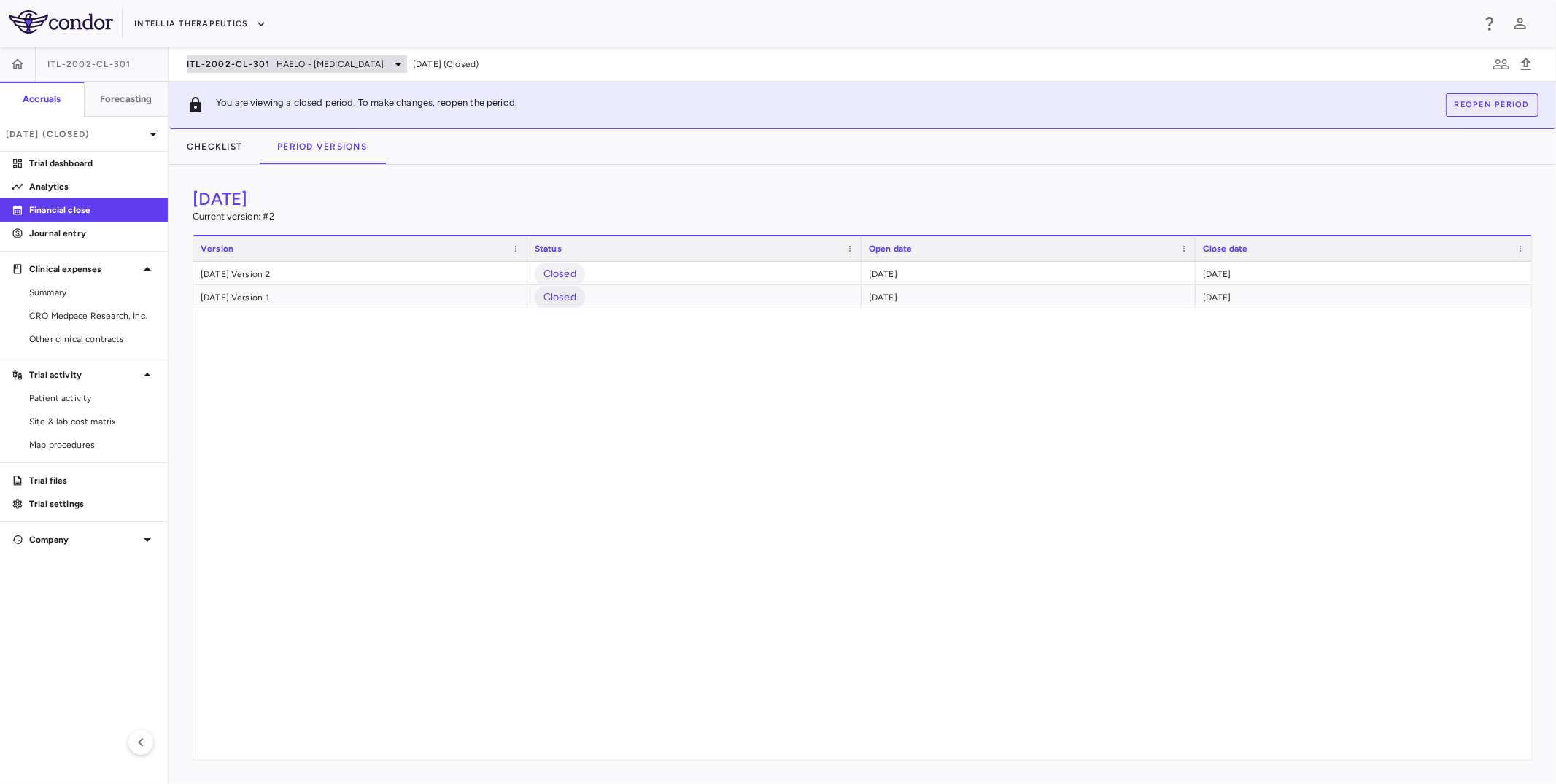
click at [322, 56] on div "ITL-2002-CL-301 HAELO - [MEDICAL_DATA]" at bounding box center [297, 65] width 221 height 18
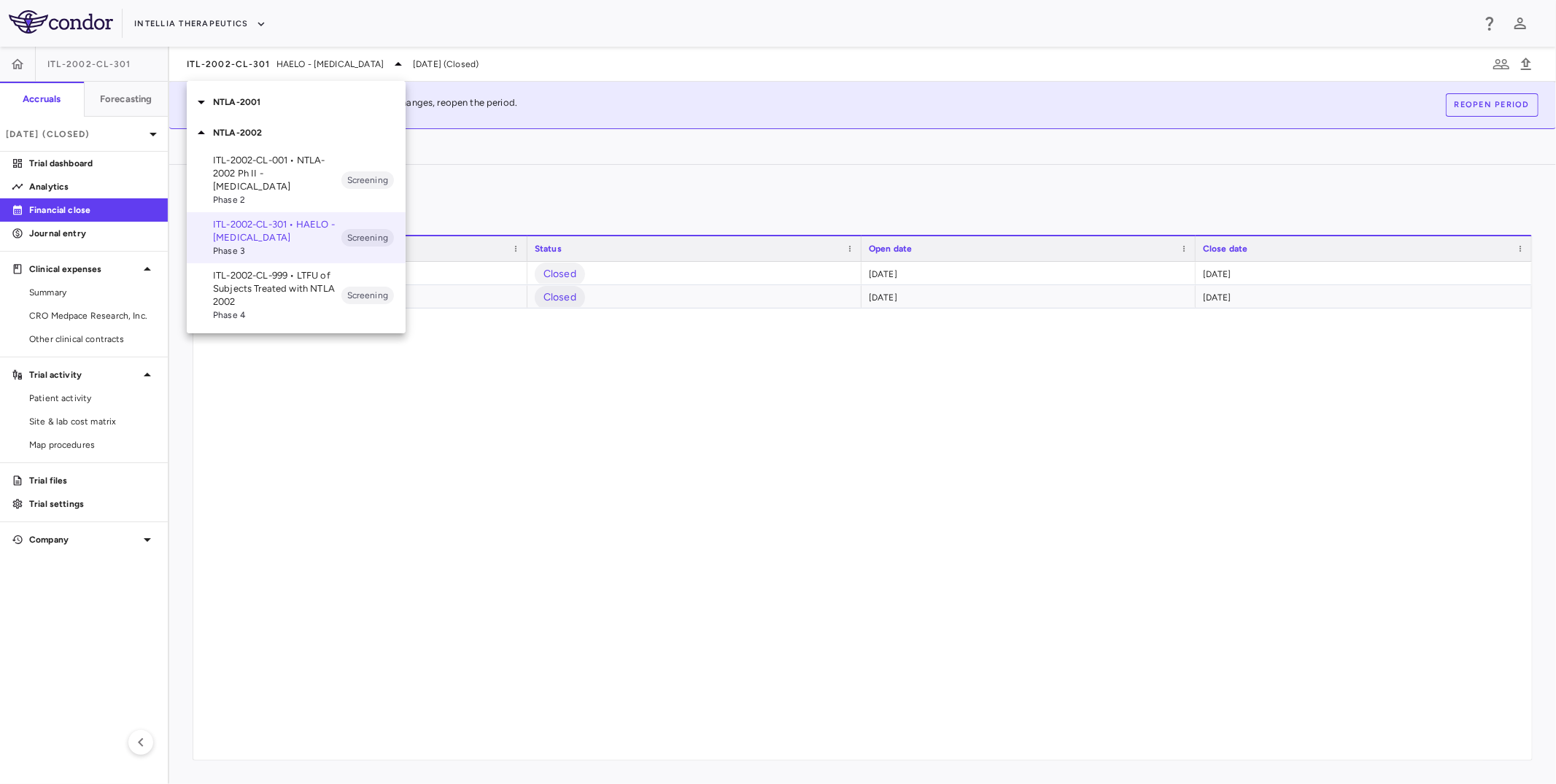
click at [272, 171] on p "ITL-2002-CL-001 • NTLA-2002 Ph II - [MEDICAL_DATA]" at bounding box center [277, 173] width 129 height 40
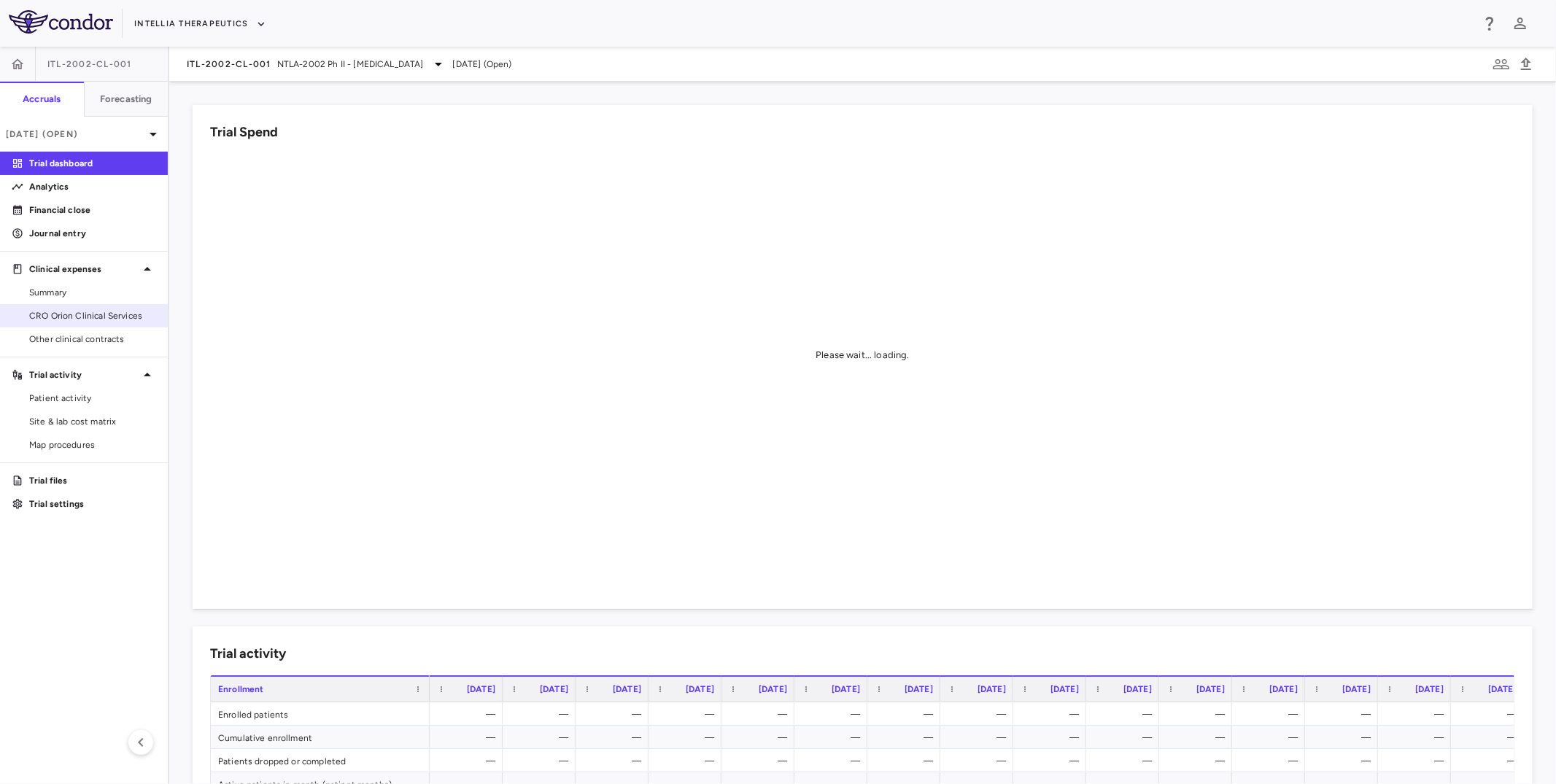
click at [79, 315] on span "CRO Orion Clinical Services" at bounding box center [92, 316] width 127 height 13
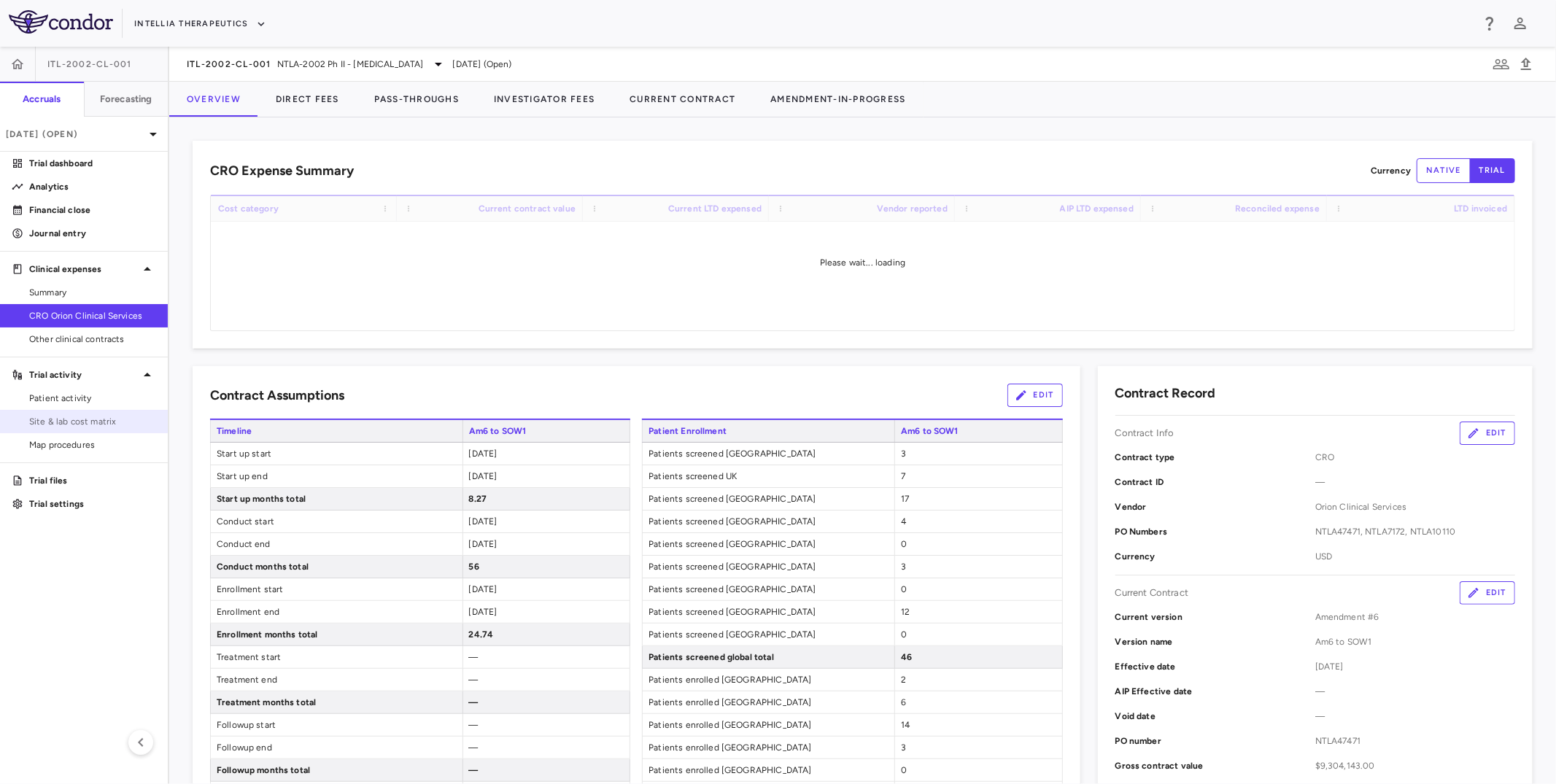
click at [86, 416] on span "Site & lab cost matrix" at bounding box center [92, 422] width 127 height 13
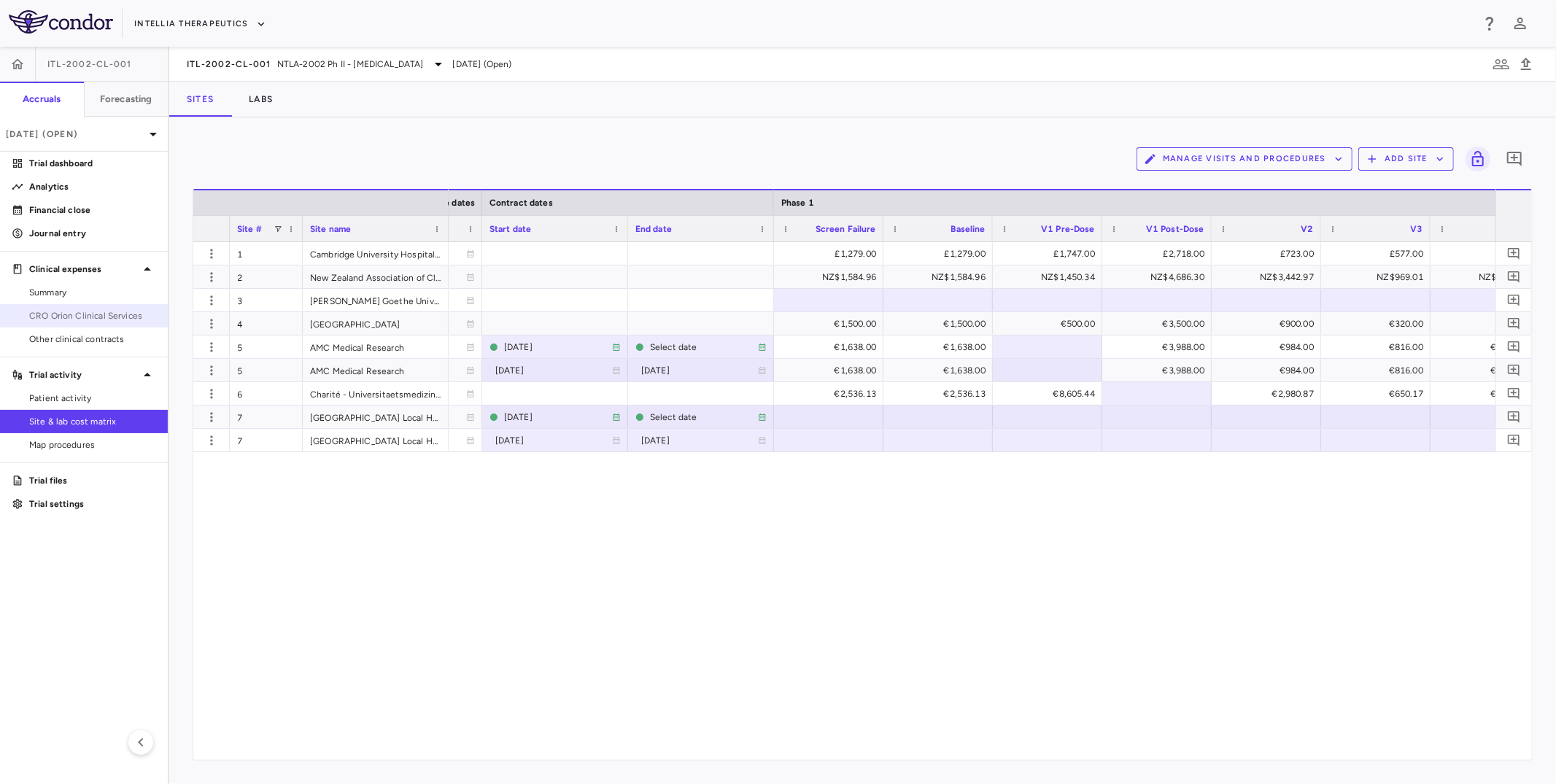
click at [86, 316] on span "CRO Orion Clinical Services" at bounding box center [92, 316] width 127 height 13
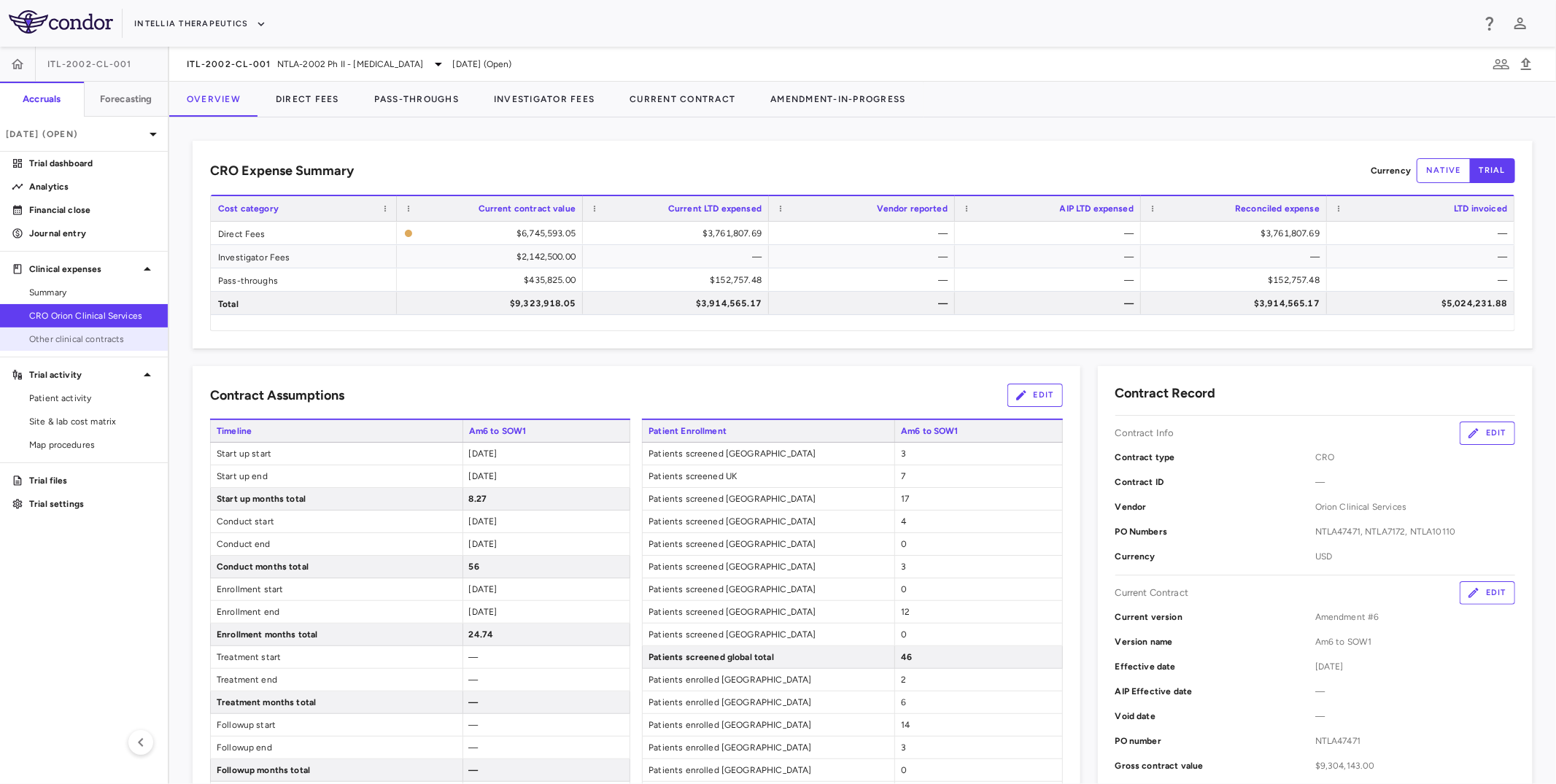
click at [129, 336] on span "Other clinical contracts" at bounding box center [92, 339] width 127 height 13
